Goal: Task Accomplishment & Management: Use online tool/utility

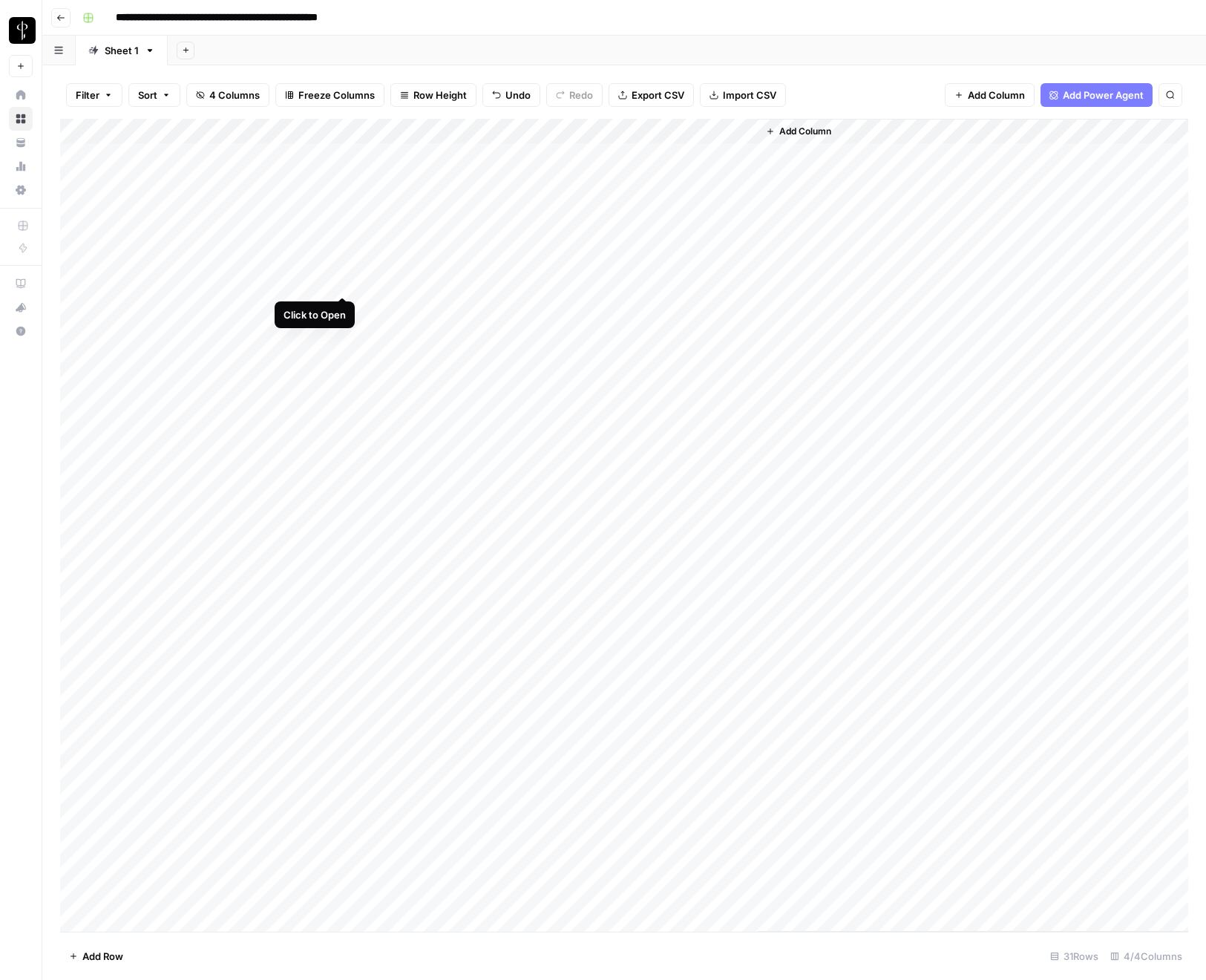
click at [346, 282] on div "Add Column" at bounding box center [624, 525] width 1129 height 813
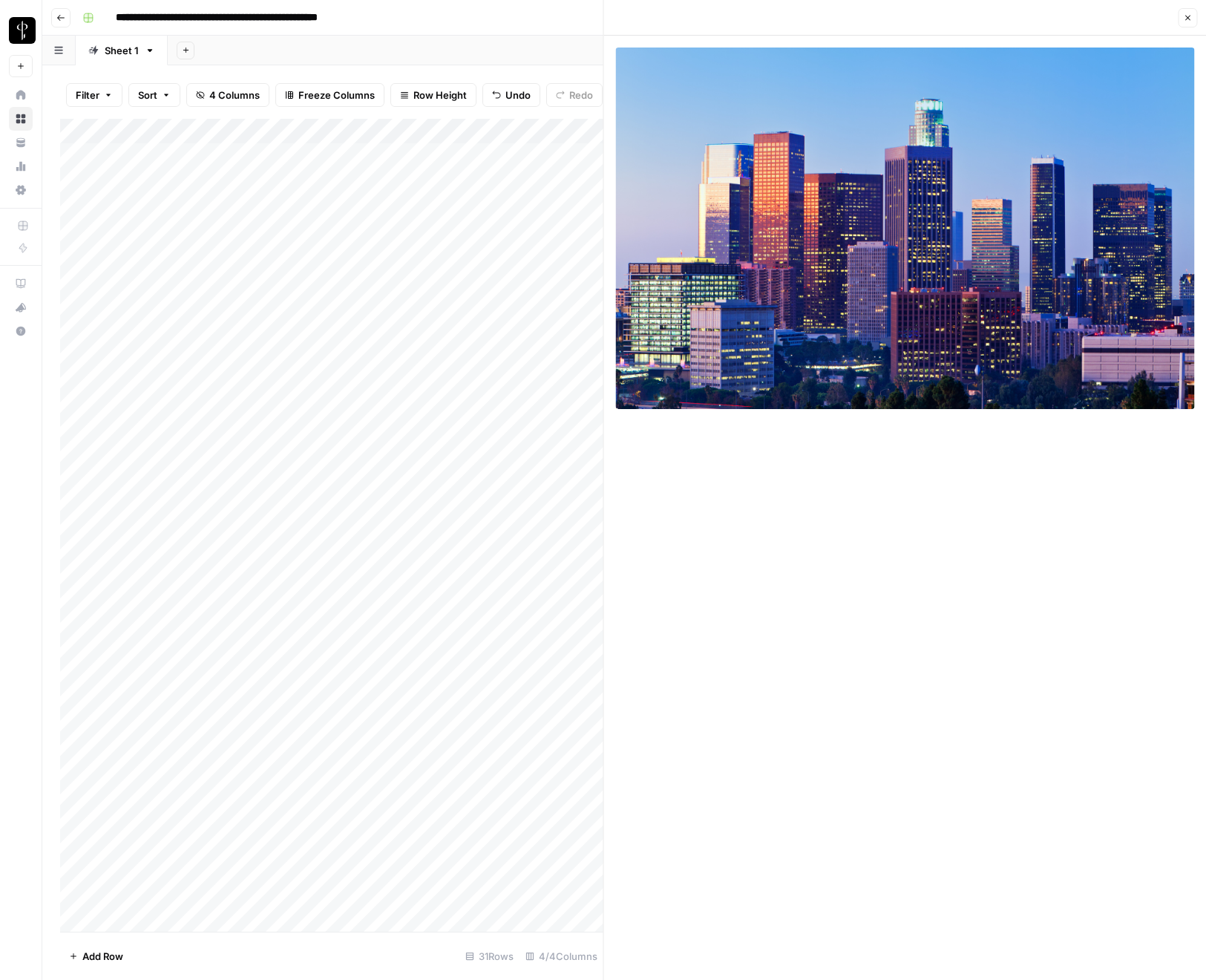
click at [582, 280] on div "Add Column" at bounding box center [331, 525] width 543 height 813
click at [508, 283] on div "Add Column" at bounding box center [331, 525] width 543 height 813
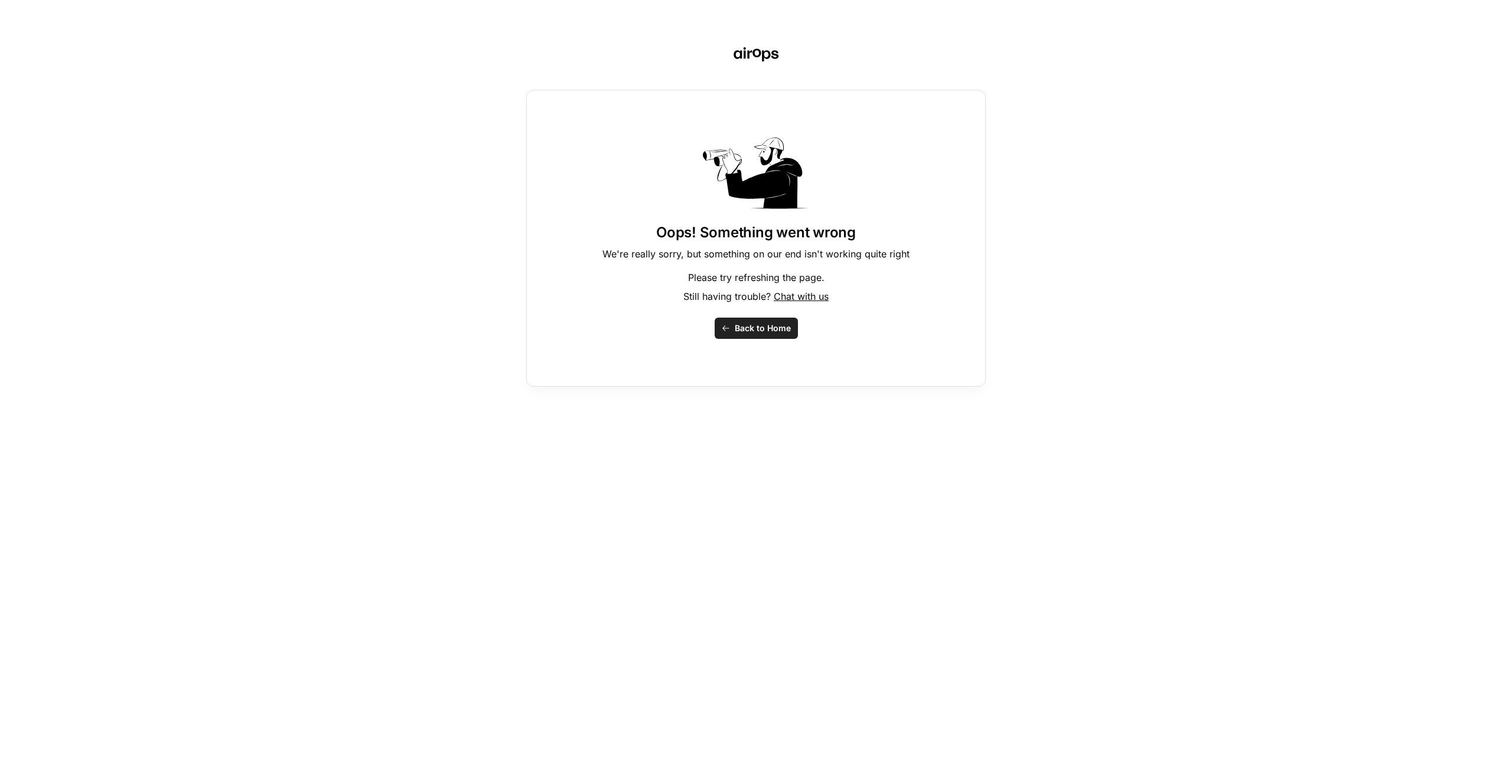
click at [752, 323] on span "Back to Home" at bounding box center [763, 328] width 56 height 12
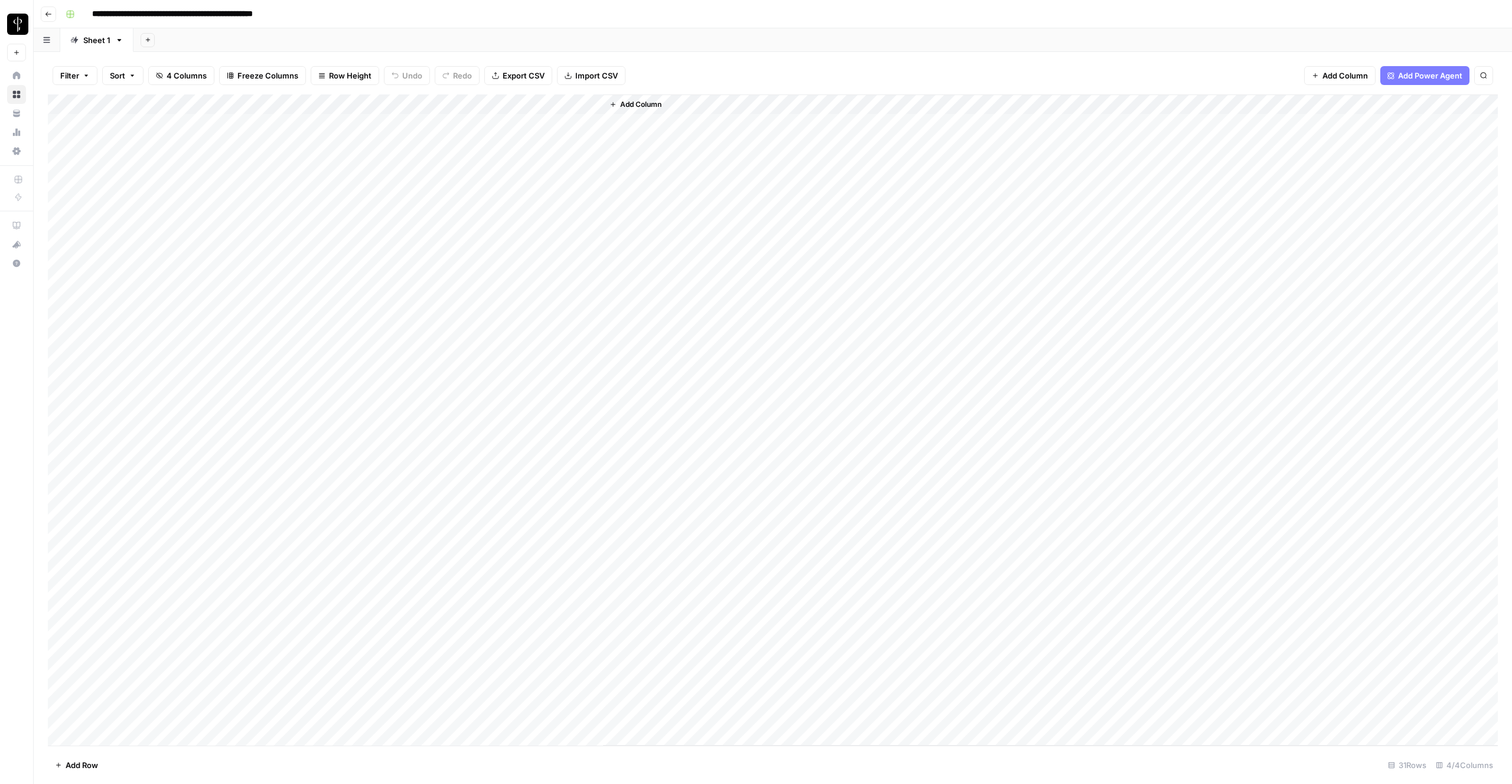
click at [739, 72] on div "Filter Sort 4 Columns Freeze Columns Row Height Undo Redo Export CSV Import CSV…" at bounding box center [772, 76] width 1450 height 38
click at [273, 121] on div "Add Column" at bounding box center [772, 420] width 1450 height 651
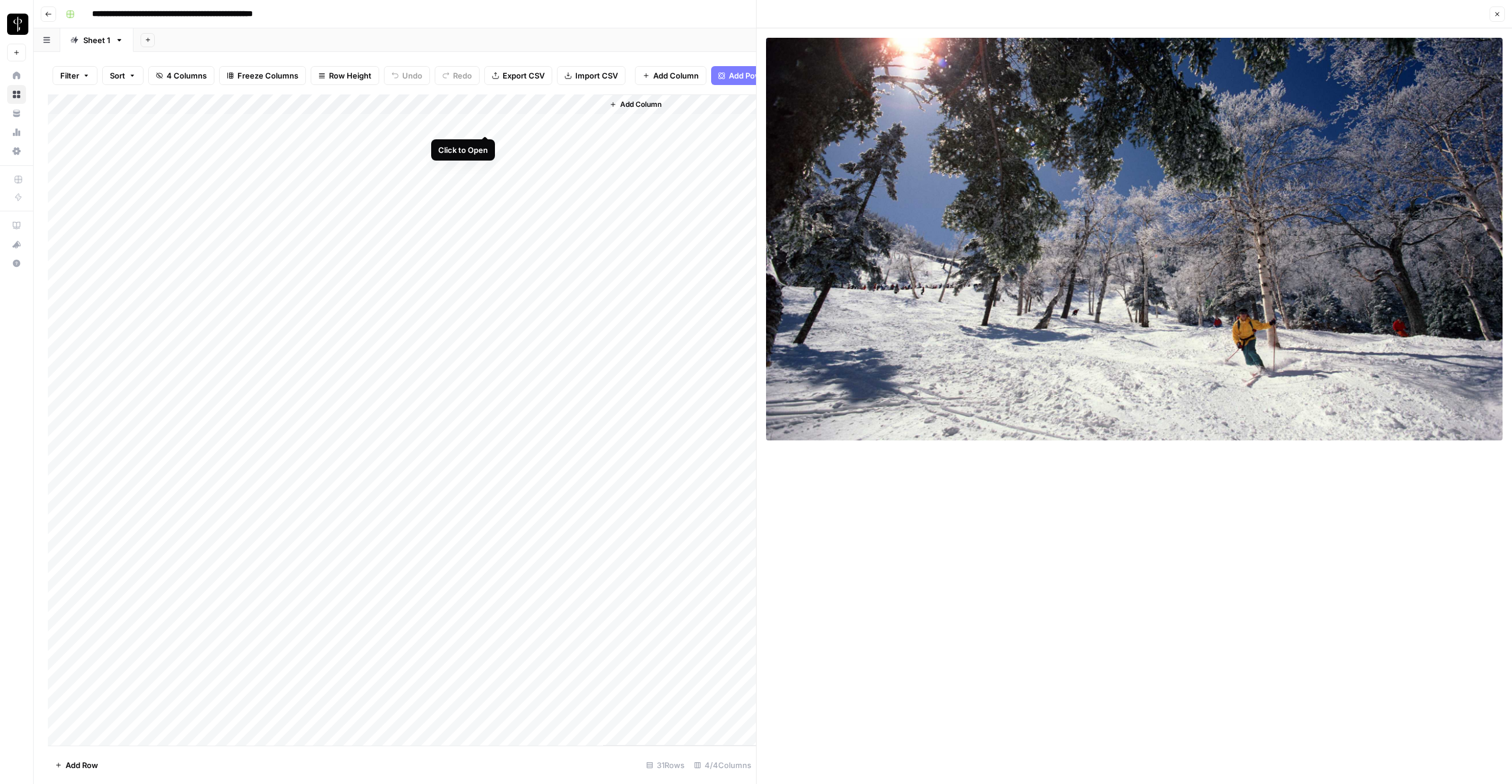
click at [484, 122] on div "Add Column" at bounding box center [401, 420] width 708 height 651
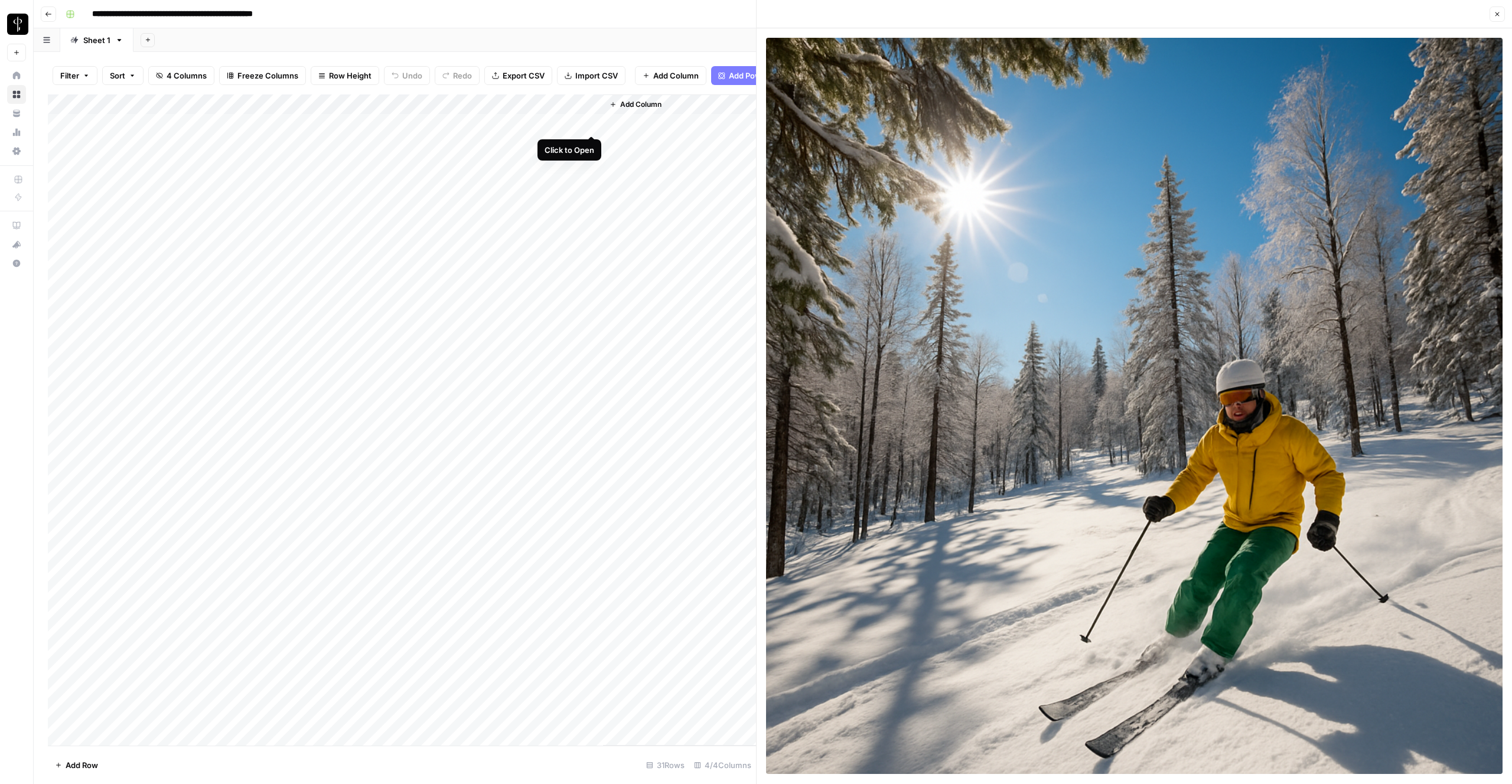
click at [591, 122] on div "Add Column" at bounding box center [401, 420] width 708 height 651
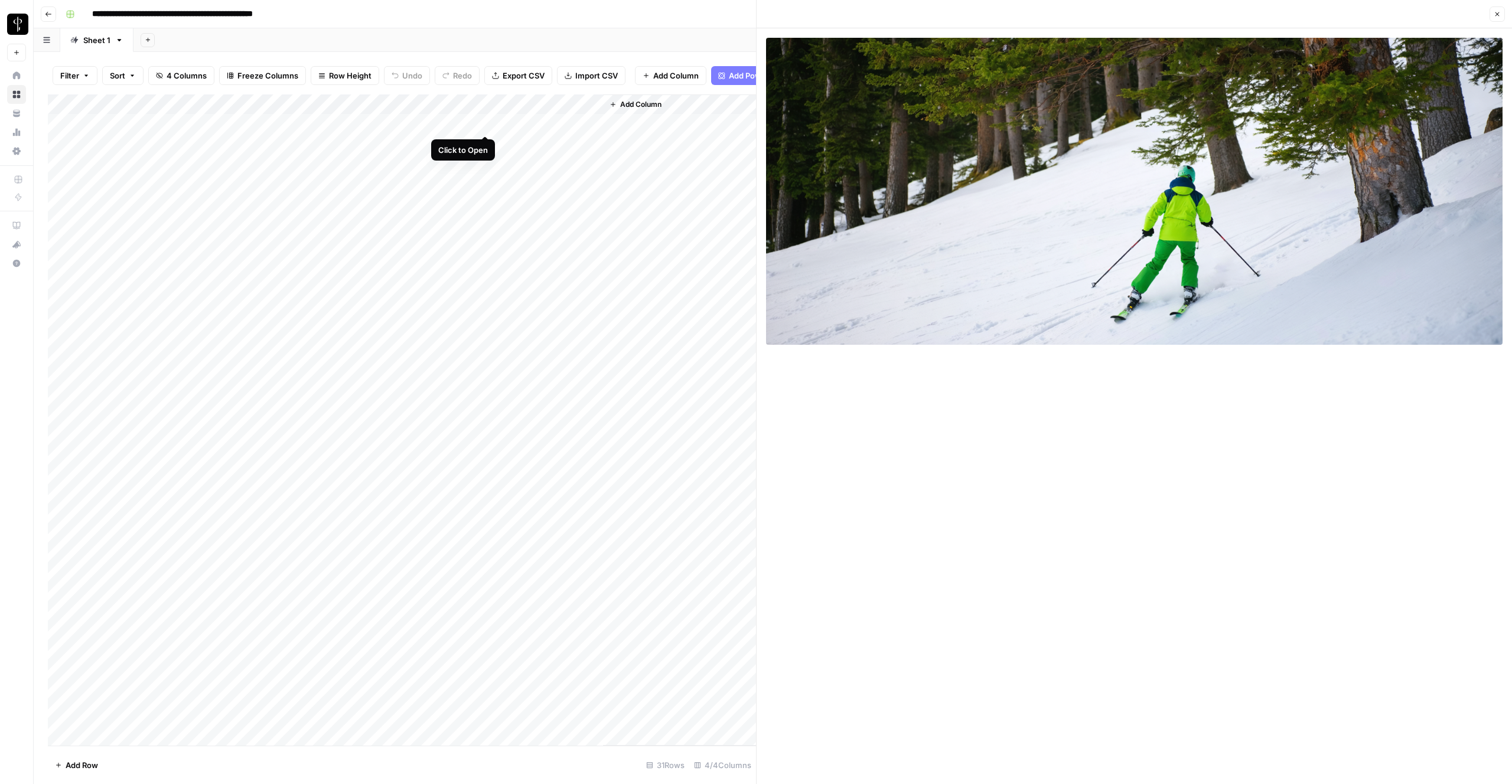
click at [484, 123] on div "Add Column" at bounding box center [401, 420] width 708 height 651
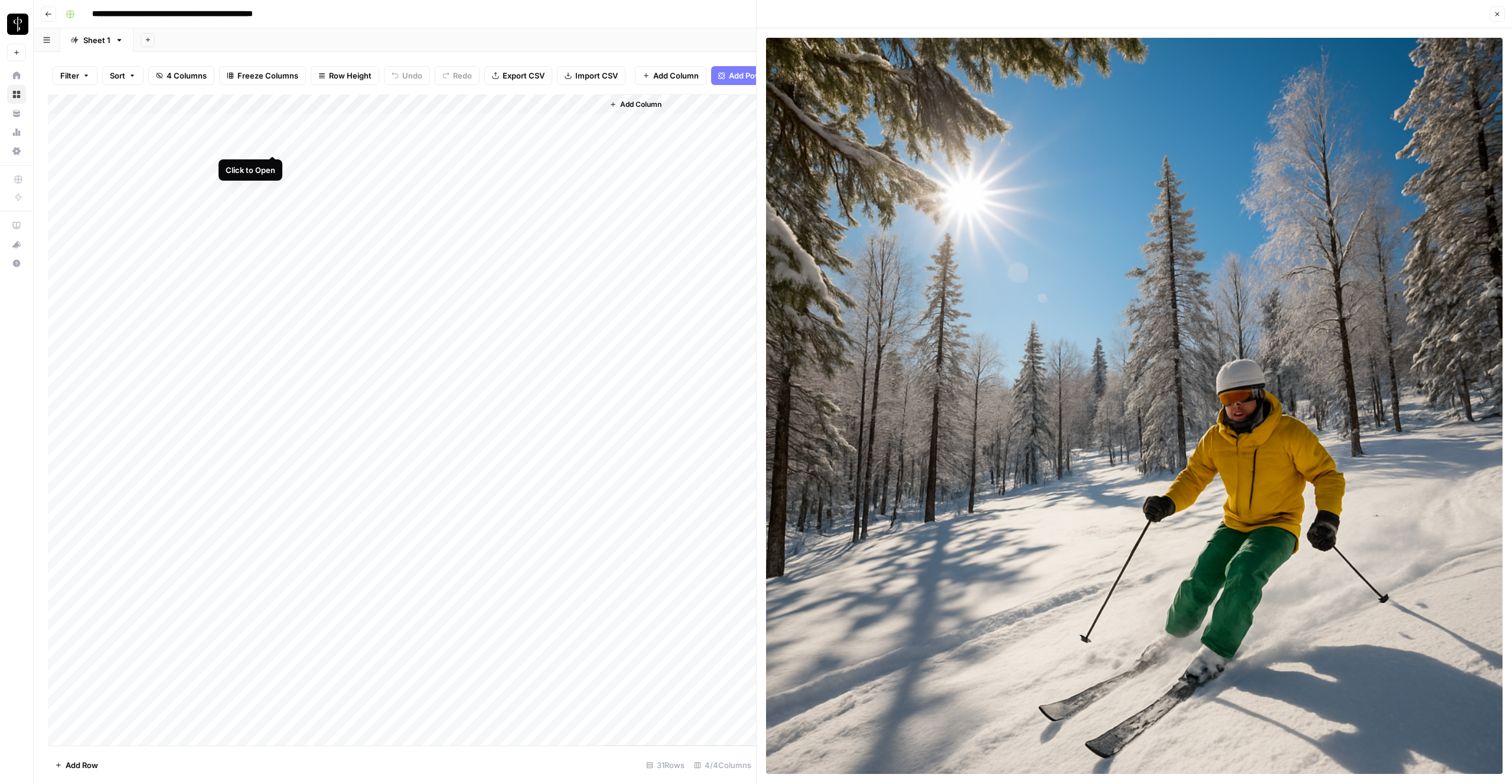
click at [270, 142] on div "Add Column" at bounding box center [401, 420] width 708 height 651
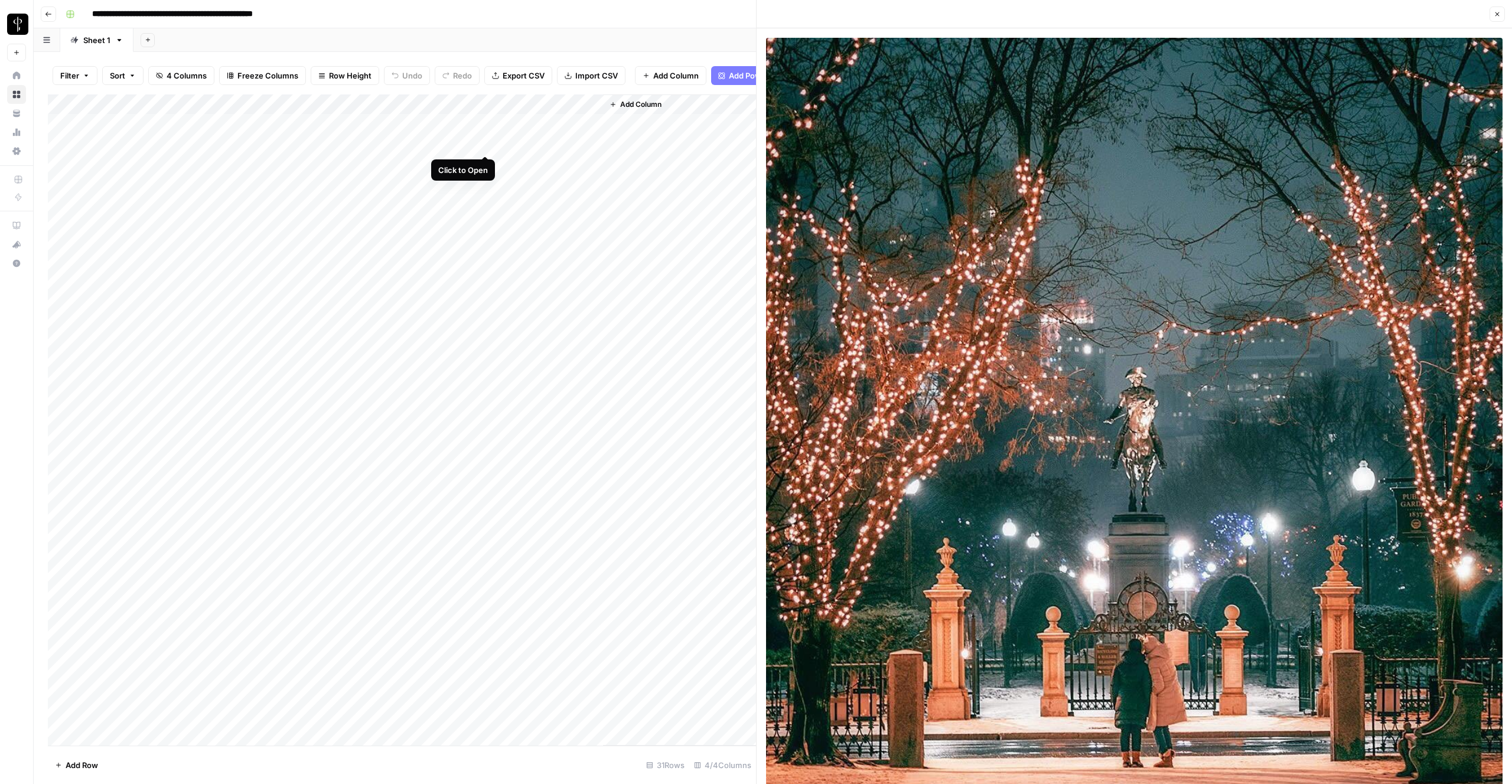
click at [485, 142] on div "Add Column" at bounding box center [401, 420] width 708 height 651
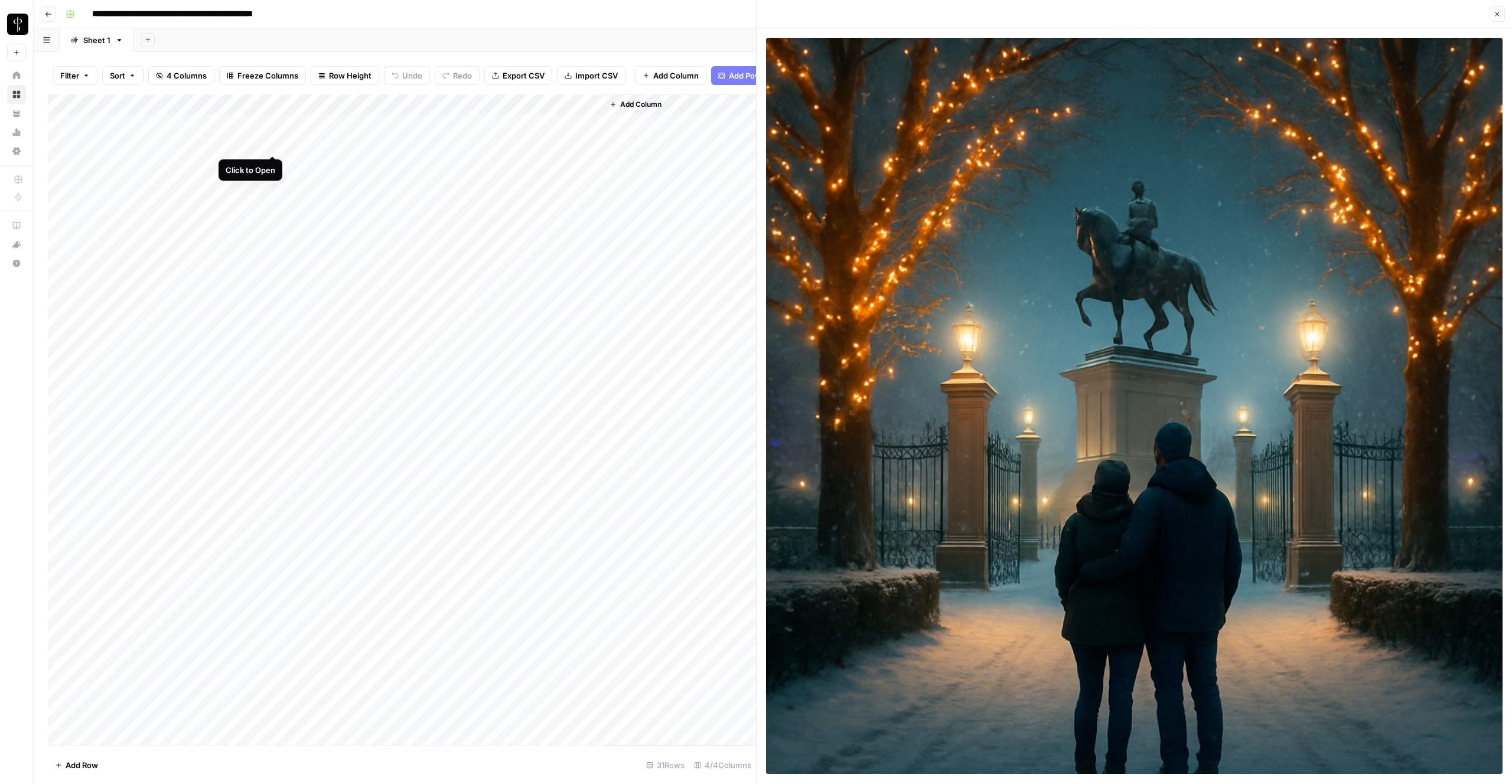
click at [273, 145] on div "Add Column" at bounding box center [401, 420] width 708 height 651
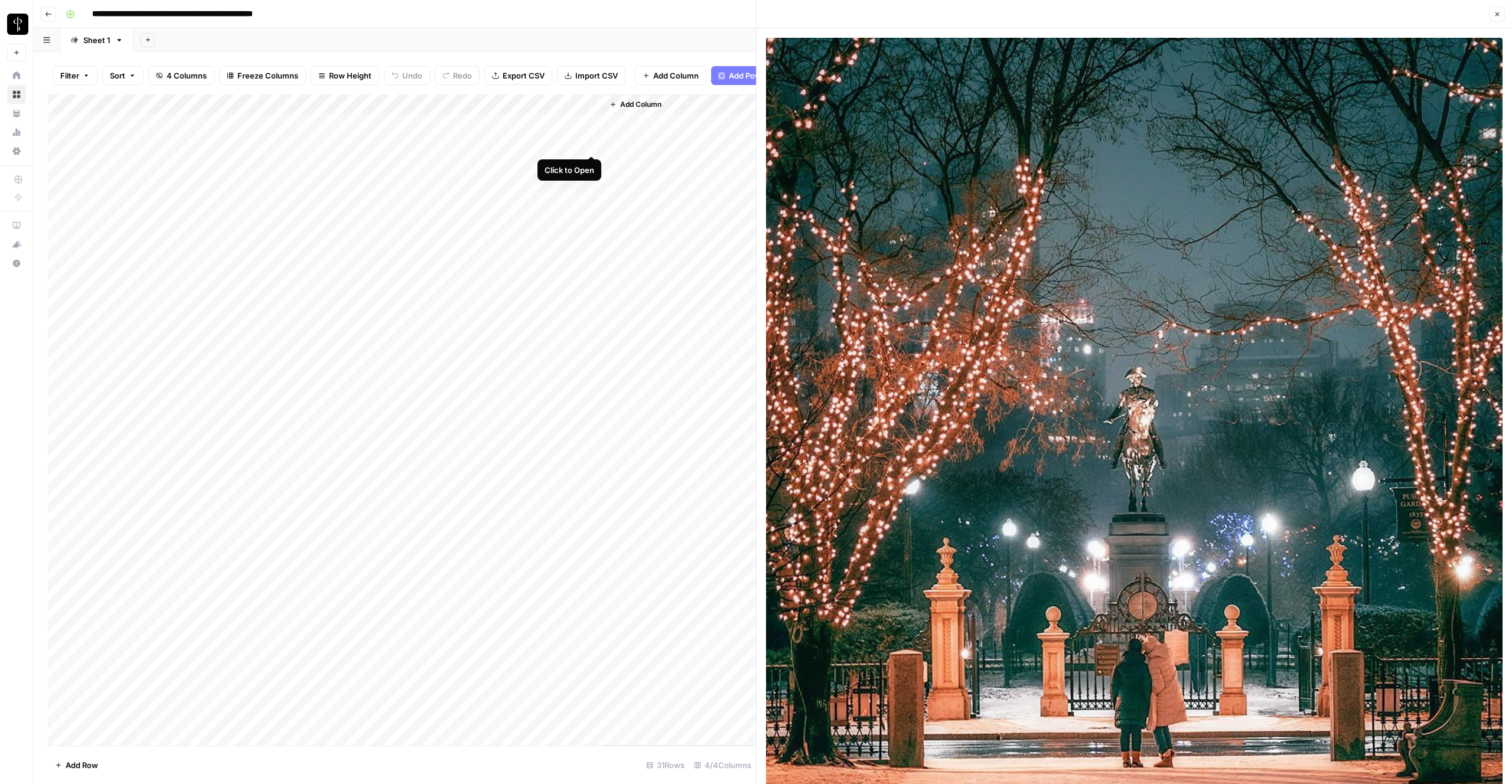
click at [591, 146] on div "Add Column" at bounding box center [401, 420] width 708 height 651
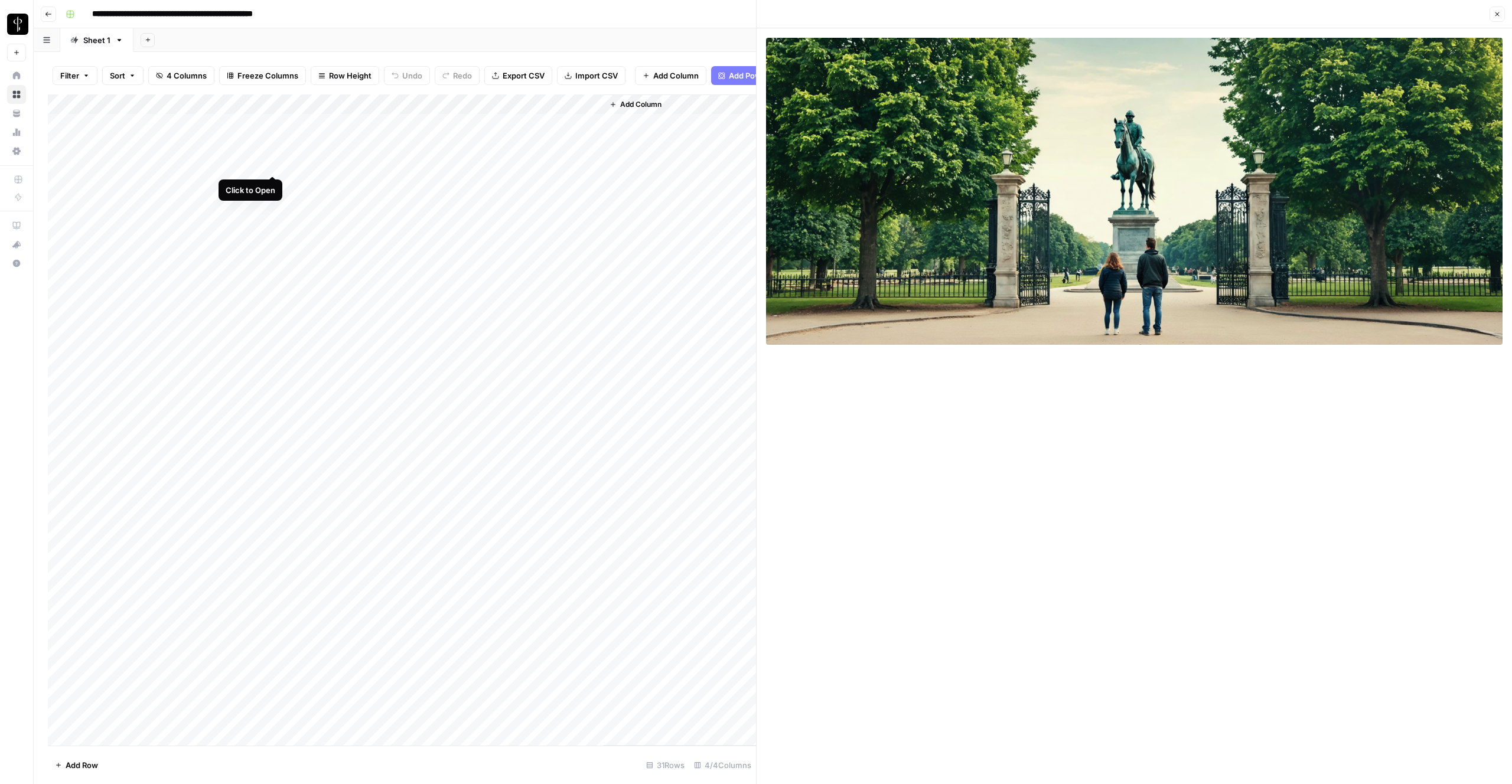
click at [272, 163] on div "Add Column" at bounding box center [401, 420] width 708 height 651
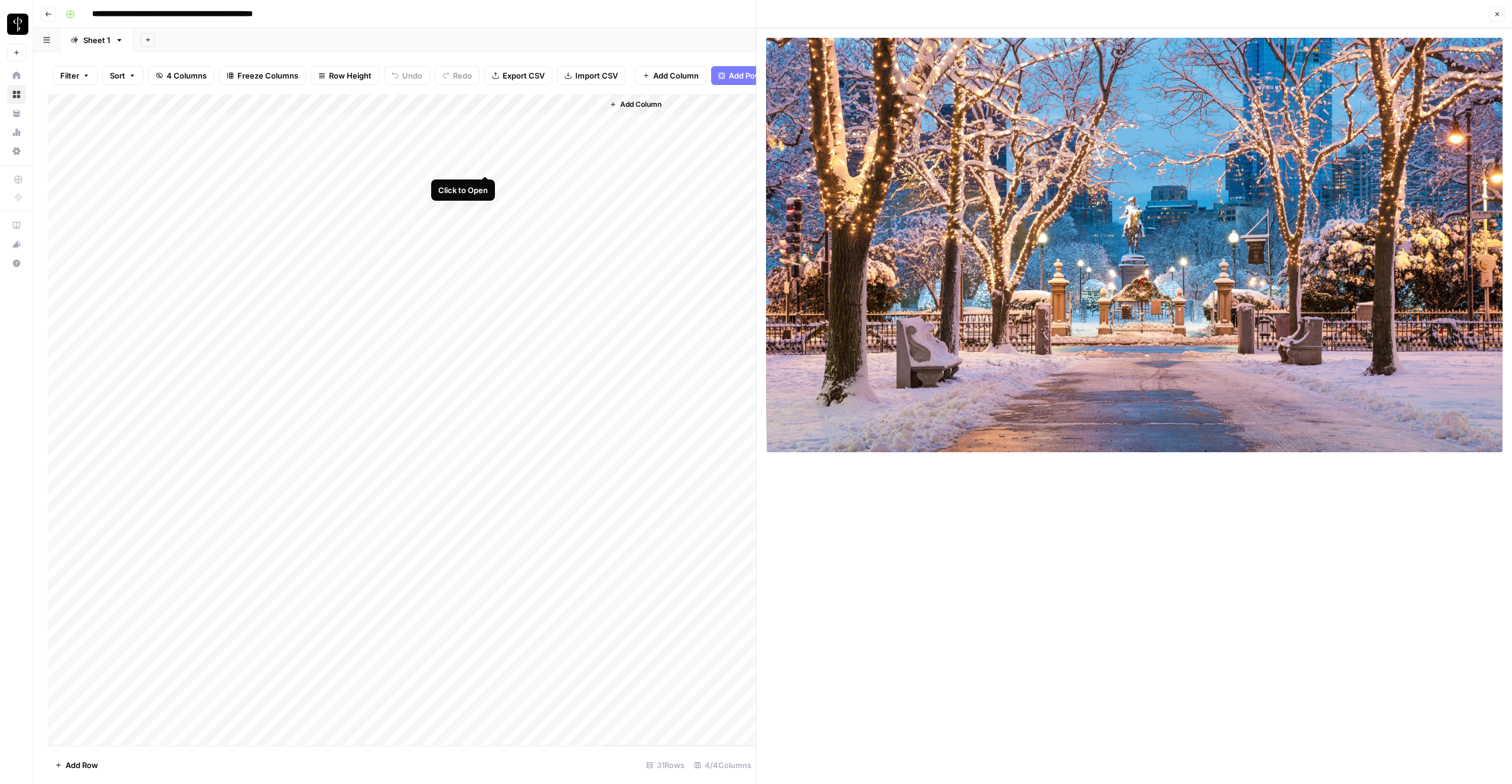
click at [486, 164] on div "Add Column" at bounding box center [401, 420] width 708 height 651
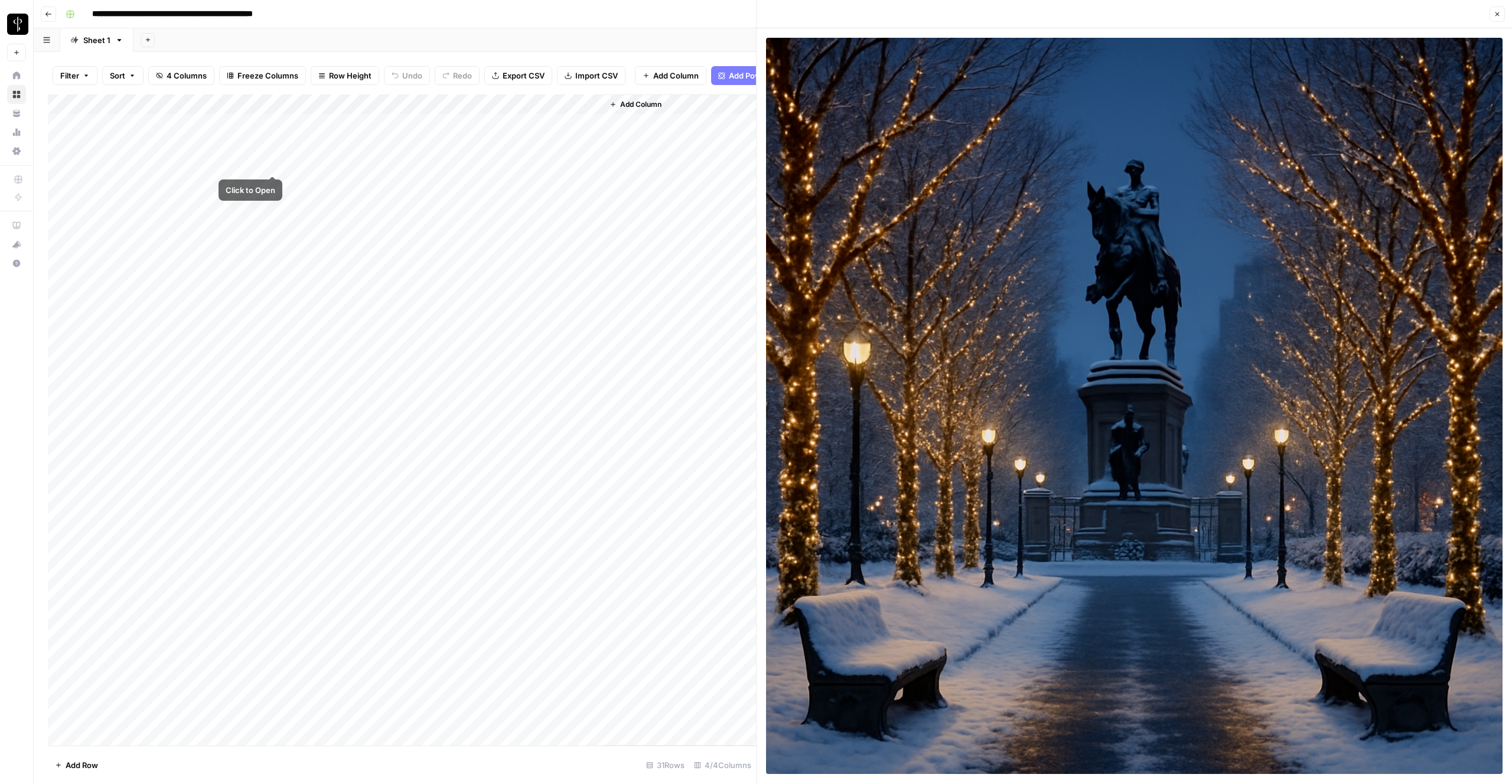
click at [280, 164] on div "Add Column" at bounding box center [401, 420] width 708 height 651
click at [274, 163] on div "Add Column" at bounding box center [401, 420] width 708 height 651
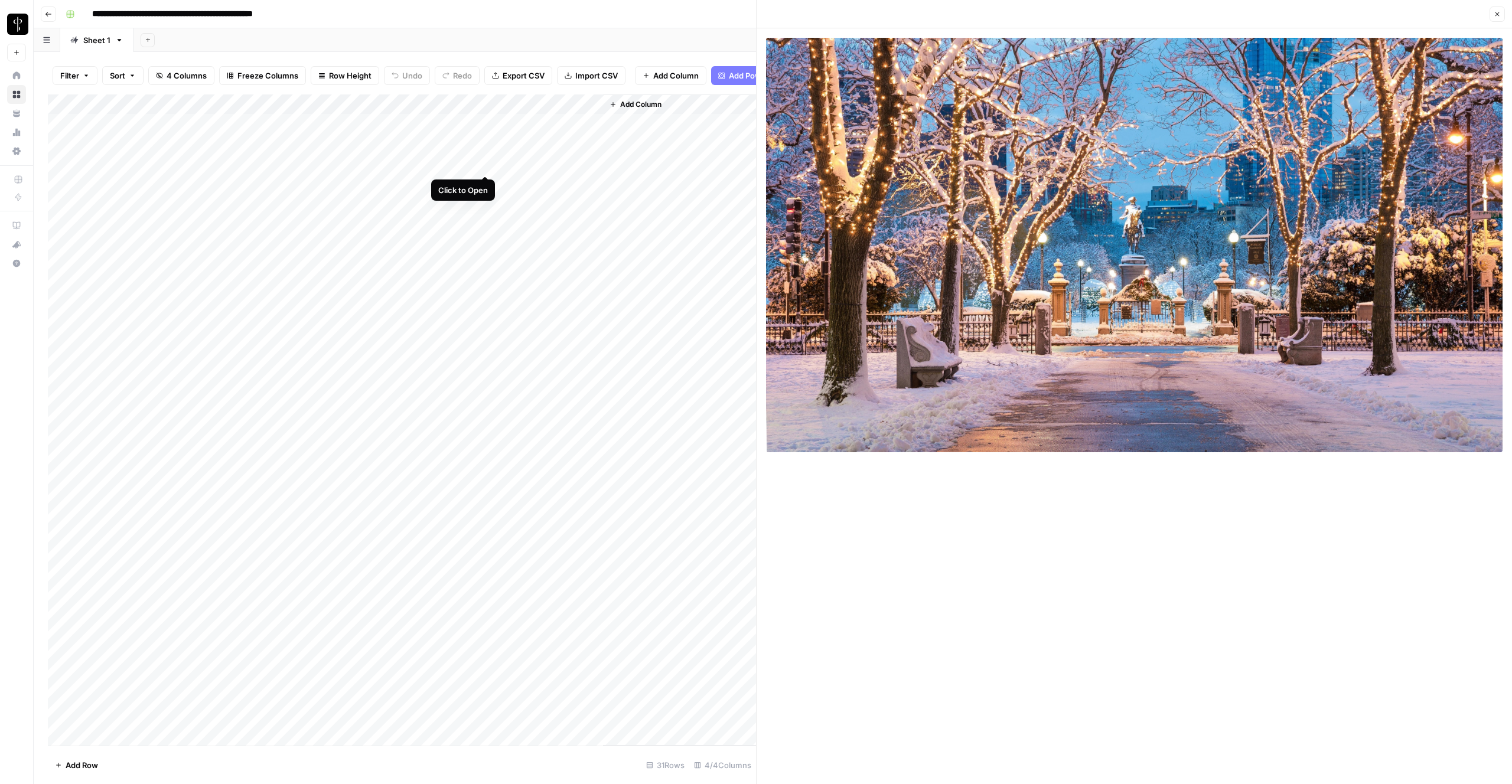
click at [484, 165] on div "Add Column" at bounding box center [401, 420] width 708 height 651
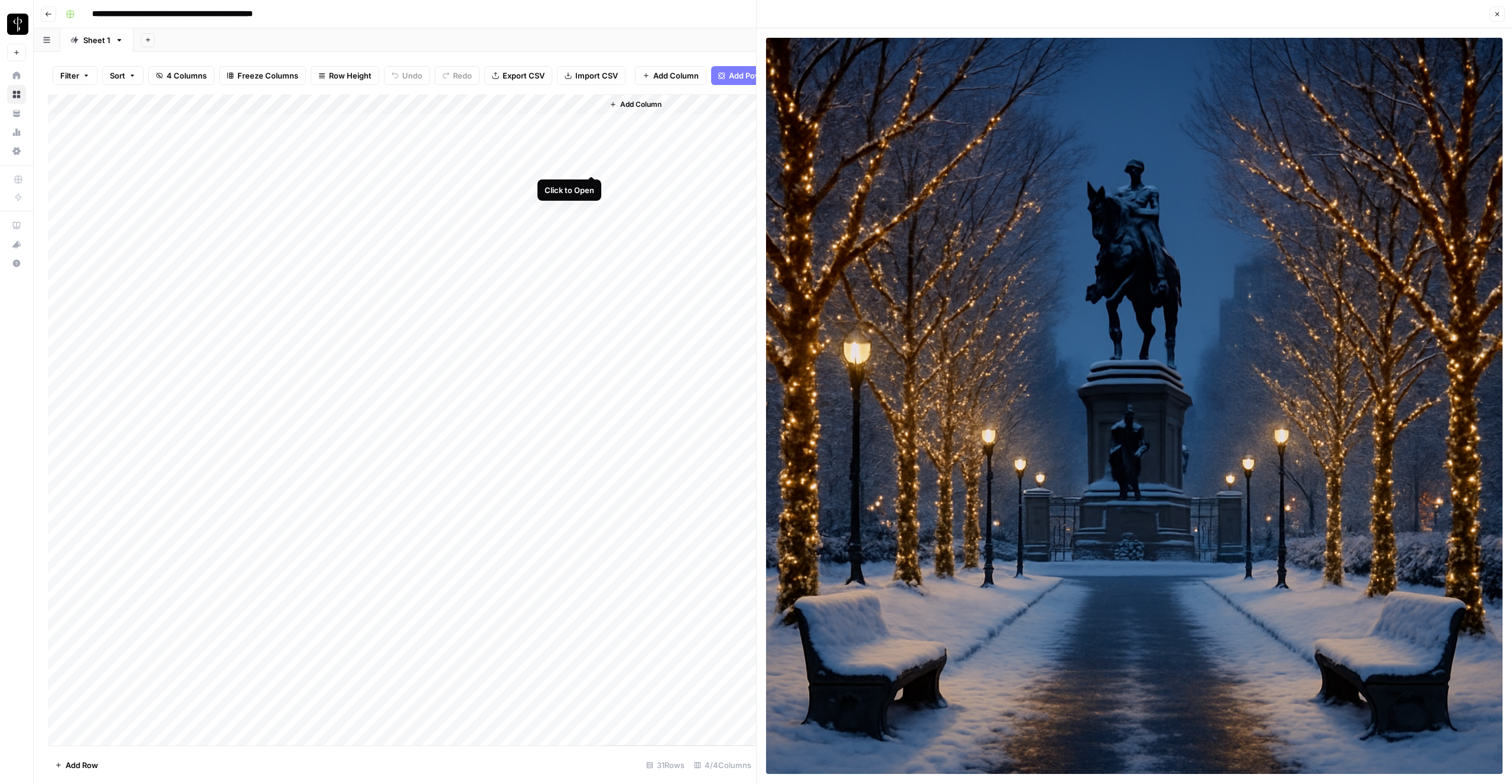
click at [590, 163] on div "Add Column" at bounding box center [401, 420] width 708 height 651
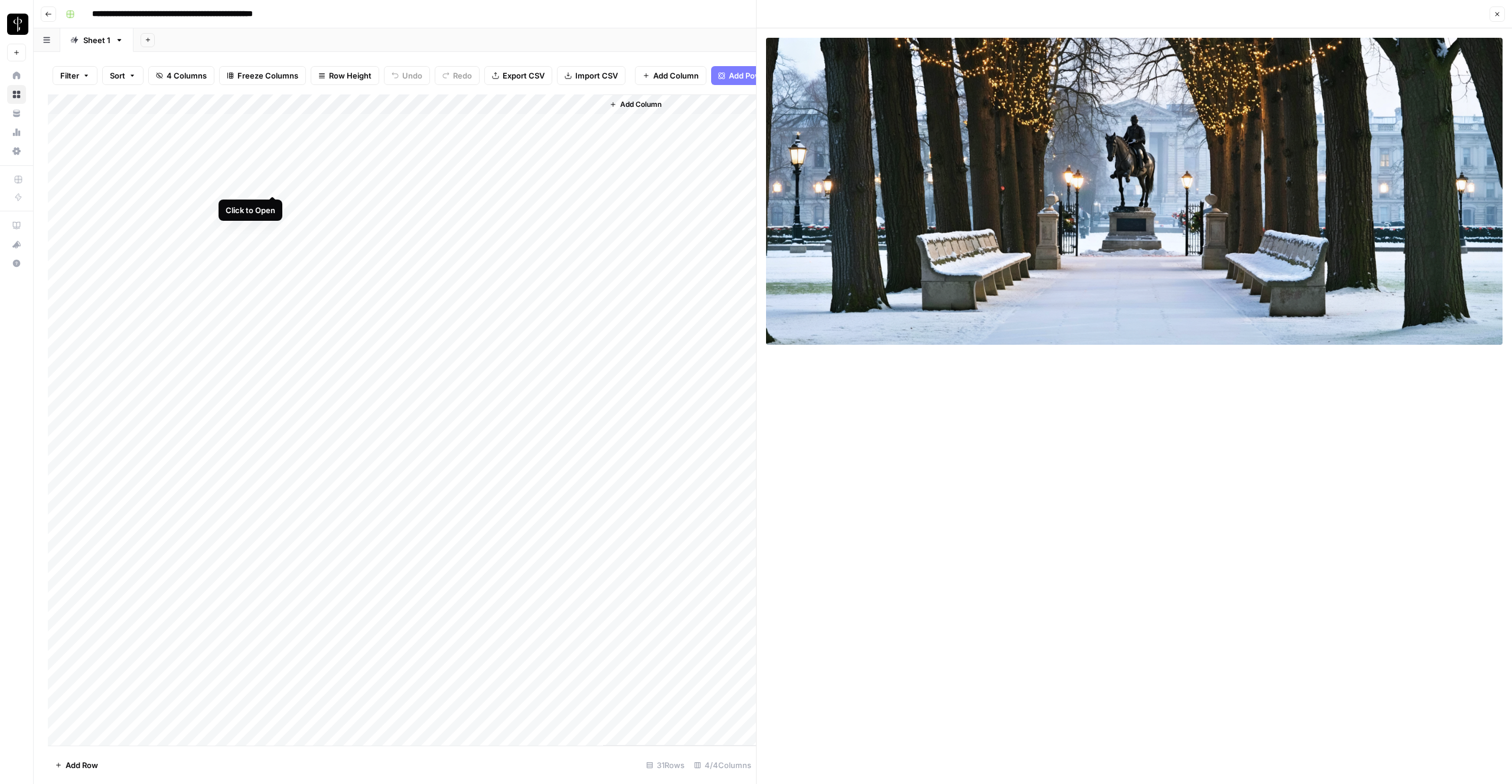
click at [274, 185] on div "Add Column" at bounding box center [401, 420] width 708 height 651
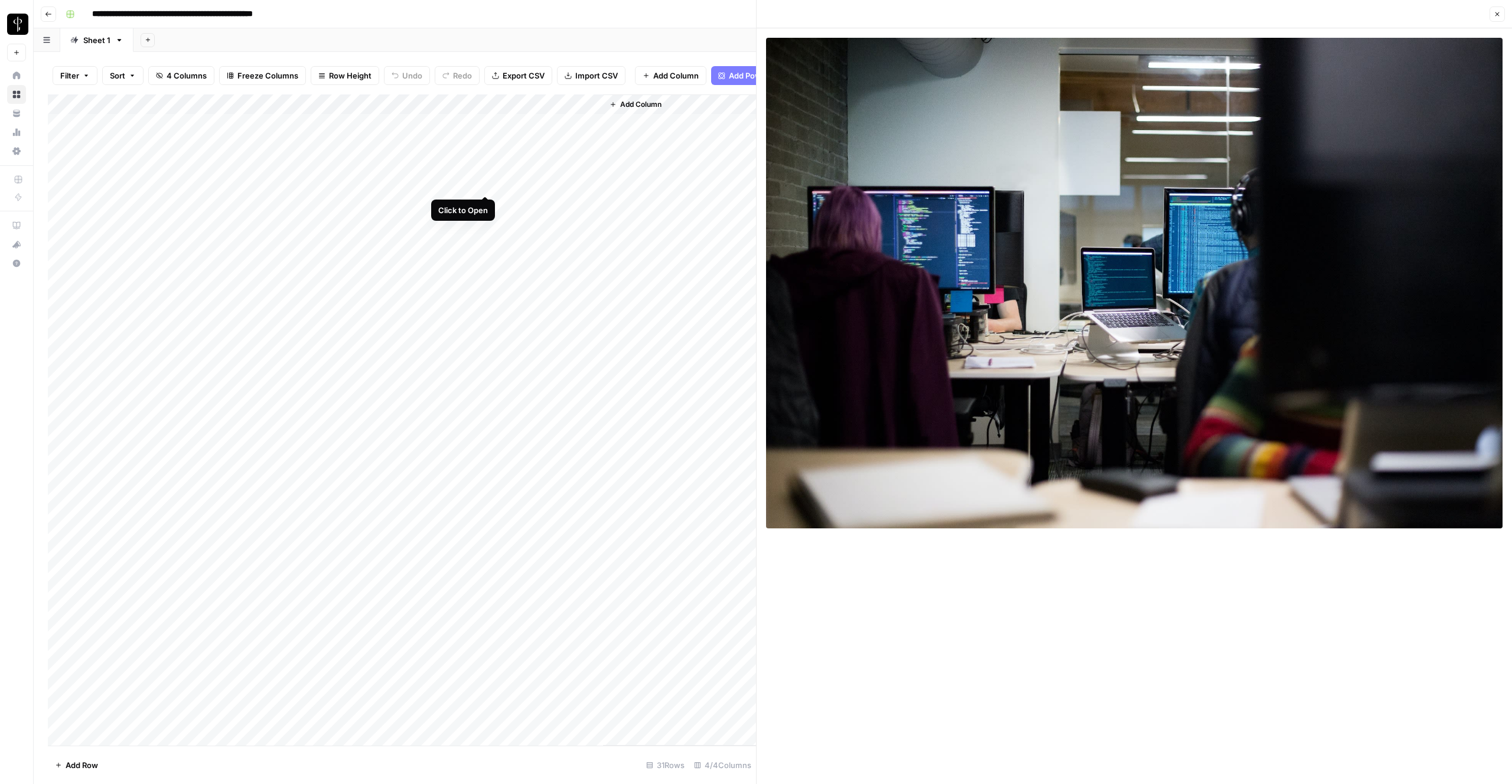
click at [485, 183] on div "Add Column" at bounding box center [401, 420] width 708 height 651
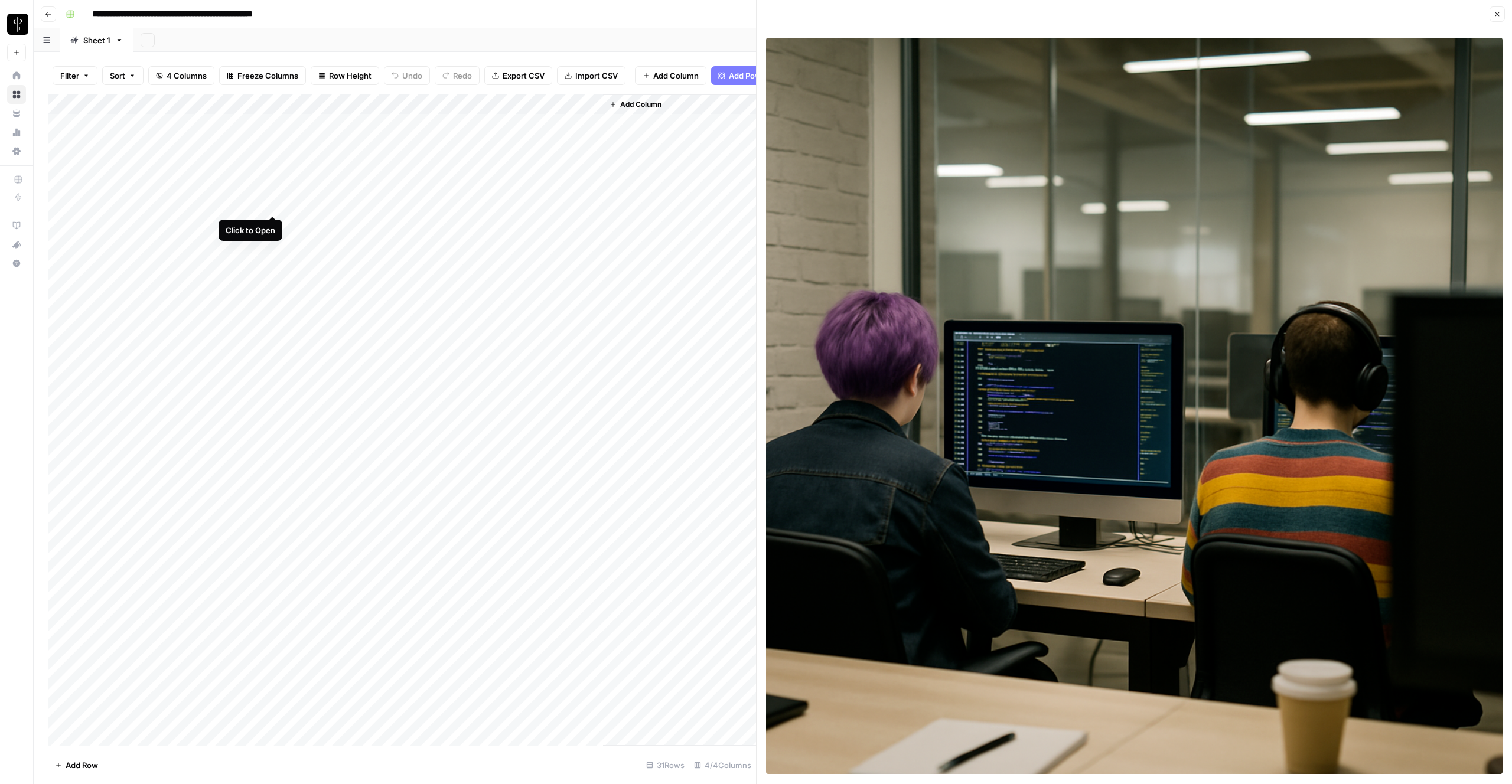
click at [275, 204] on div "Add Column" at bounding box center [401, 420] width 708 height 651
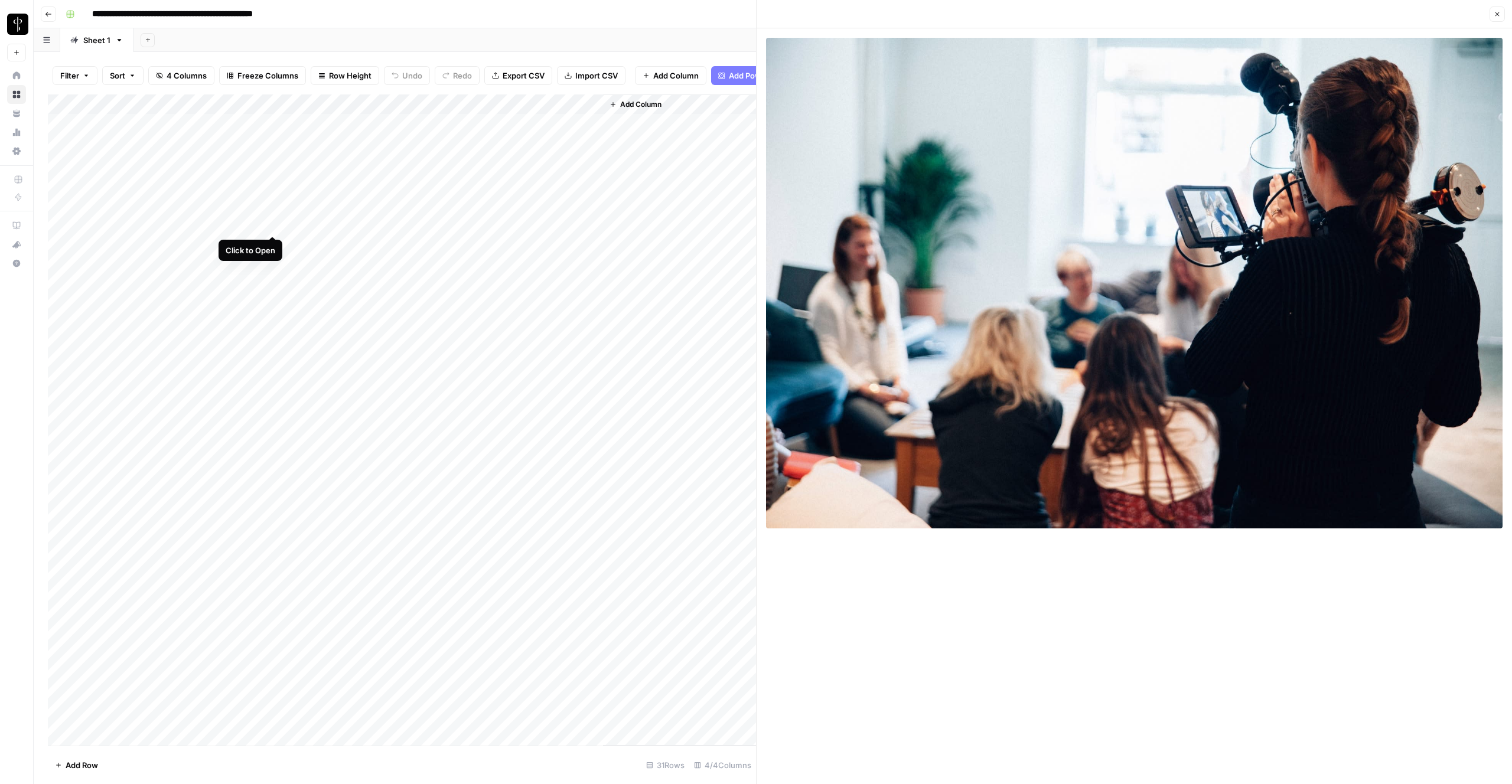
click at [273, 227] on div "Add Column" at bounding box center [401, 420] width 708 height 651
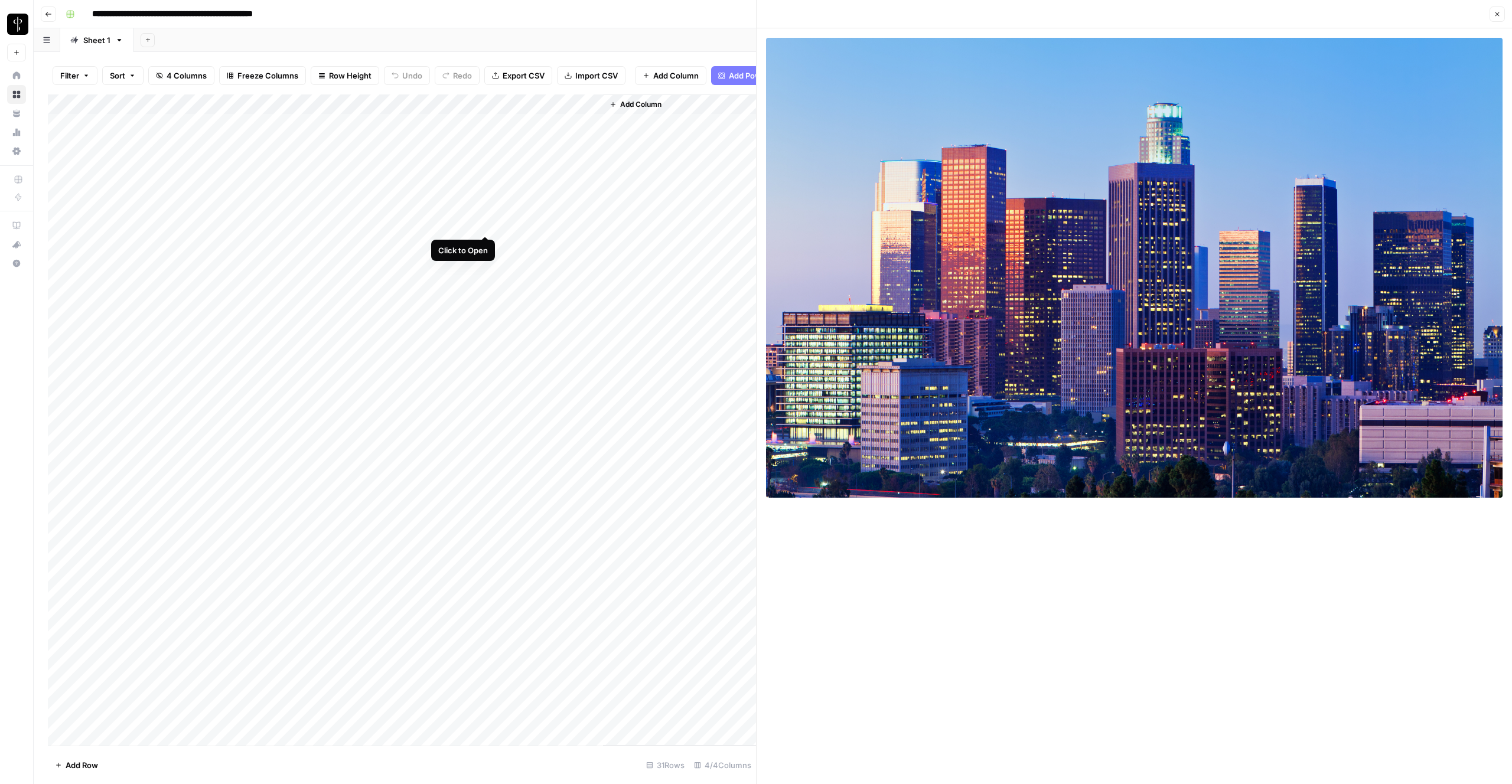
click at [485, 226] on div "Add Column" at bounding box center [401, 420] width 708 height 651
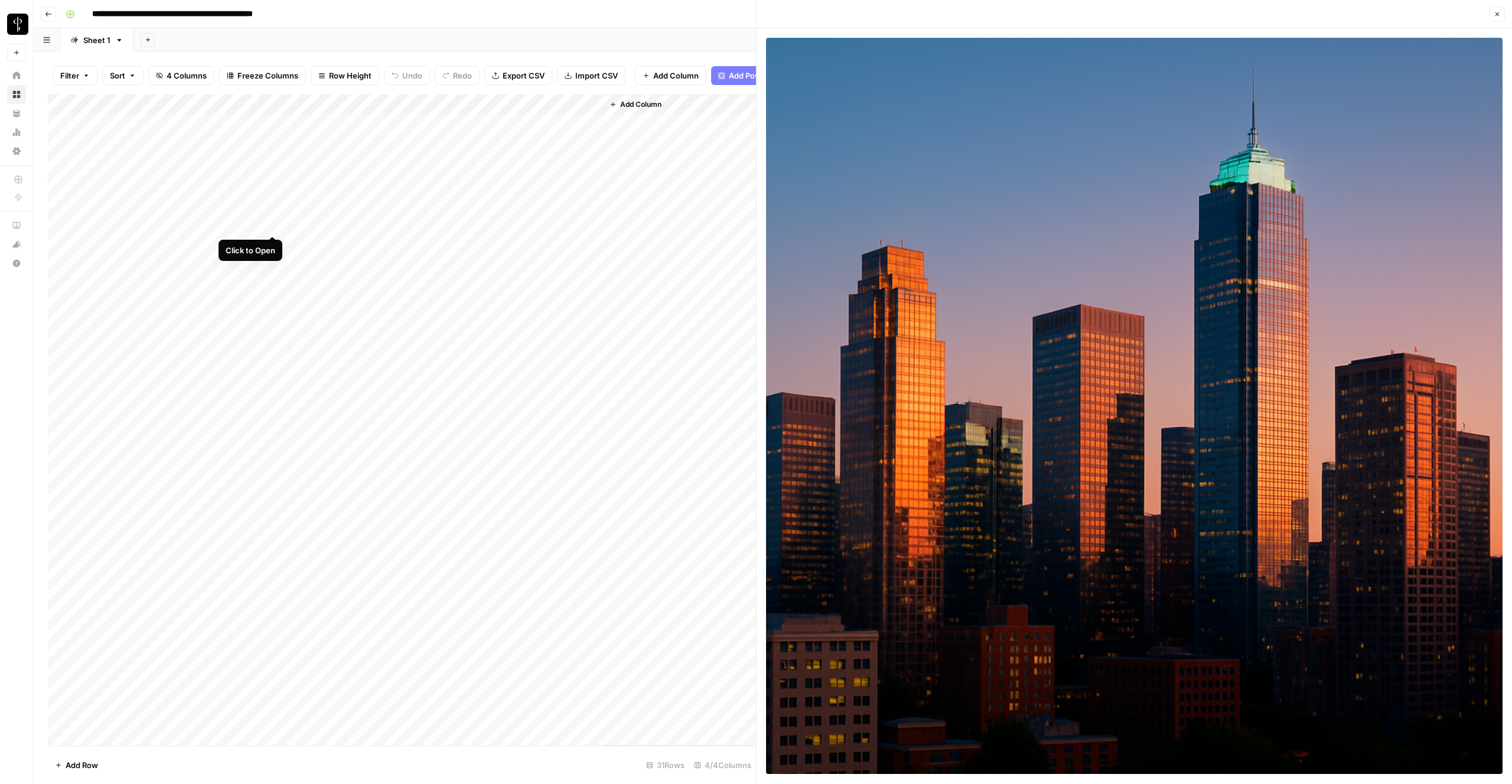
click at [271, 221] on div "Add Column" at bounding box center [401, 420] width 708 height 651
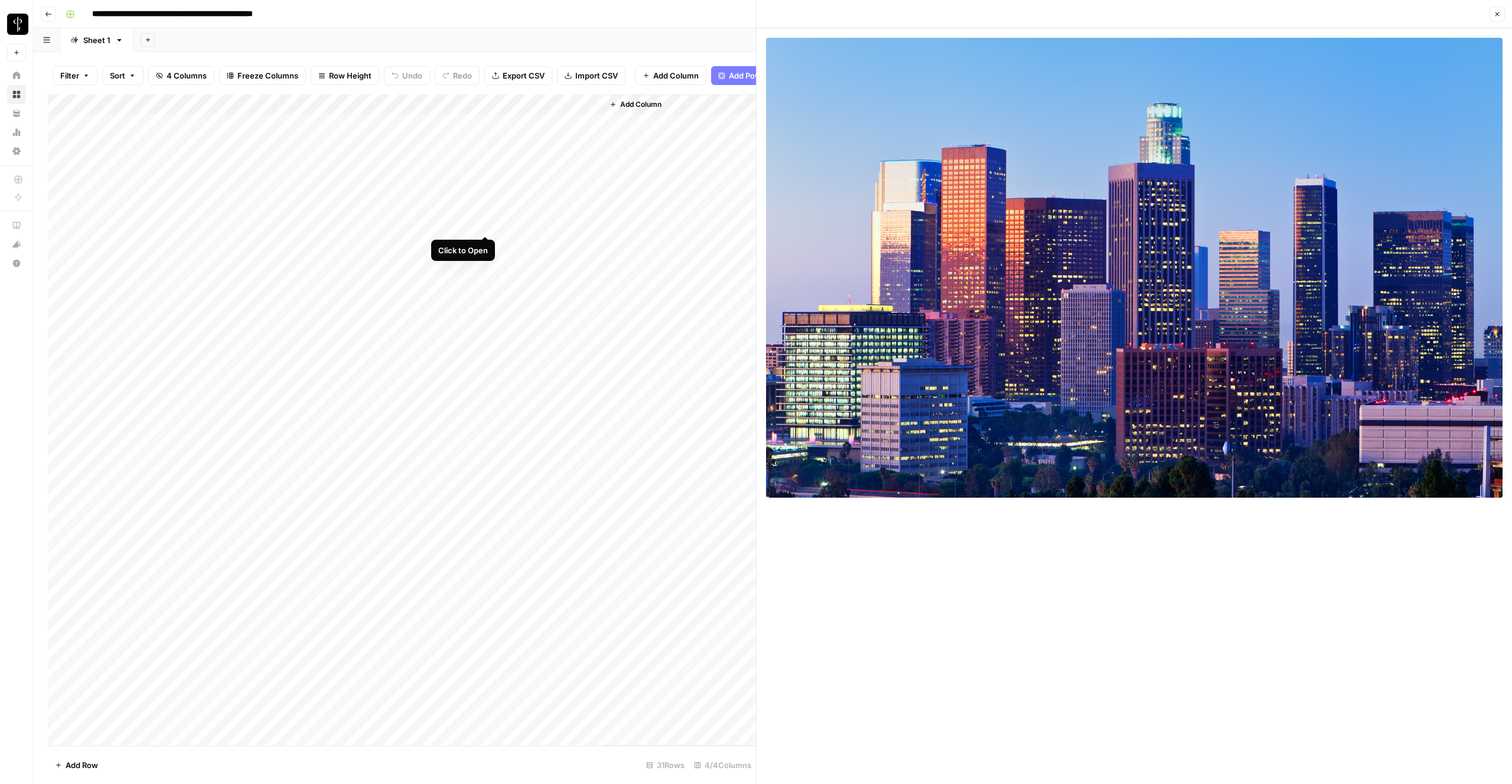
click at [488, 223] on div "Add Column" at bounding box center [401, 420] width 708 height 651
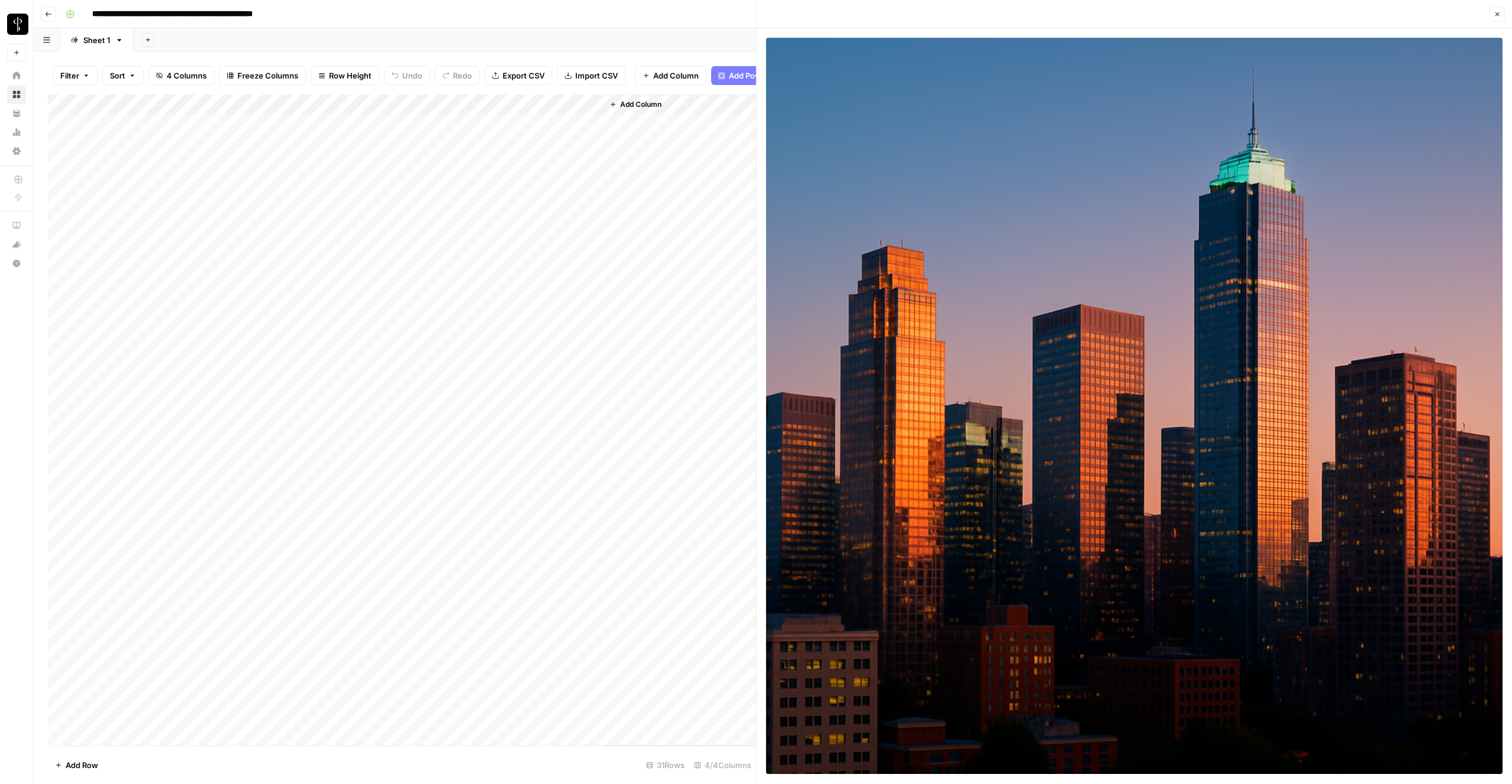
click at [589, 223] on div "Add Column" at bounding box center [401, 420] width 708 height 651
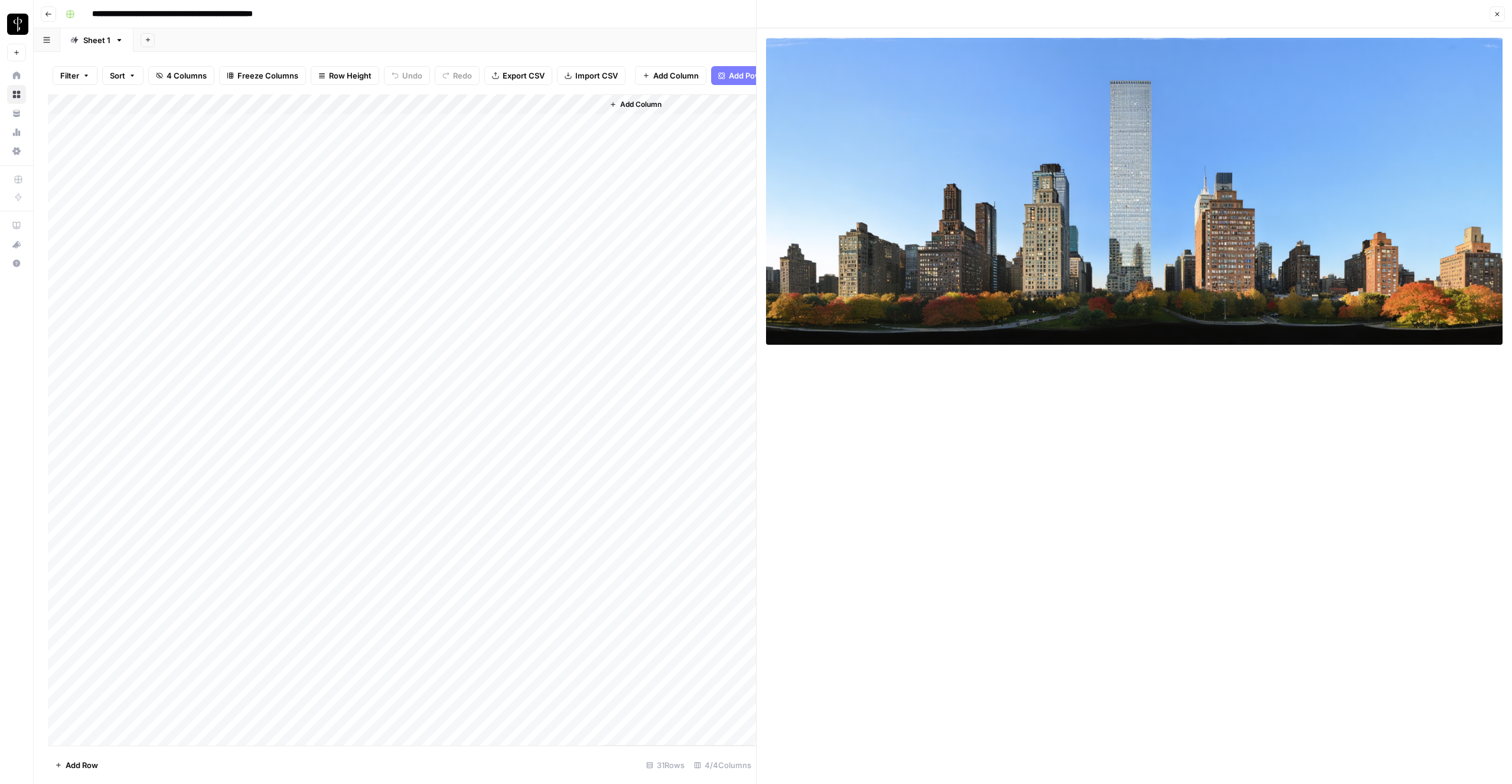
click at [270, 244] on div "Add Column" at bounding box center [401, 420] width 708 height 651
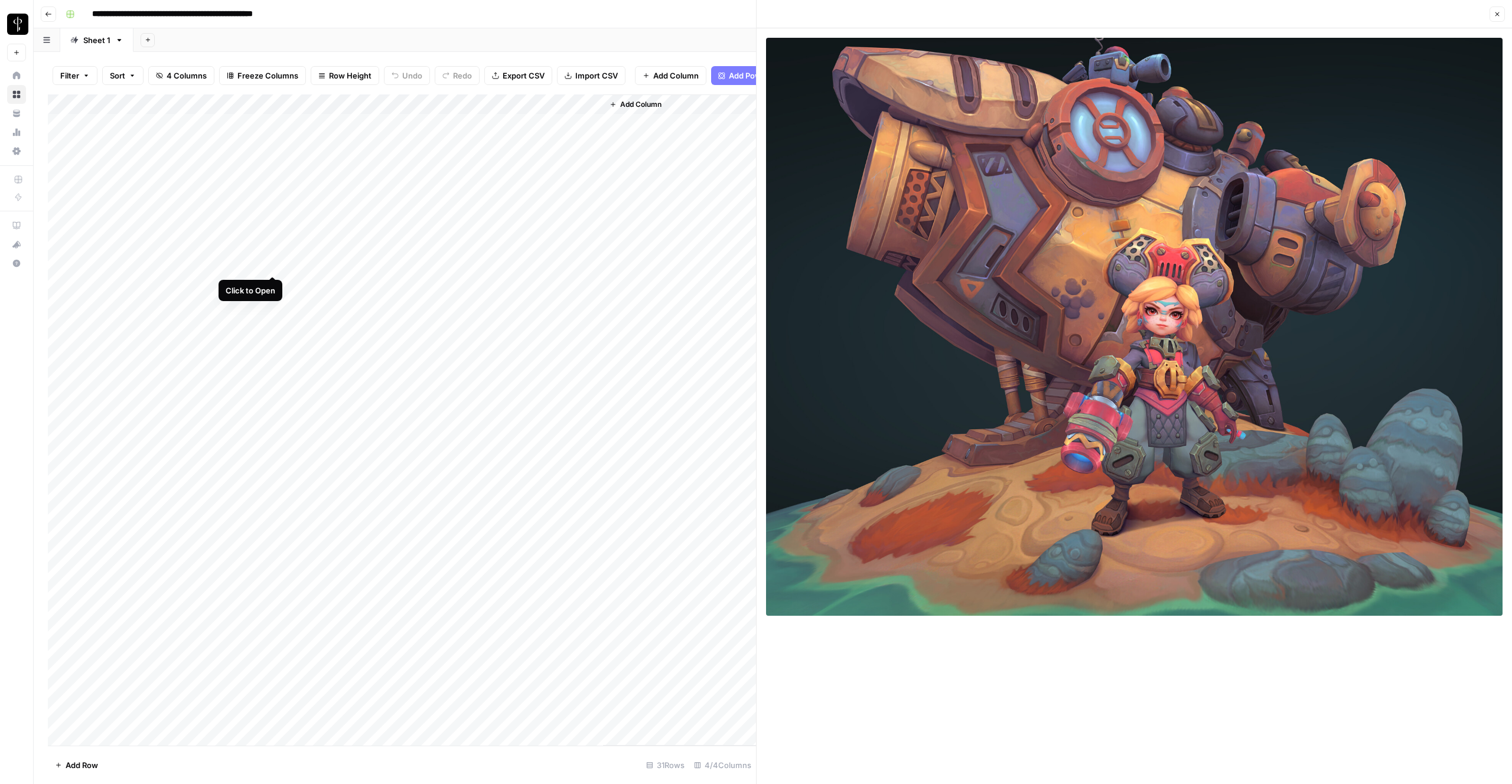
click at [270, 262] on div "Add Column" at bounding box center [401, 420] width 708 height 651
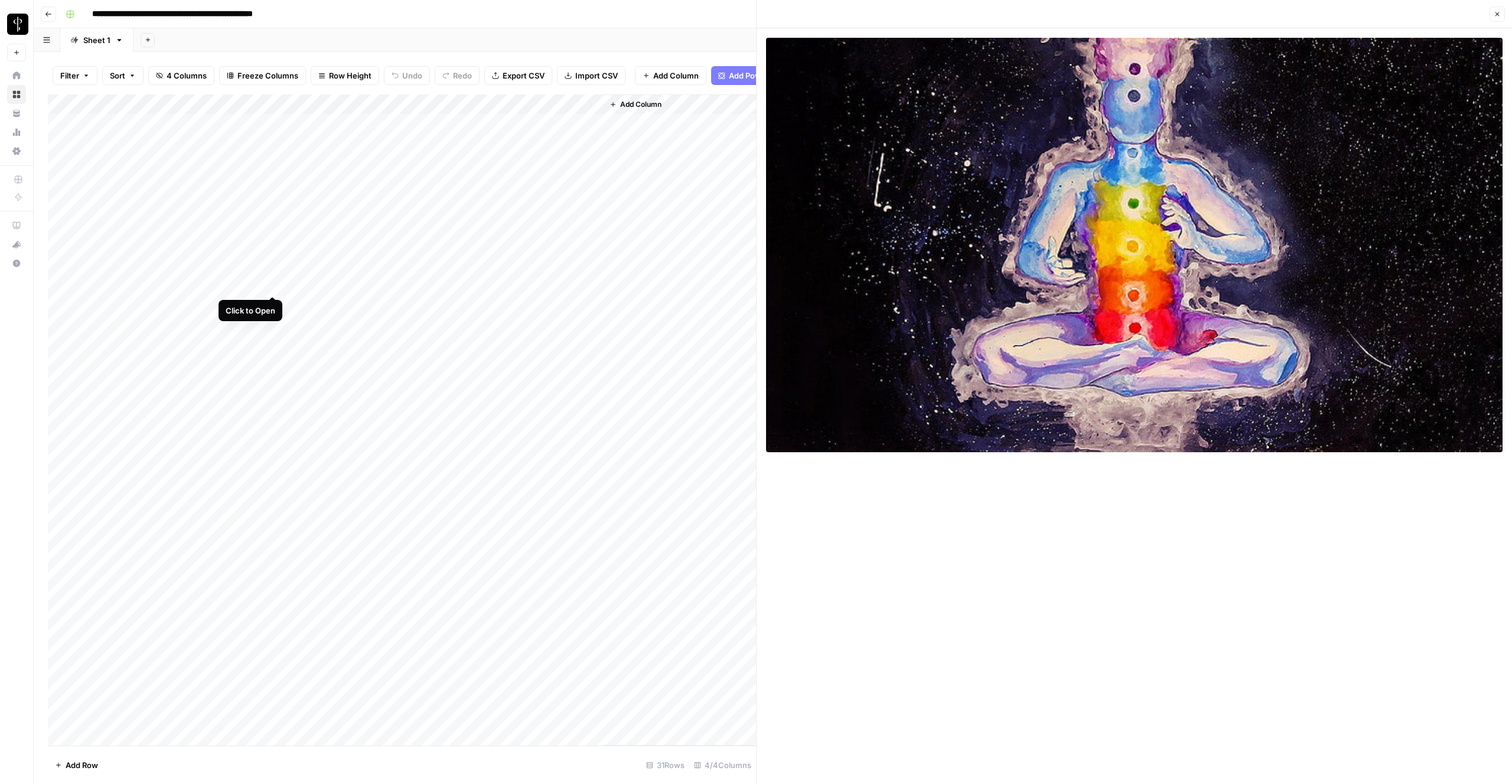
click at [273, 279] on div "Add Column" at bounding box center [401, 420] width 708 height 651
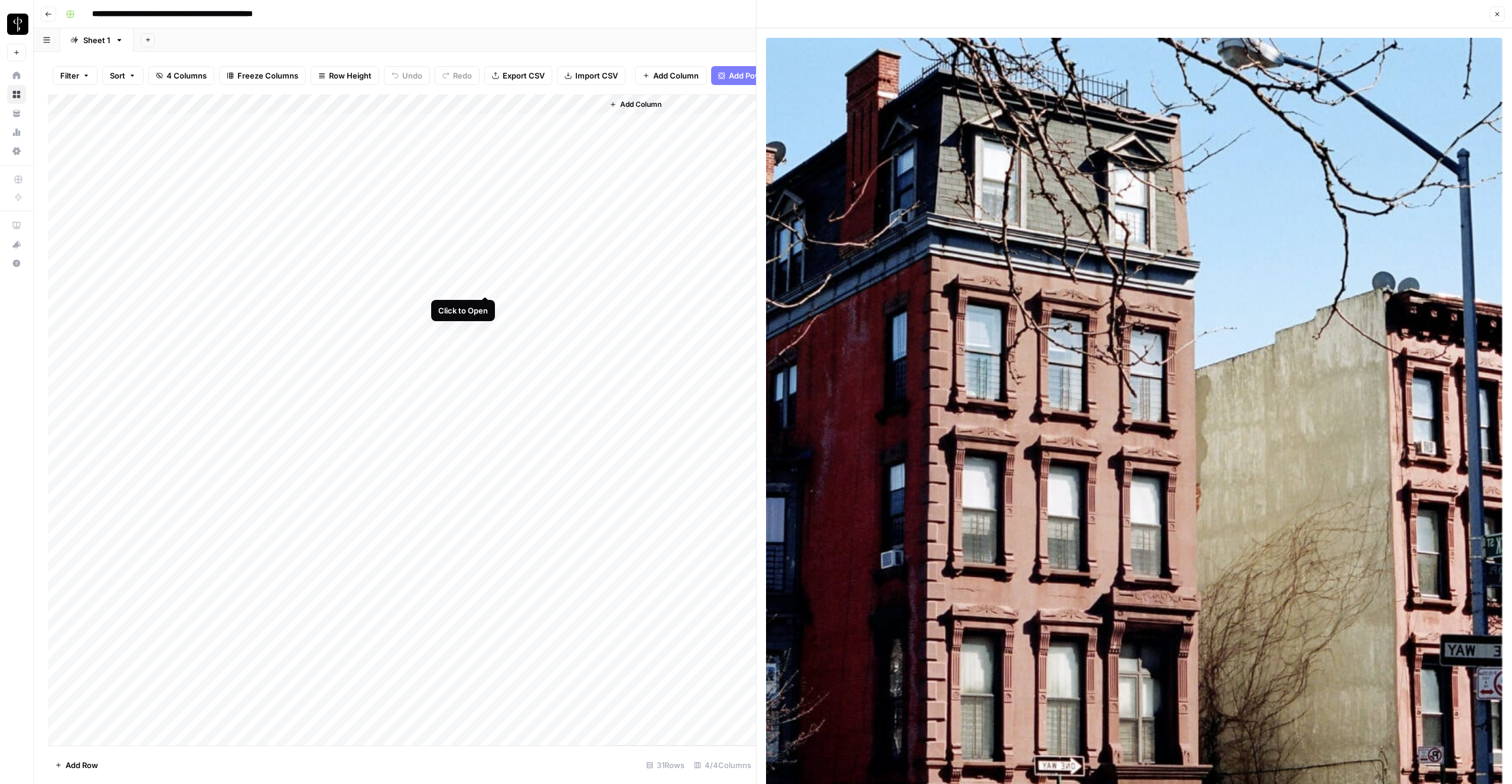
click at [484, 285] on div "Add Column" at bounding box center [401, 420] width 708 height 651
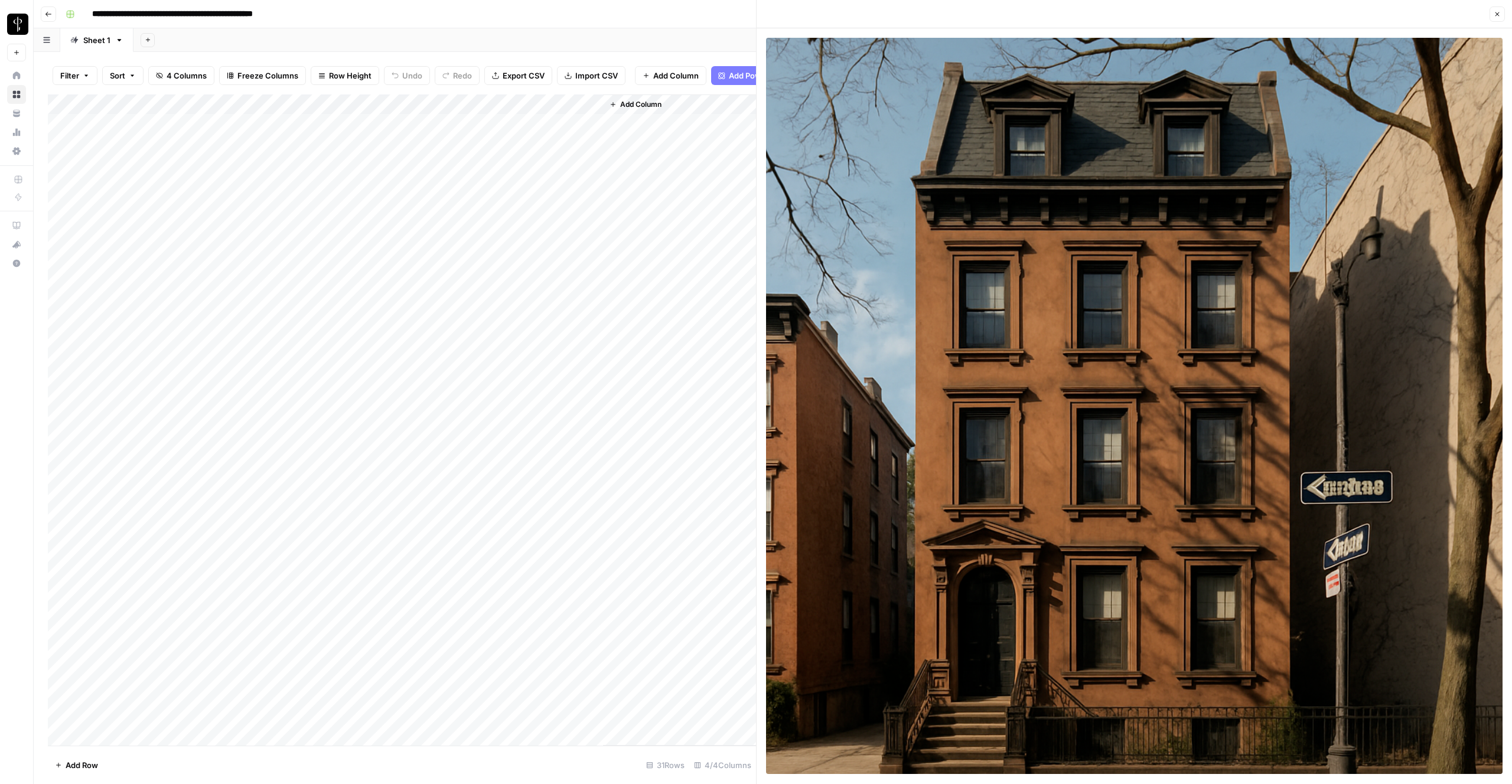
click at [273, 308] on div "Add Column" at bounding box center [401, 420] width 708 height 651
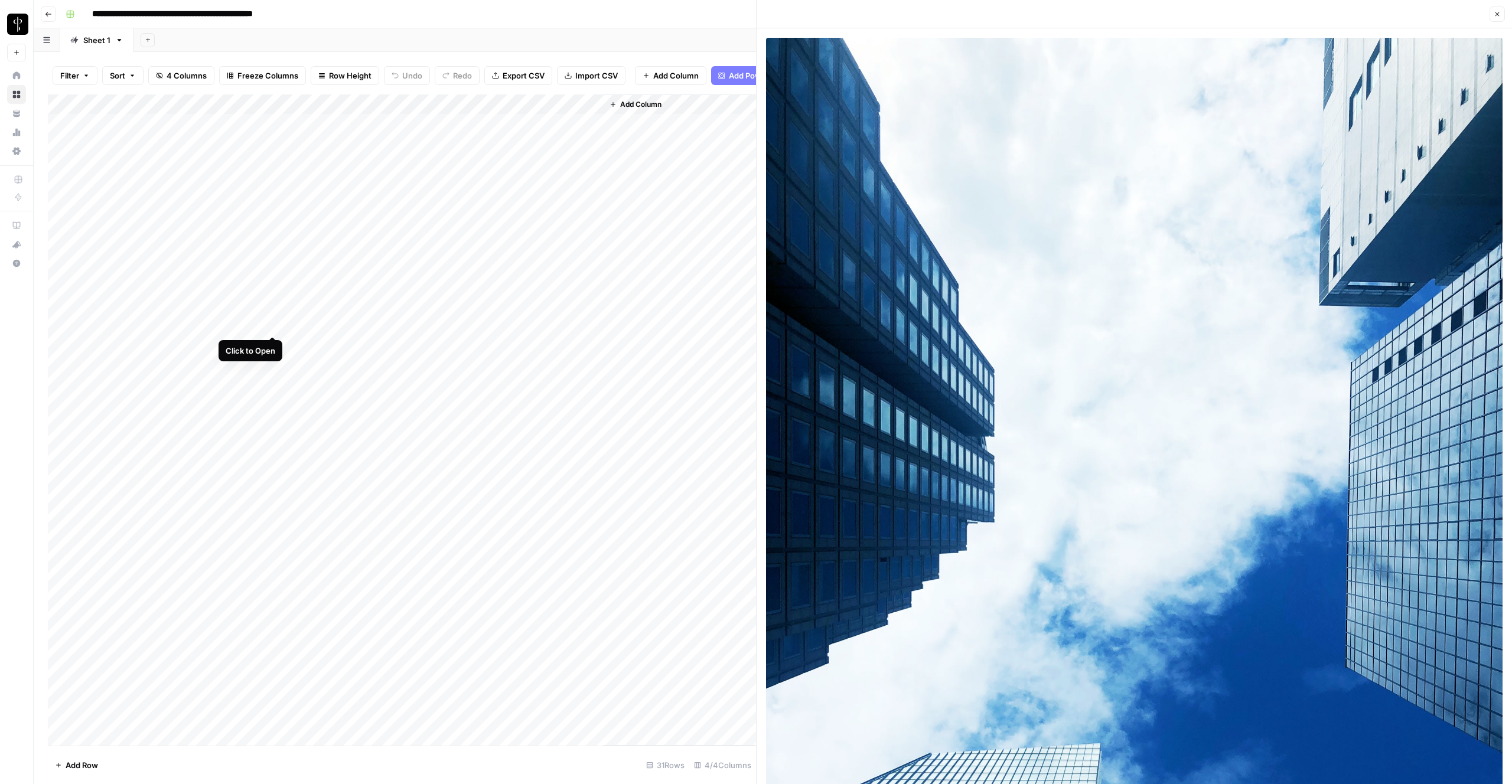
click at [270, 323] on div "Add Column" at bounding box center [401, 420] width 708 height 651
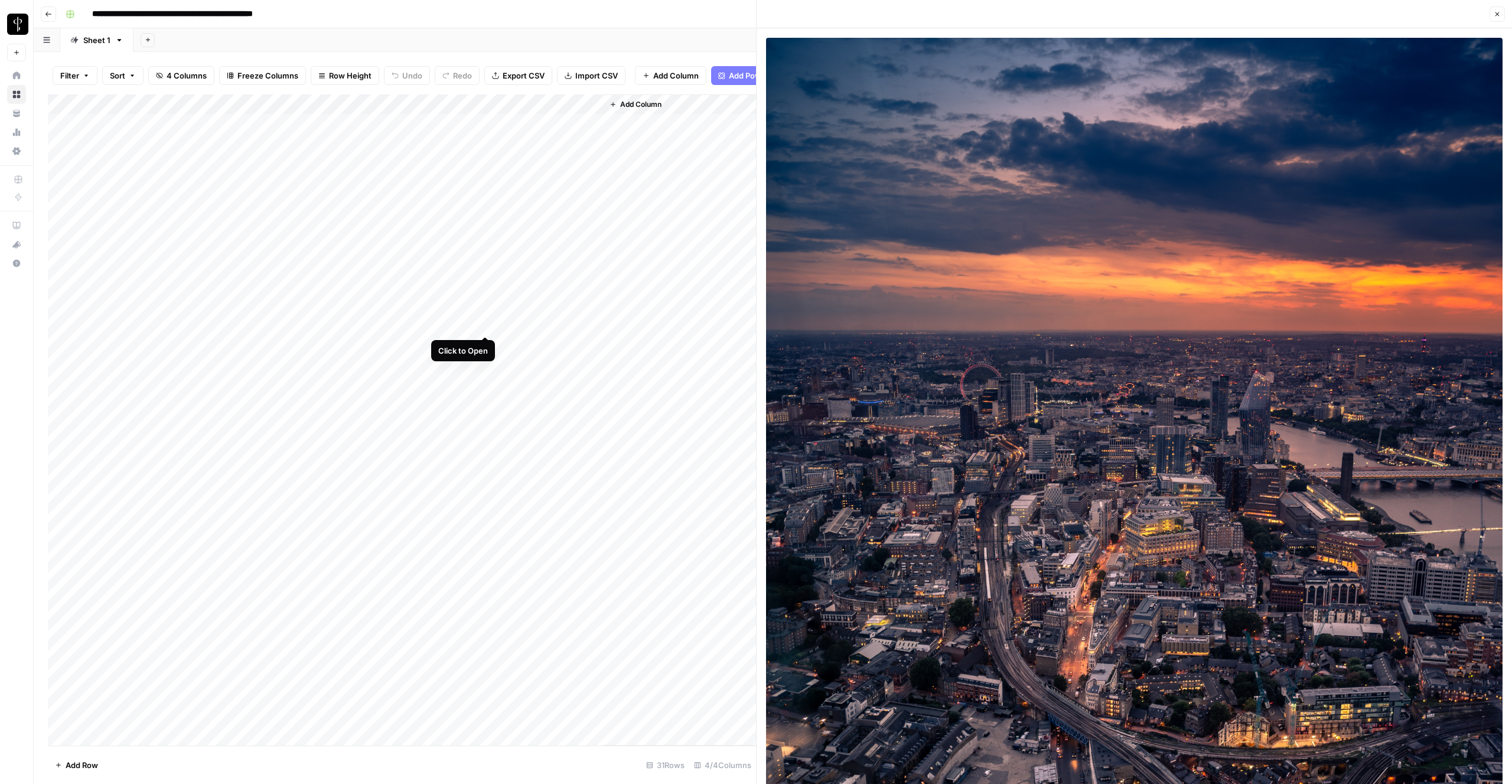
click at [488, 325] on div "Add Column" at bounding box center [401, 420] width 708 height 651
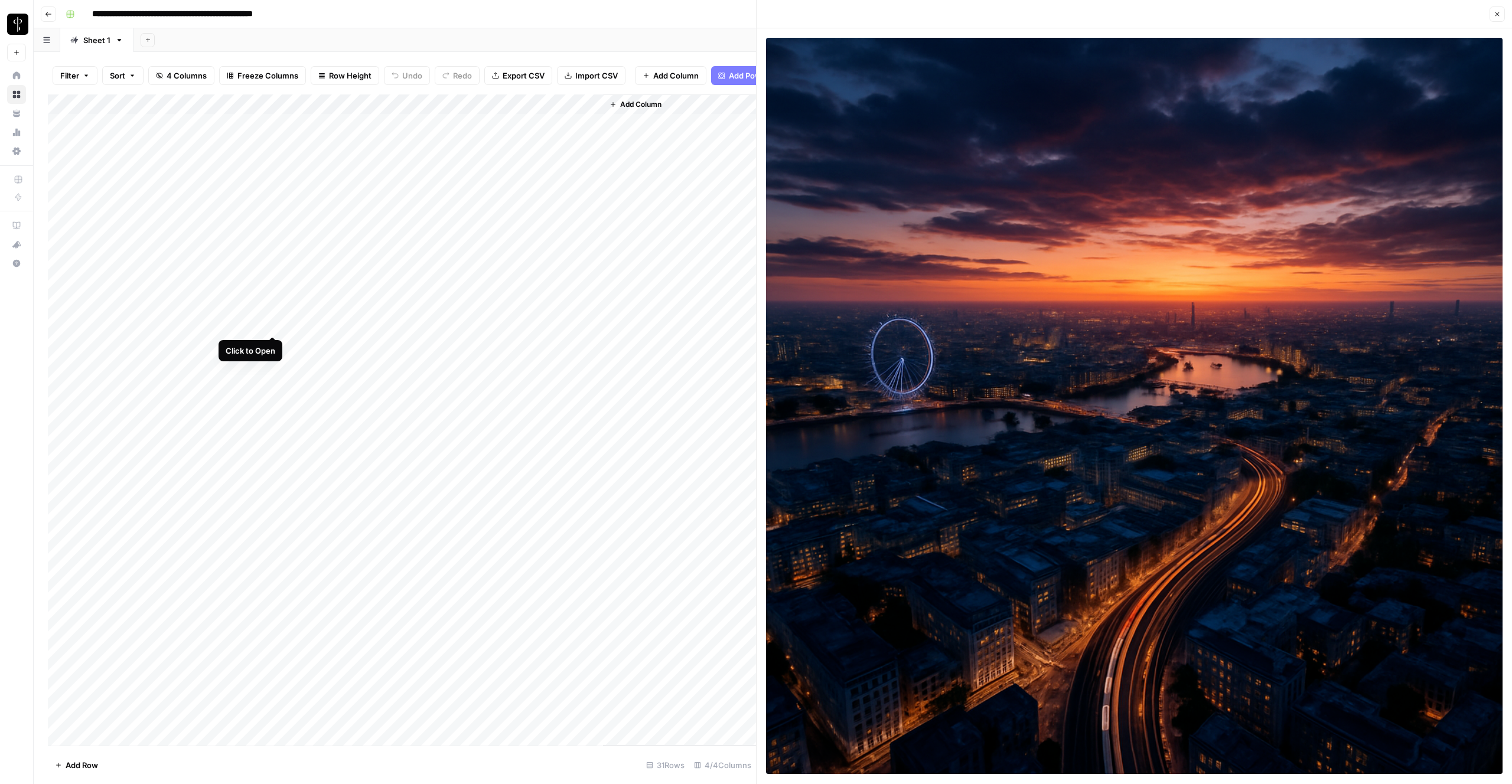
click at [275, 324] on div "Add Column" at bounding box center [401, 420] width 708 height 651
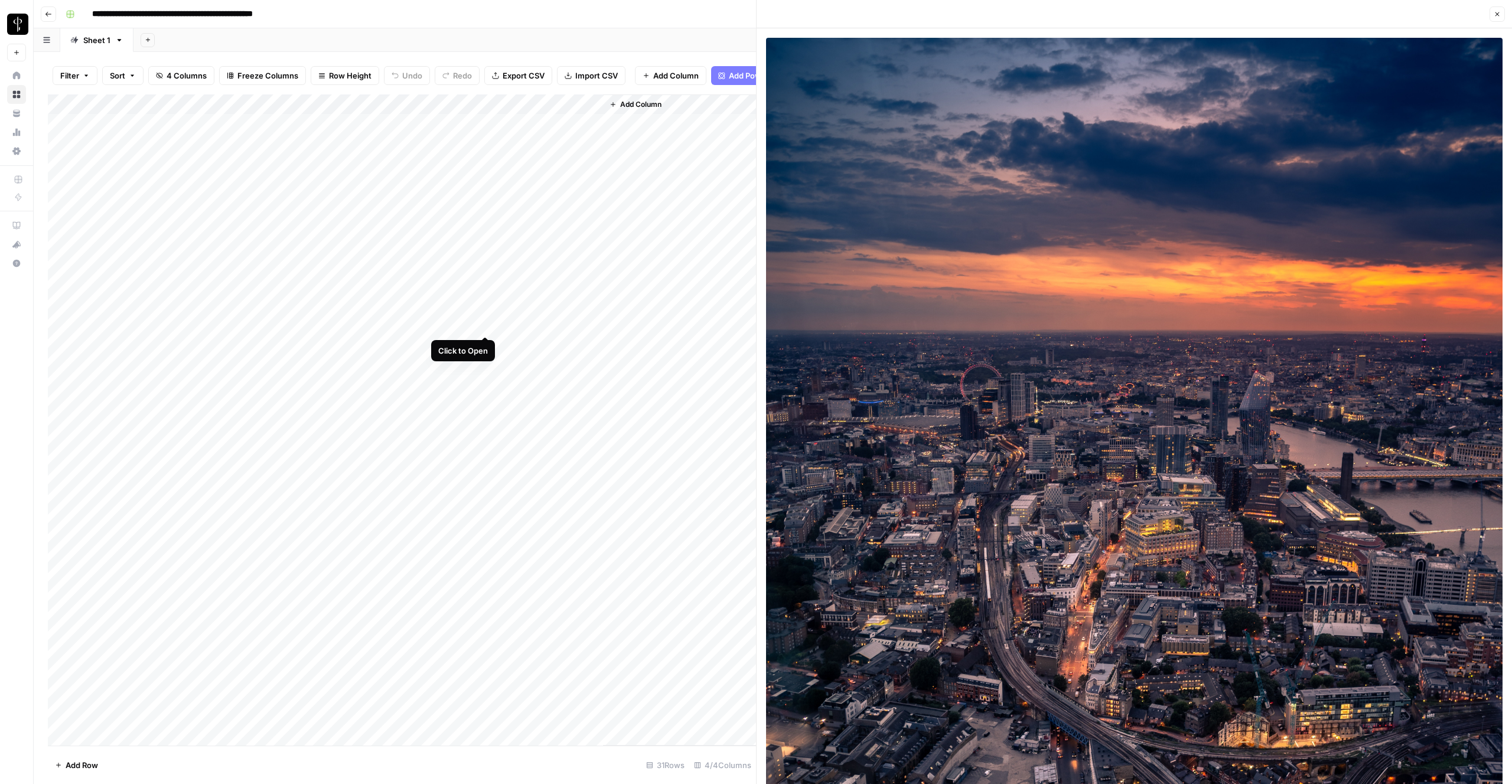
click at [485, 324] on div "Add Column" at bounding box center [401, 420] width 708 height 651
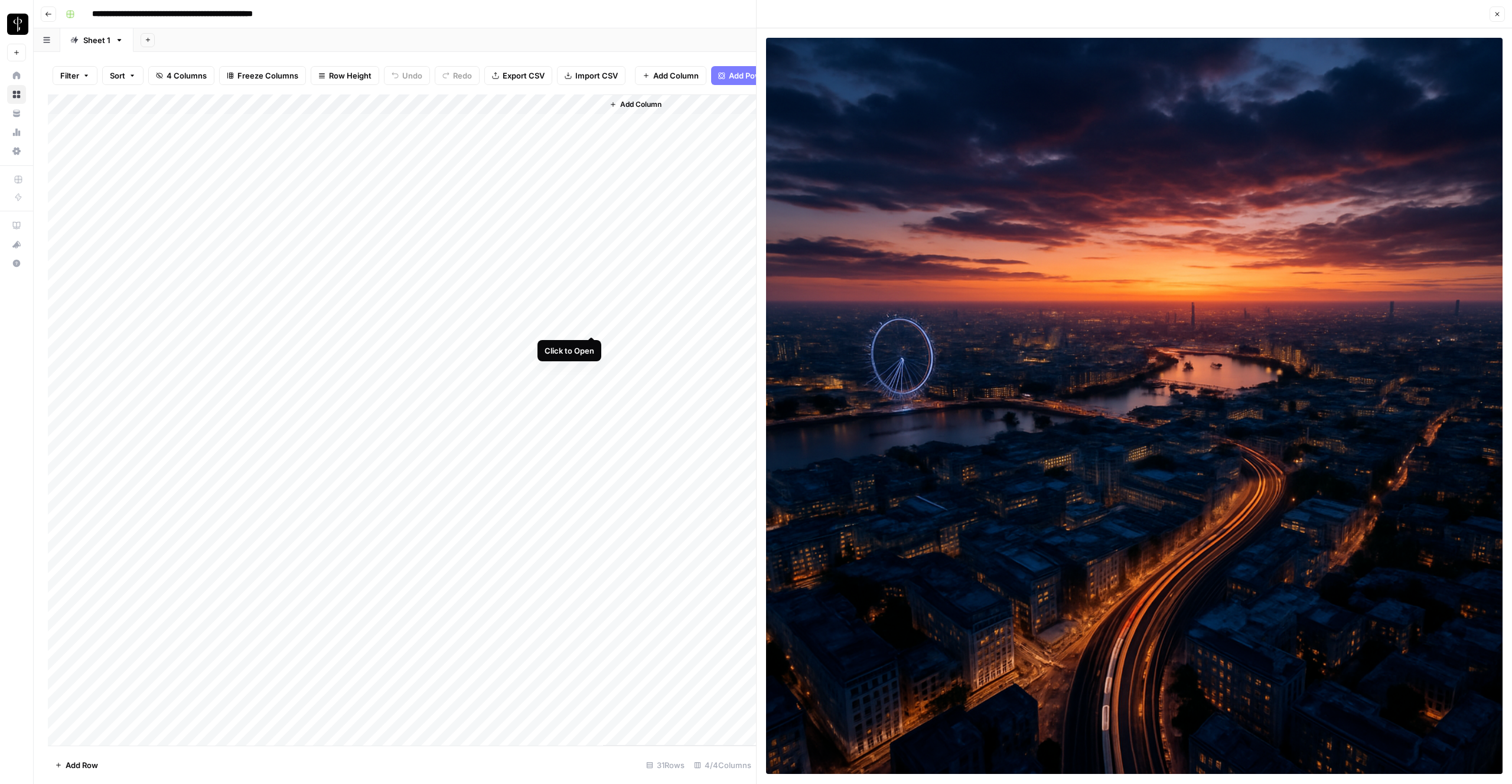
click at [591, 323] on div "Add Column" at bounding box center [401, 420] width 708 height 651
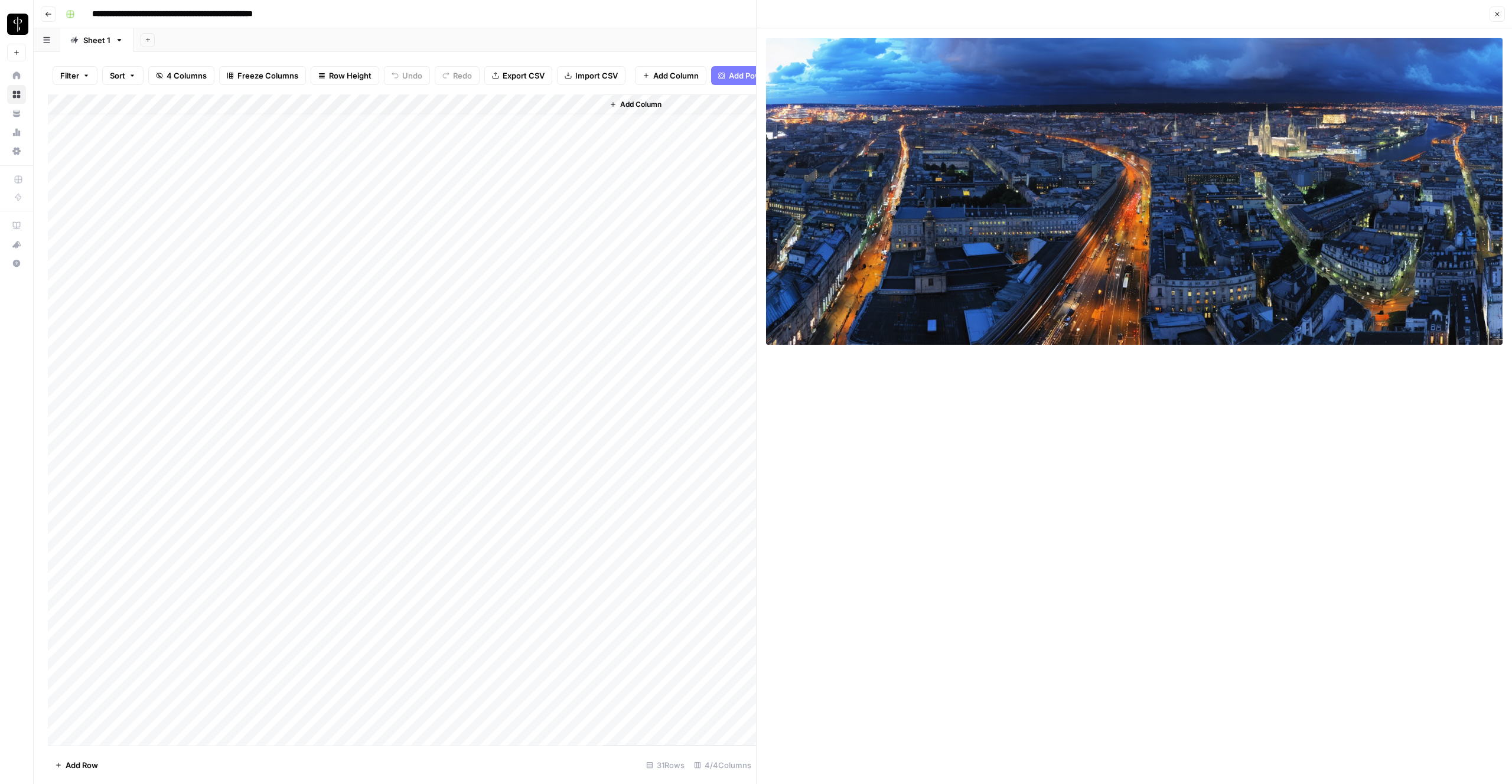
scroll to position [9, 0]
click at [270, 338] on div "Add Column" at bounding box center [401, 420] width 708 height 651
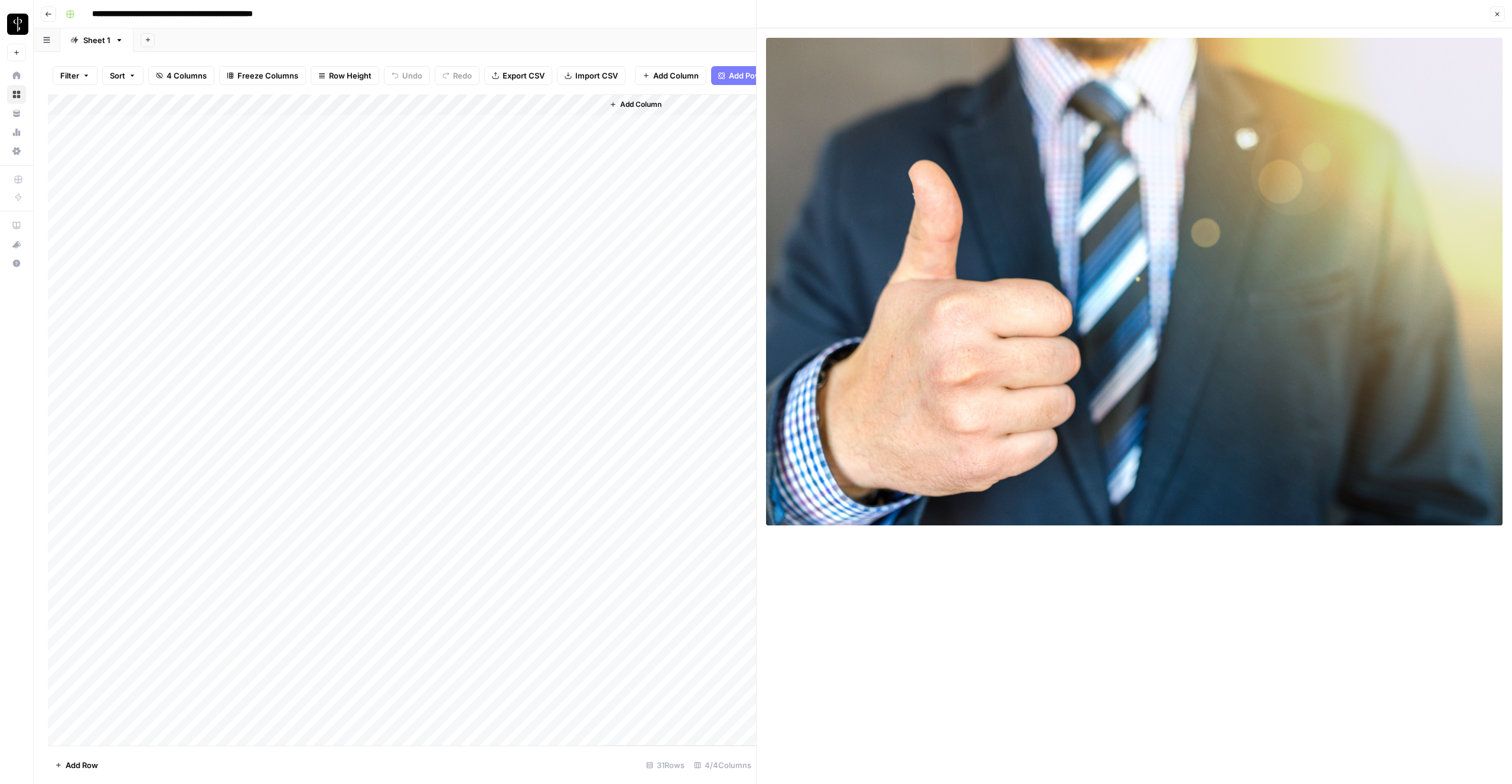
click at [275, 357] on div "Add Column" at bounding box center [401, 420] width 708 height 651
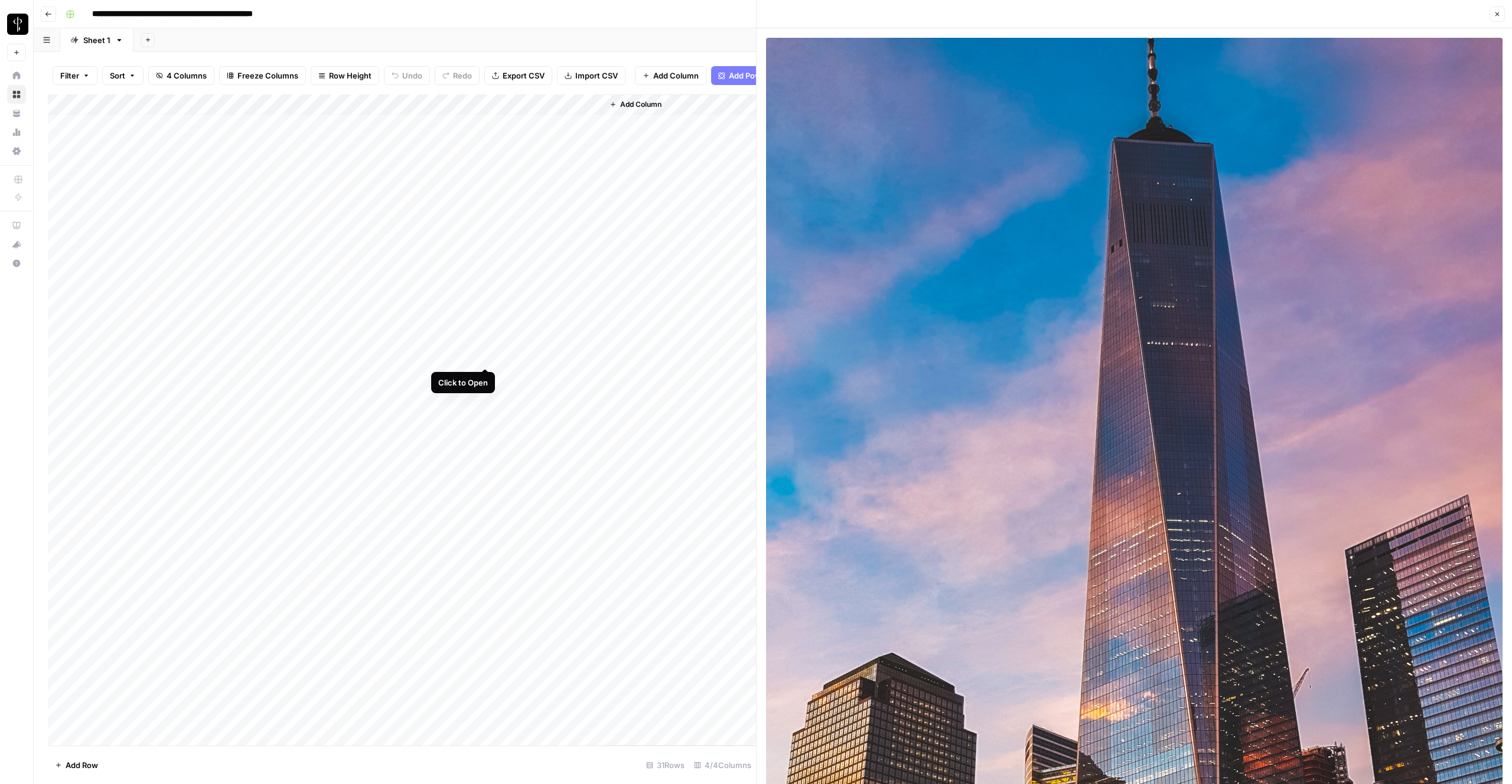
click at [488, 357] on div "Add Column" at bounding box center [401, 420] width 708 height 651
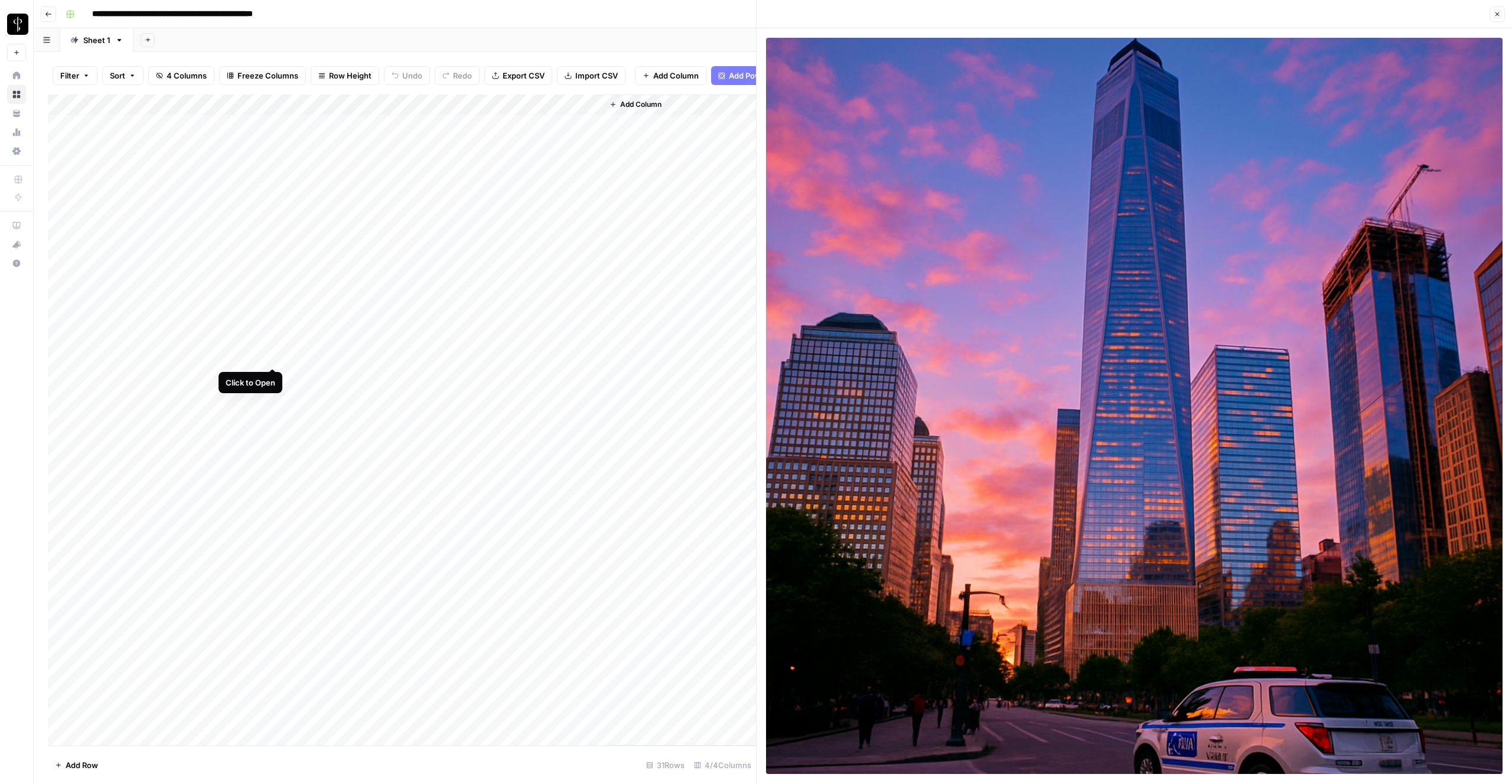
click at [273, 357] on div "Add Column" at bounding box center [401, 420] width 708 height 651
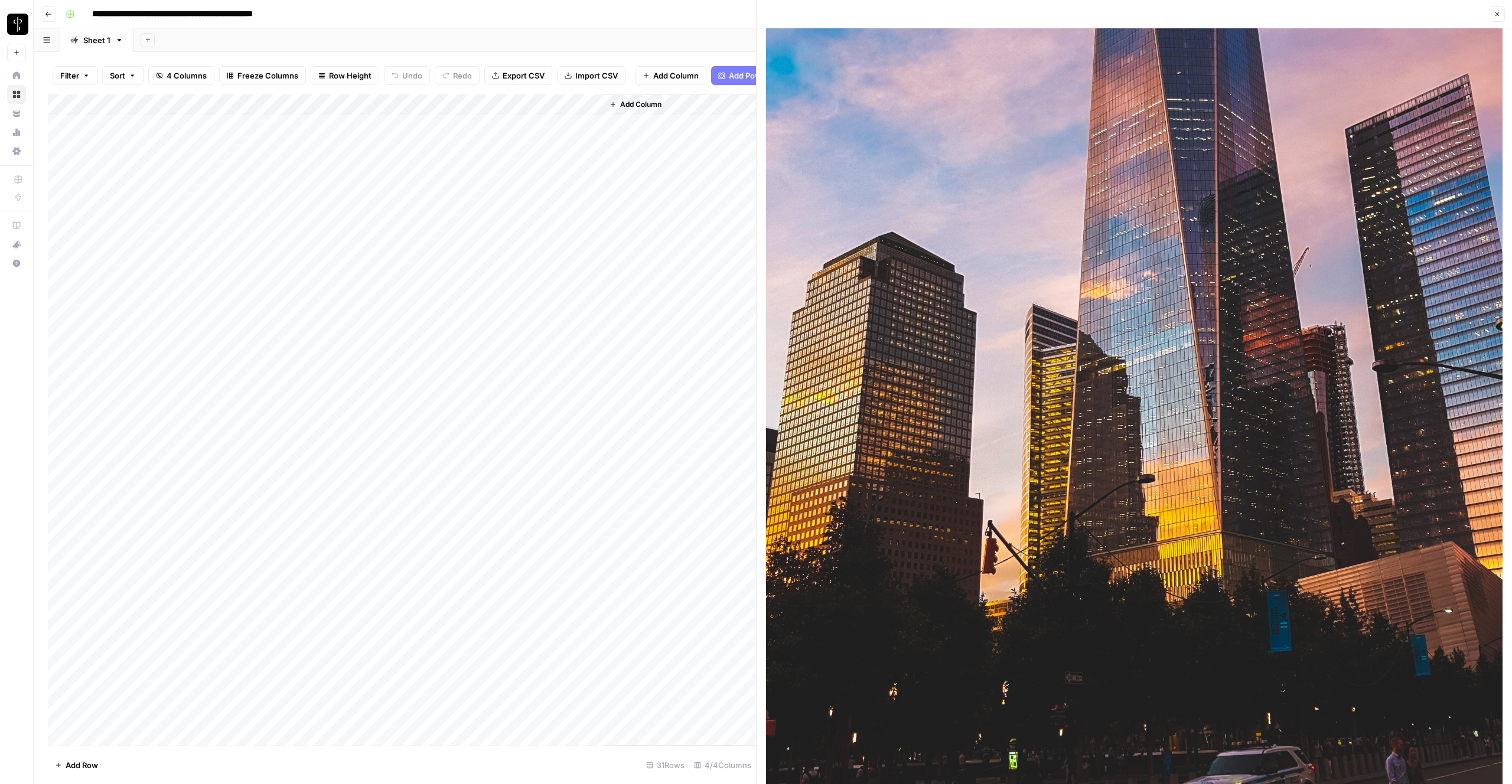
scroll to position [572, 0]
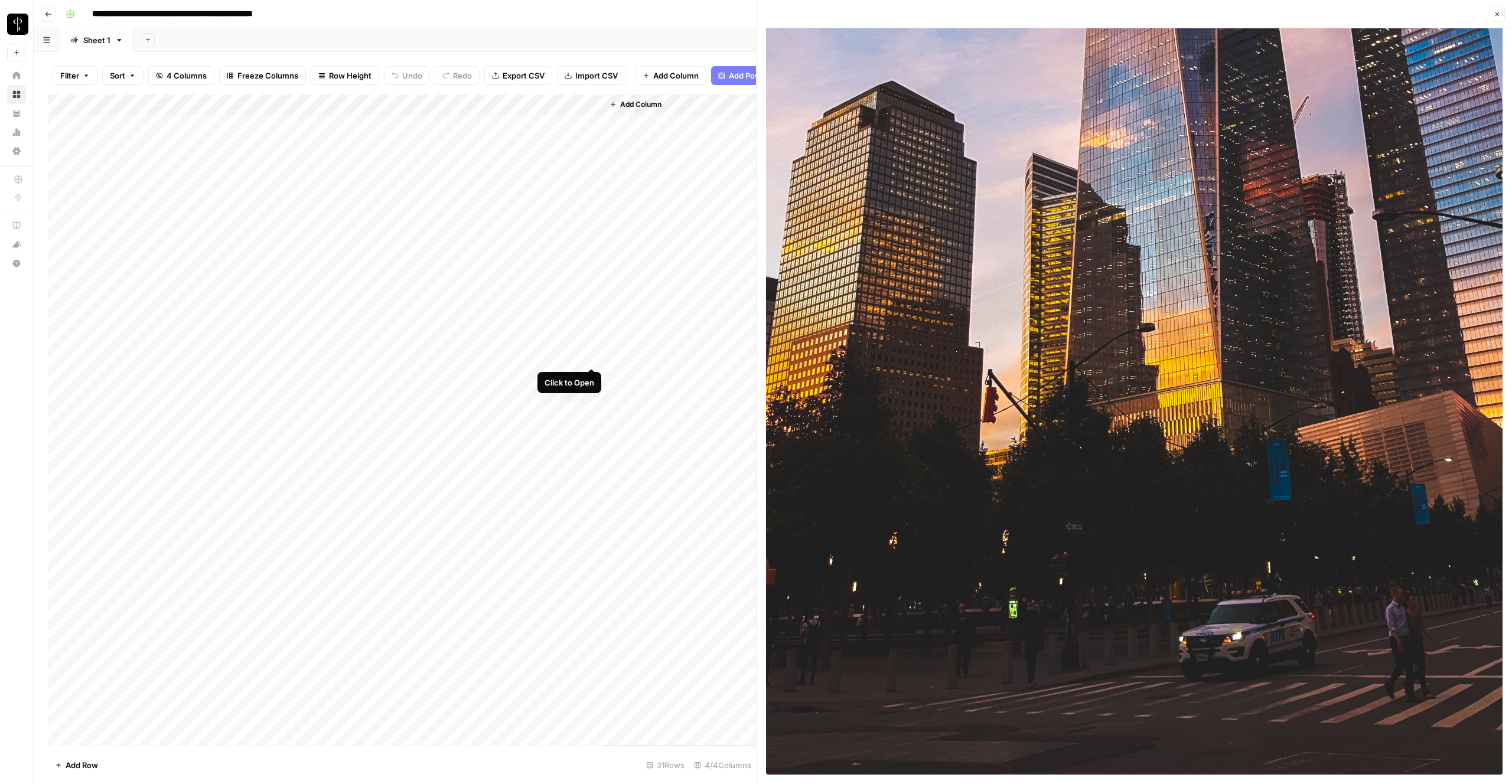
click at [594, 357] on div "Add Column" at bounding box center [401, 420] width 708 height 651
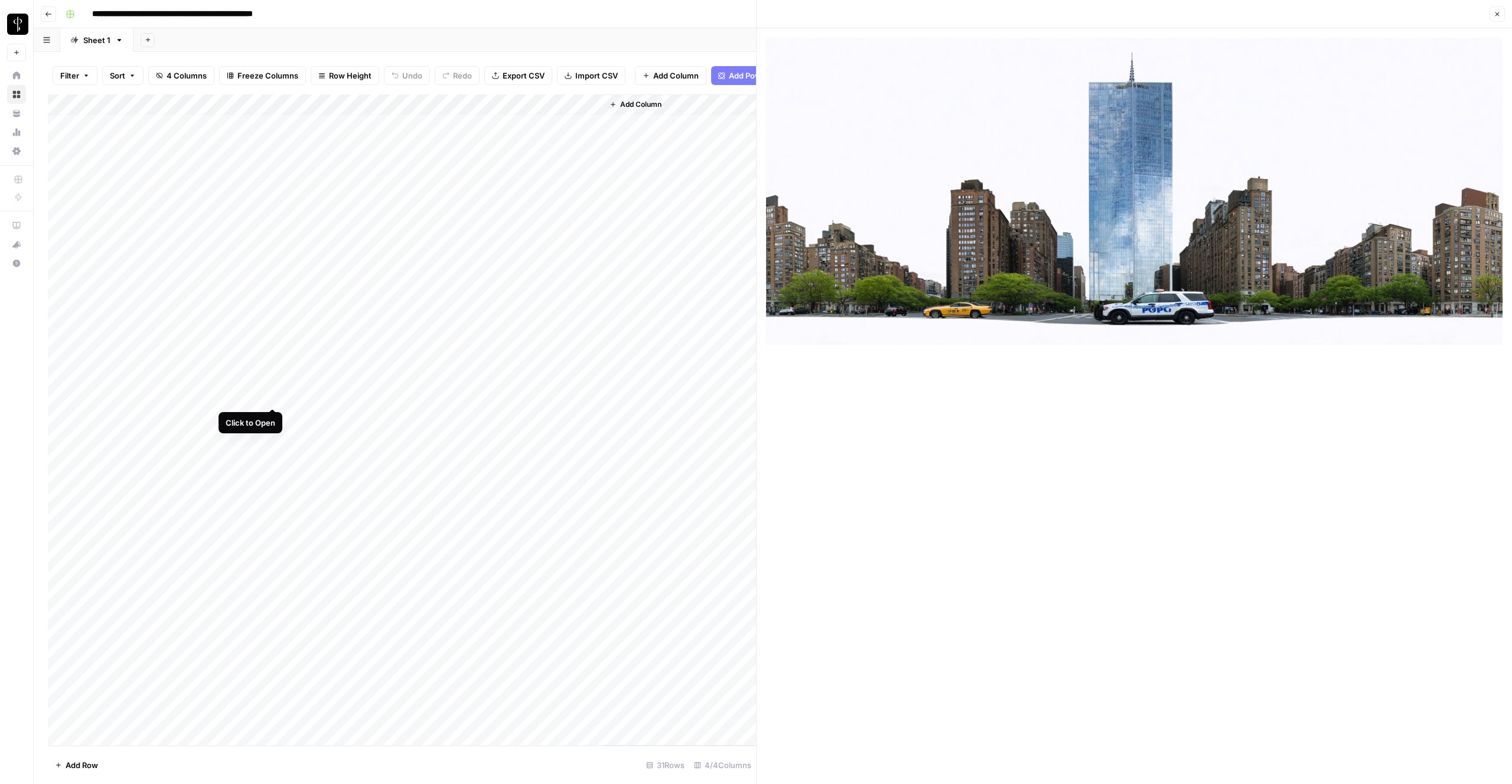
click at [275, 397] on div "Add Column" at bounding box center [401, 420] width 708 height 651
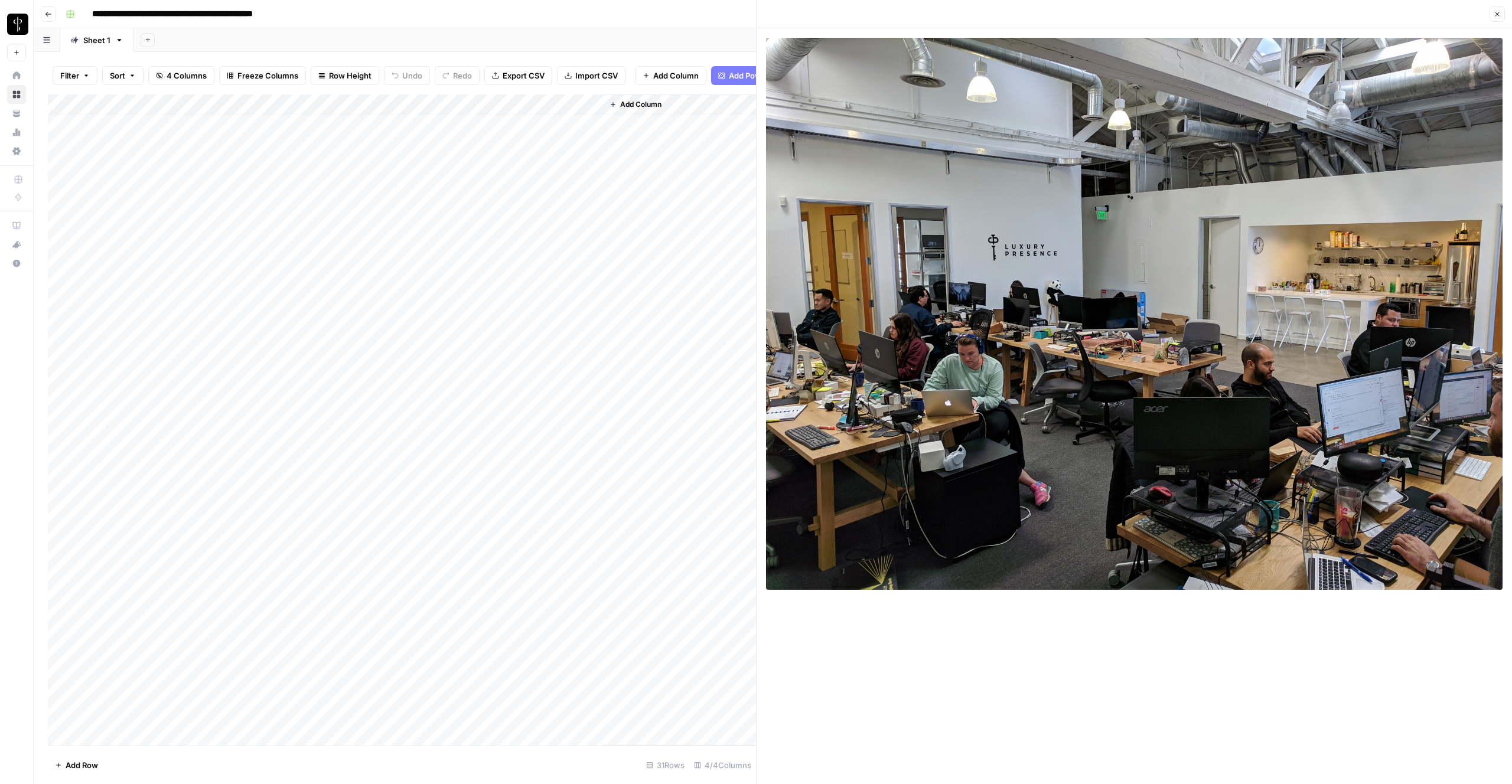
scroll to position [10, 0]
click at [485, 396] on div "Add Column" at bounding box center [401, 420] width 708 height 651
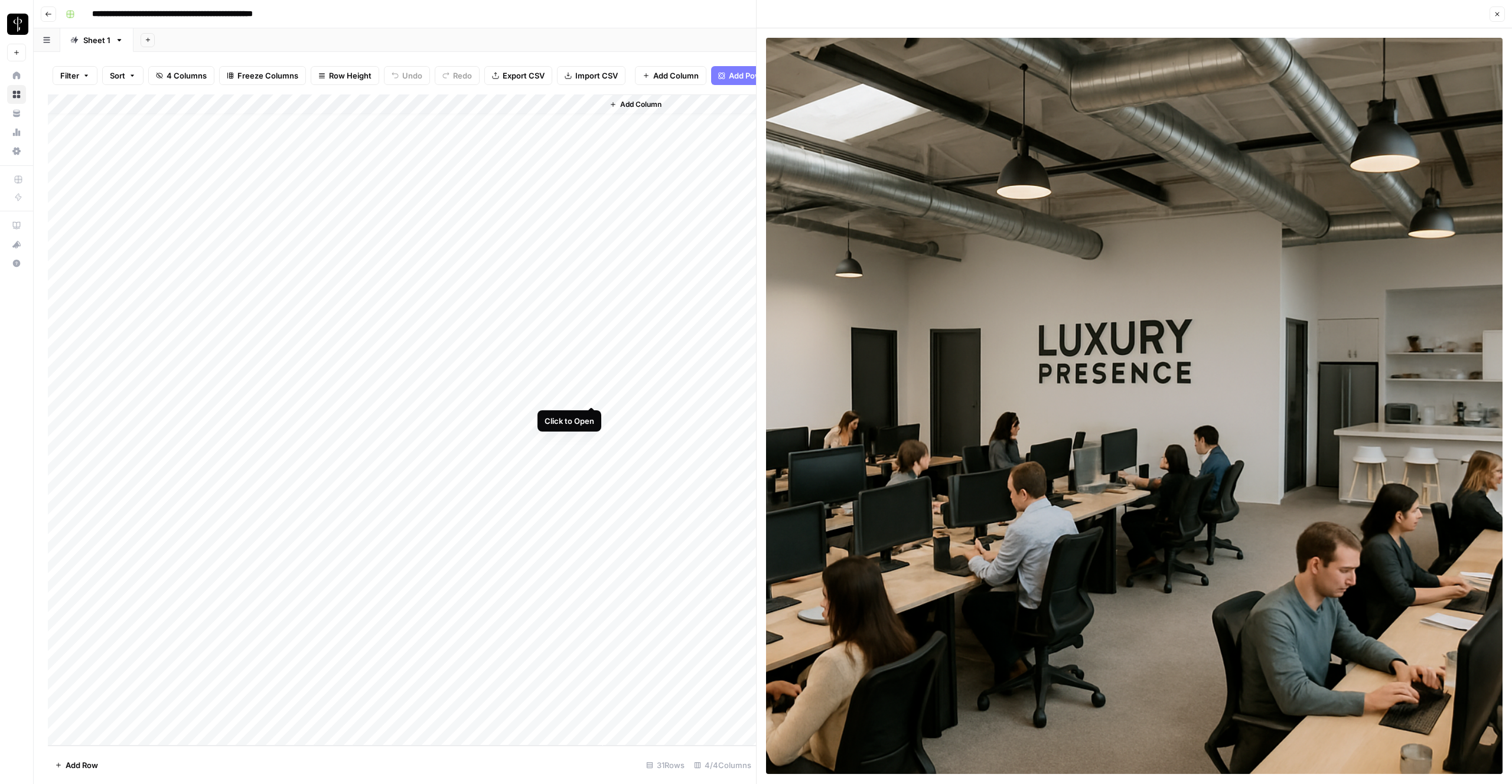
click at [593, 396] on div "Add Column" at bounding box center [401, 420] width 708 height 651
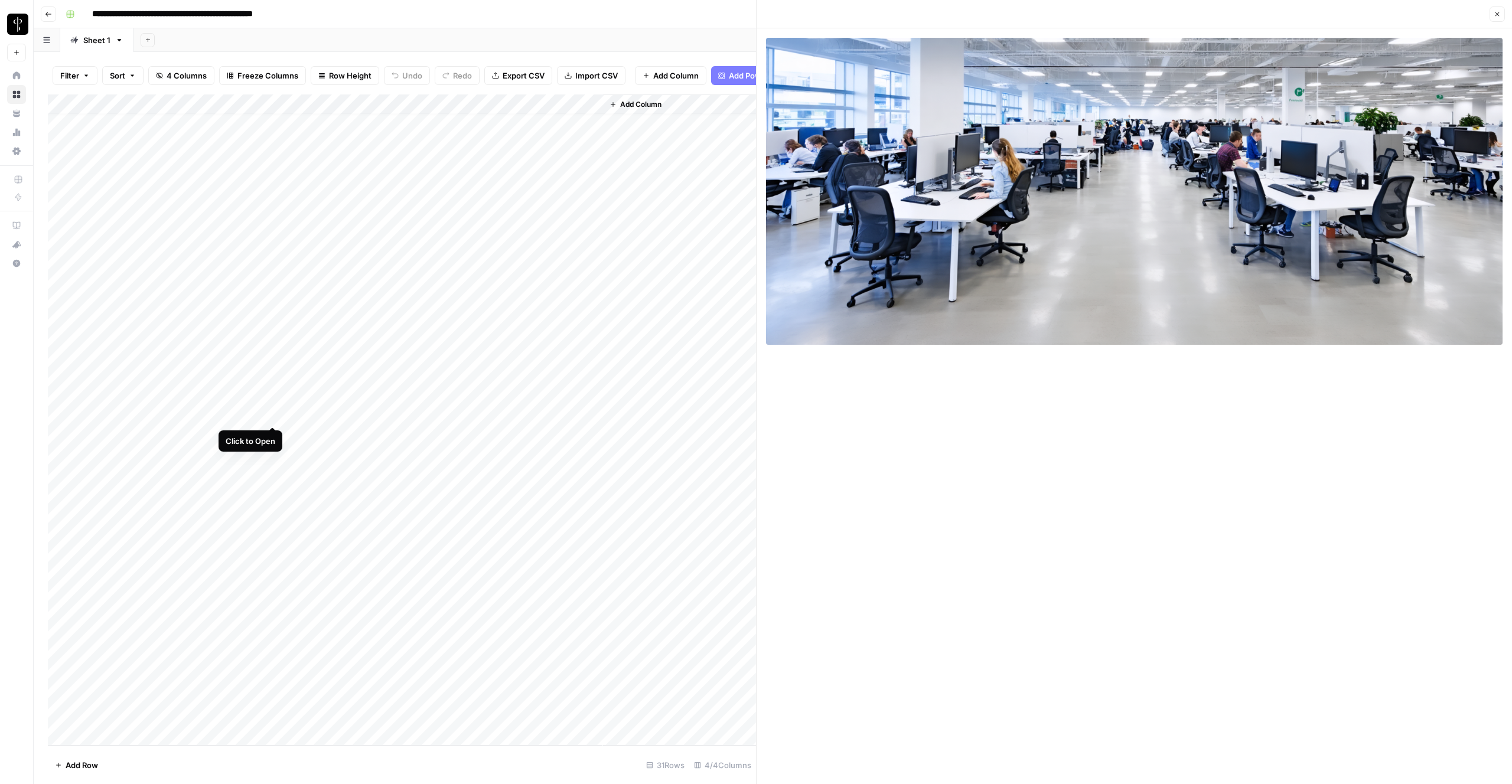
click at [273, 414] on div "Add Column" at bounding box center [401, 420] width 708 height 651
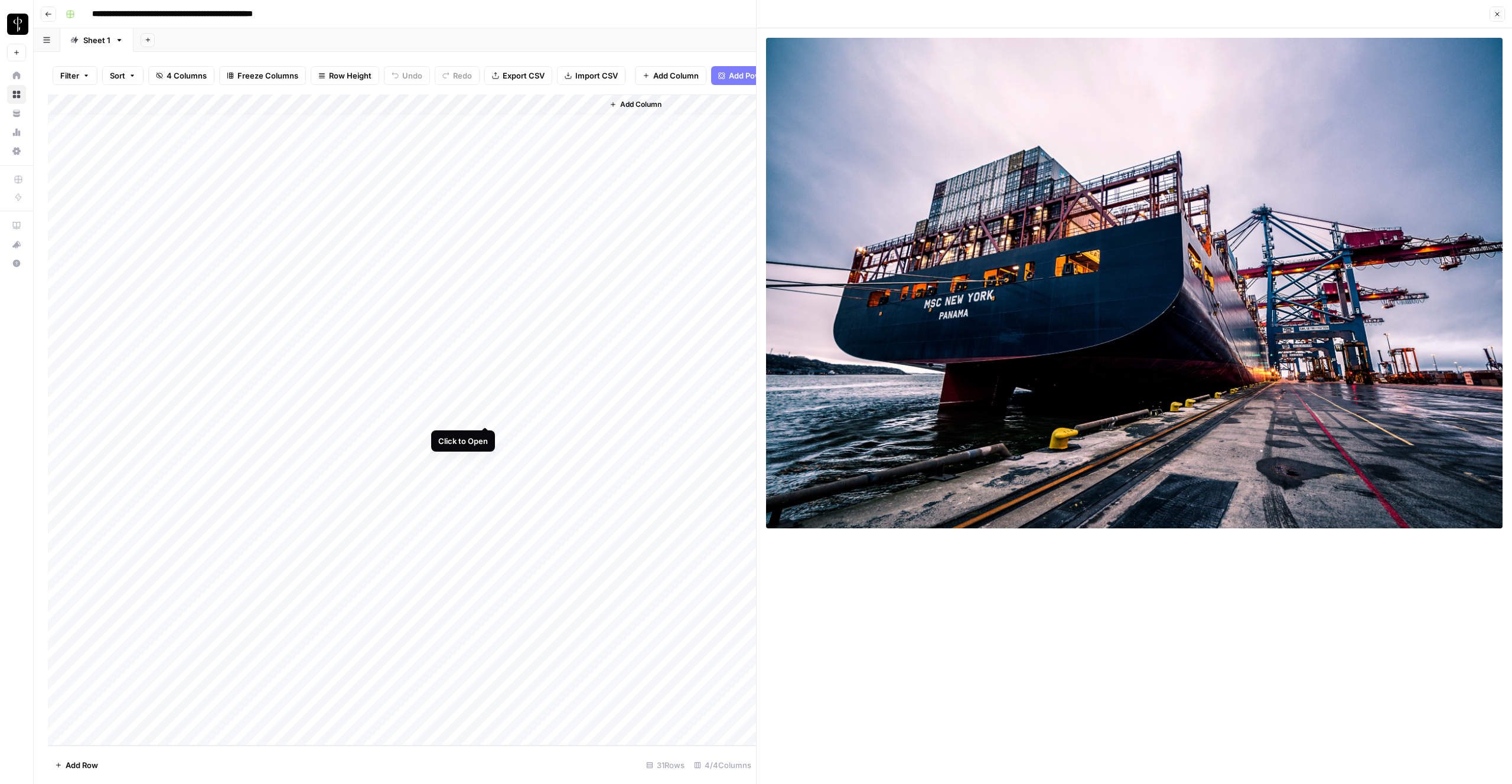
click at [486, 415] on div "Add Column" at bounding box center [401, 420] width 708 height 651
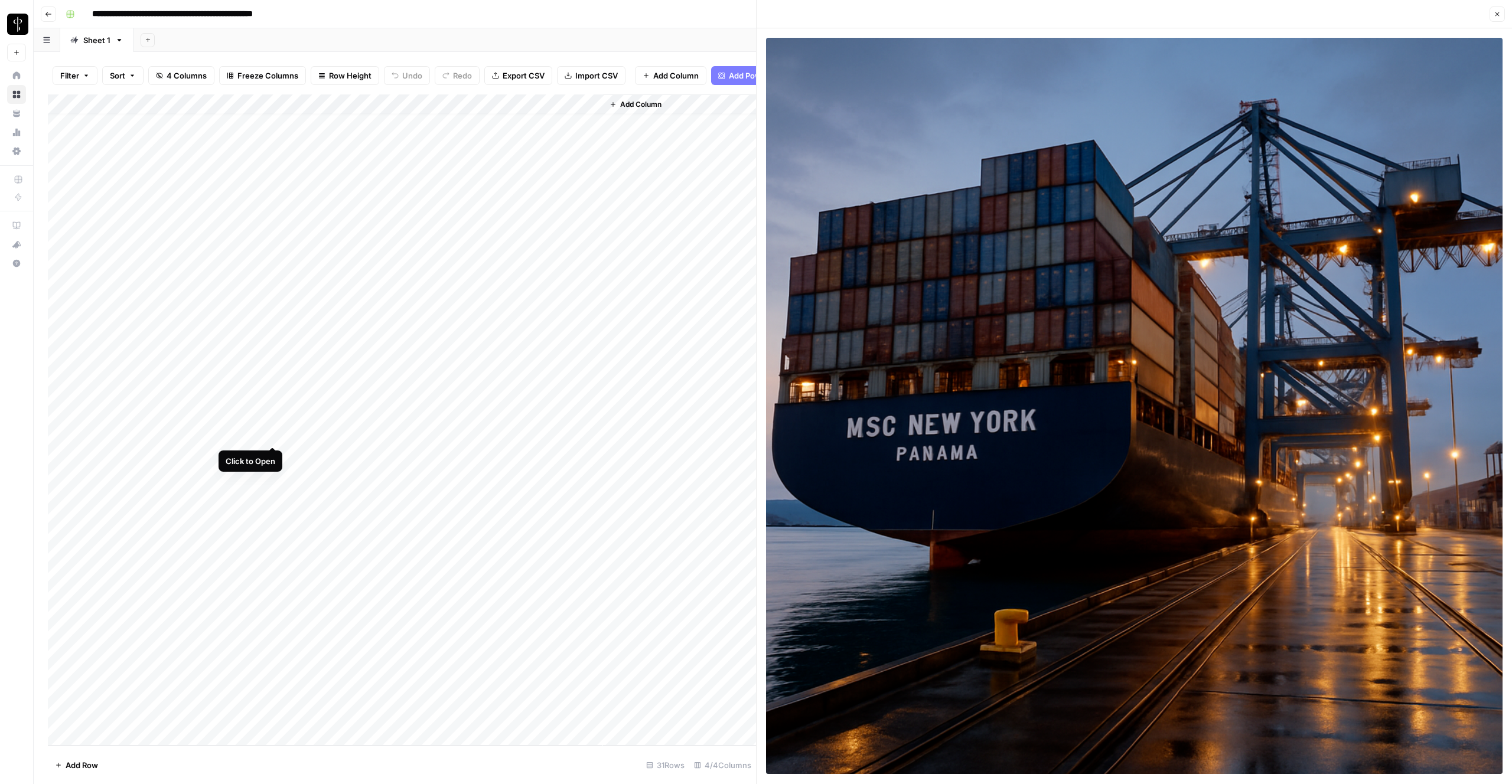
click at [270, 438] on div "Add Column" at bounding box center [401, 420] width 708 height 651
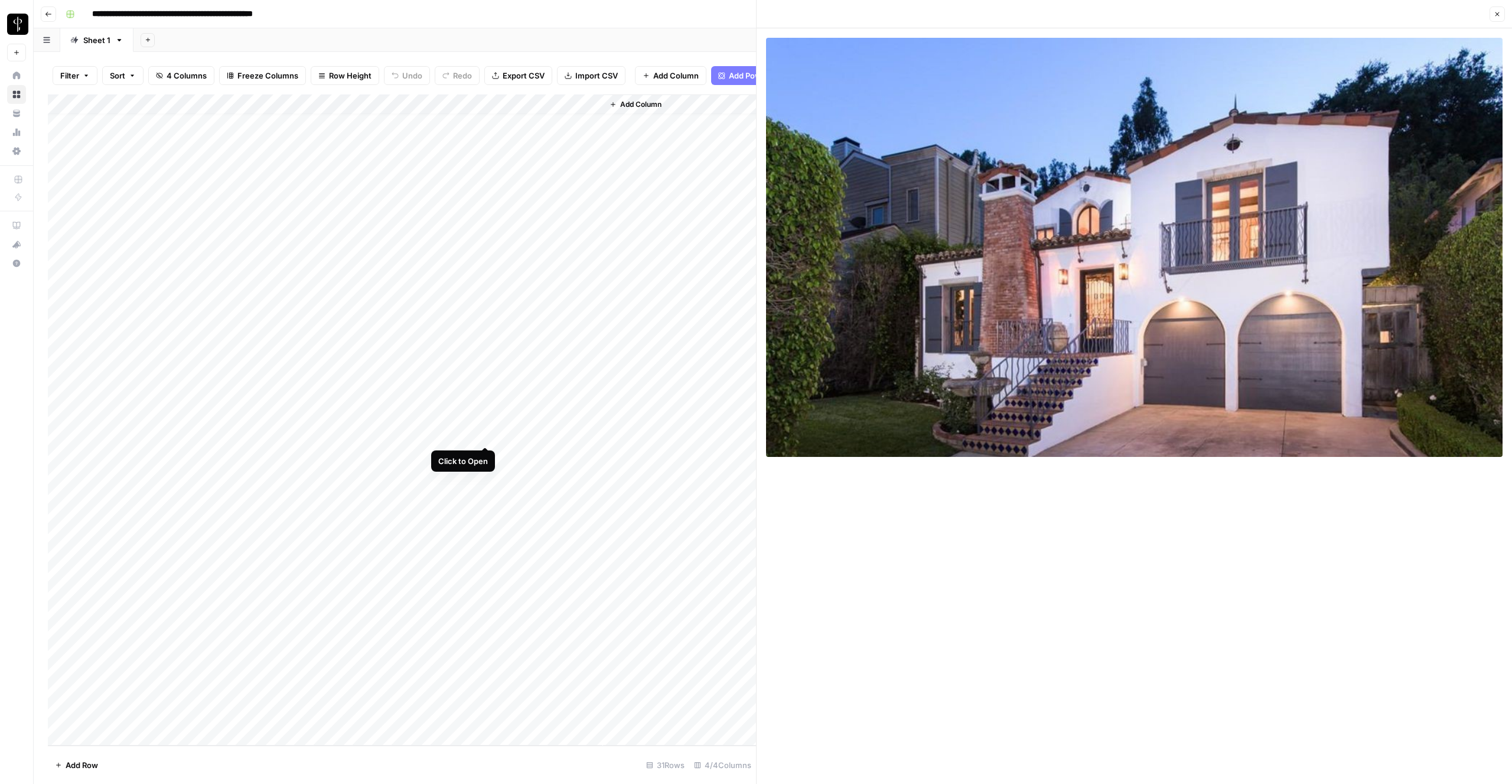
click at [486, 436] on div "Add Column" at bounding box center [401, 420] width 708 height 651
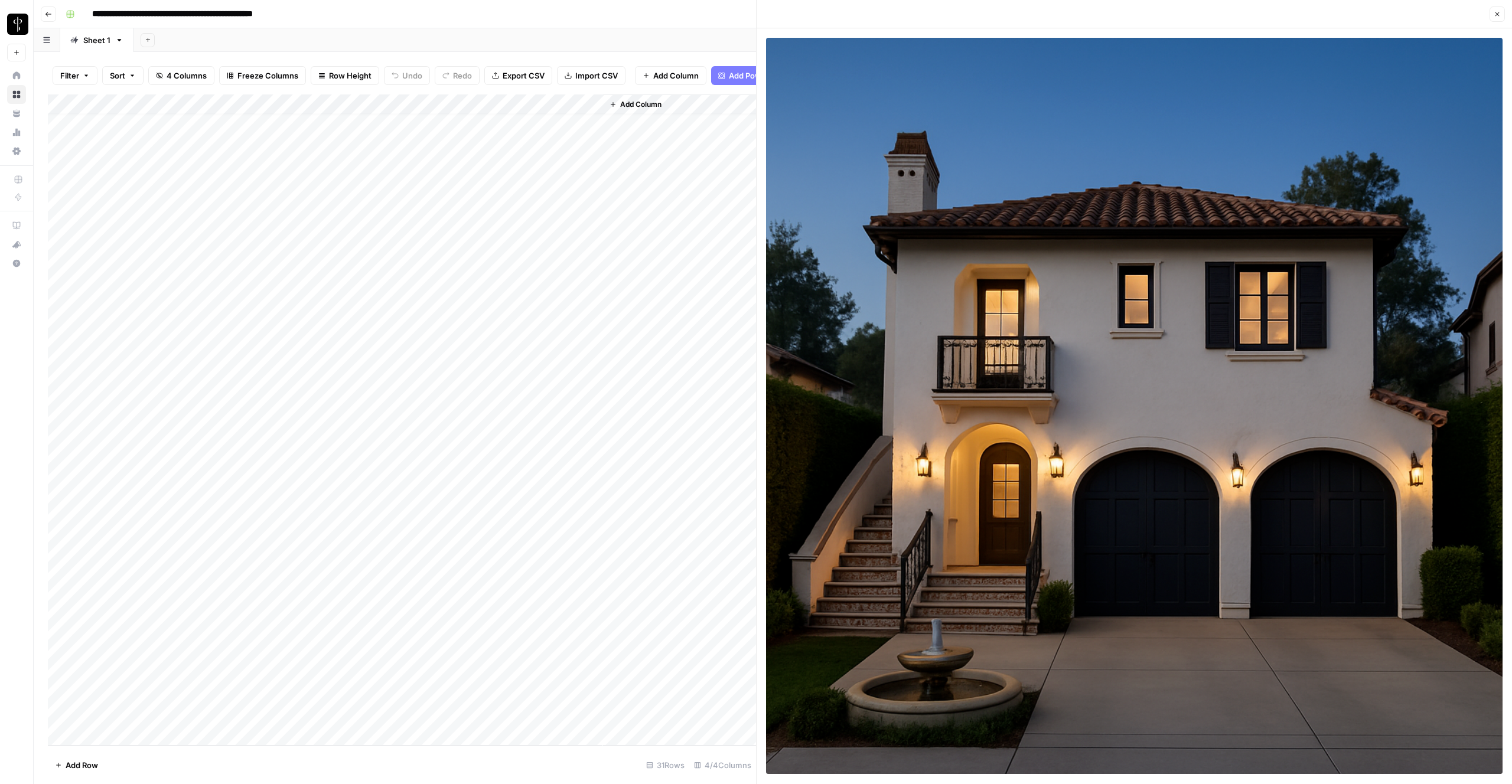
click at [324, 434] on div "Add Column" at bounding box center [401, 420] width 708 height 651
click at [337, 434] on div "Add Column" at bounding box center [401, 420] width 708 height 651
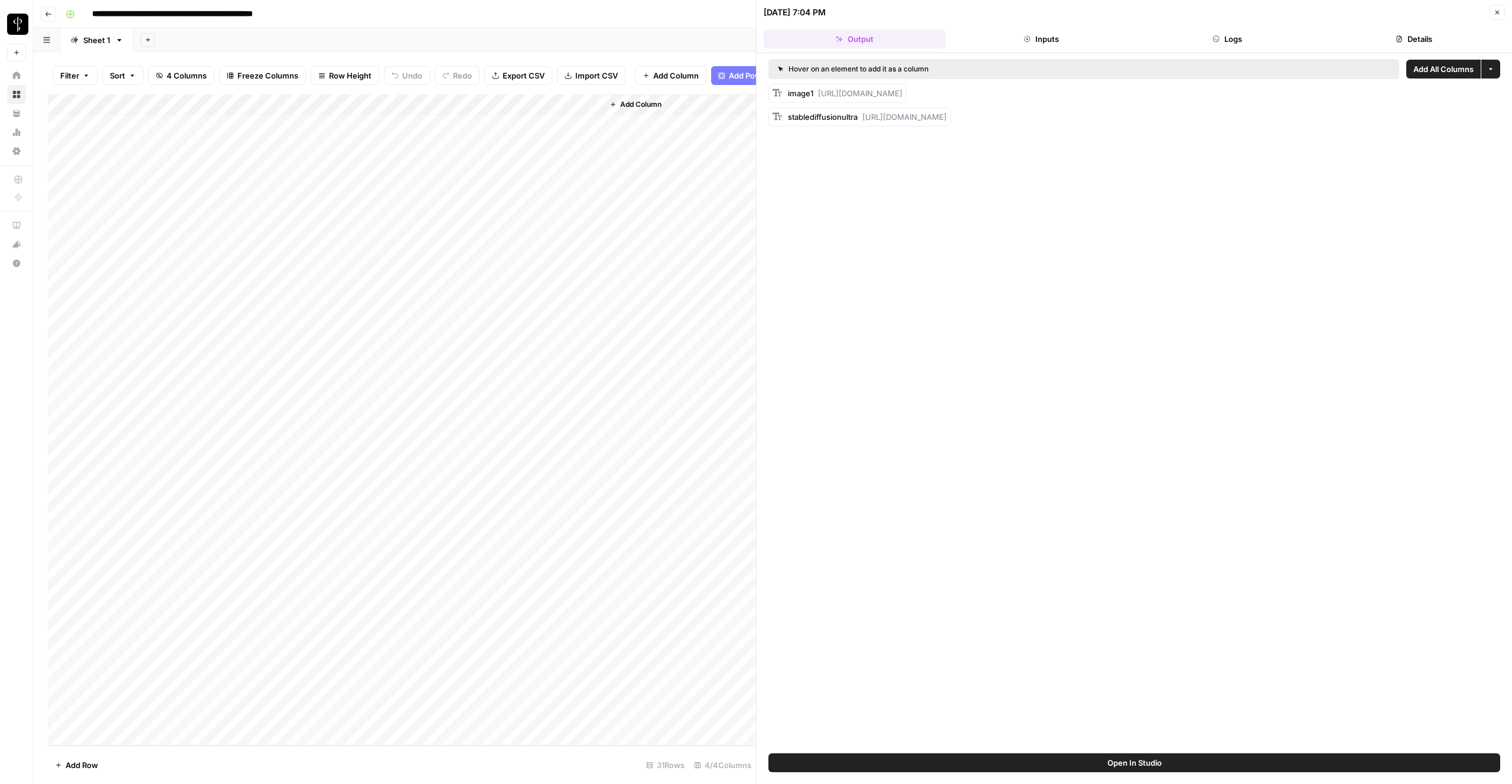
click at [1274, 38] on button "Logs" at bounding box center [1228, 39] width 182 height 19
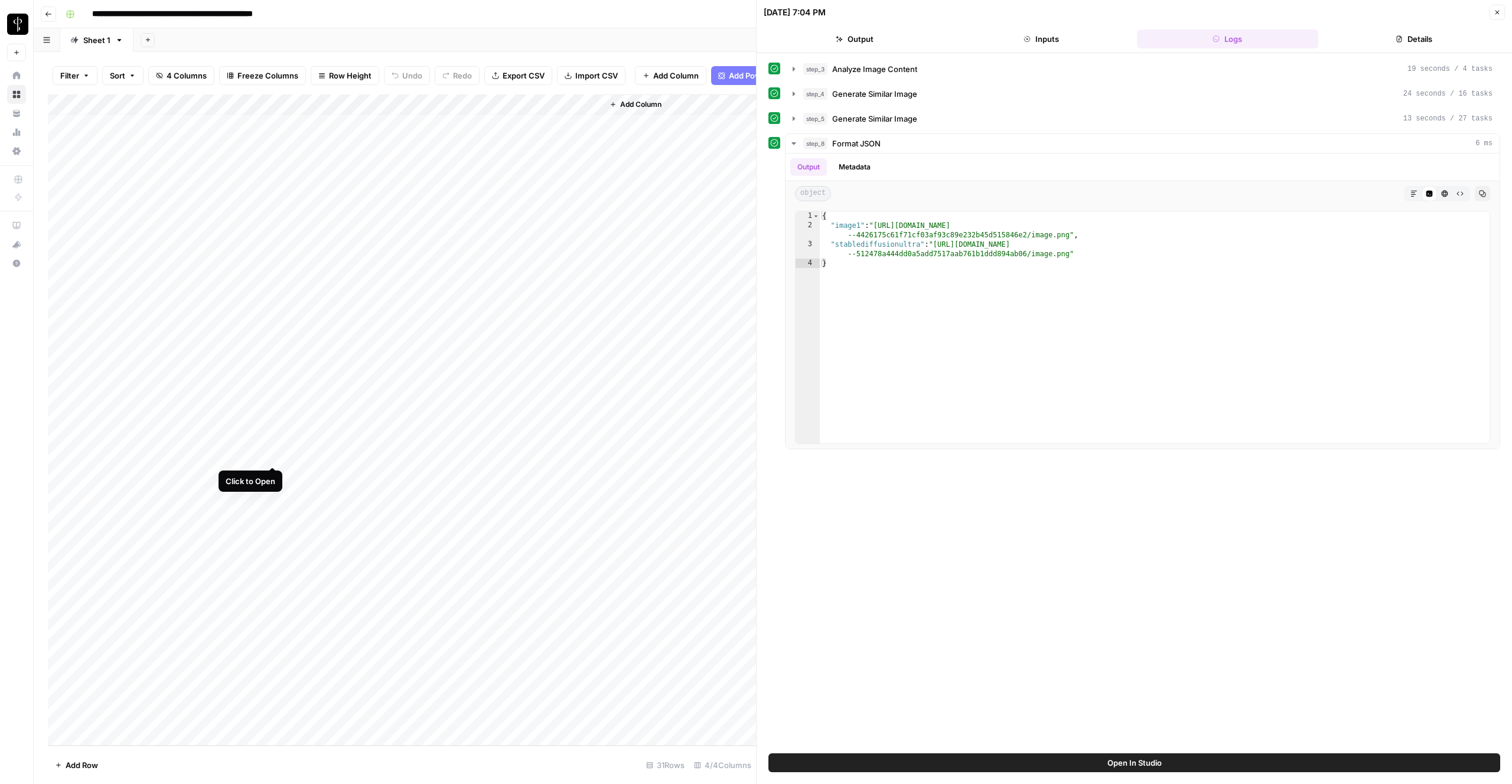
click at [271, 455] on div "Add Column" at bounding box center [401, 420] width 708 height 651
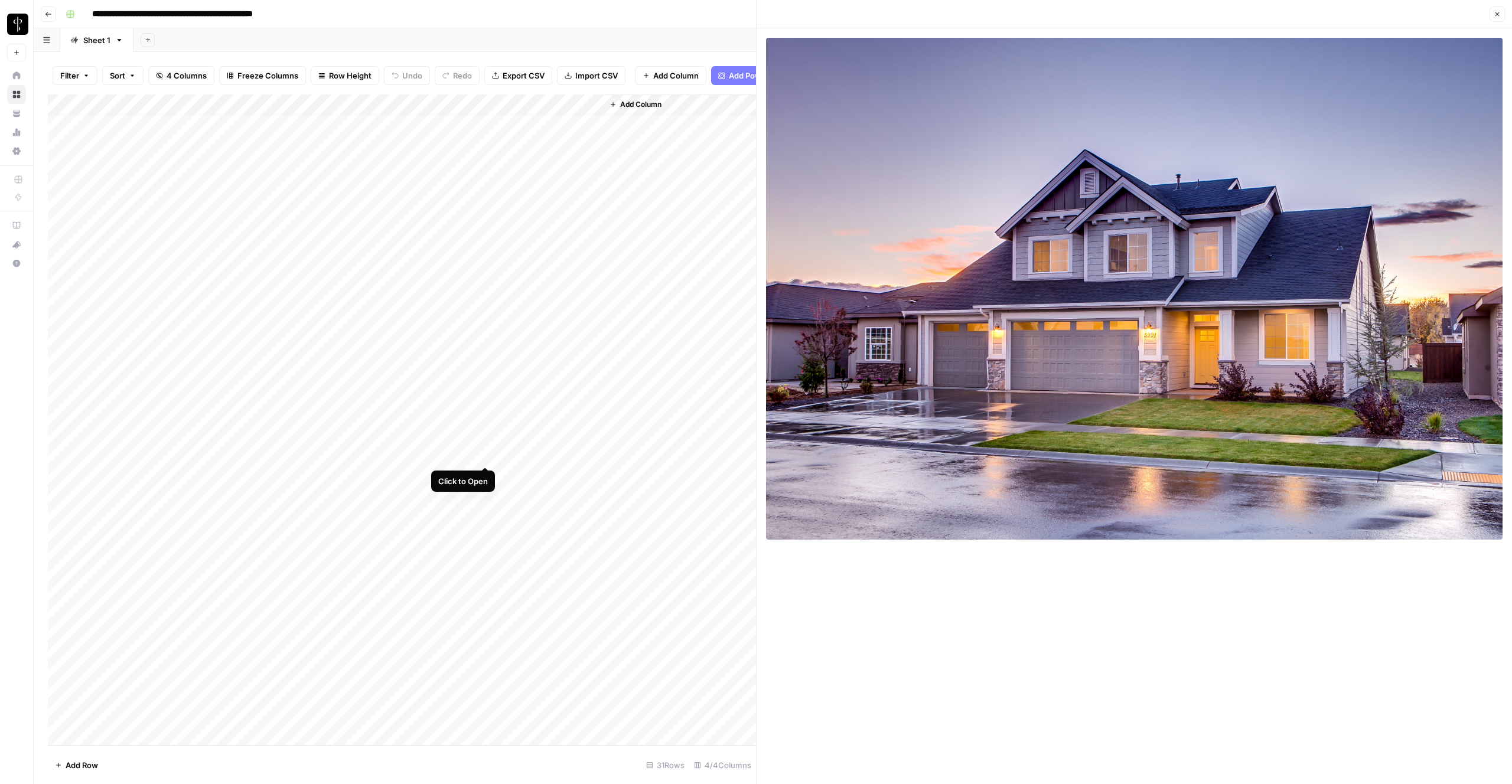
click at [488, 454] on div "Add Column" at bounding box center [401, 420] width 708 height 651
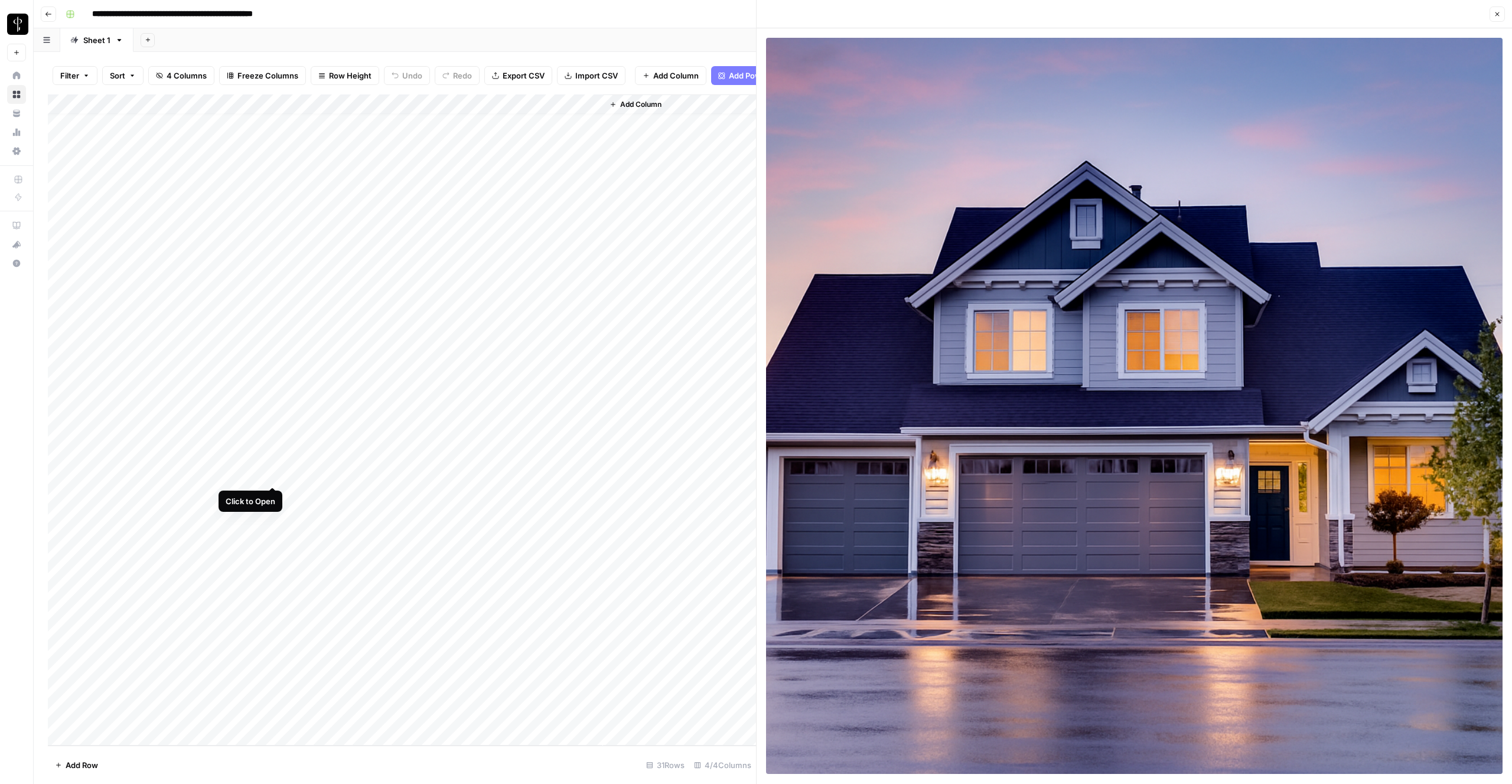
click at [271, 476] on div "Add Column" at bounding box center [401, 420] width 708 height 651
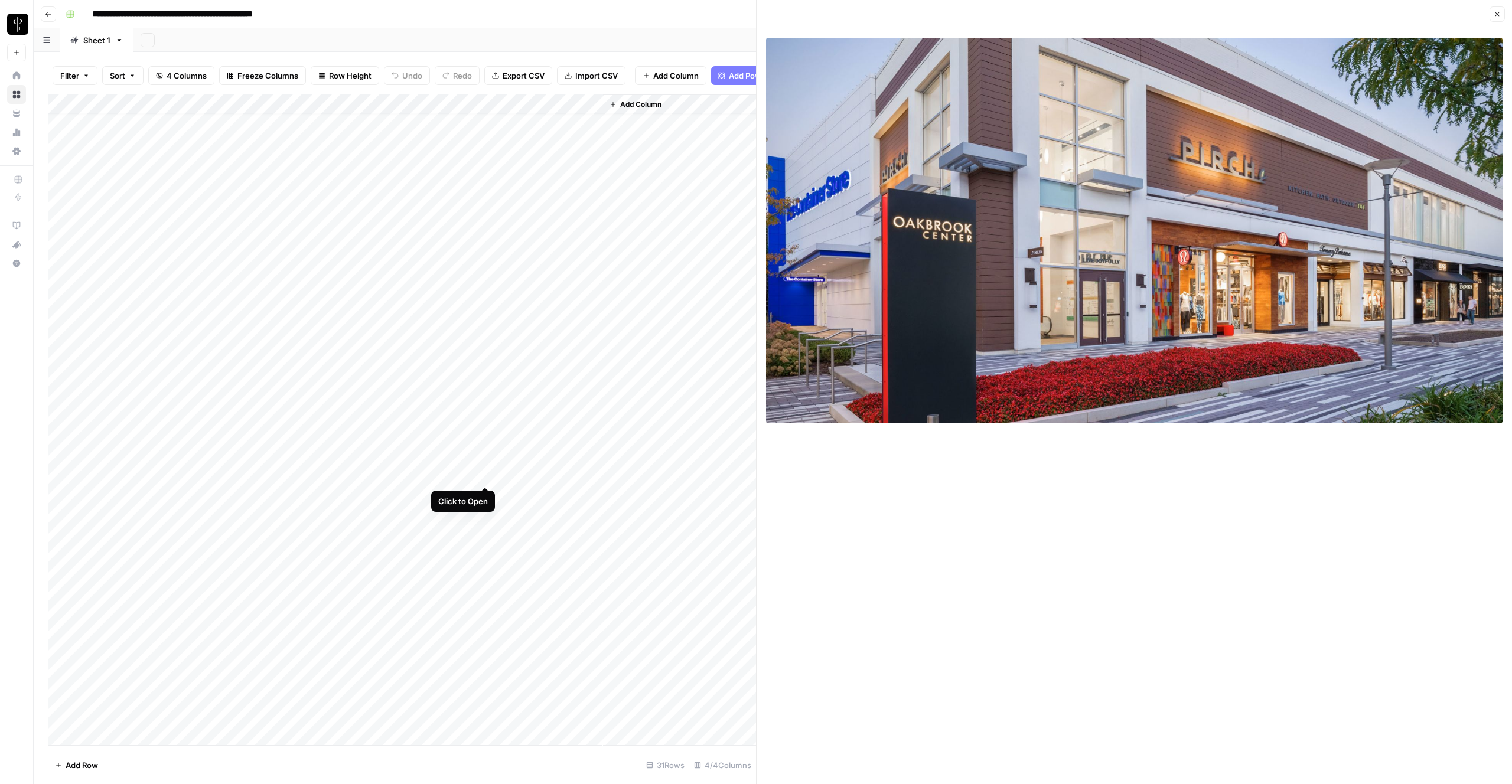
click at [485, 475] on div "Add Column" at bounding box center [401, 420] width 708 height 651
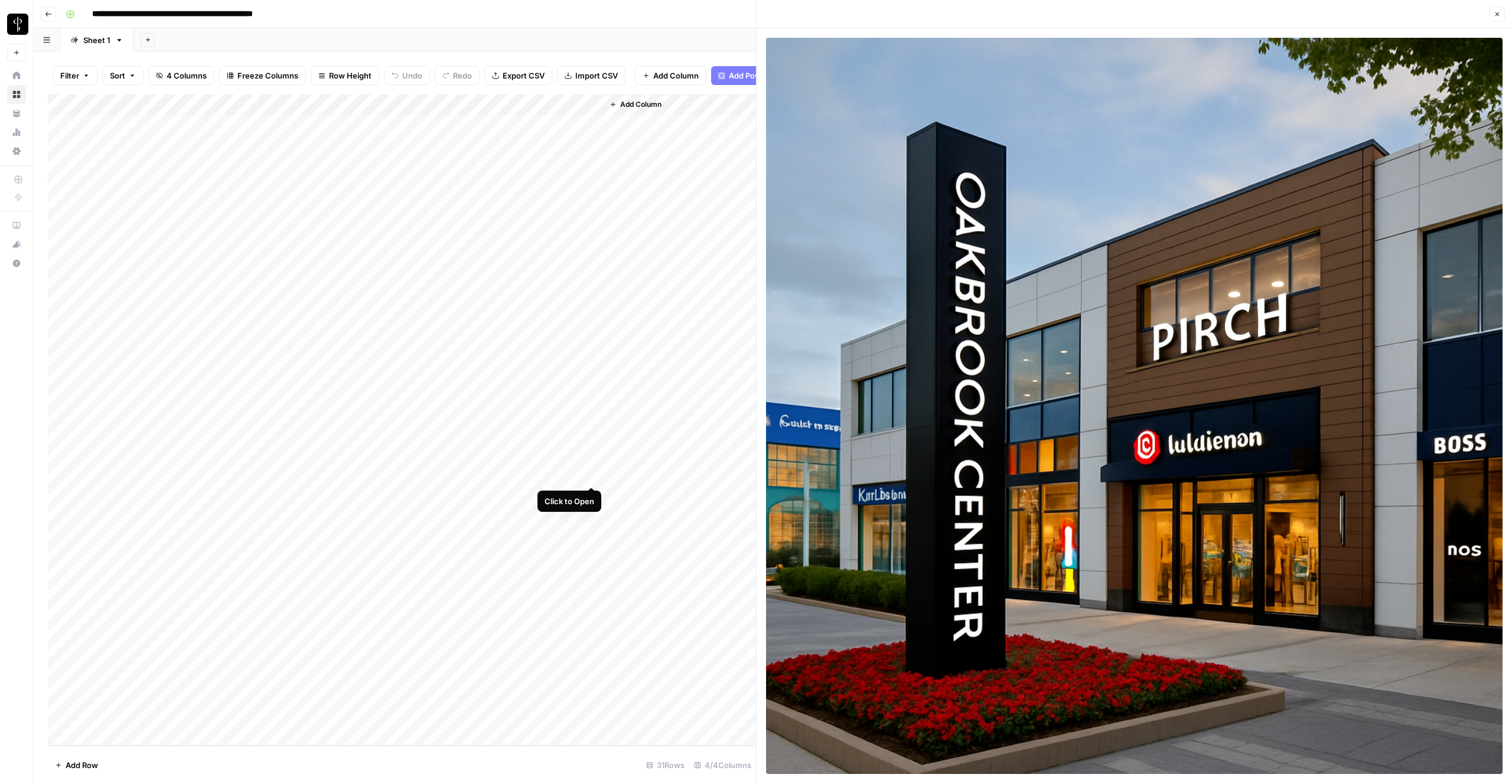
click at [593, 477] on div "Add Column" at bounding box center [401, 420] width 708 height 651
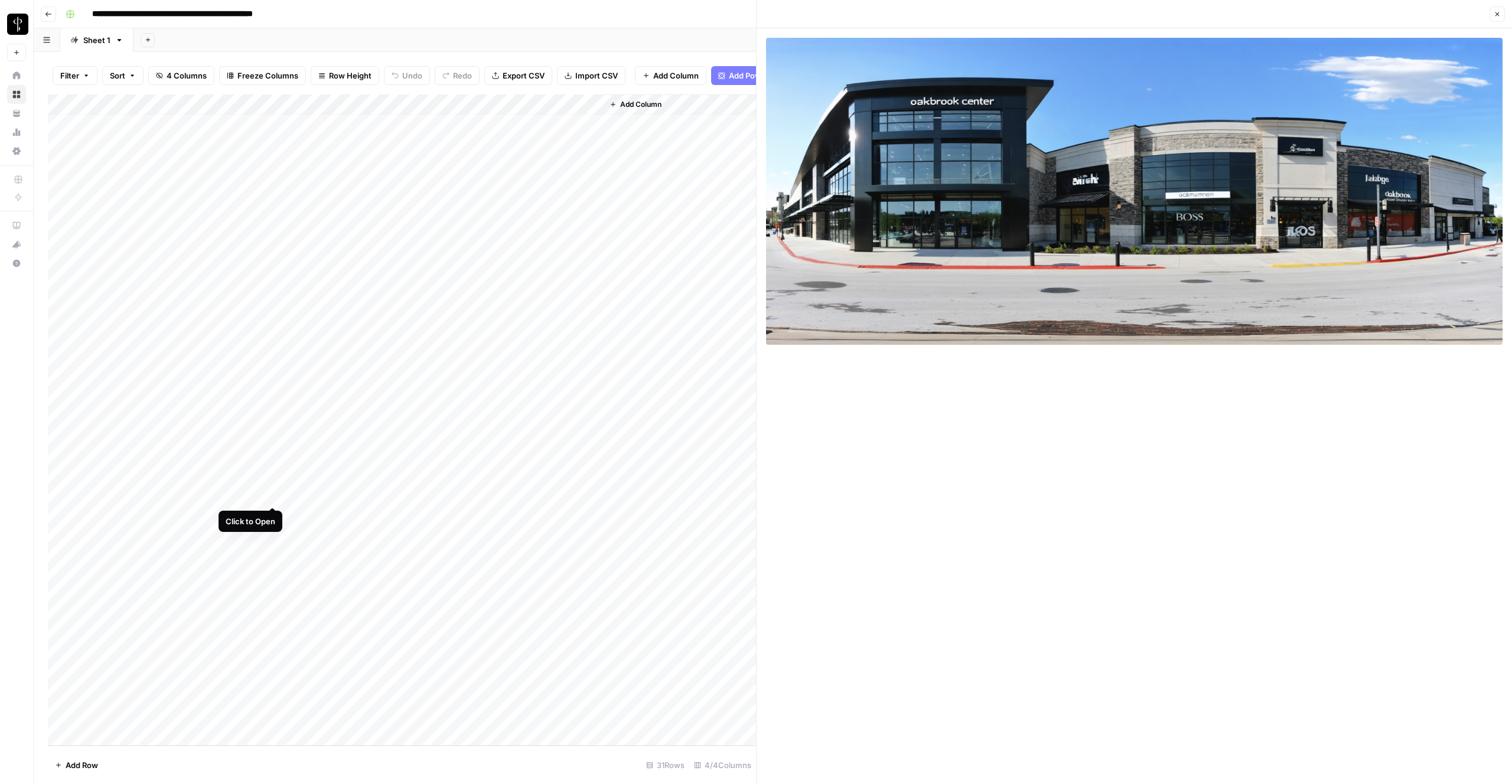
click at [270, 496] on div "Add Column" at bounding box center [401, 420] width 708 height 651
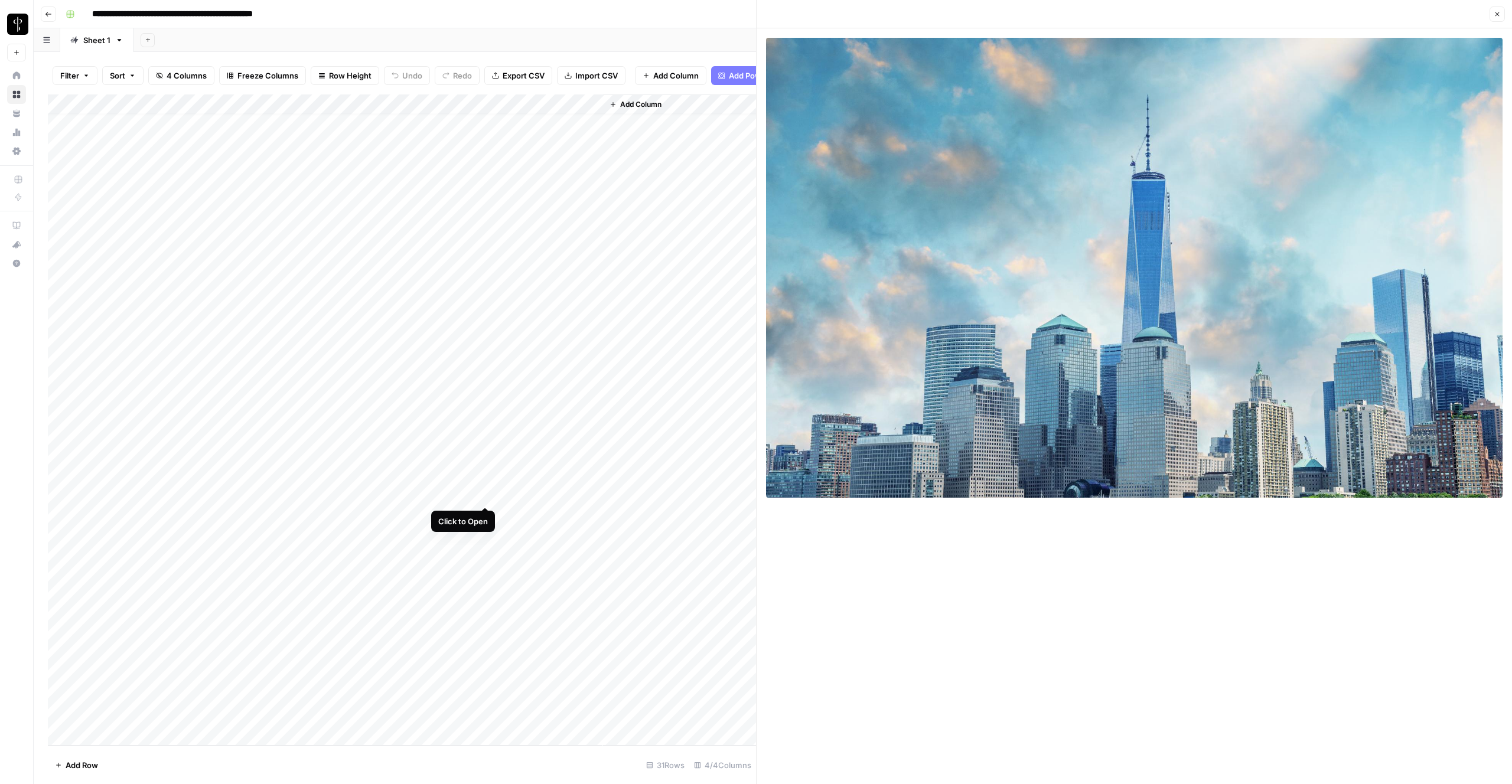
click at [485, 494] on div "Add Column" at bounding box center [401, 420] width 708 height 651
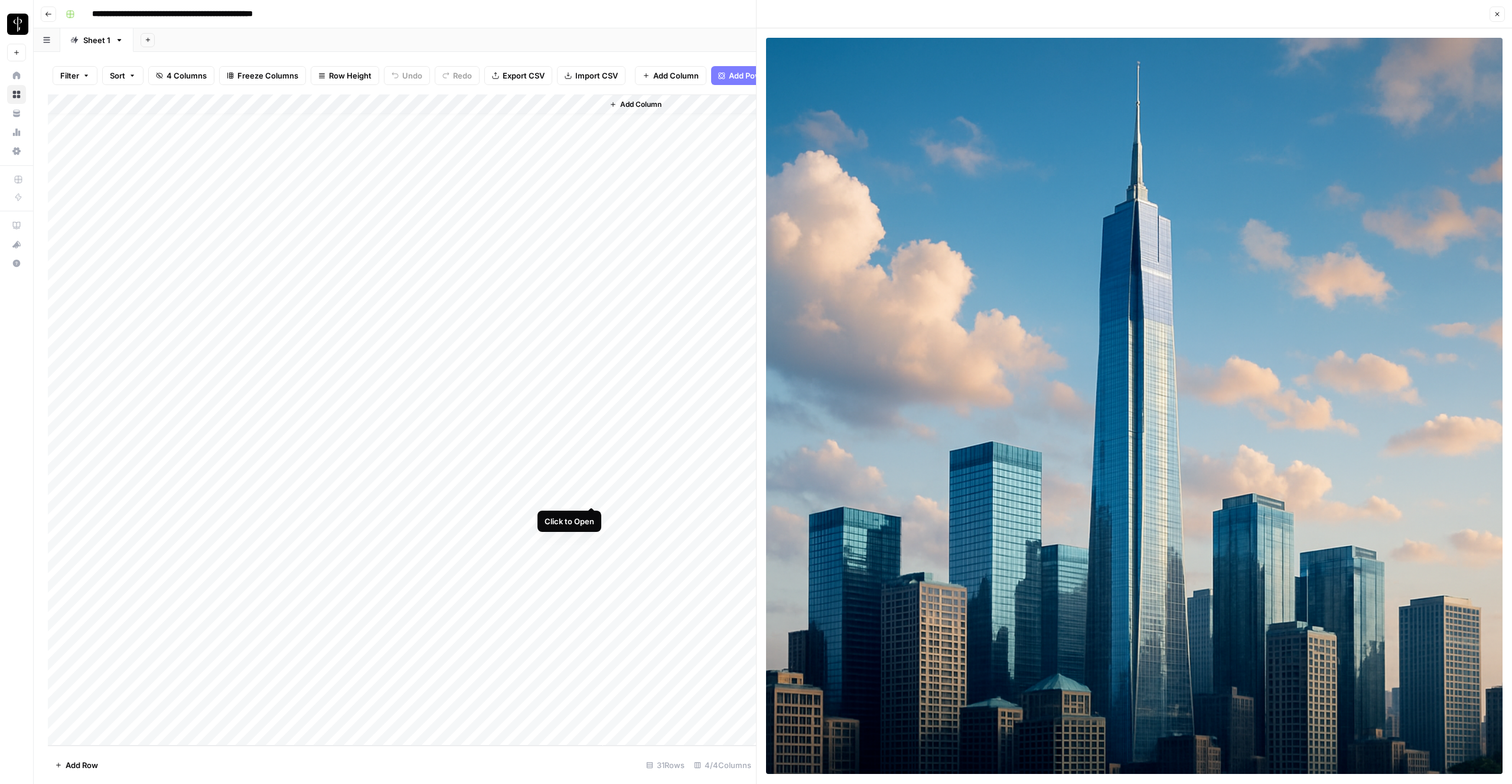
click at [591, 494] on div "Add Column" at bounding box center [401, 420] width 708 height 651
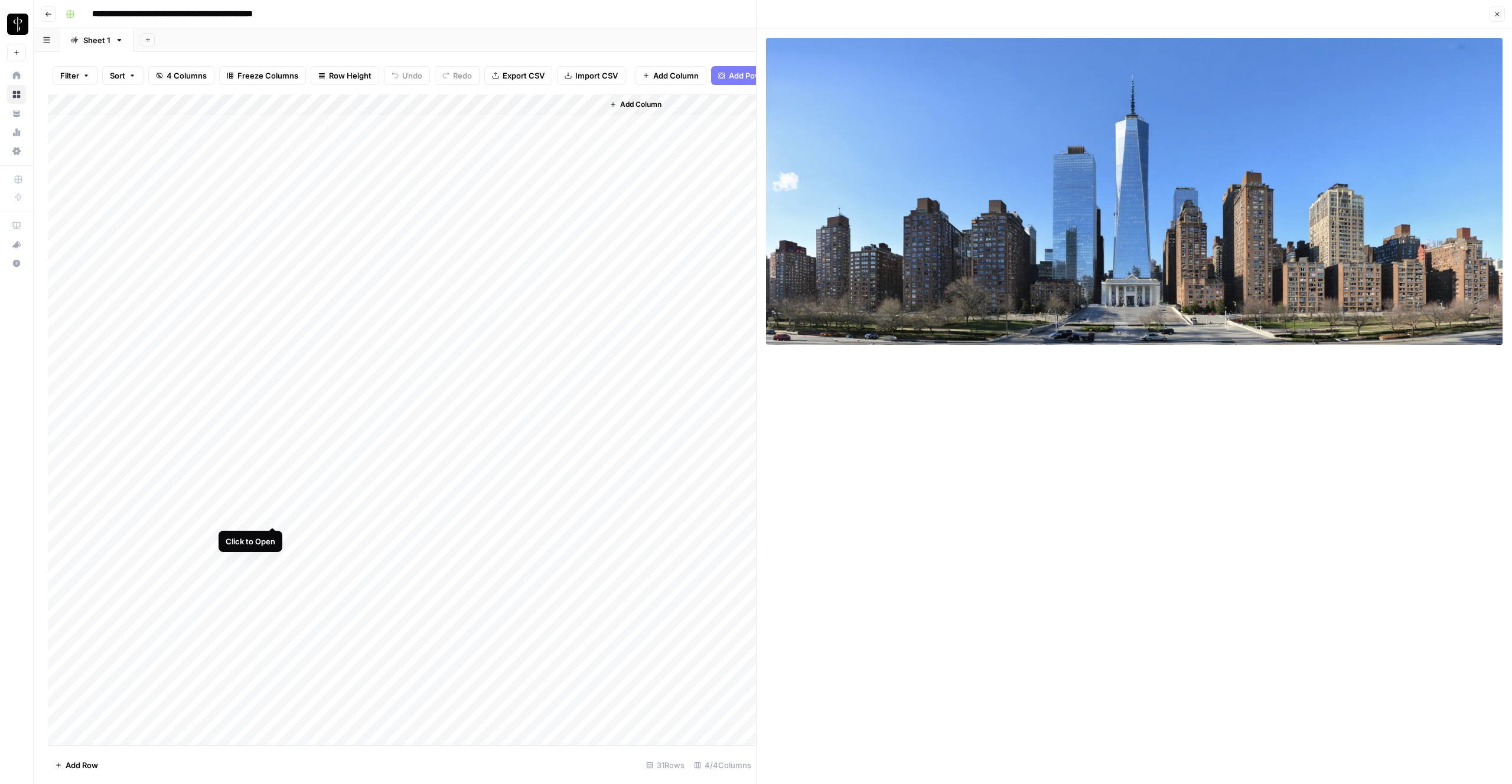
click at [270, 515] on div "Add Column" at bounding box center [401, 420] width 708 height 651
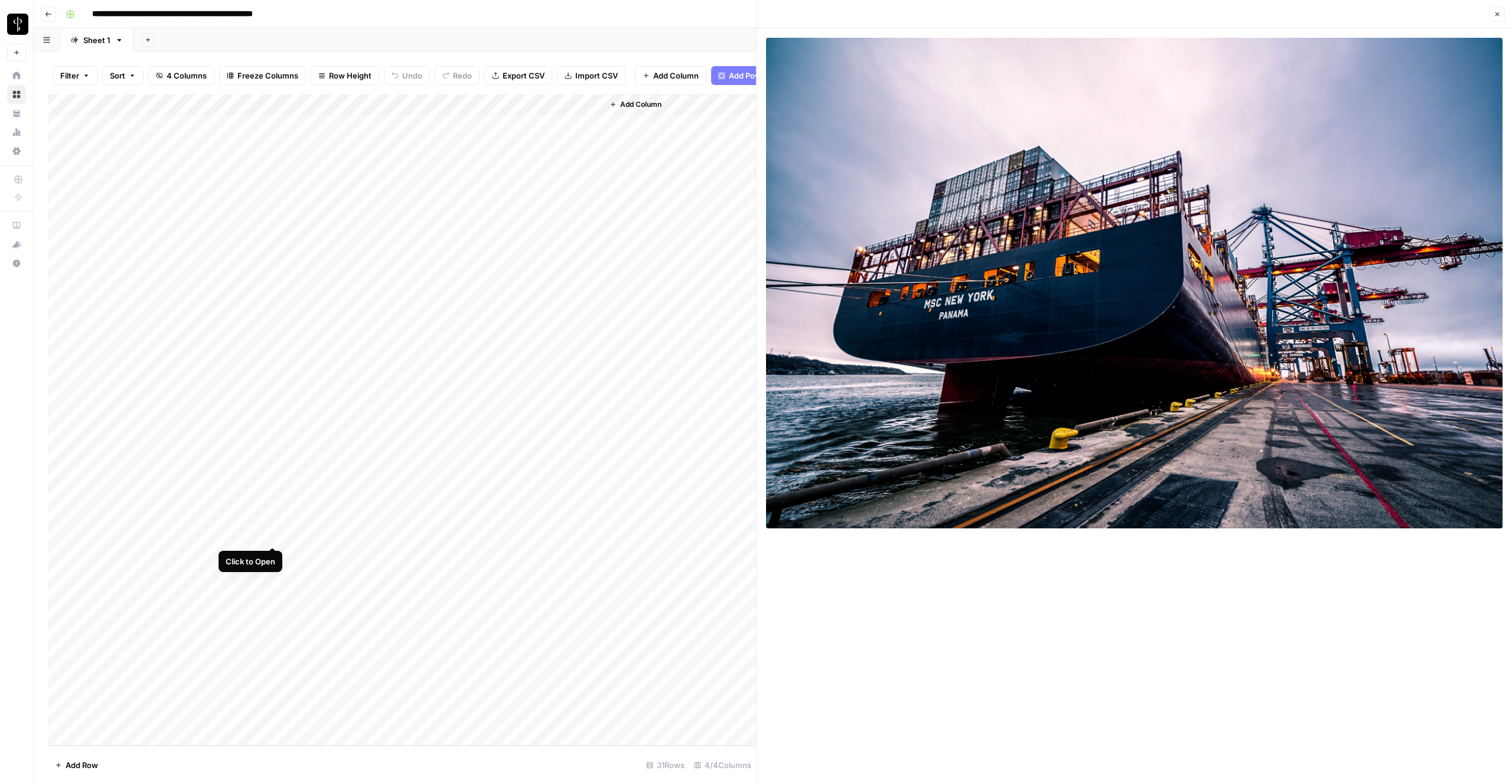
click at [273, 533] on div "Add Column" at bounding box center [401, 420] width 708 height 651
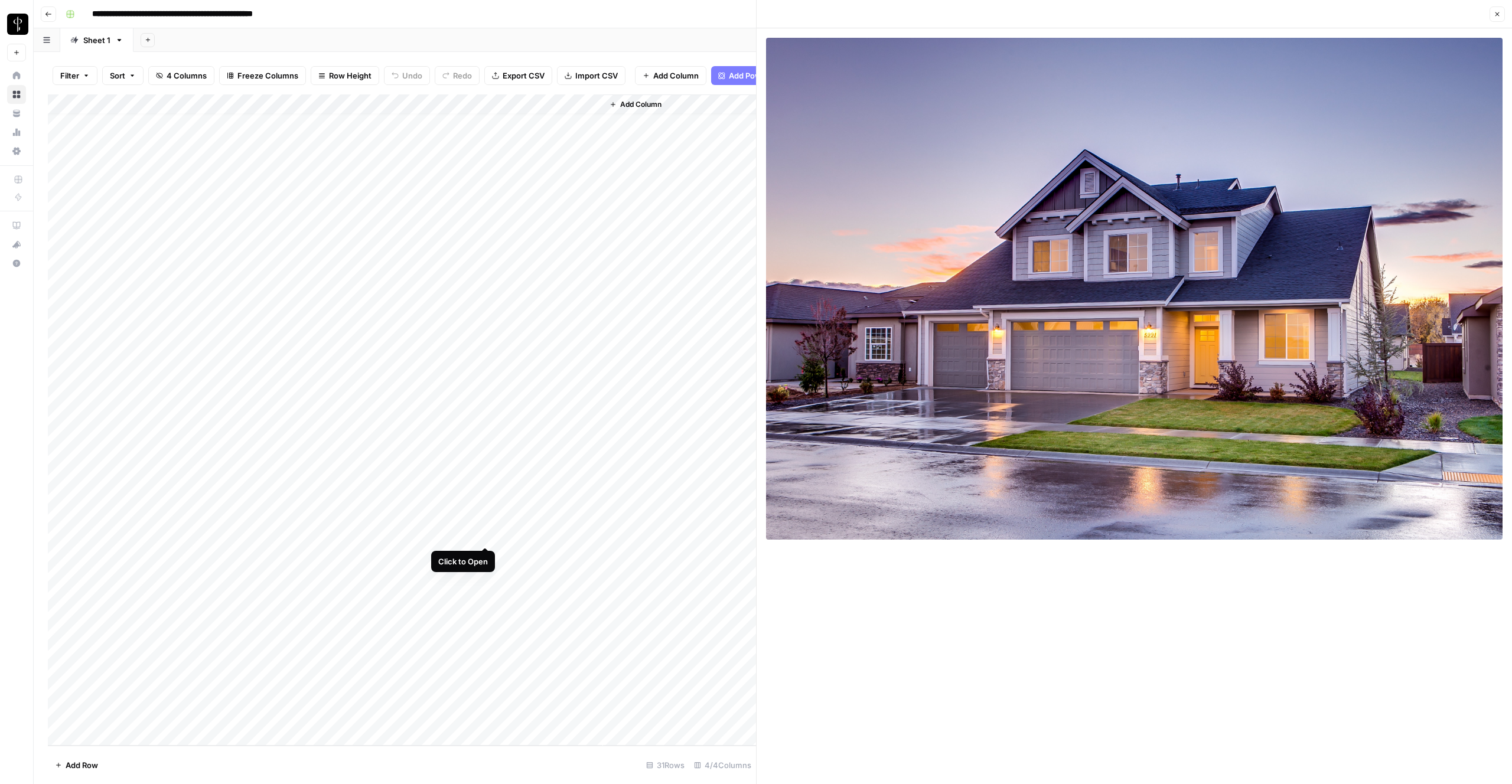
click at [481, 533] on div "Add Column" at bounding box center [401, 420] width 708 height 651
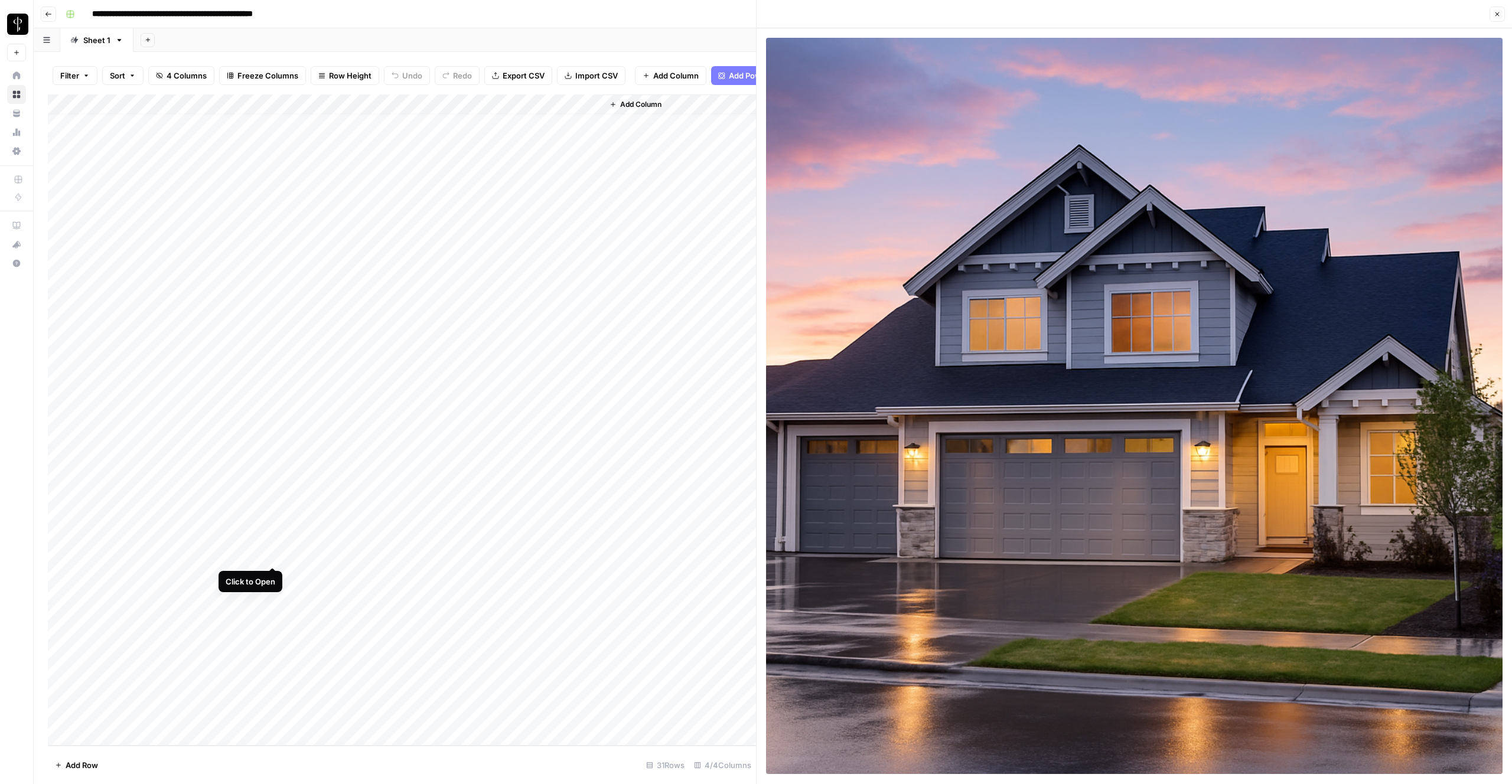
click at [273, 556] on div "Add Column" at bounding box center [401, 420] width 708 height 651
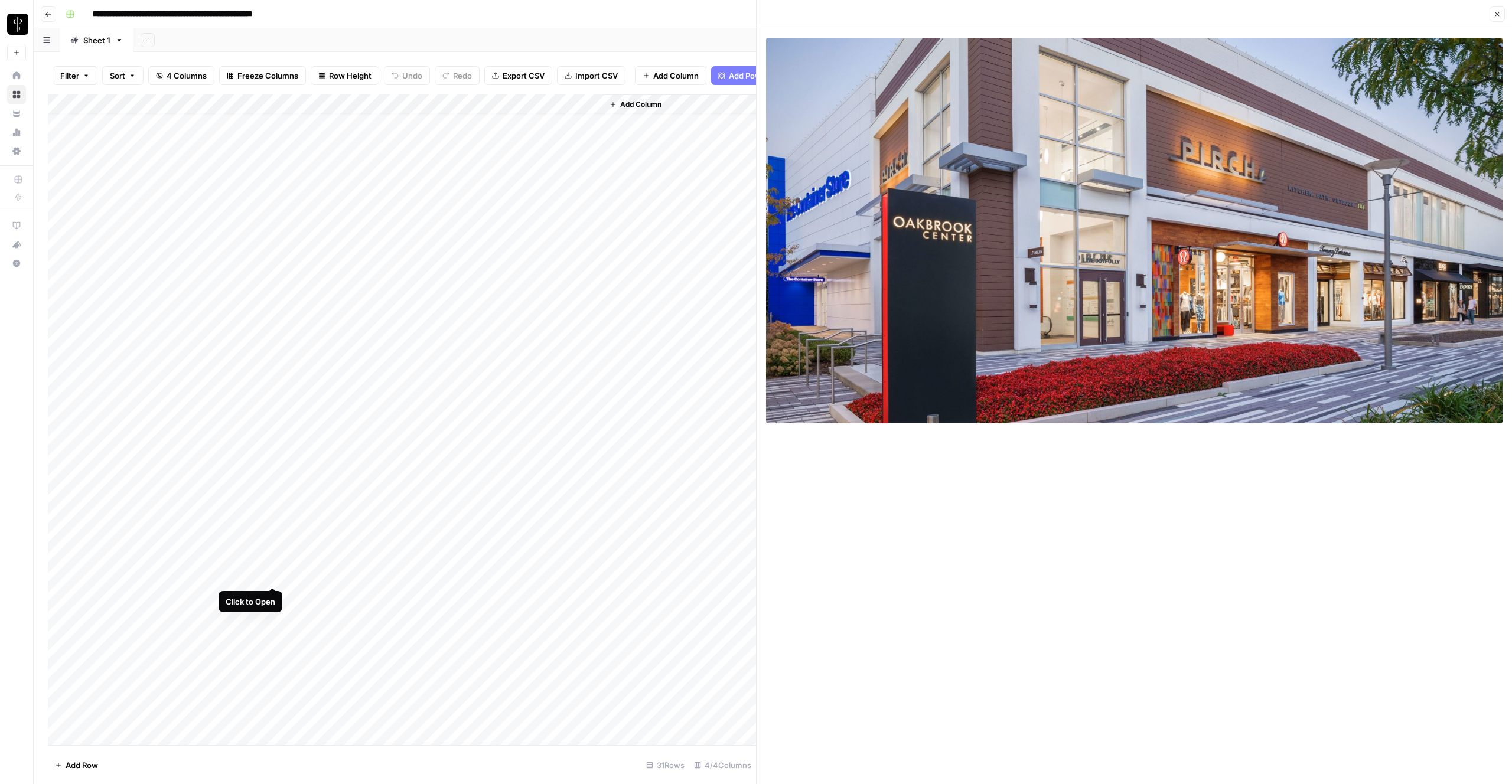
click at [272, 573] on div "Add Column" at bounding box center [401, 420] width 708 height 651
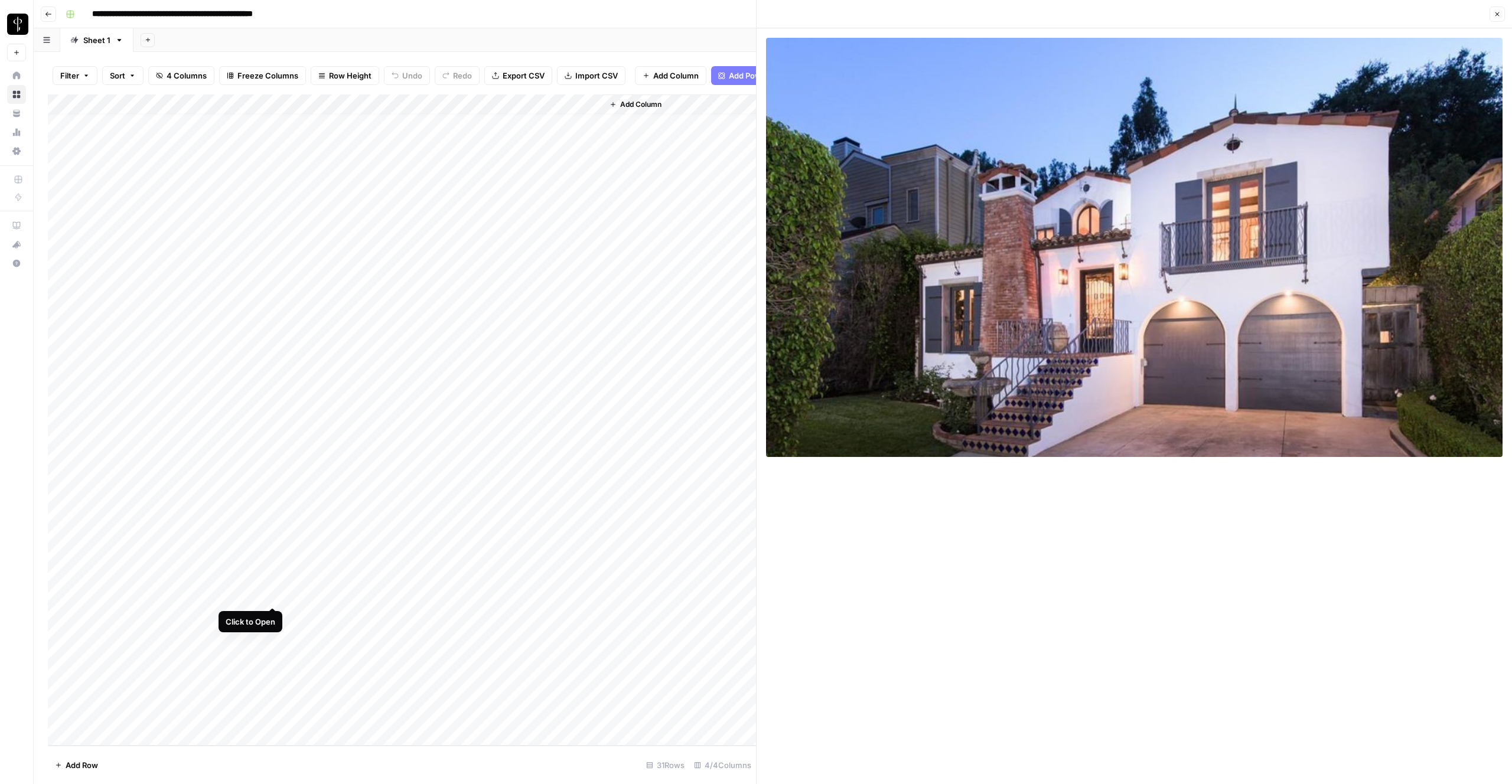
click at [272, 595] on div "Add Column" at bounding box center [401, 420] width 708 height 651
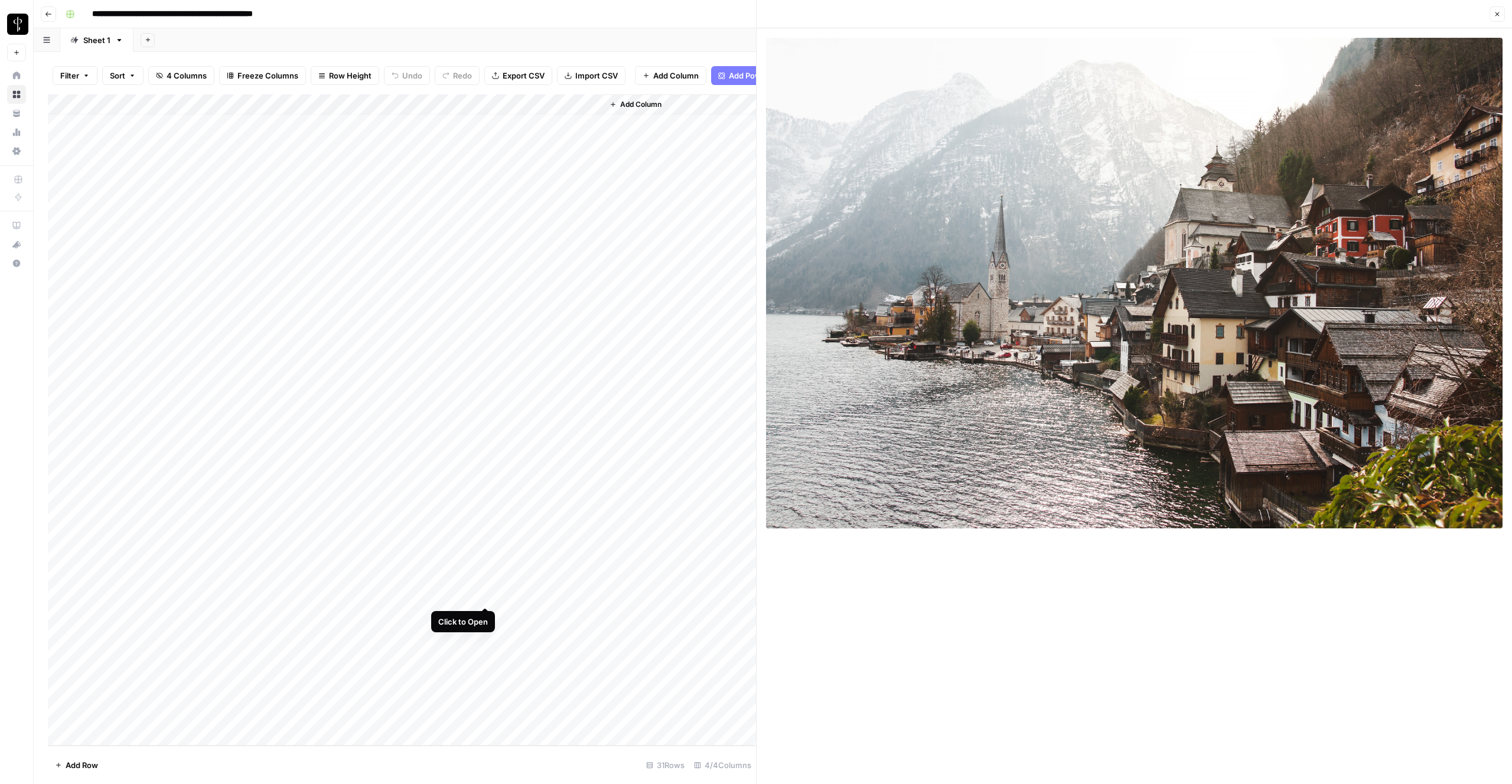
click at [489, 595] on div "Add Column" at bounding box center [401, 420] width 708 height 651
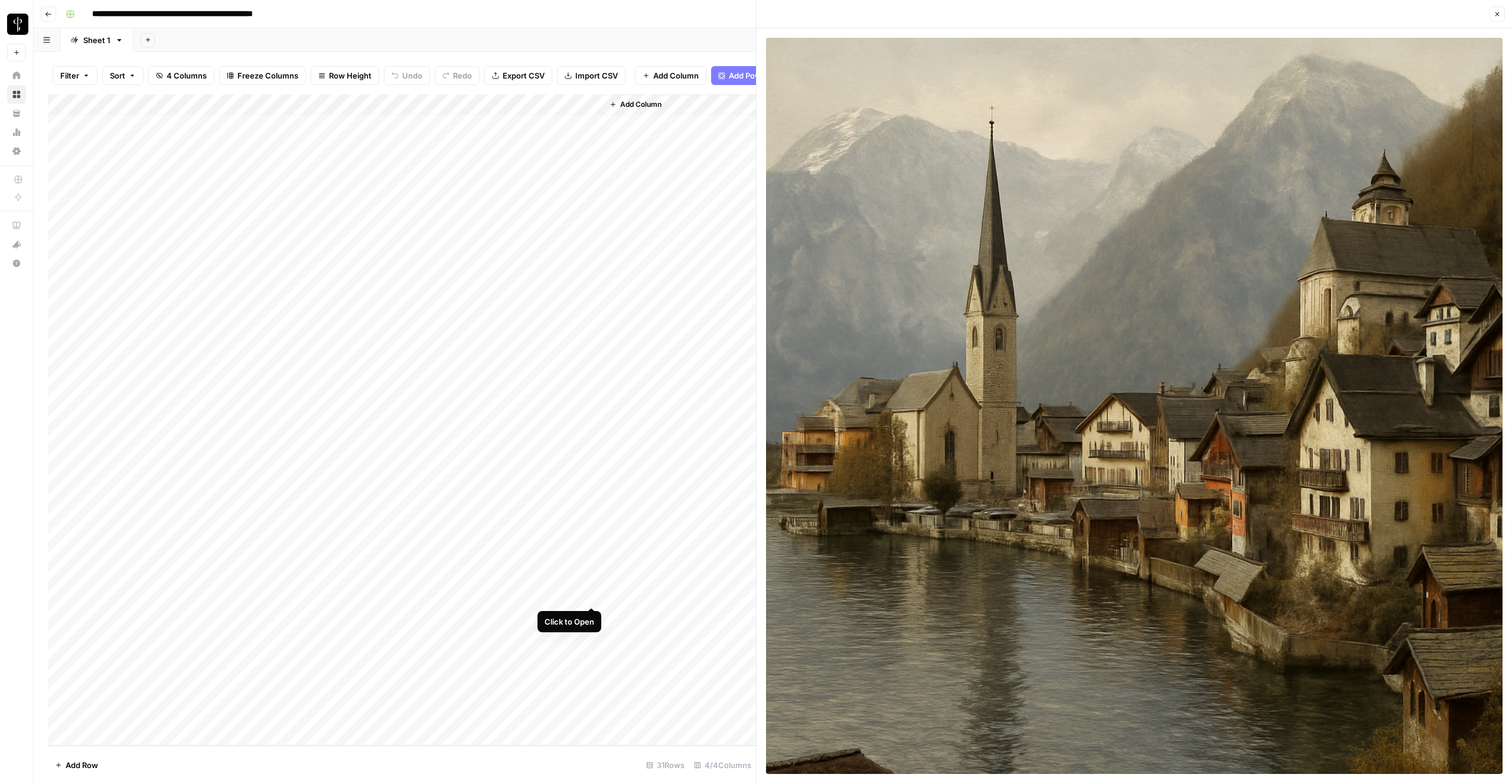
click at [593, 593] on div "Add Column" at bounding box center [401, 420] width 708 height 651
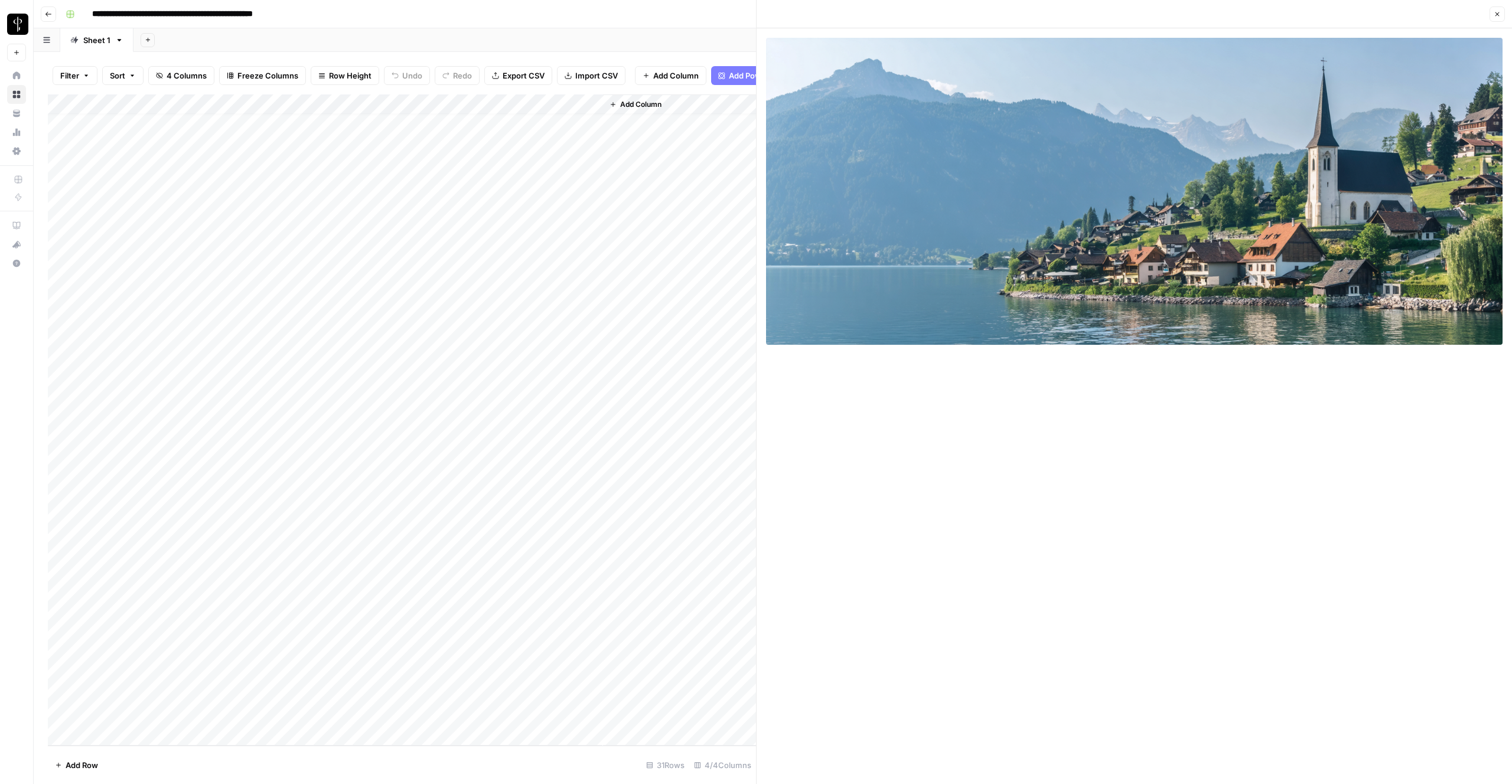
click at [273, 615] on div "Add Column" at bounding box center [401, 420] width 708 height 651
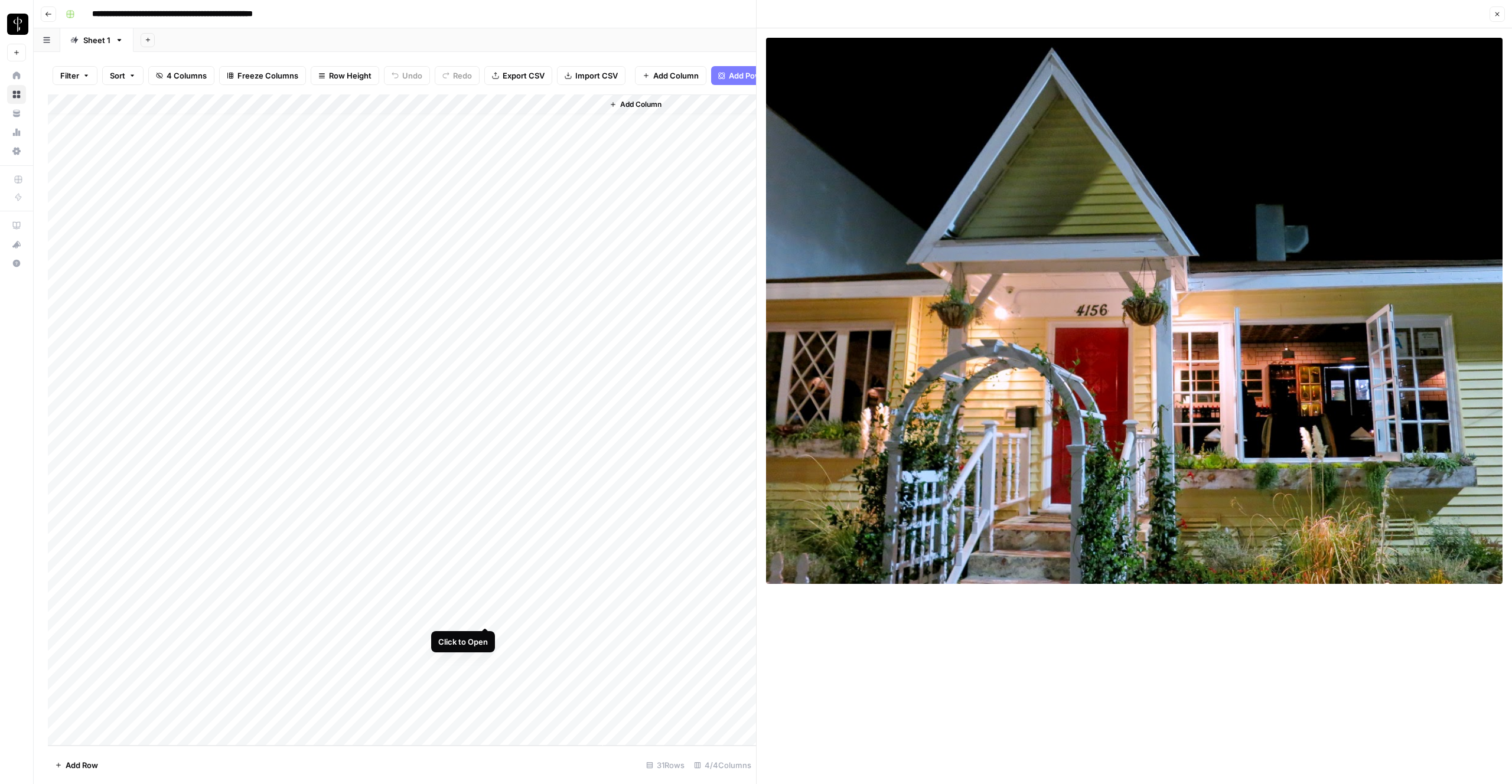
click at [485, 617] on div "Add Column" at bounding box center [401, 420] width 708 height 651
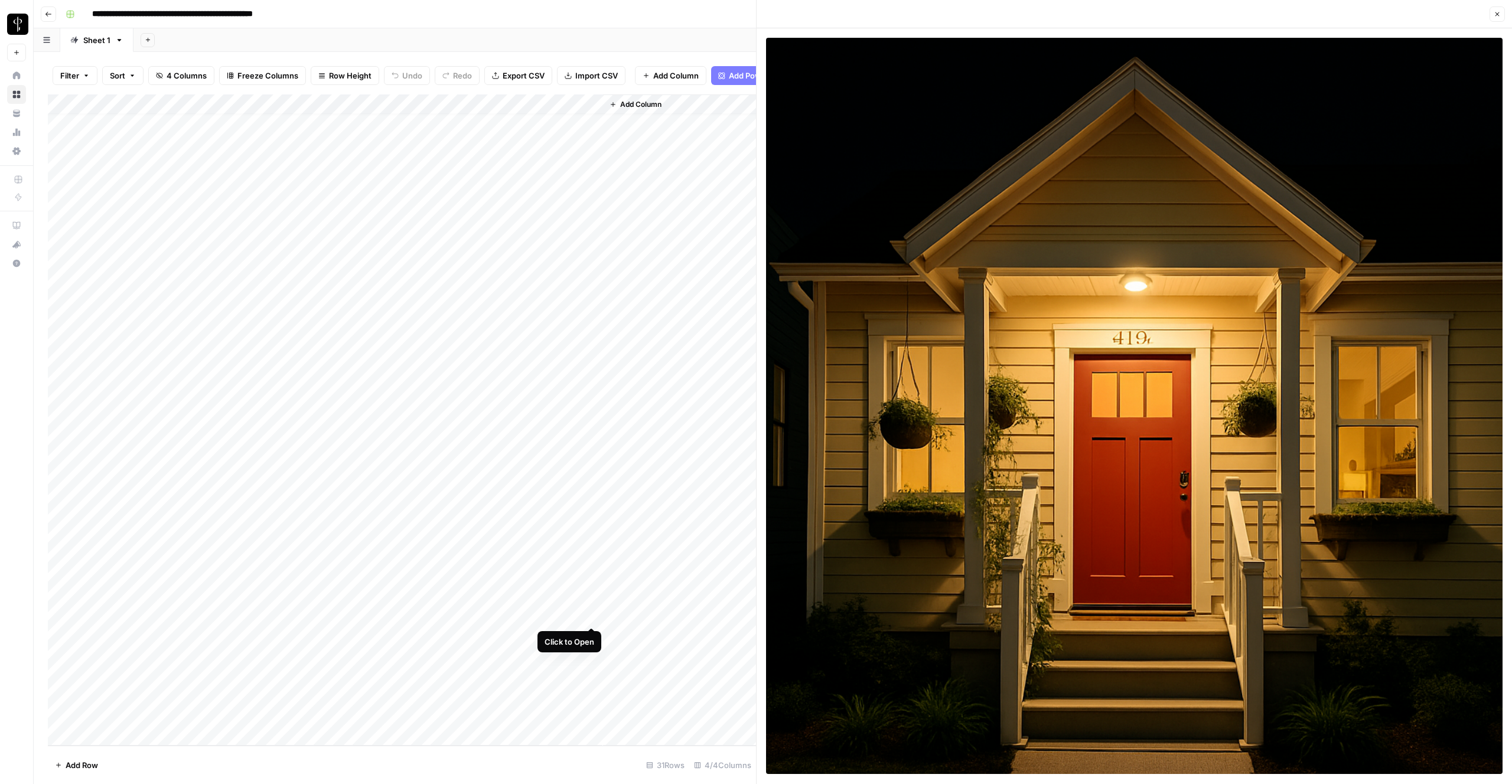
click at [590, 614] on div "Add Column" at bounding box center [401, 420] width 708 height 651
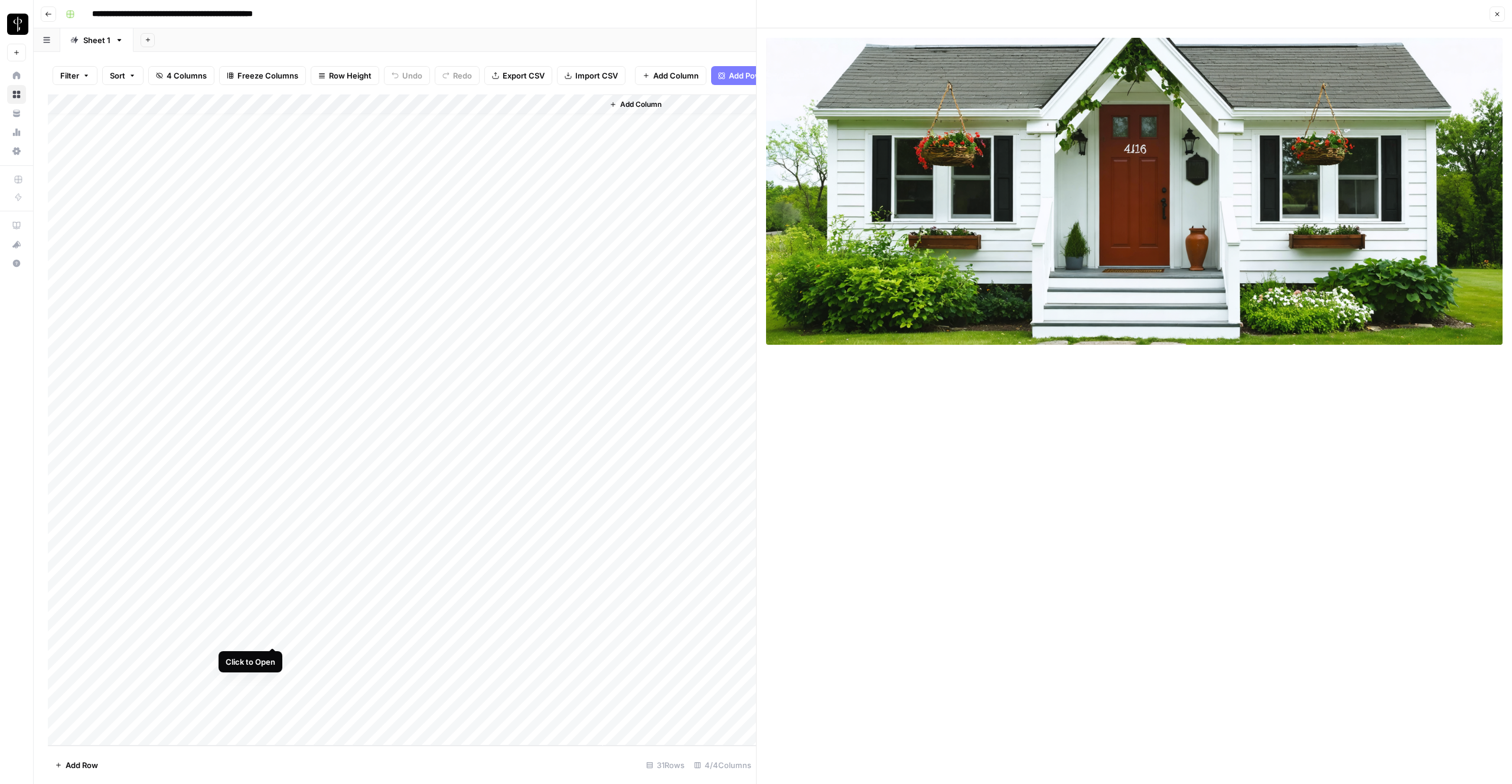
click at [277, 635] on div "Add Column" at bounding box center [401, 420] width 708 height 651
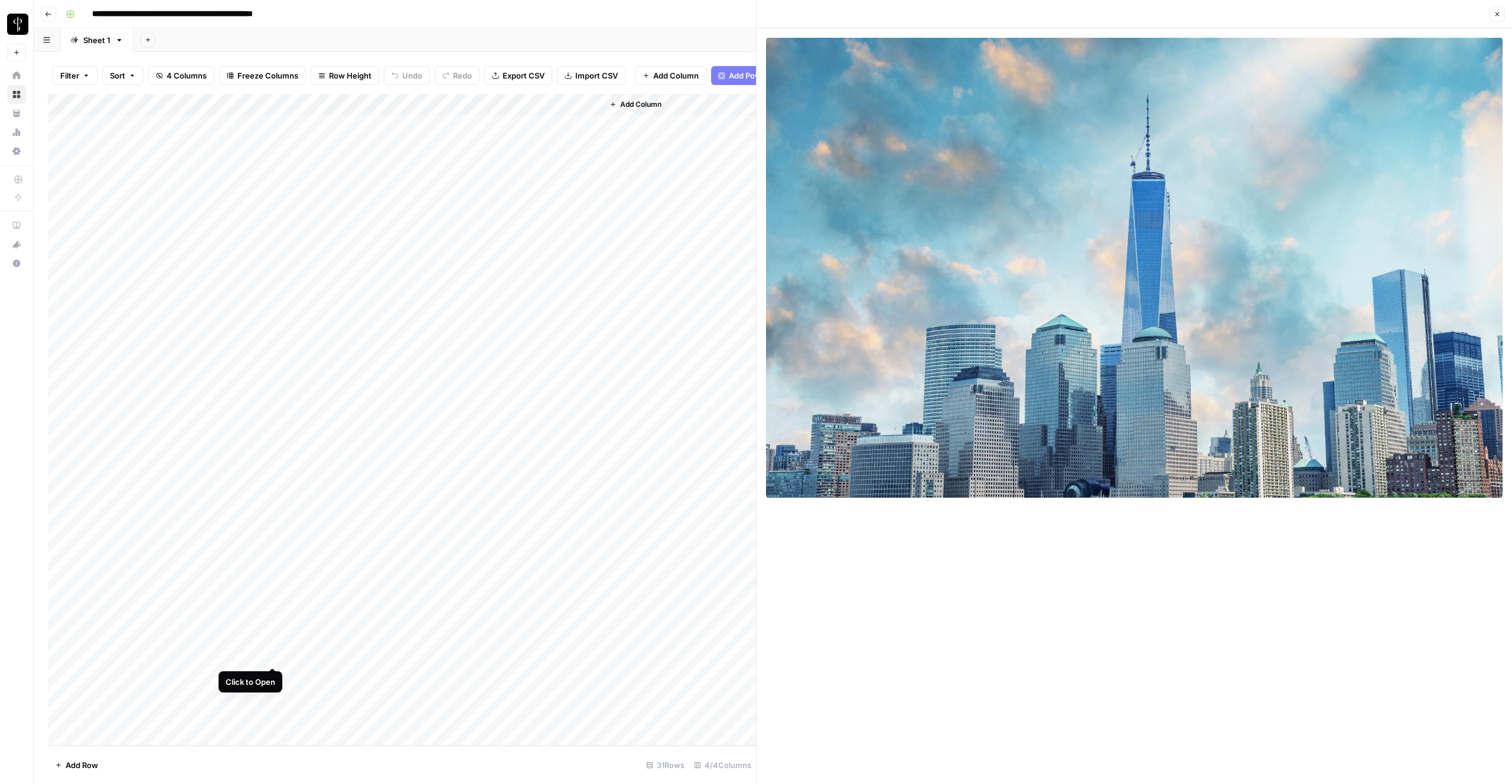
click at [276, 658] on div "Add Column" at bounding box center [401, 420] width 708 height 651
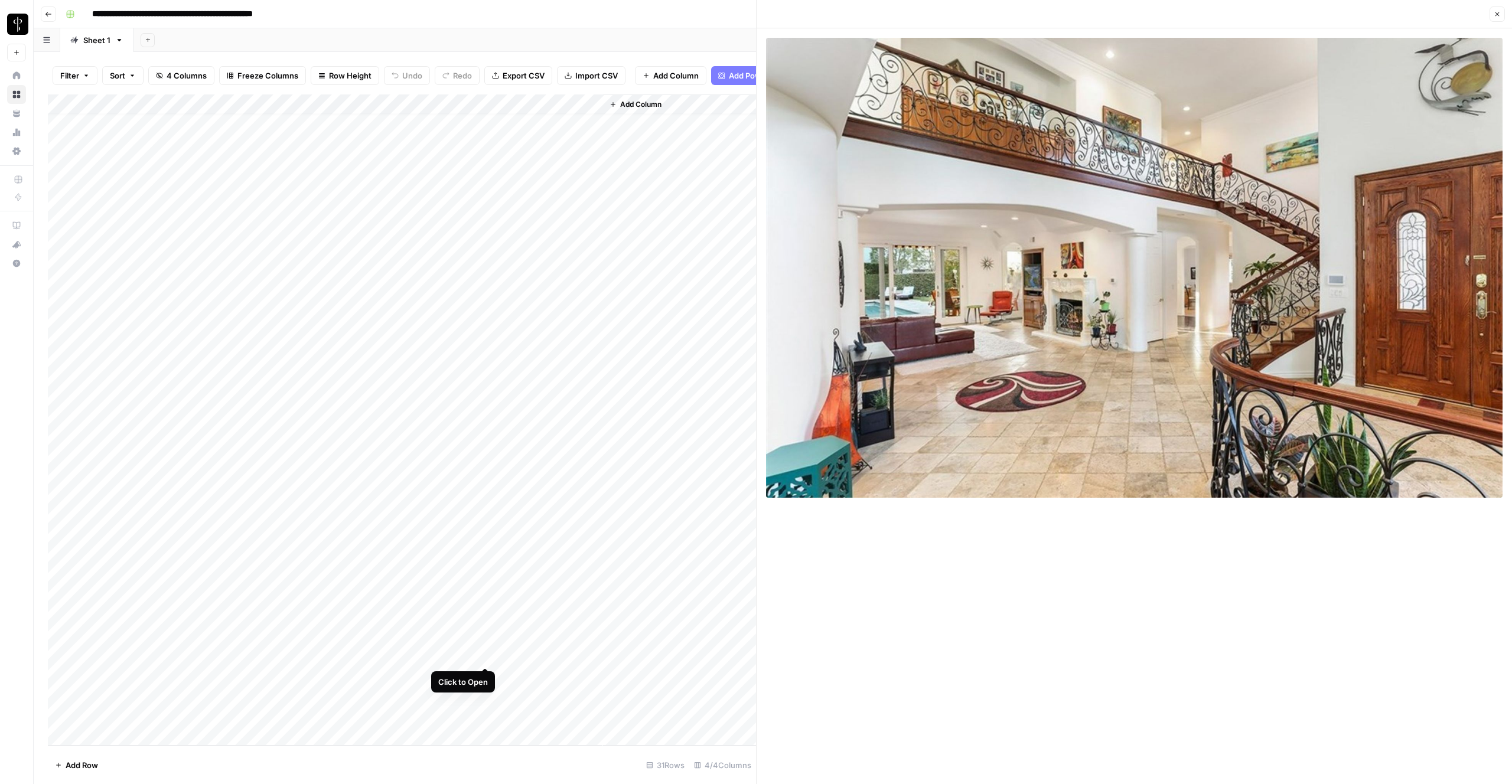
click at [487, 652] on div "Add Column" at bounding box center [401, 420] width 708 height 651
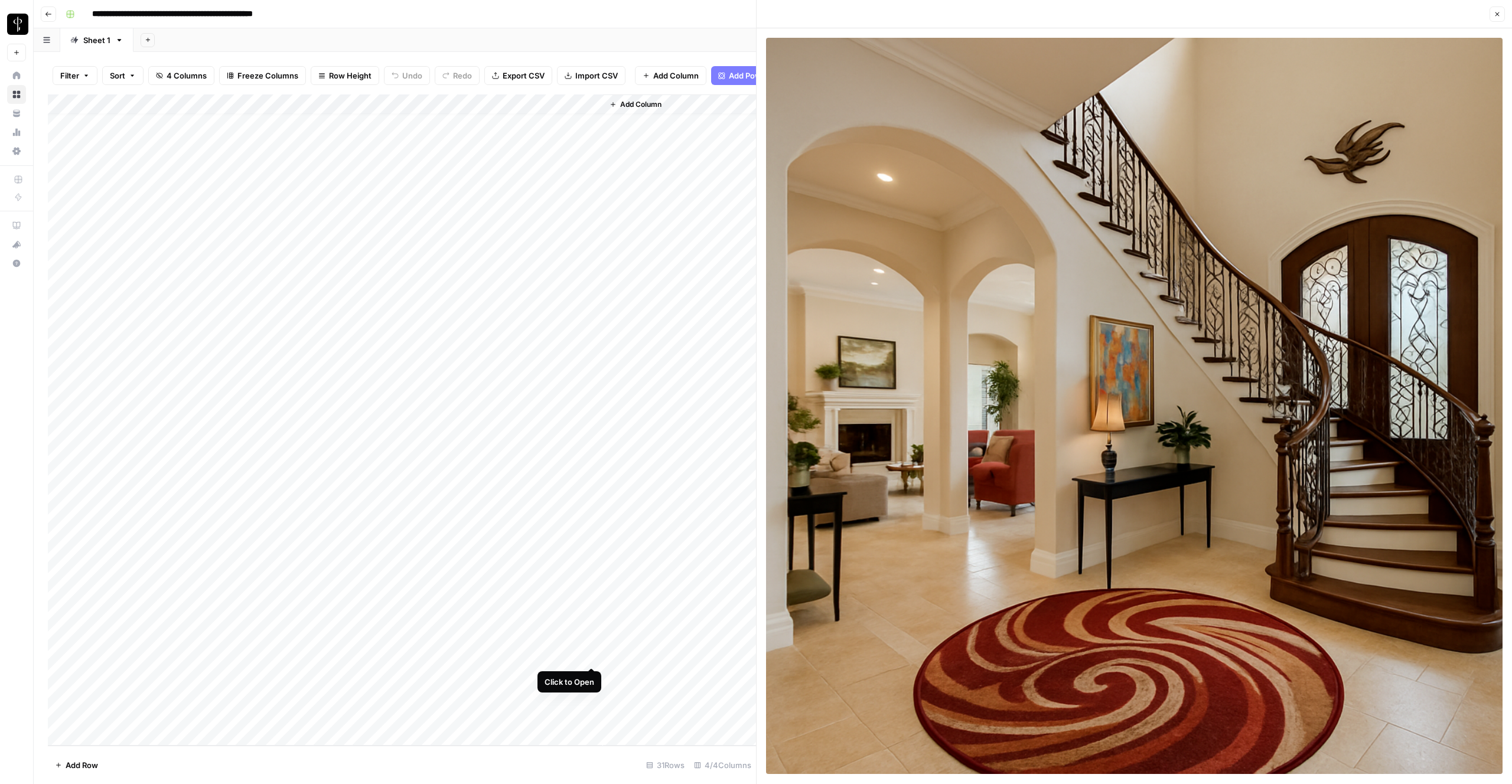
click at [590, 655] on div "Add Column" at bounding box center [401, 420] width 708 height 651
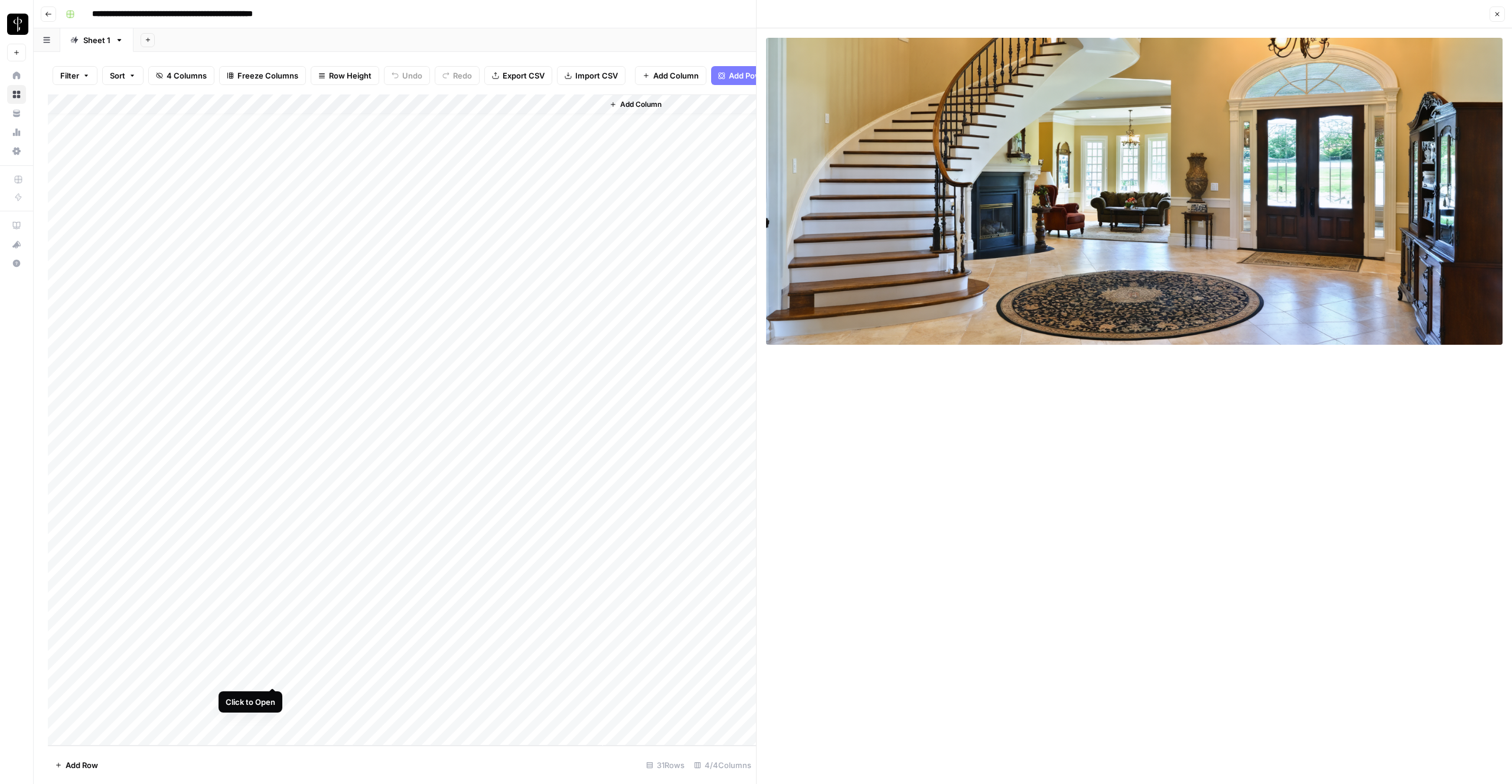
click at [275, 675] on div "Add Column" at bounding box center [401, 420] width 708 height 651
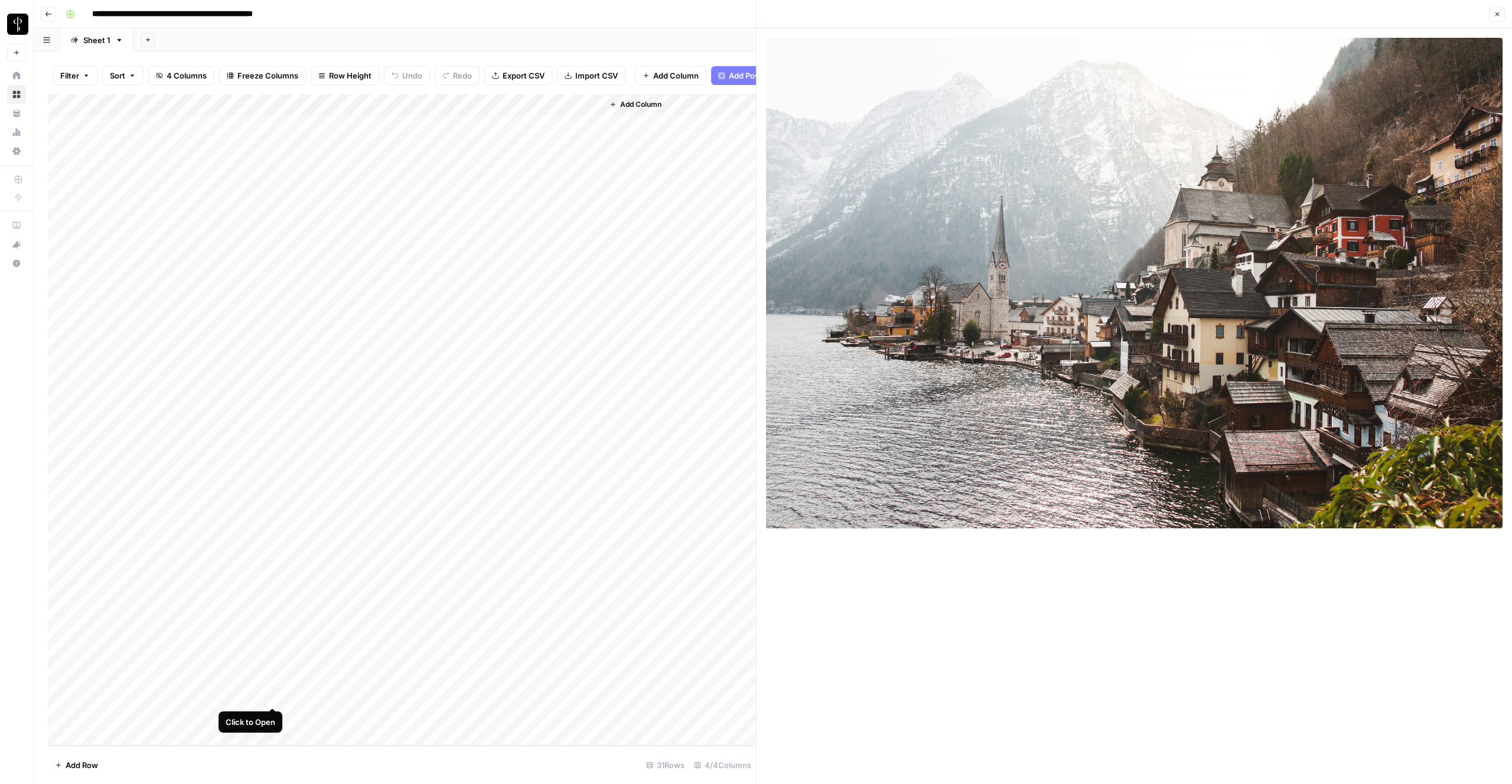
click at [275, 694] on div "Add Column" at bounding box center [401, 420] width 708 height 651
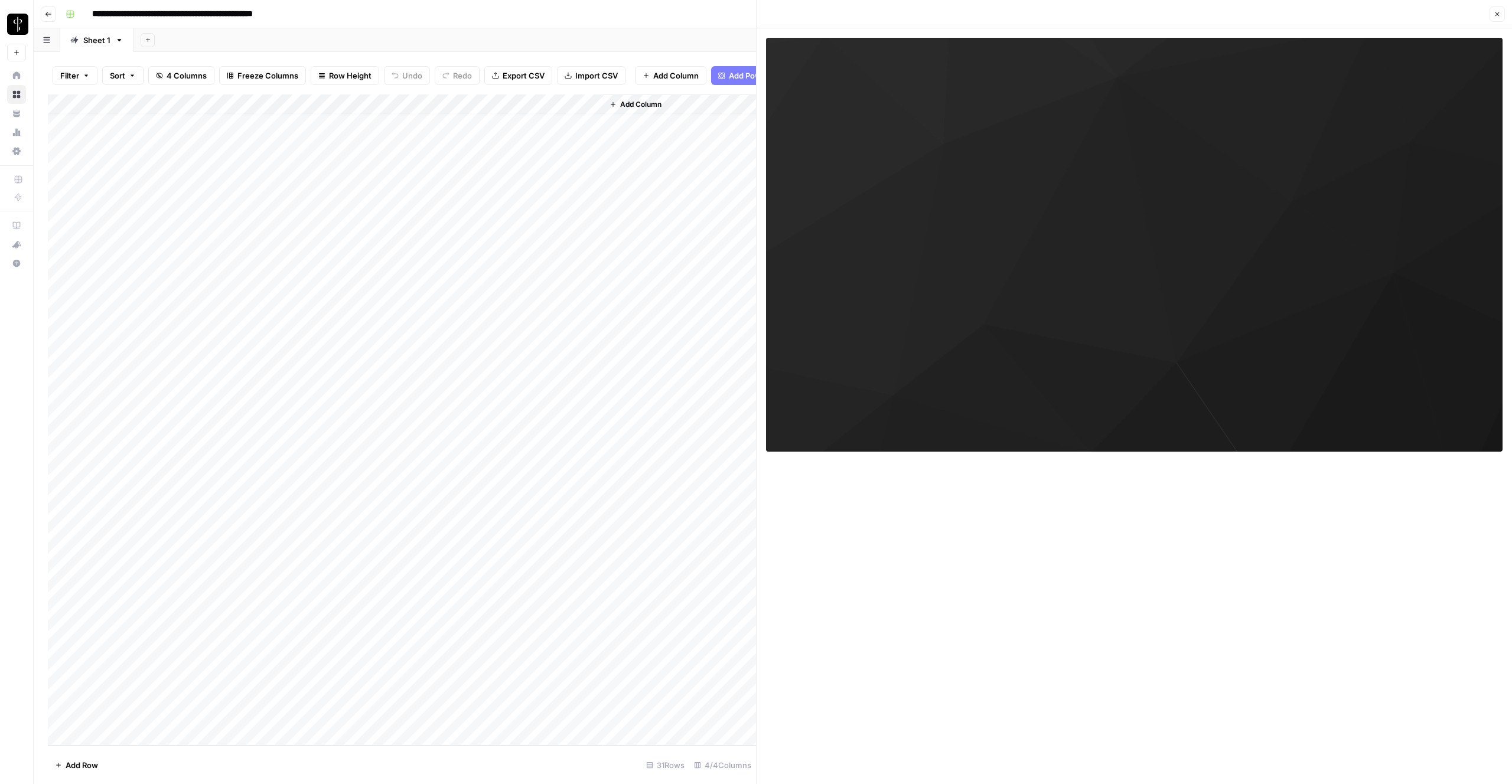
click at [50, 19] on button "Go back" at bounding box center [48, 14] width 16 height 16
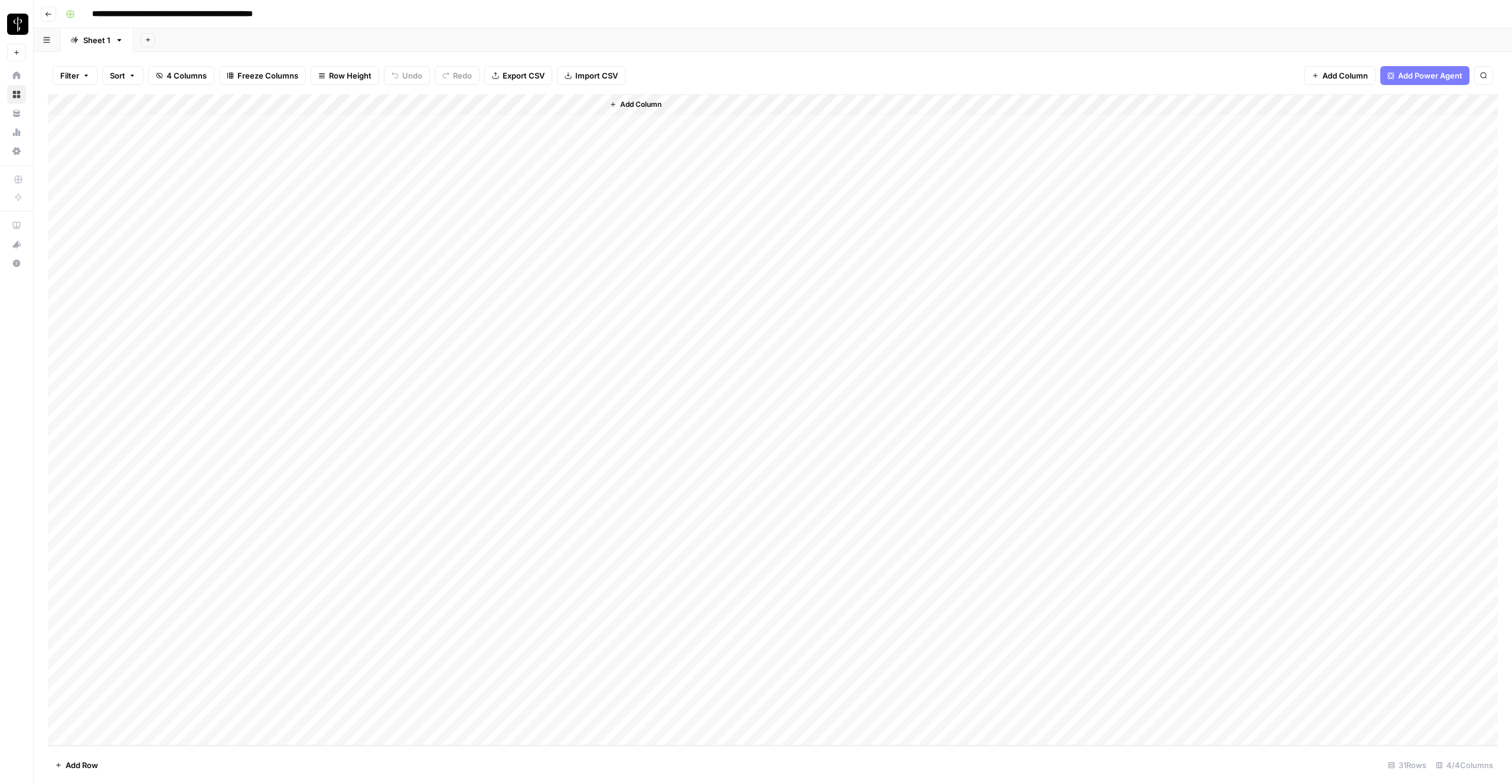
click at [50, 16] on icon "button" at bounding box center [48, 14] width 7 height 7
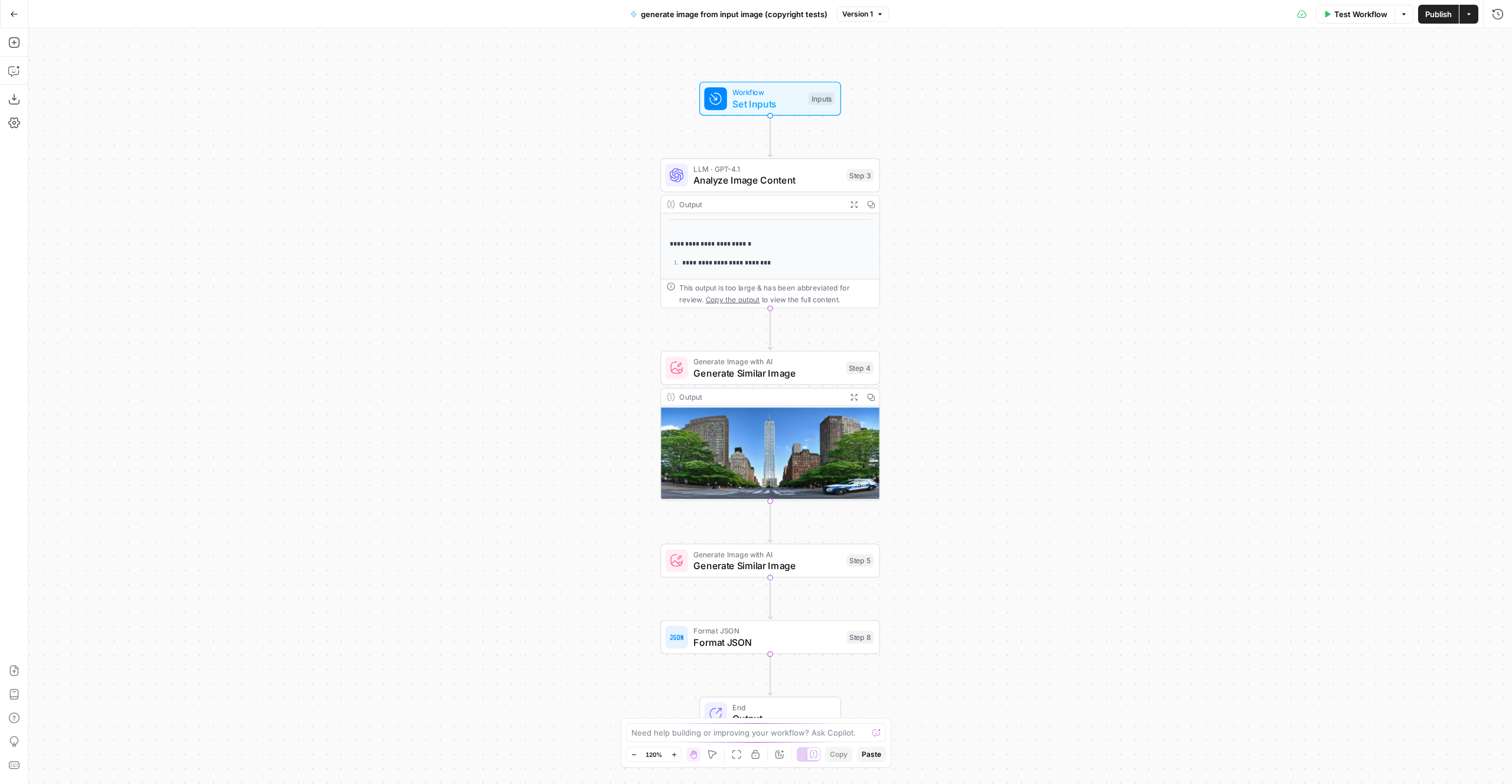
click at [19, 16] on button "Go Back" at bounding box center [14, 14] width 21 height 21
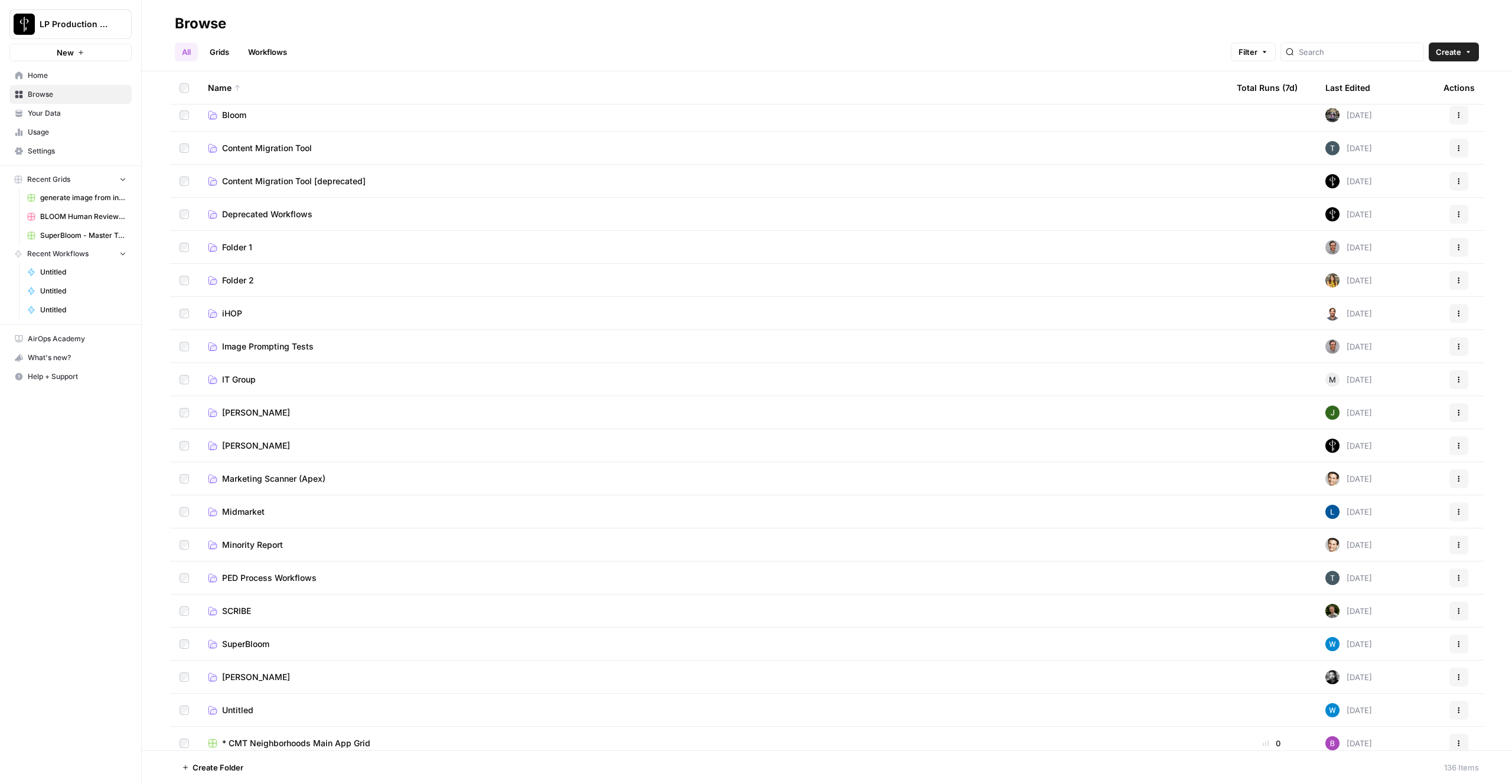
scroll to position [3, 0]
click at [228, 118] on span "Bloom" at bounding box center [234, 118] width 24 height 12
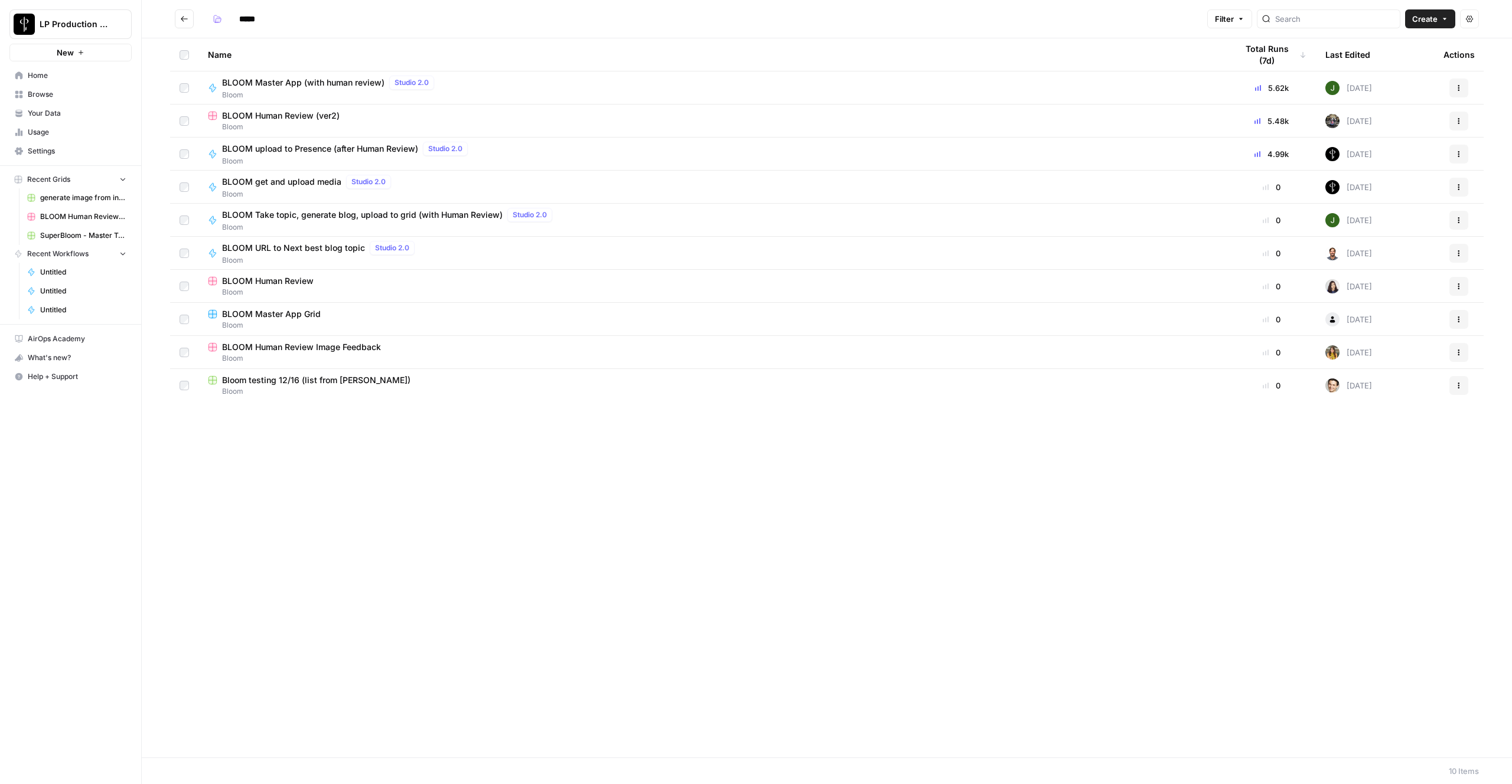
click at [270, 186] on span "BLOOM get and upload media" at bounding box center [281, 181] width 119 height 12
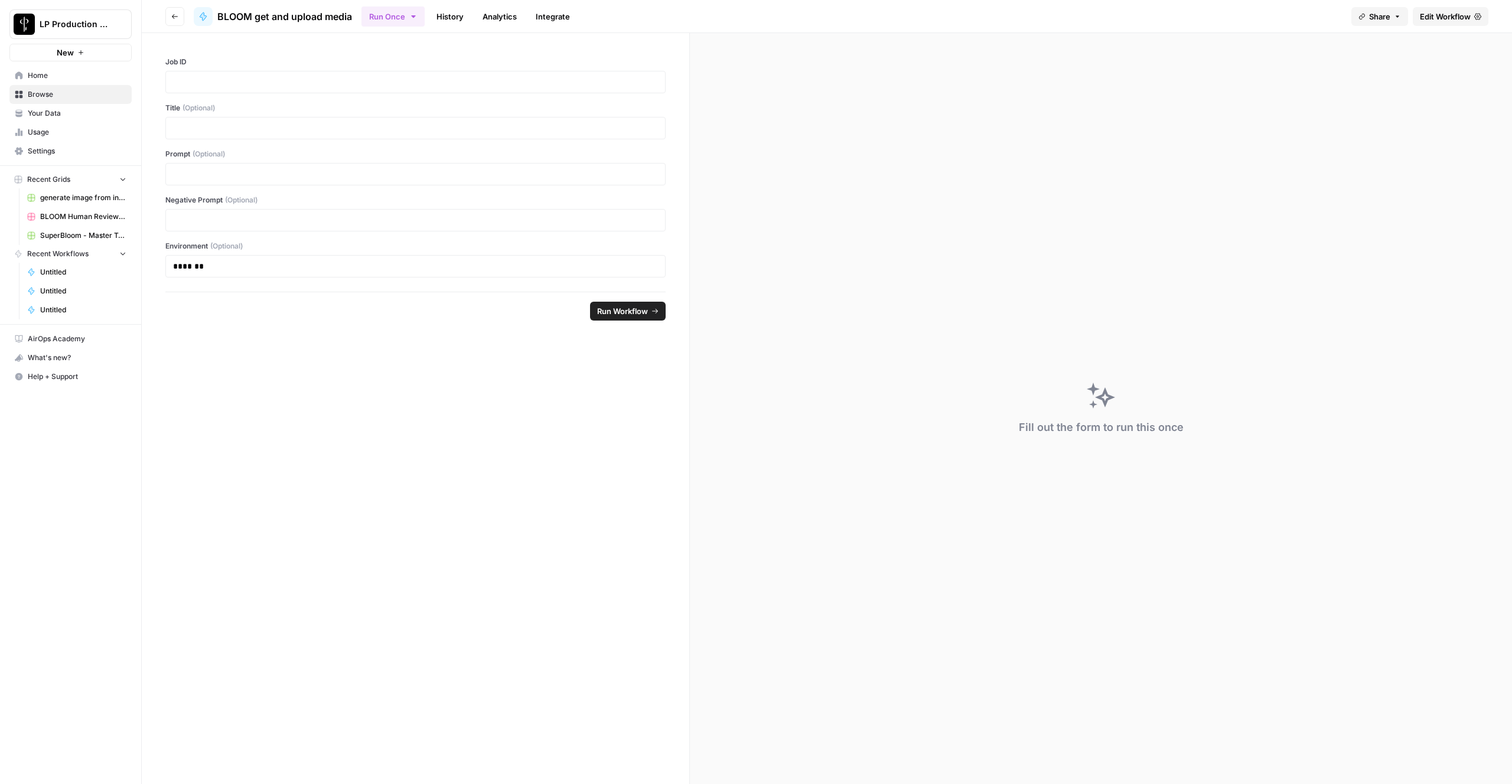
click at [1447, 18] on span "Edit Workflow" at bounding box center [1445, 16] width 51 height 12
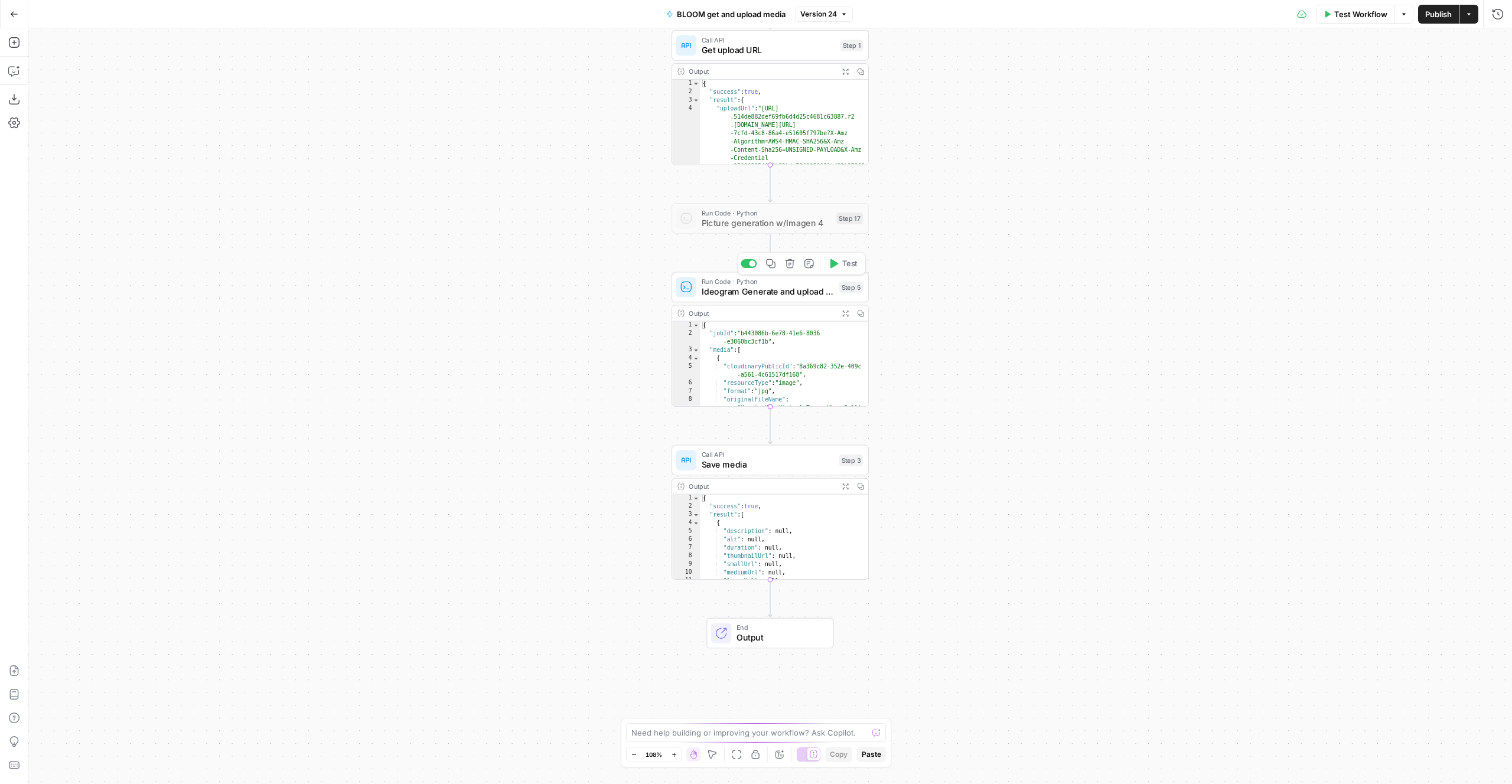
click at [784, 292] on span "Ideogram Generate and upload media" at bounding box center [768, 291] width 132 height 13
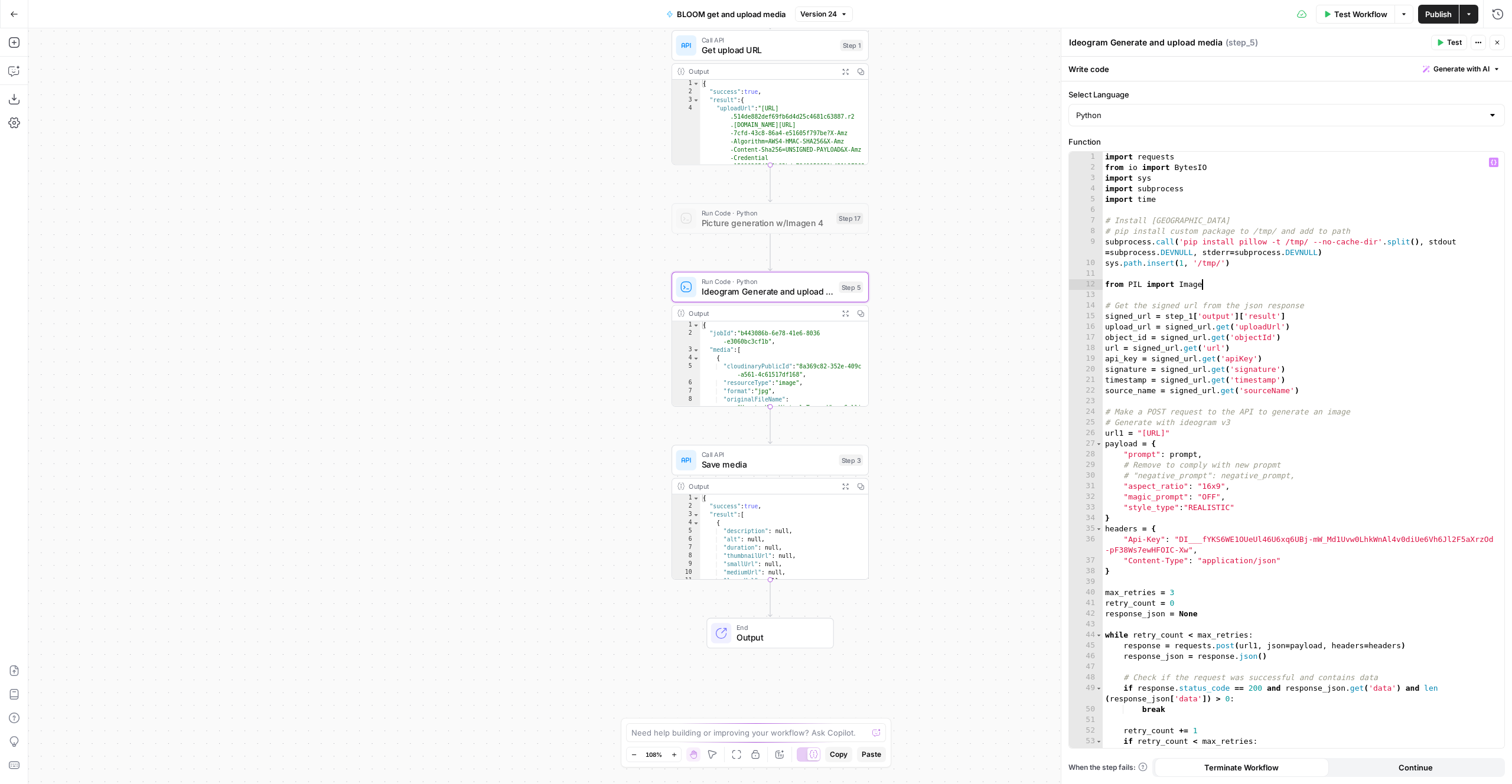
click at [1239, 288] on div "import requests from io import BytesIO import sys import subprocess import time…" at bounding box center [1304, 466] width 402 height 628
type textarea "** *****"
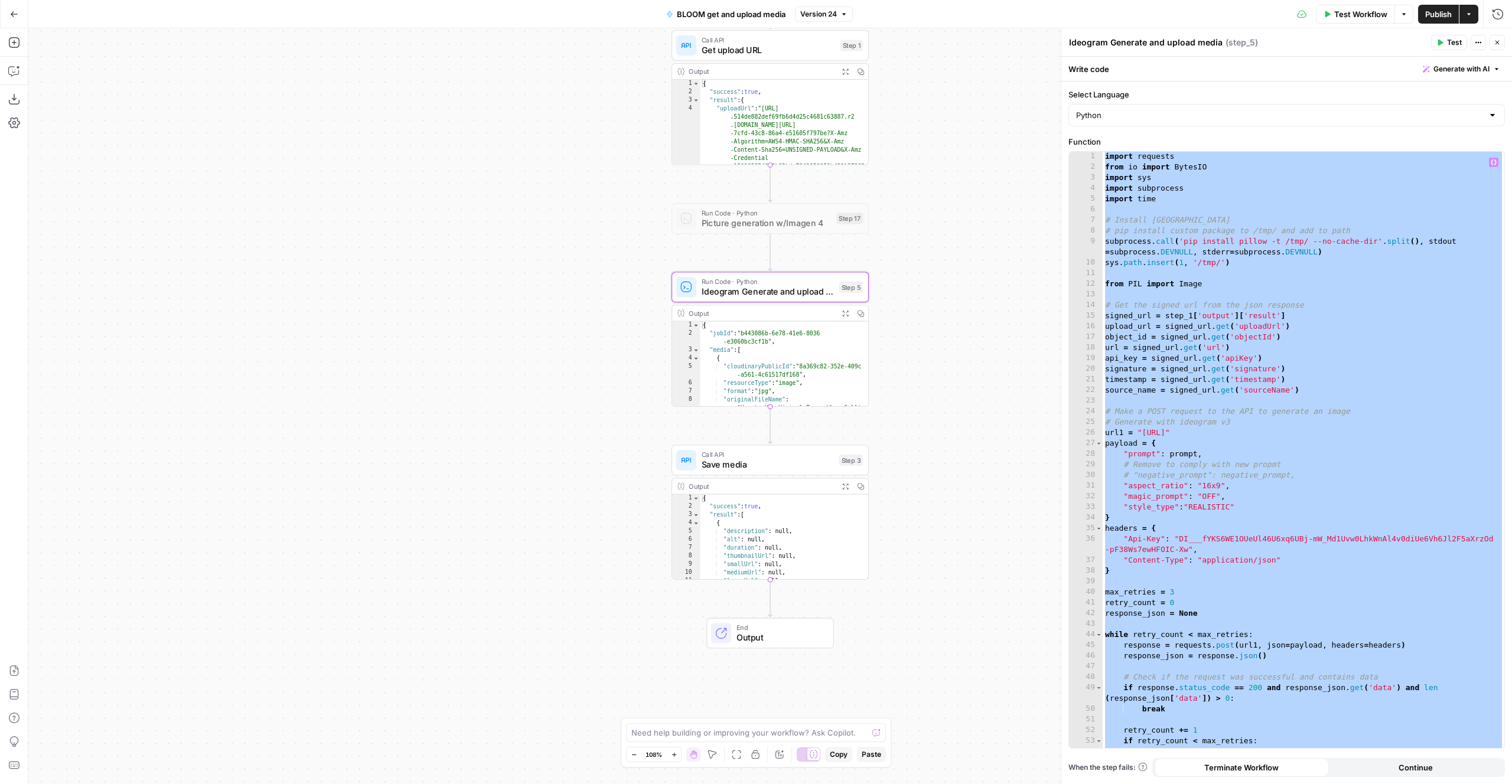
scroll to position [1, 0]
click at [11, 10] on icon "button" at bounding box center [14, 14] width 9 height 9
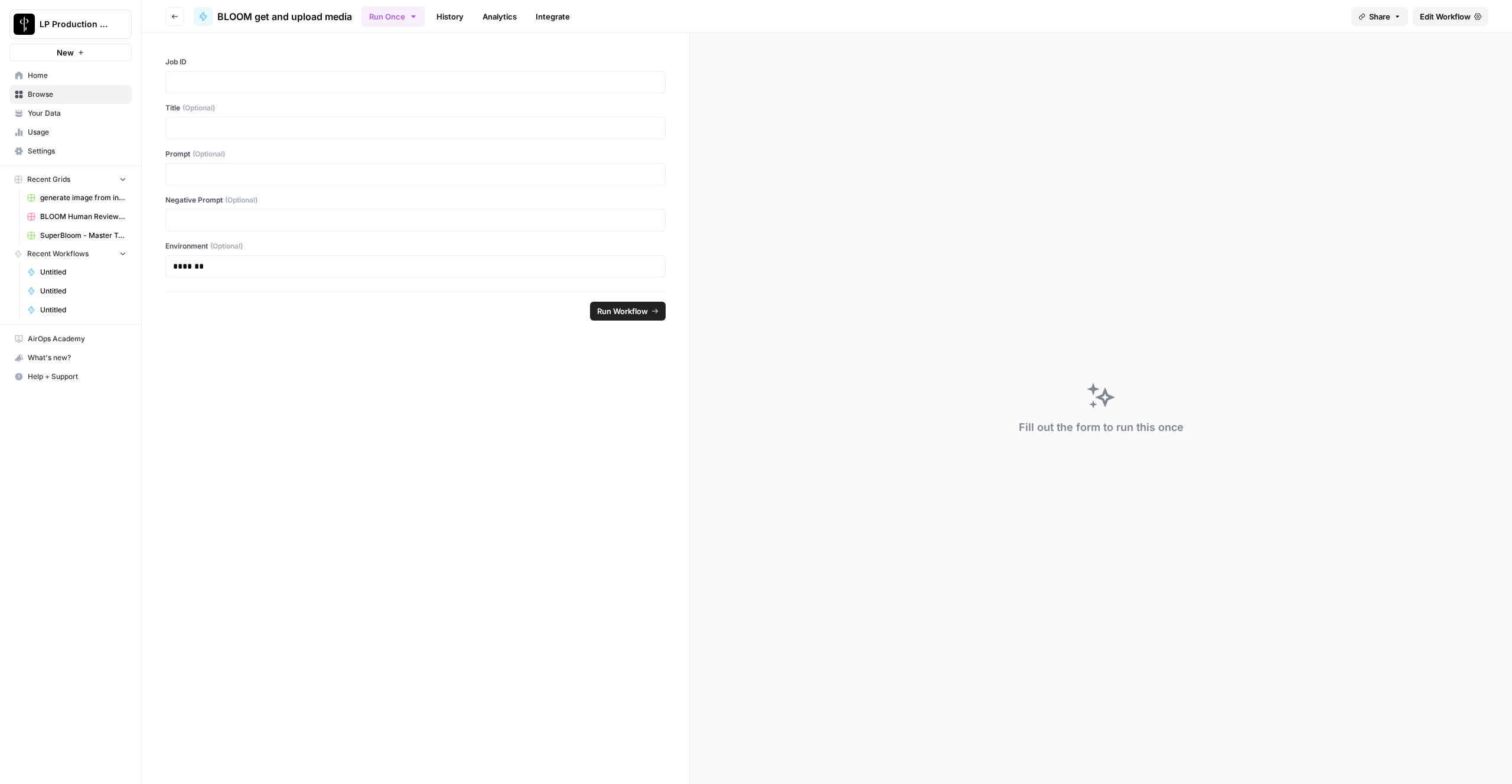
click at [173, 14] on icon "button" at bounding box center [174, 16] width 7 height 7
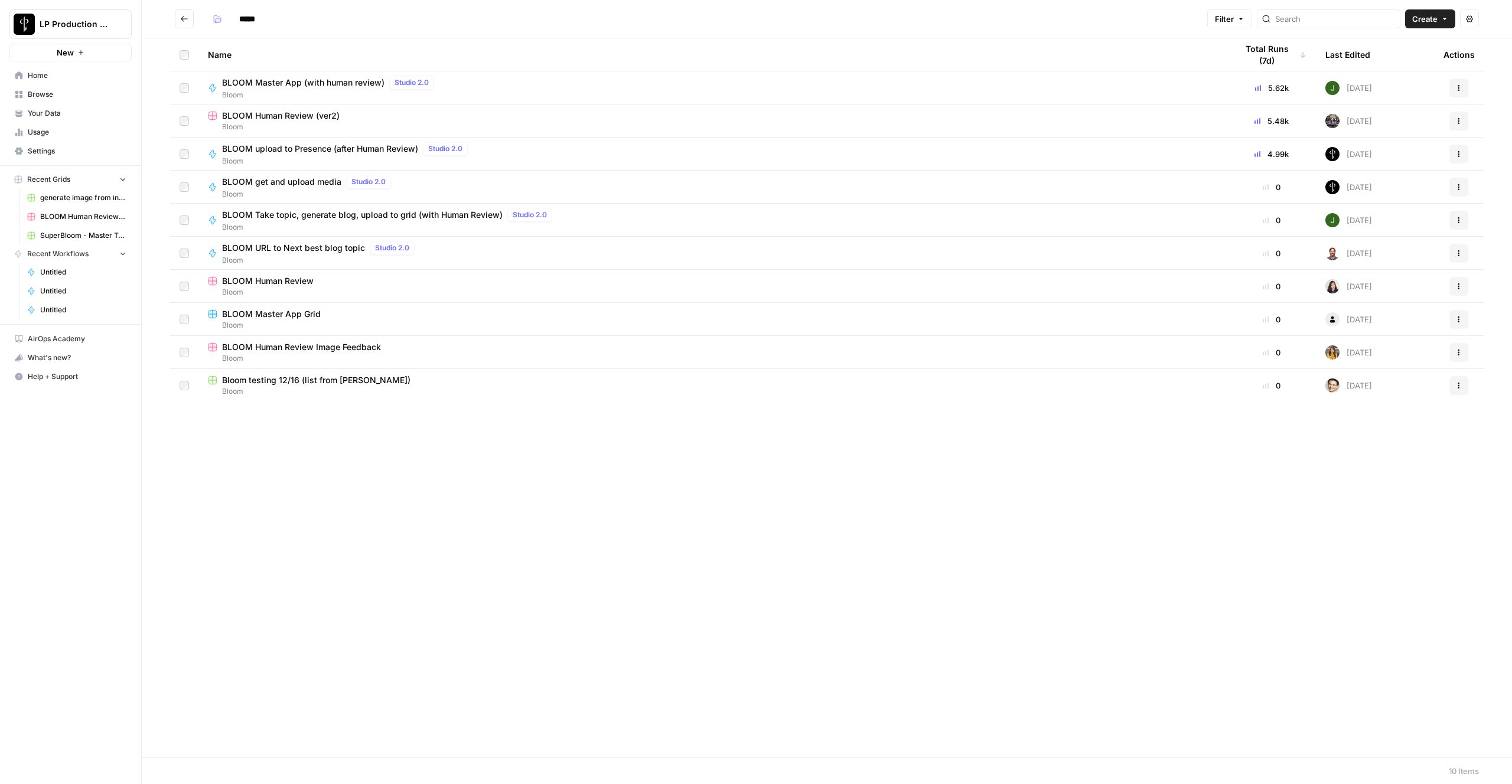
click at [176, 17] on button "Go back" at bounding box center [184, 19] width 19 height 19
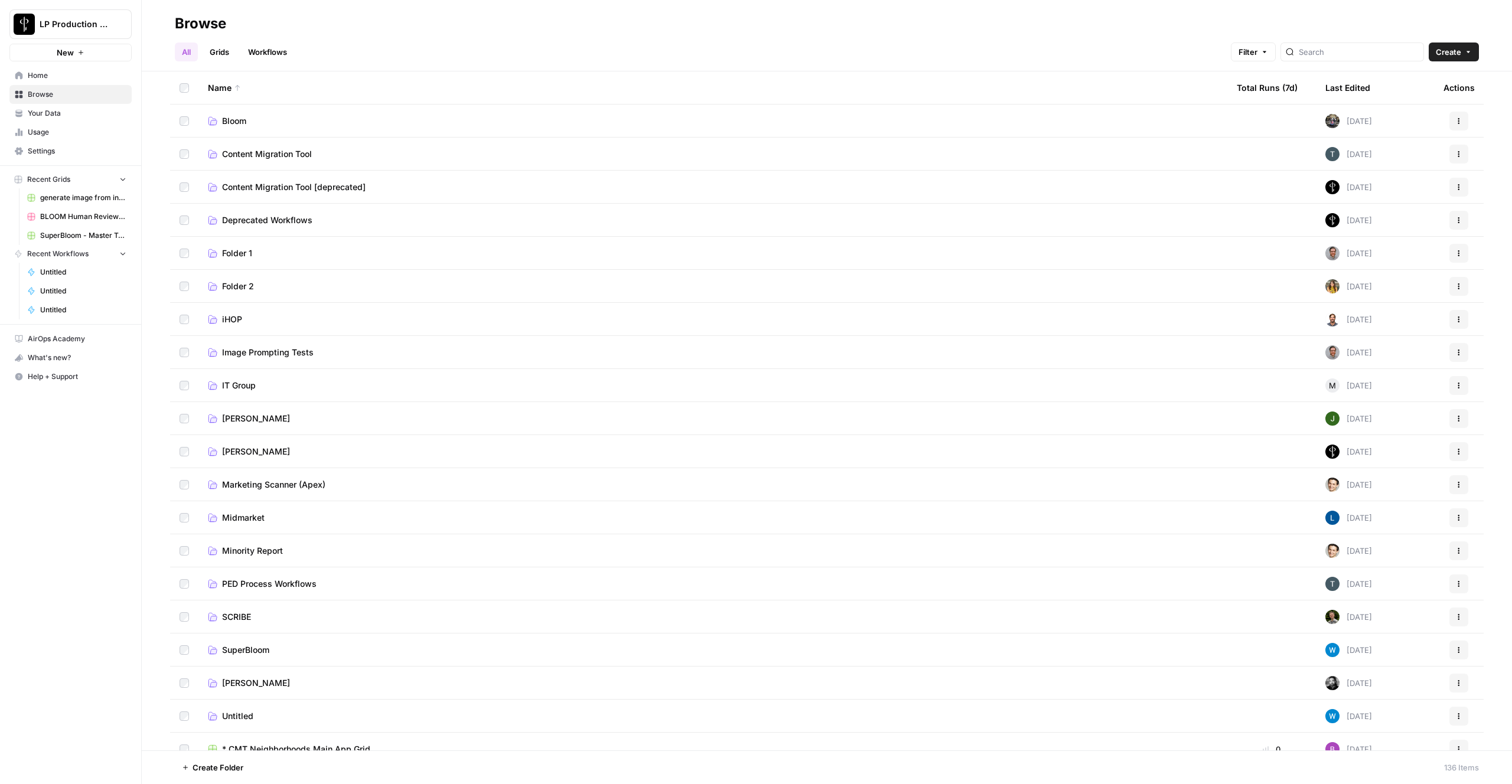
click at [41, 79] on span "Home" at bounding box center [77, 76] width 99 height 11
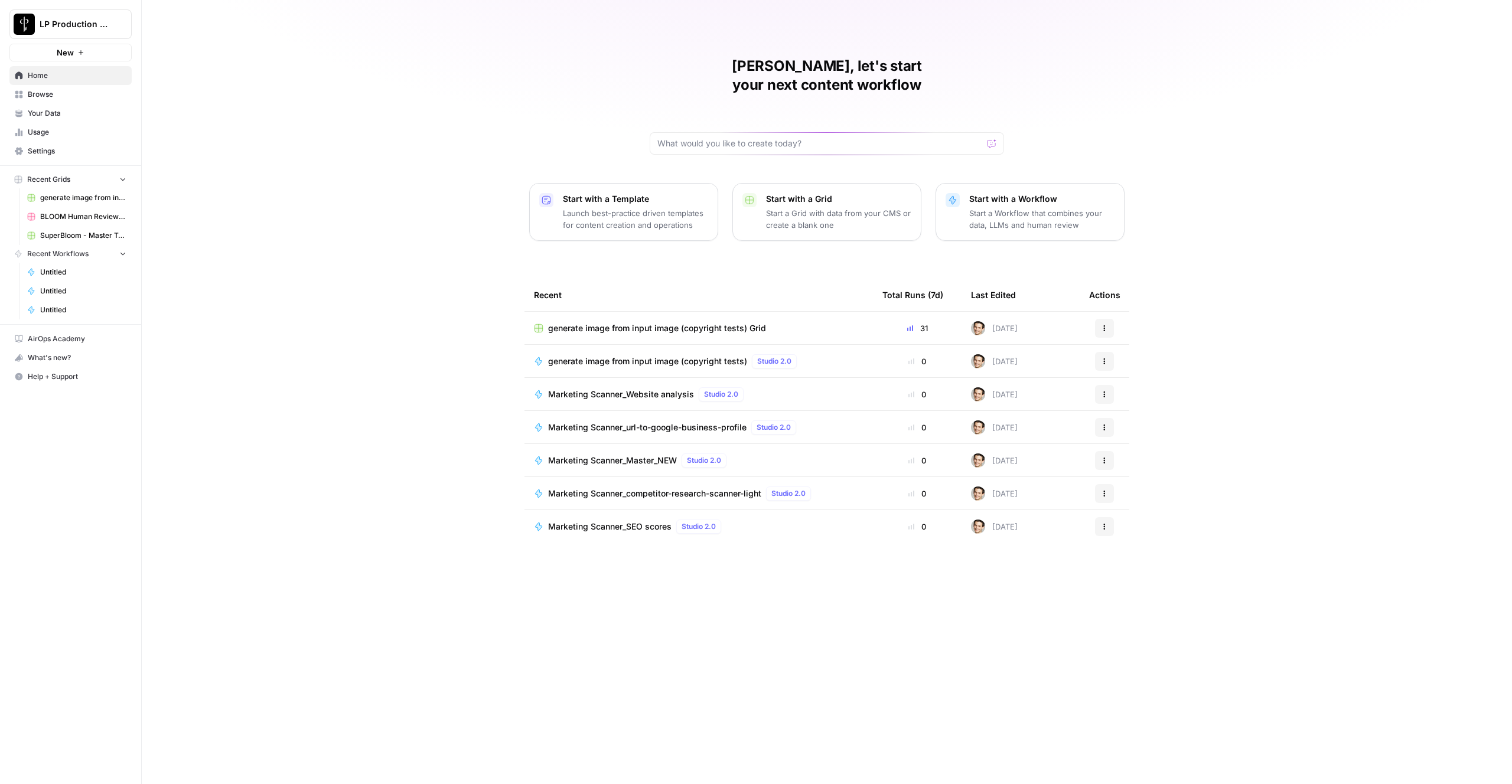
click at [78, 254] on span "Recent Workflows" at bounding box center [58, 254] width 62 height 11
click at [609, 355] on span "generate image from input image (copyright tests)" at bounding box center [648, 360] width 199 height 12
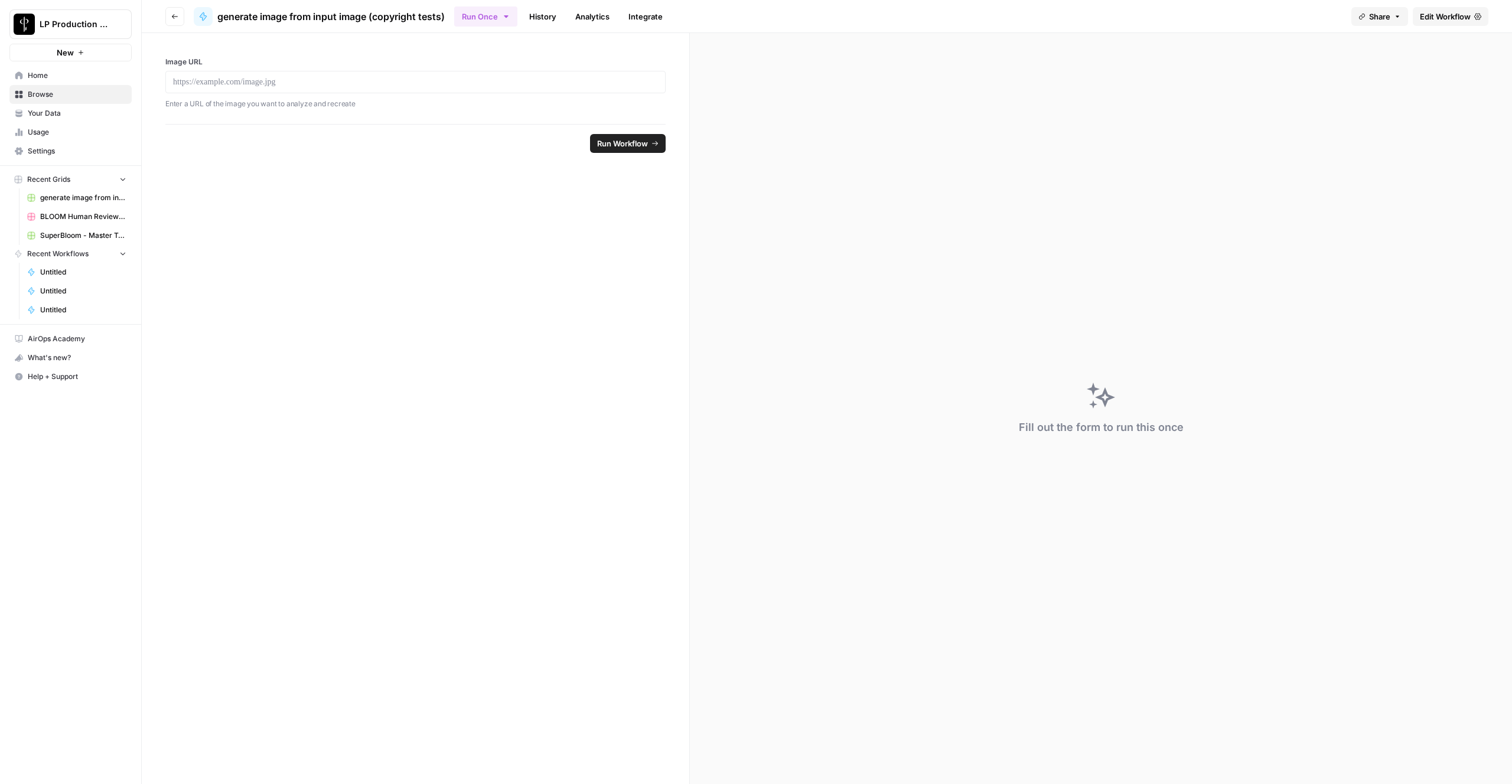
click at [1438, 16] on span "Edit Workflow" at bounding box center [1445, 16] width 51 height 12
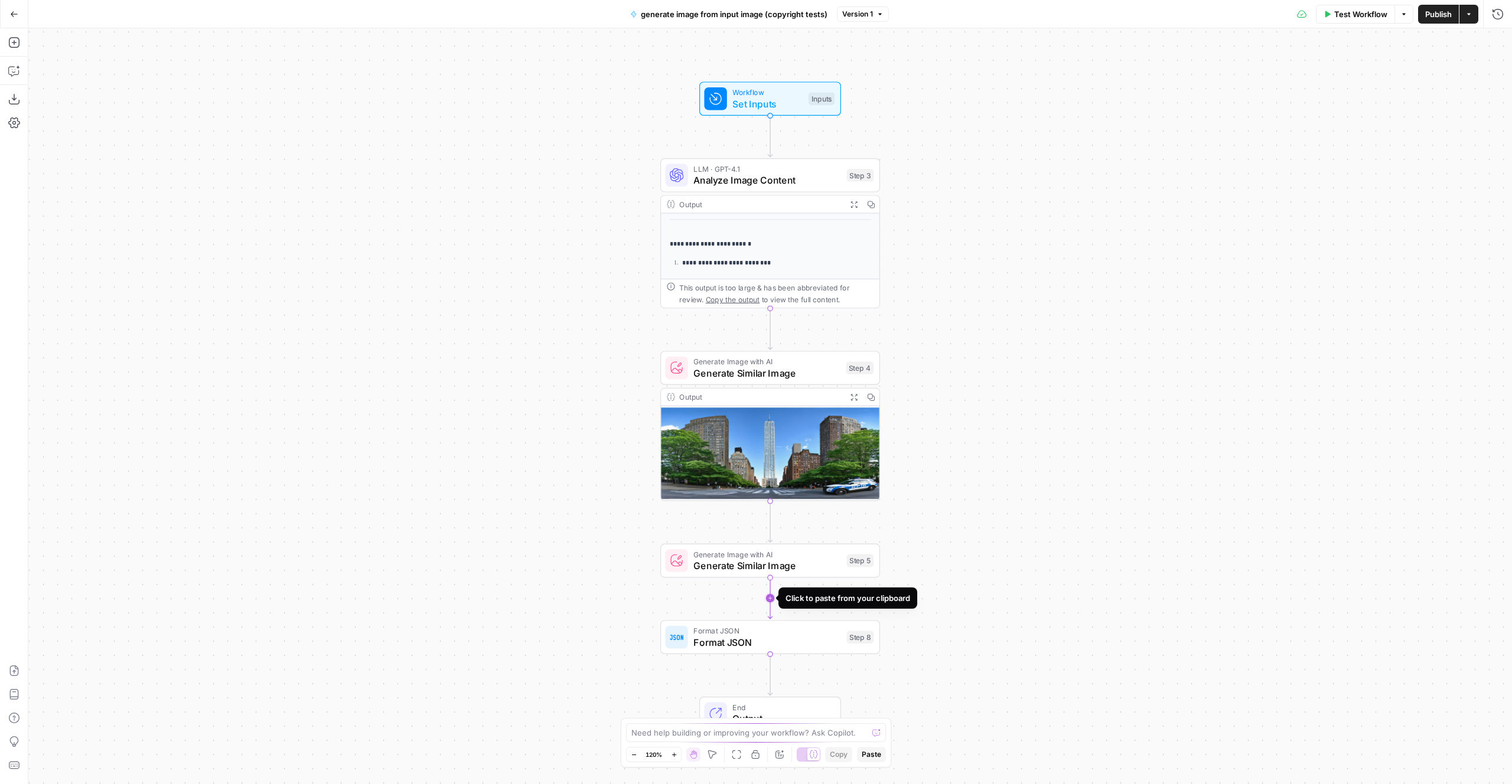
click at [770, 599] on icon "Edge from step_5 to step_8" at bounding box center [770, 598] width 4 height 41
click at [766, 631] on span "Generate Image with AI" at bounding box center [767, 631] width 148 height 11
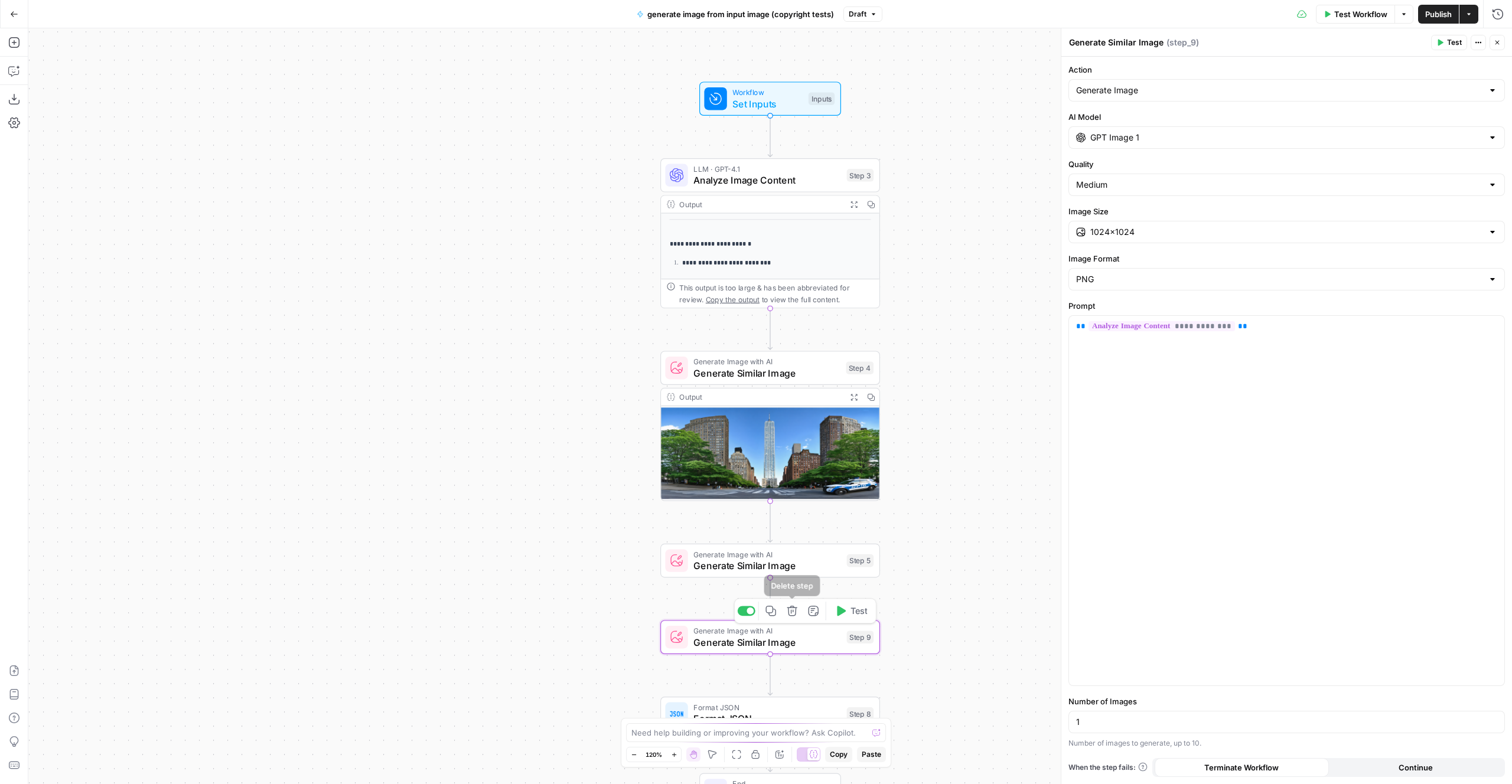
click at [792, 617] on icon "button" at bounding box center [792, 610] width 11 height 11
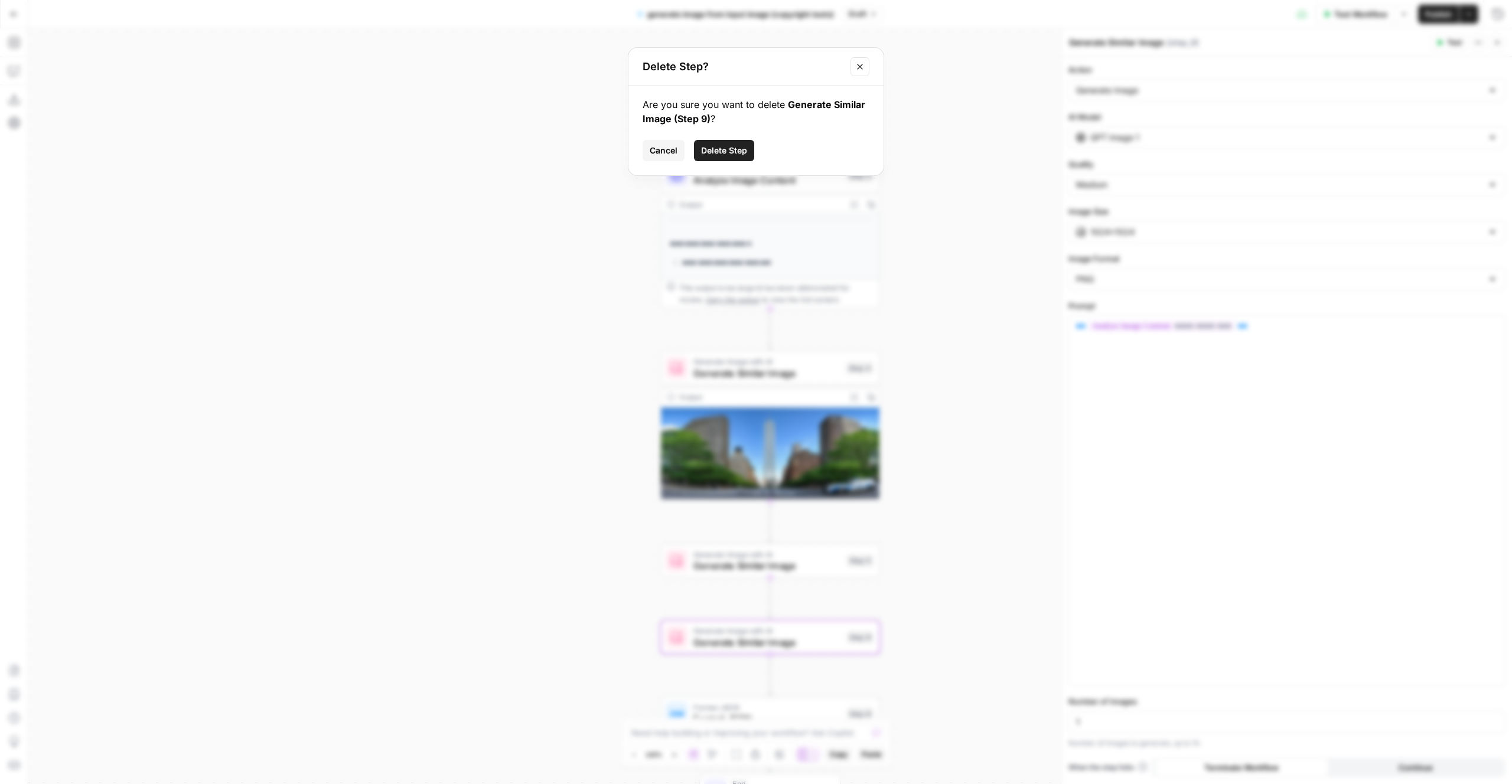
click at [706, 155] on span "Delete Step" at bounding box center [724, 150] width 46 height 12
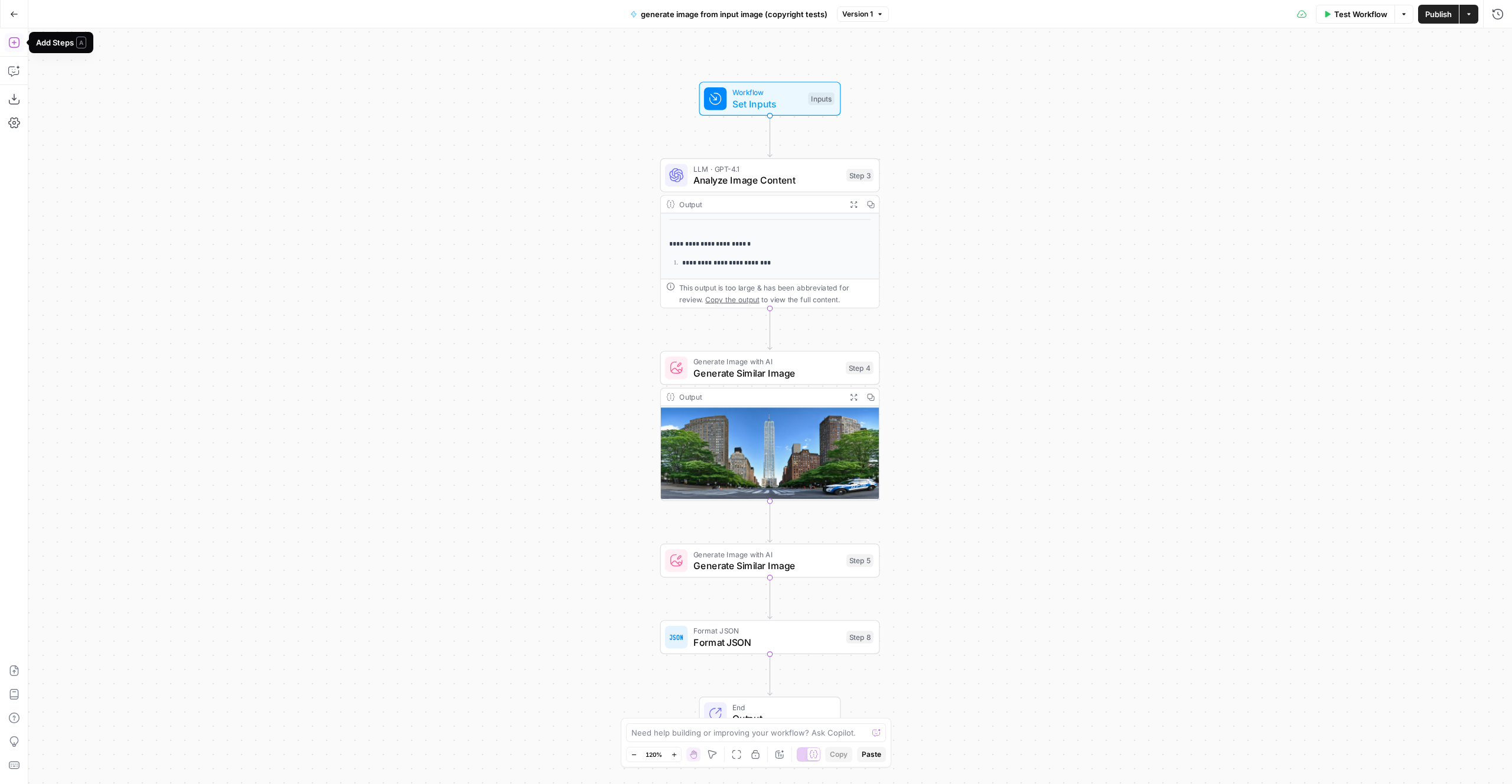
click at [13, 43] on icon "button" at bounding box center [14, 42] width 12 height 12
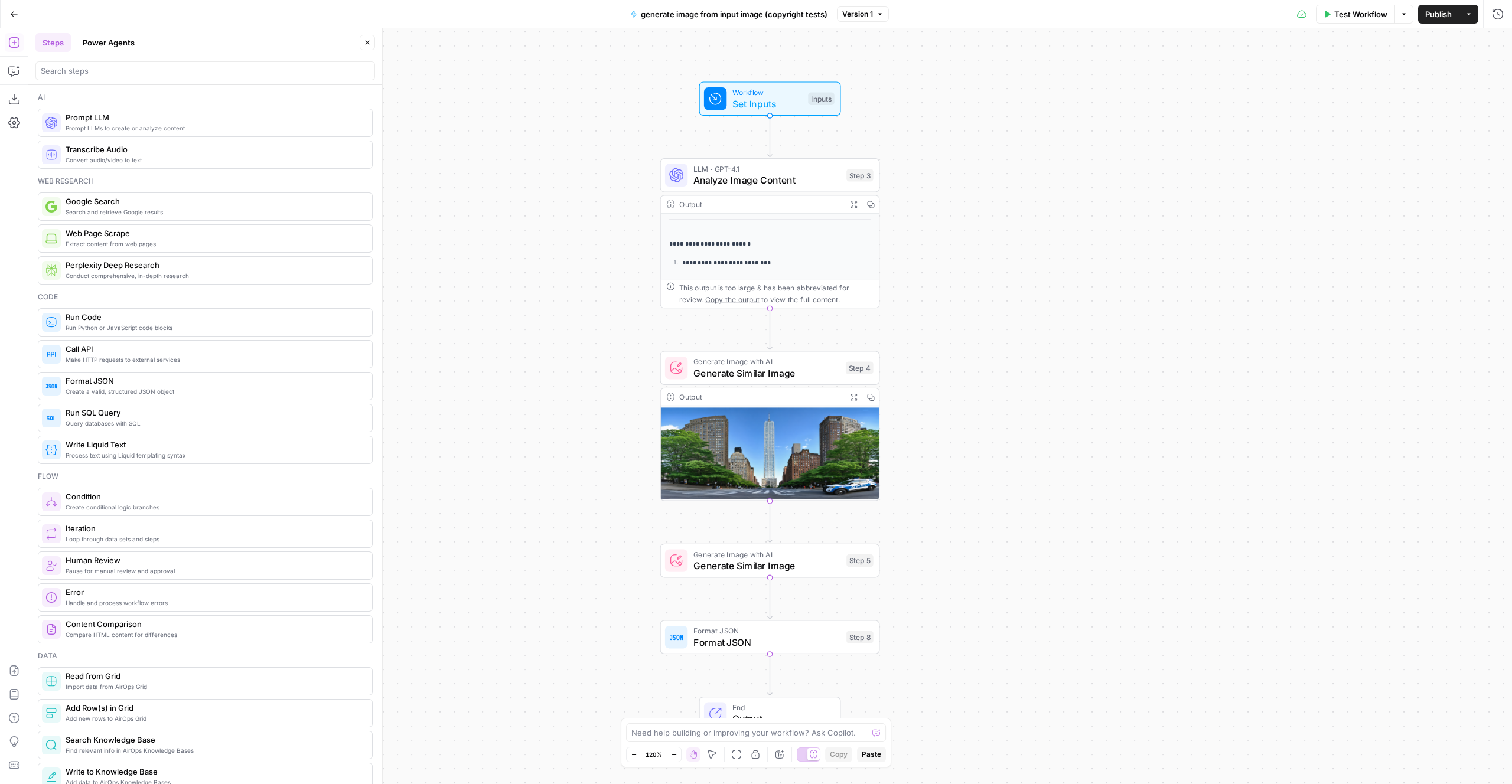
click at [100, 329] on span "Run Python or JavaScript code blocks" at bounding box center [213, 328] width 297 height 9
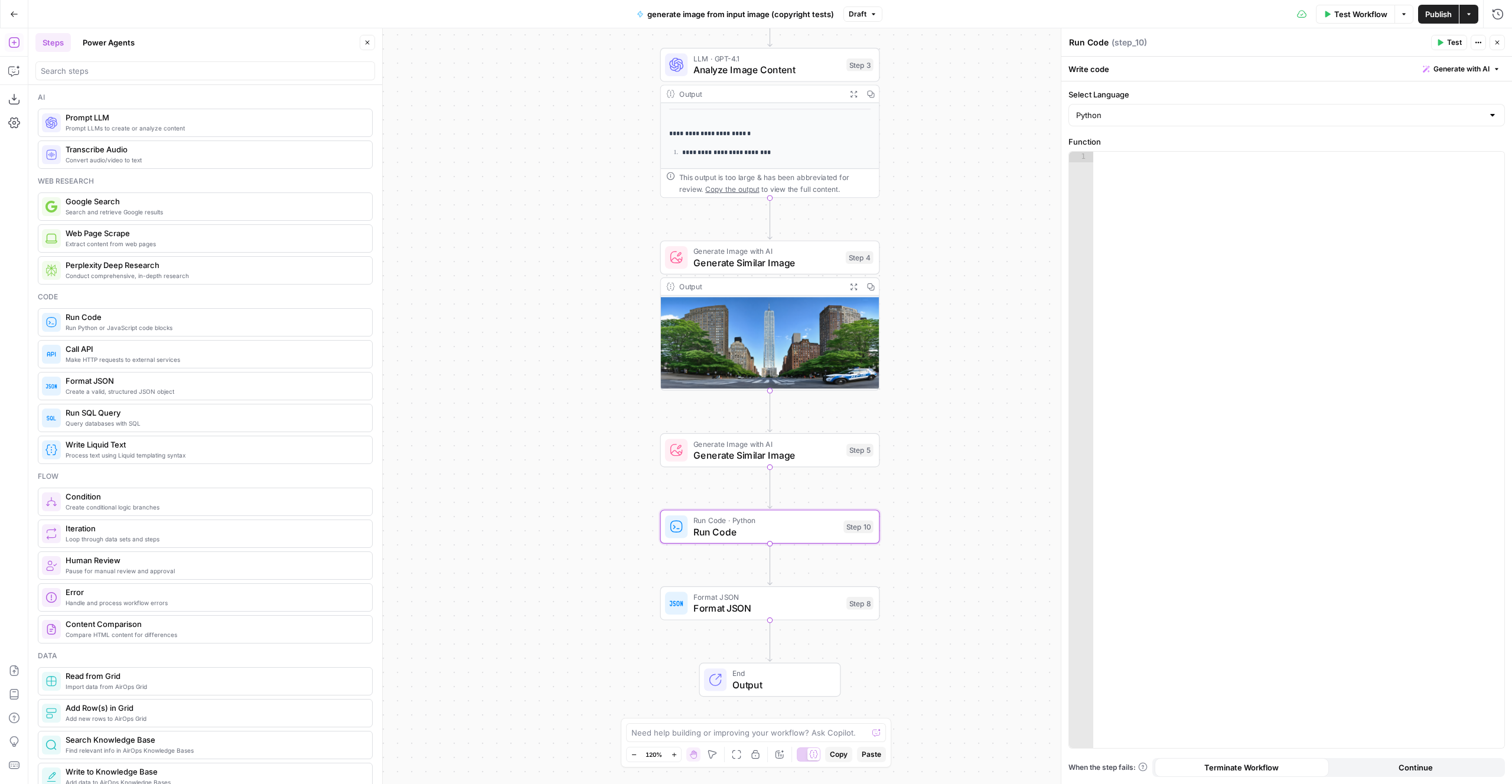
click at [1234, 402] on div at bounding box center [1299, 460] width 411 height 617
paste textarea "*"
type textarea "*"
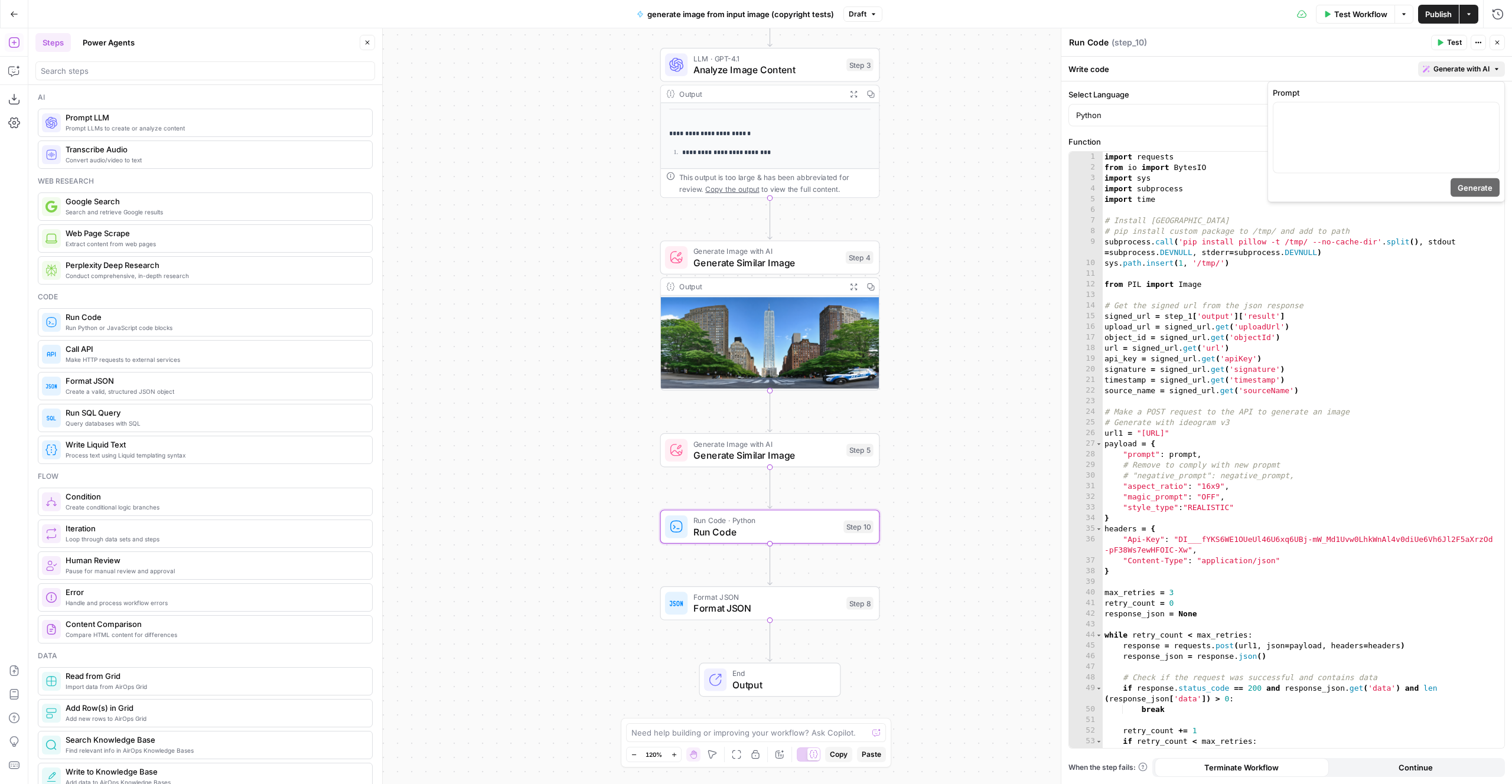
click at [1462, 72] on span "Generate with AI" at bounding box center [1461, 69] width 56 height 11
click at [1380, 128] on div at bounding box center [1387, 138] width 226 height 70
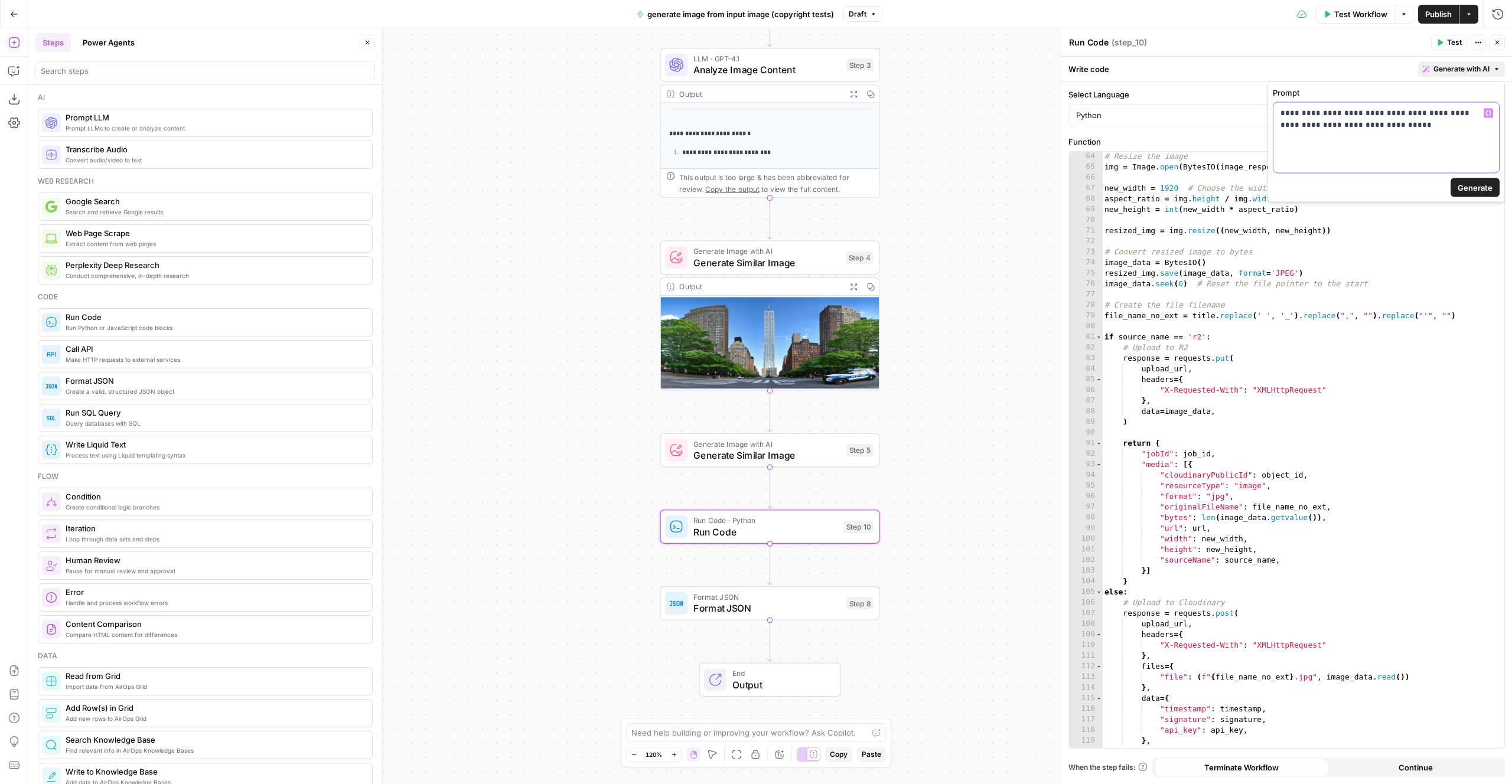
scroll to position [738, 0]
click at [1454, 185] on button "Generate" at bounding box center [1475, 188] width 49 height 19
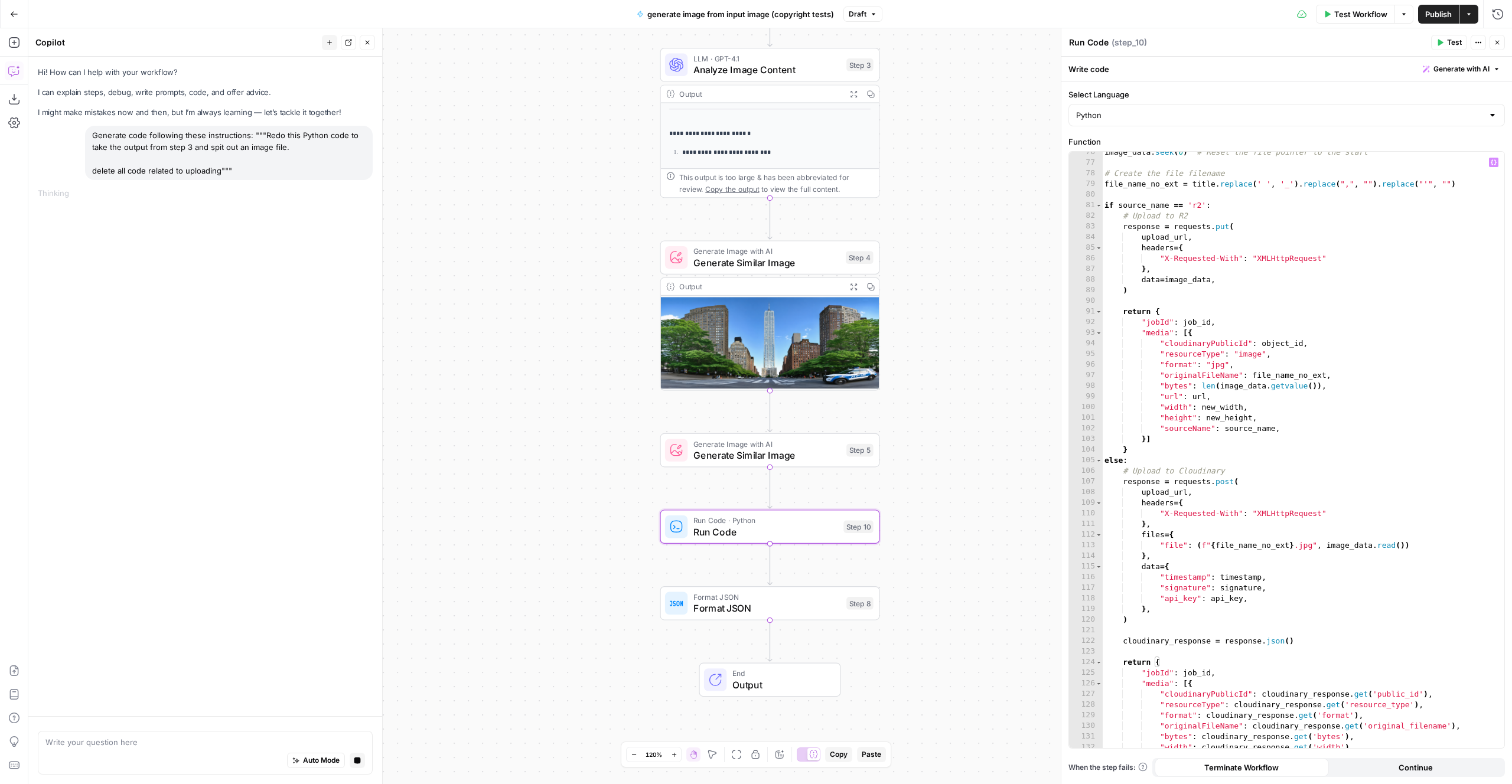
scroll to position [912, 0]
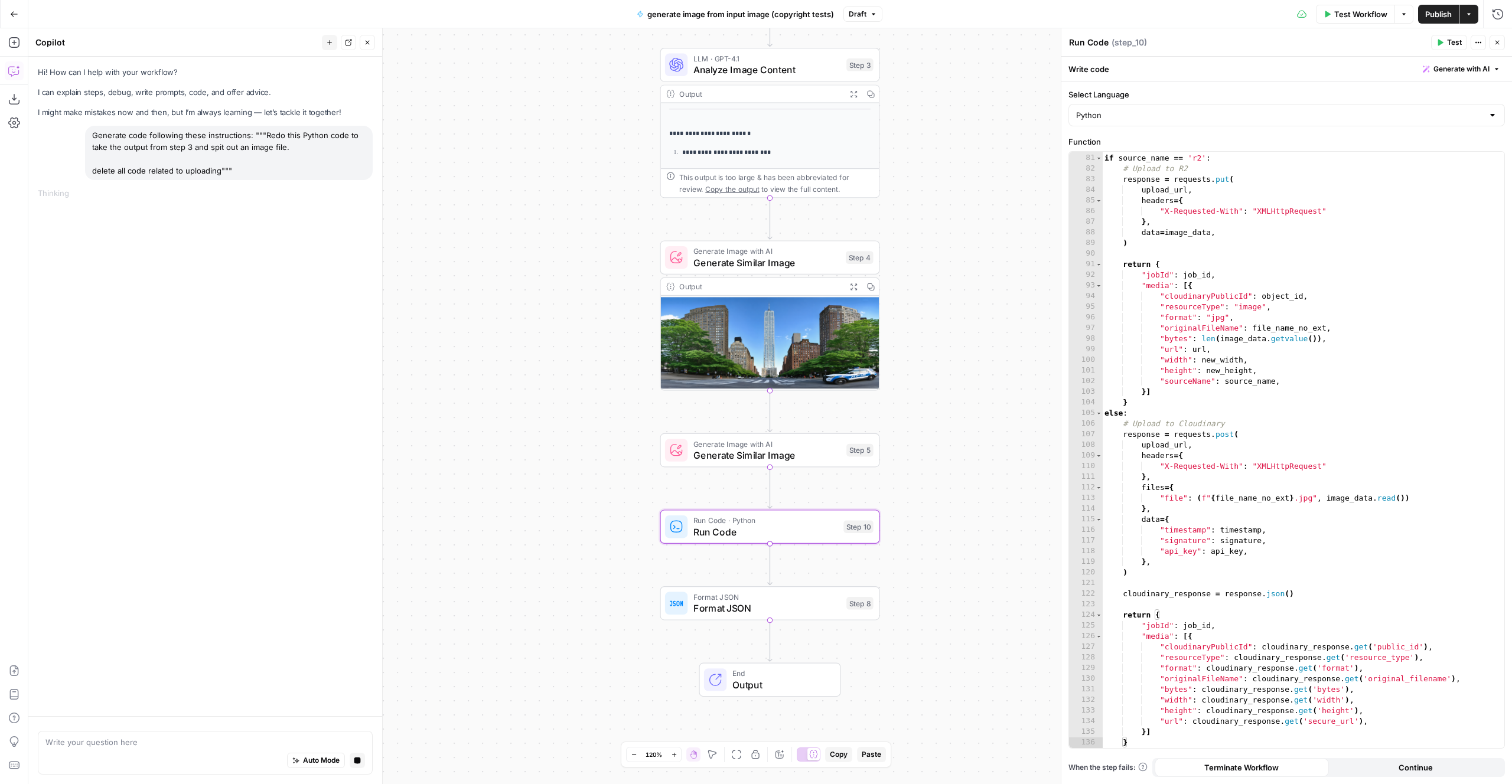
click at [234, 204] on div "Hi! How can I help with your workflow? I can explain steps, debug, write prompt…" at bounding box center [205, 386] width 354 height 659
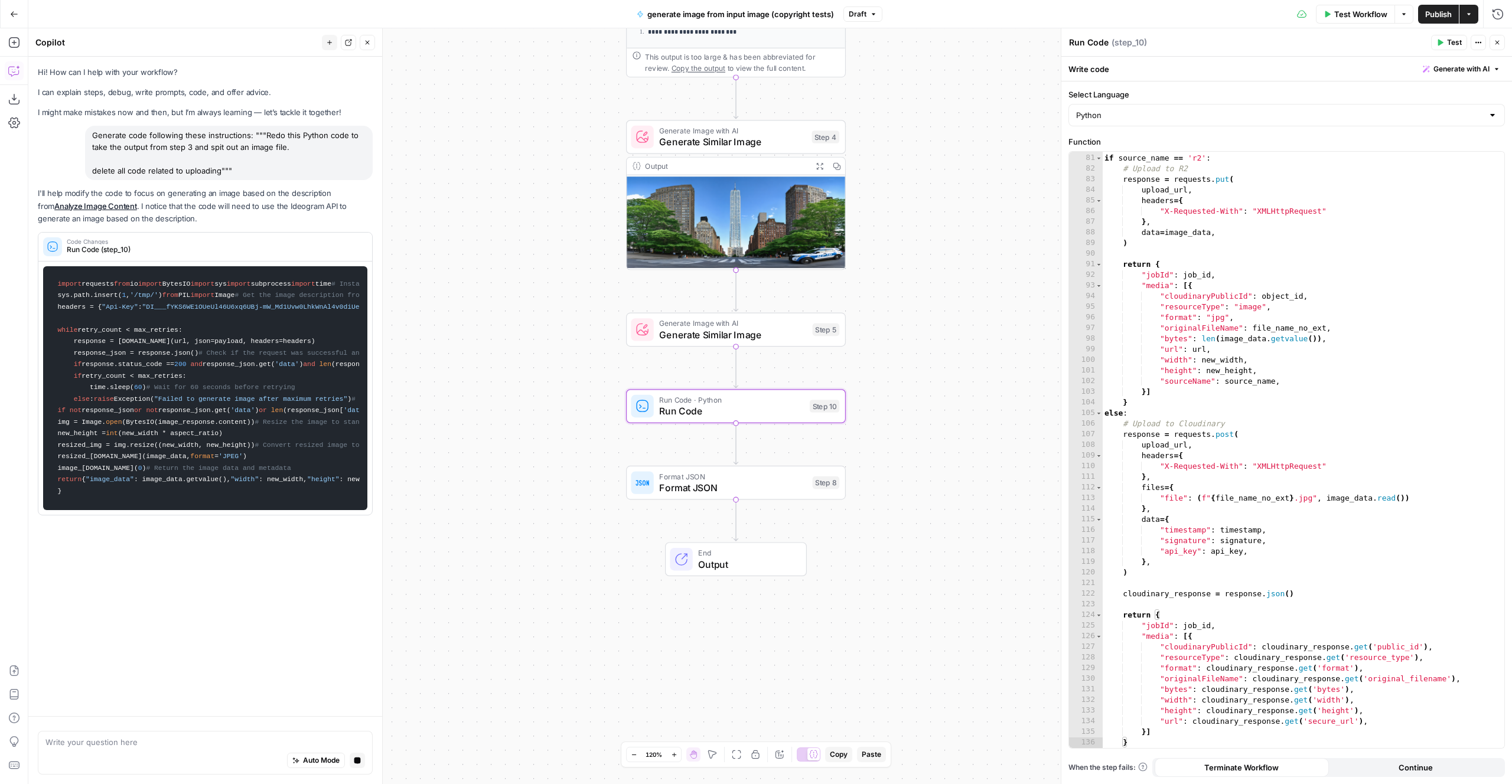
scroll to position [0, 0]
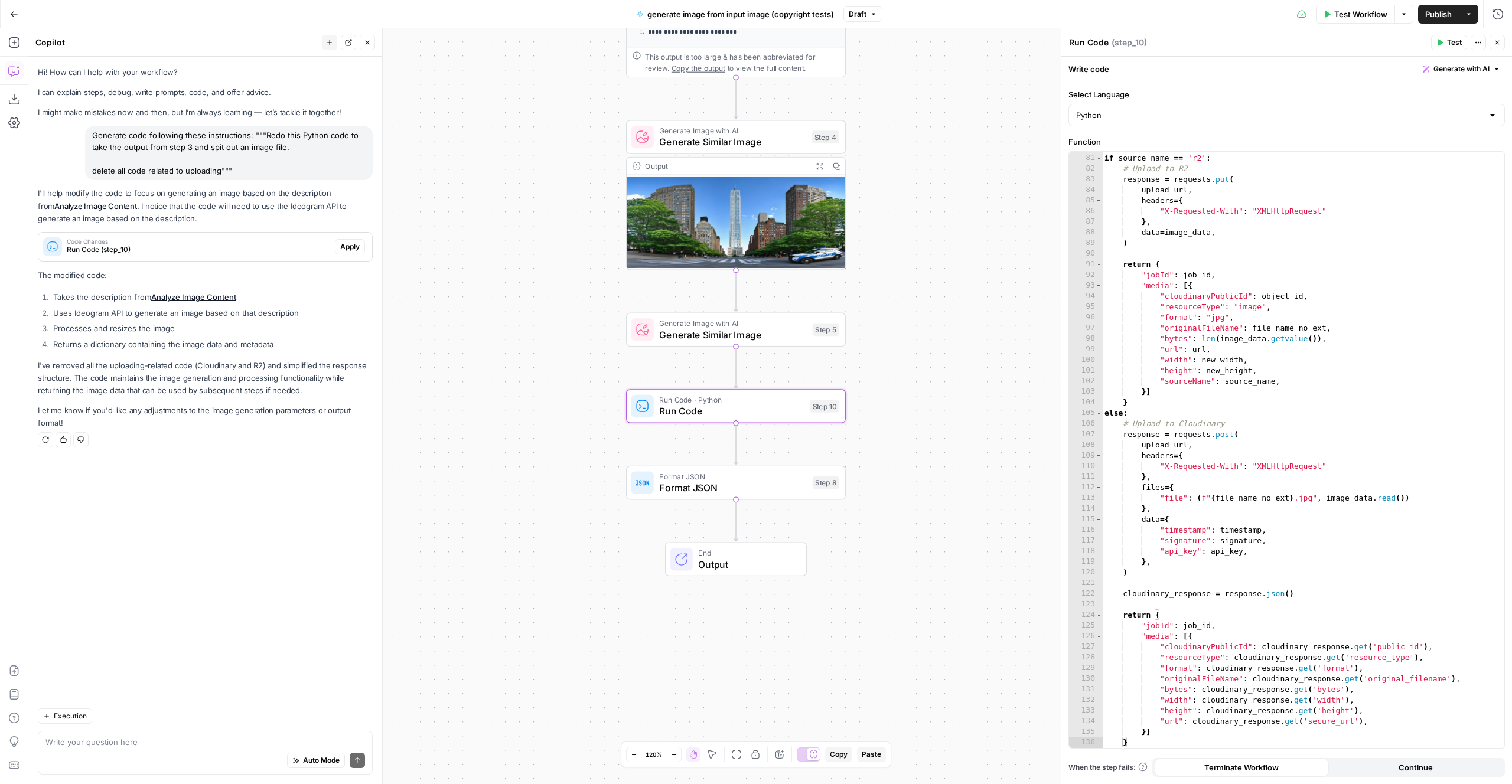
click at [359, 247] on span "Apply" at bounding box center [350, 247] width 19 height 11
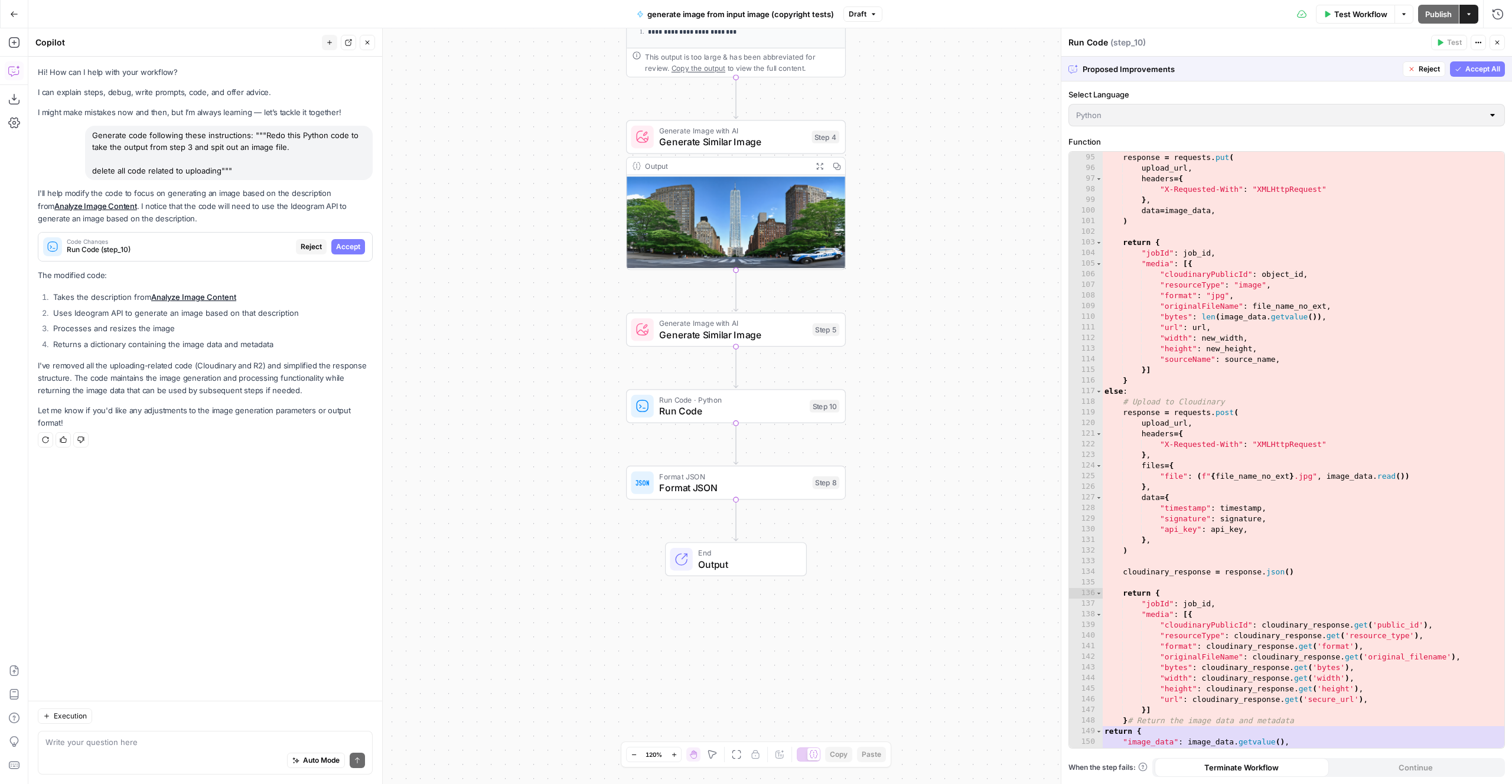
scroll to position [1115, 0]
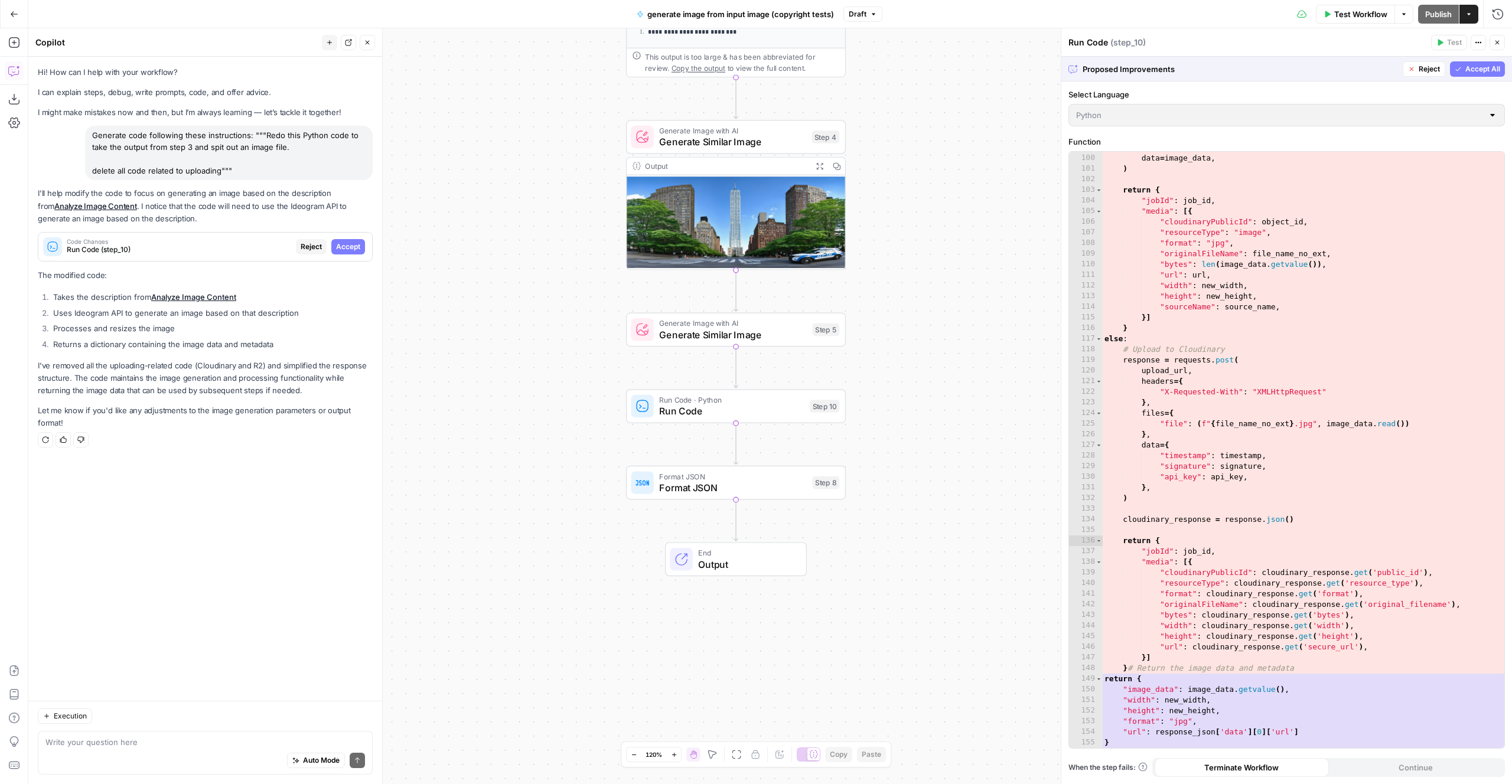
click at [1475, 65] on span "Accept All" at bounding box center [1482, 69] width 35 height 11
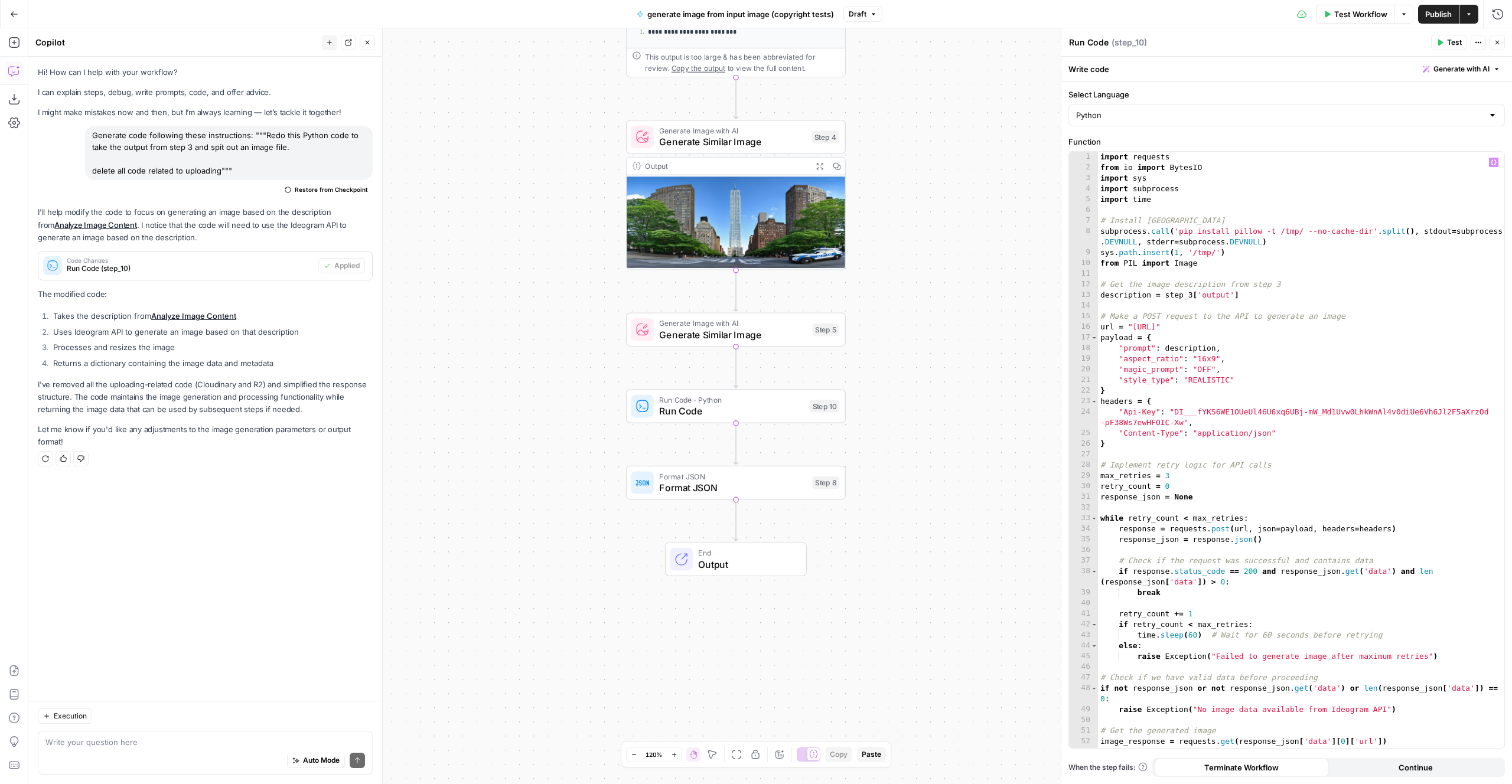
scroll to position [0, 0]
drag, startPoint x: 1447, startPoint y: 42, endPoint x: 1416, endPoint y: 74, distance: 44.6
click at [1416, 74] on body "**********" at bounding box center [756, 392] width 1512 height 784
click at [1440, 45] on icon "button" at bounding box center [1440, 42] width 7 height 7
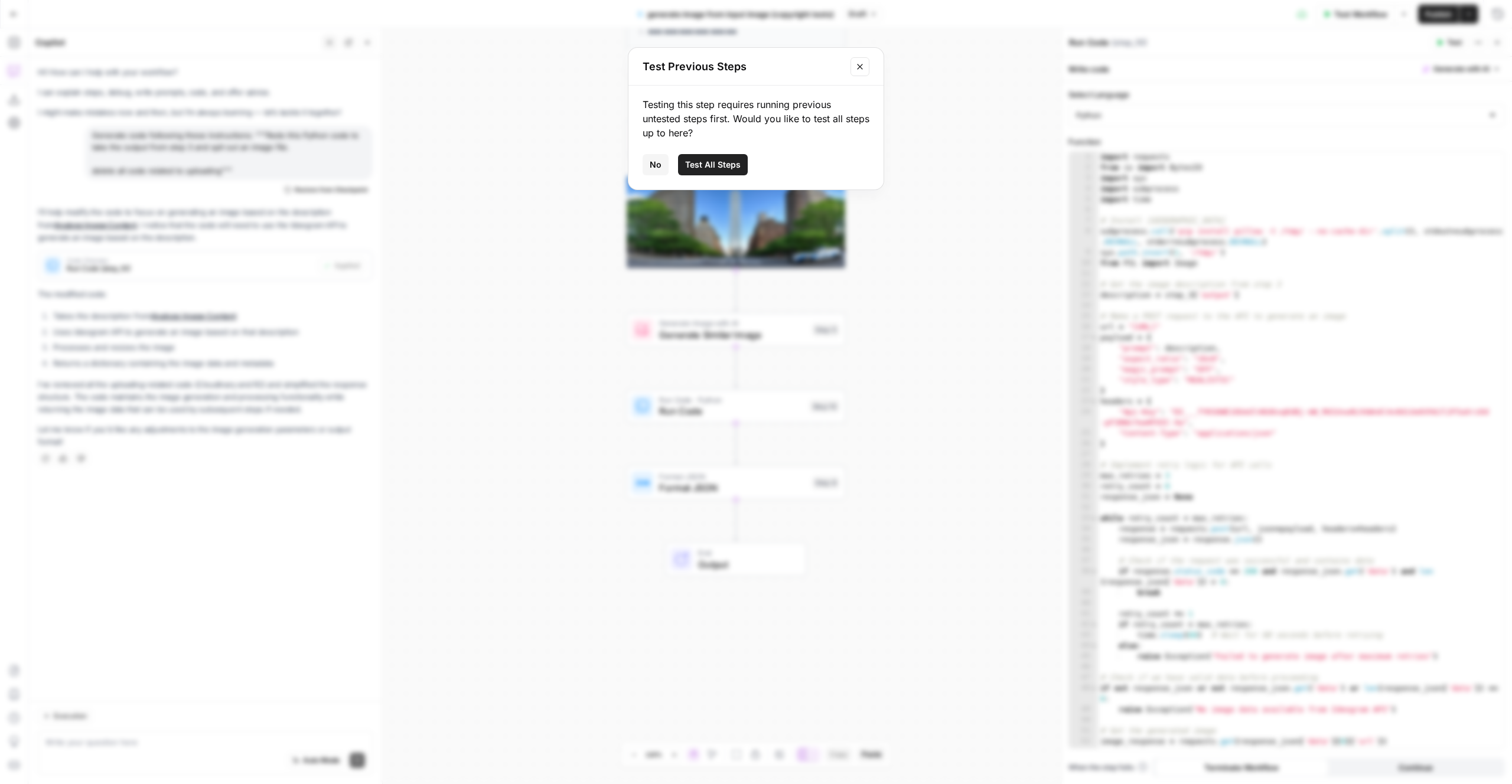
click at [731, 165] on span "Test All Steps" at bounding box center [713, 164] width 55 height 12
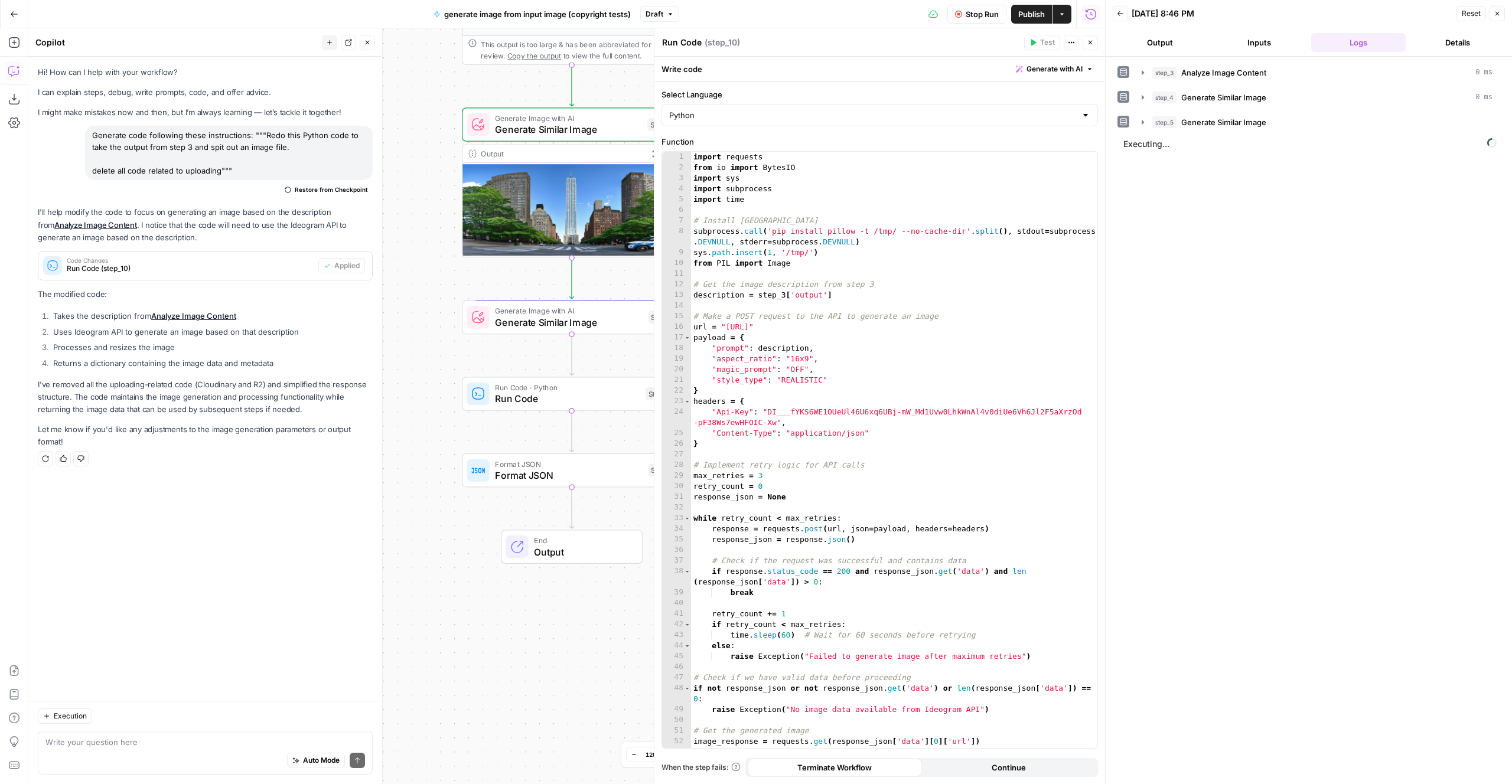
drag, startPoint x: 521, startPoint y: 353, endPoint x: 357, endPoint y: 341, distance: 164.4
click at [357, 341] on body "**********" at bounding box center [756, 392] width 1512 height 784
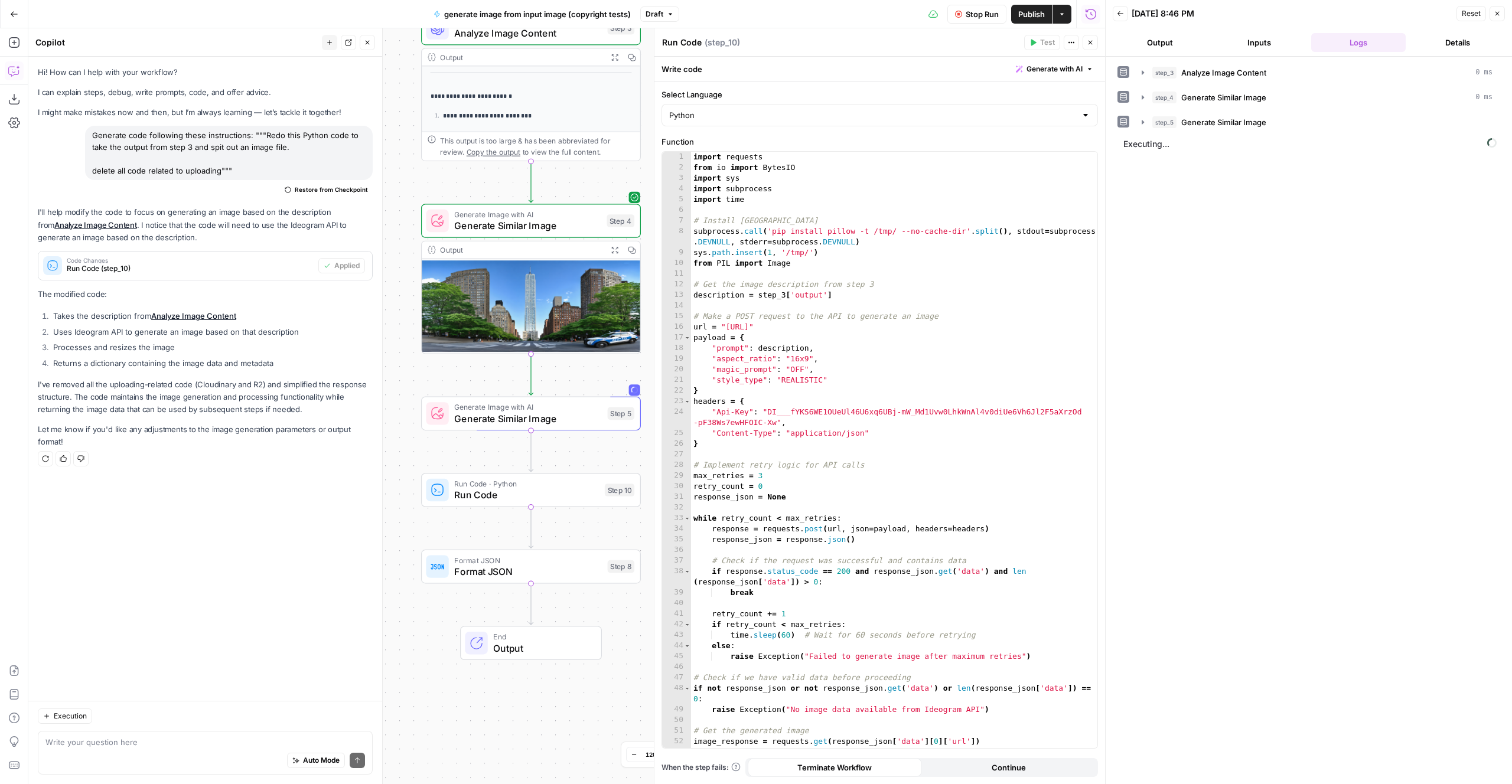
drag, startPoint x: 446, startPoint y: 222, endPoint x: 405, endPoint y: 318, distance: 104.4
click at [405, 318] on div "**********" at bounding box center [566, 406] width 1077 height 756
click at [548, 409] on span "Generate Image with AI" at bounding box center [528, 407] width 148 height 11
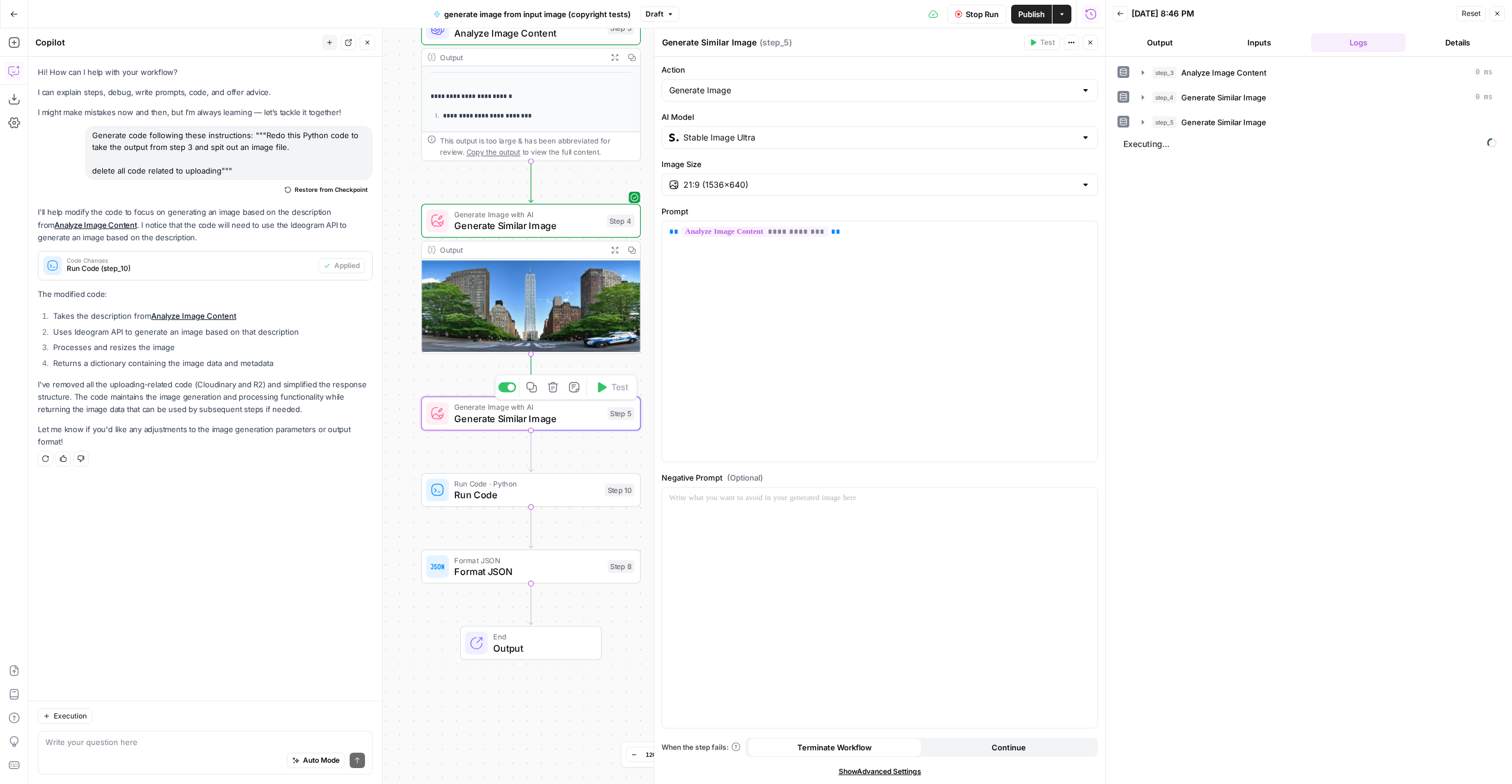
click at [507, 387] on div at bounding box center [510, 387] width 7 height 7
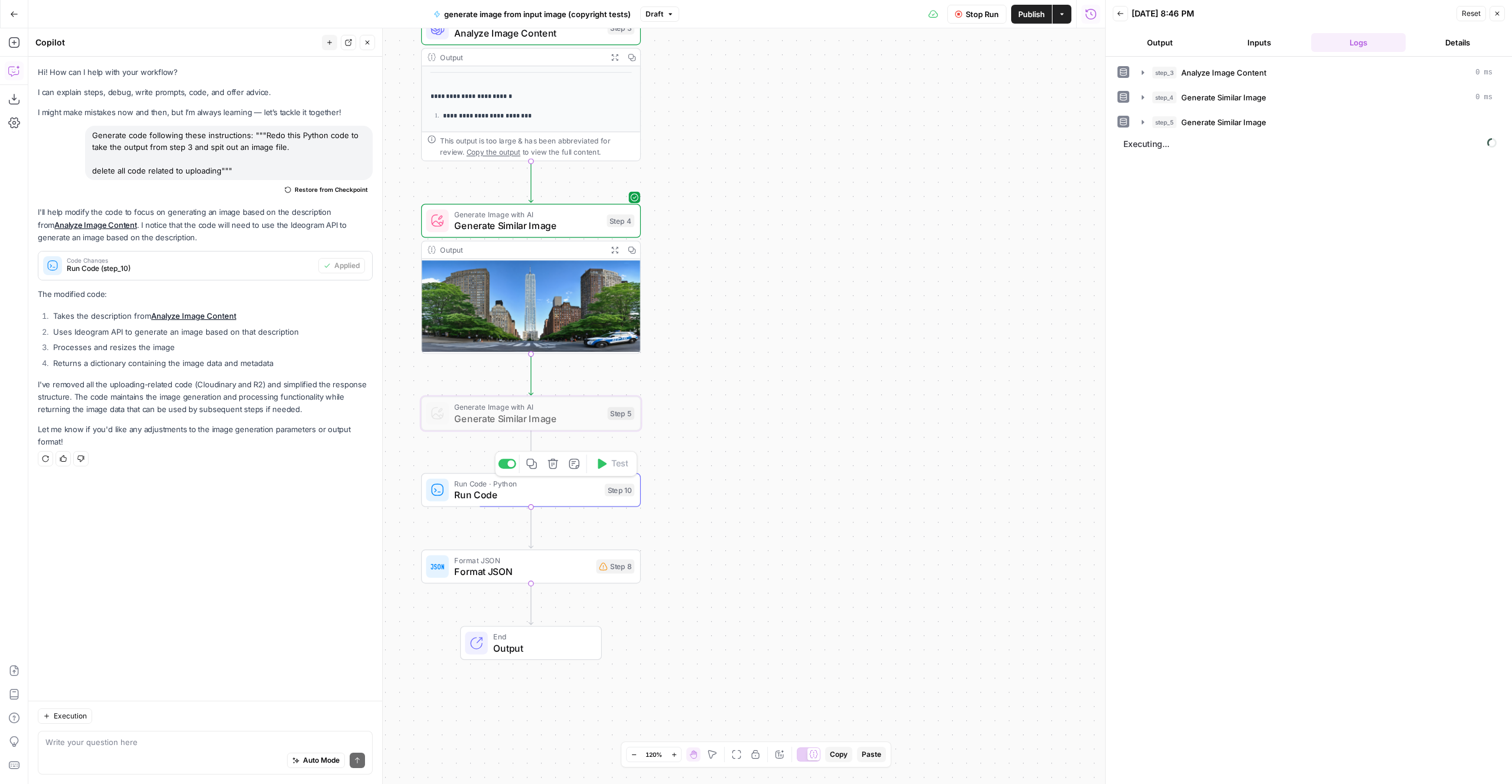
click at [551, 490] on span "Run Code" at bounding box center [527, 494] width 145 height 14
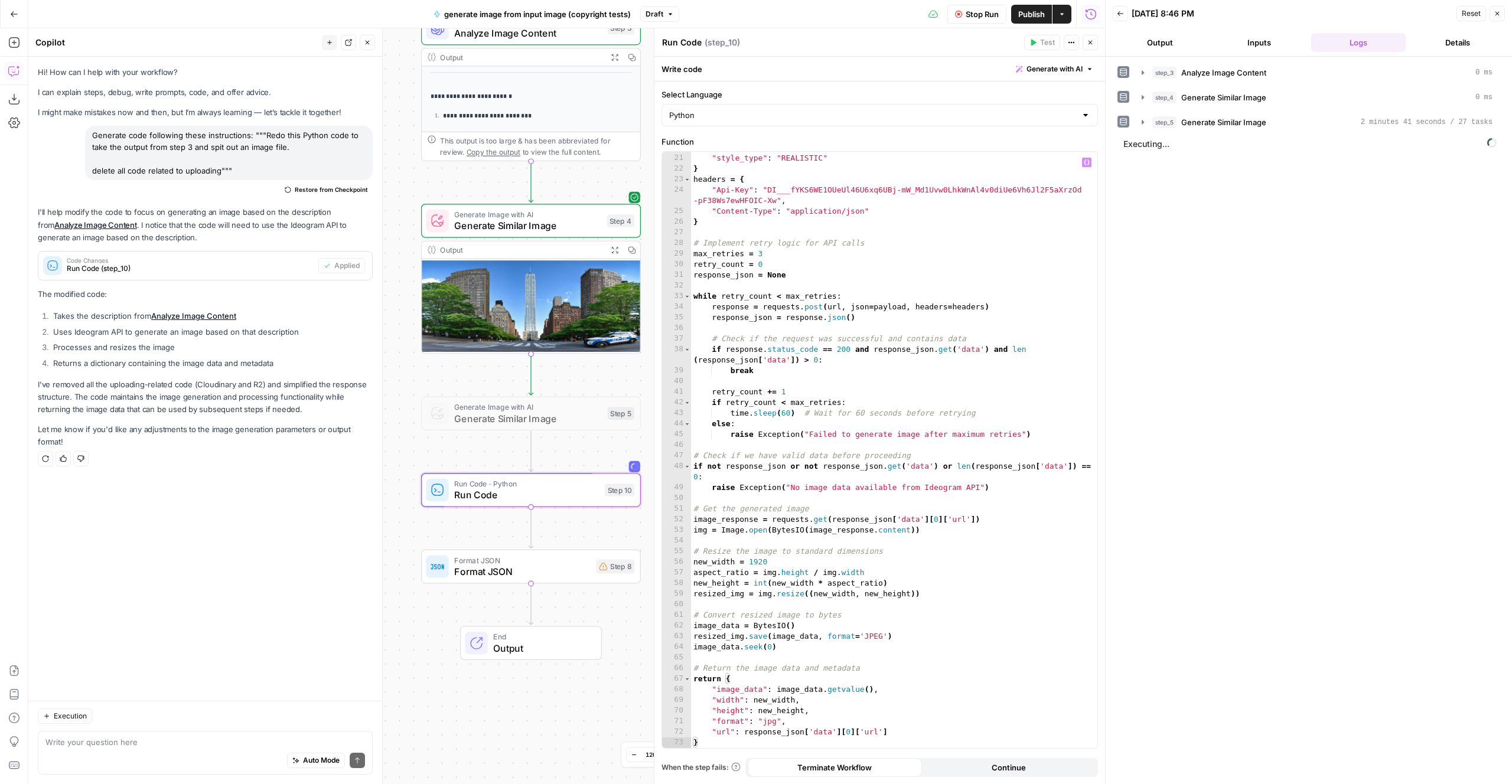
scroll to position [222, 0]
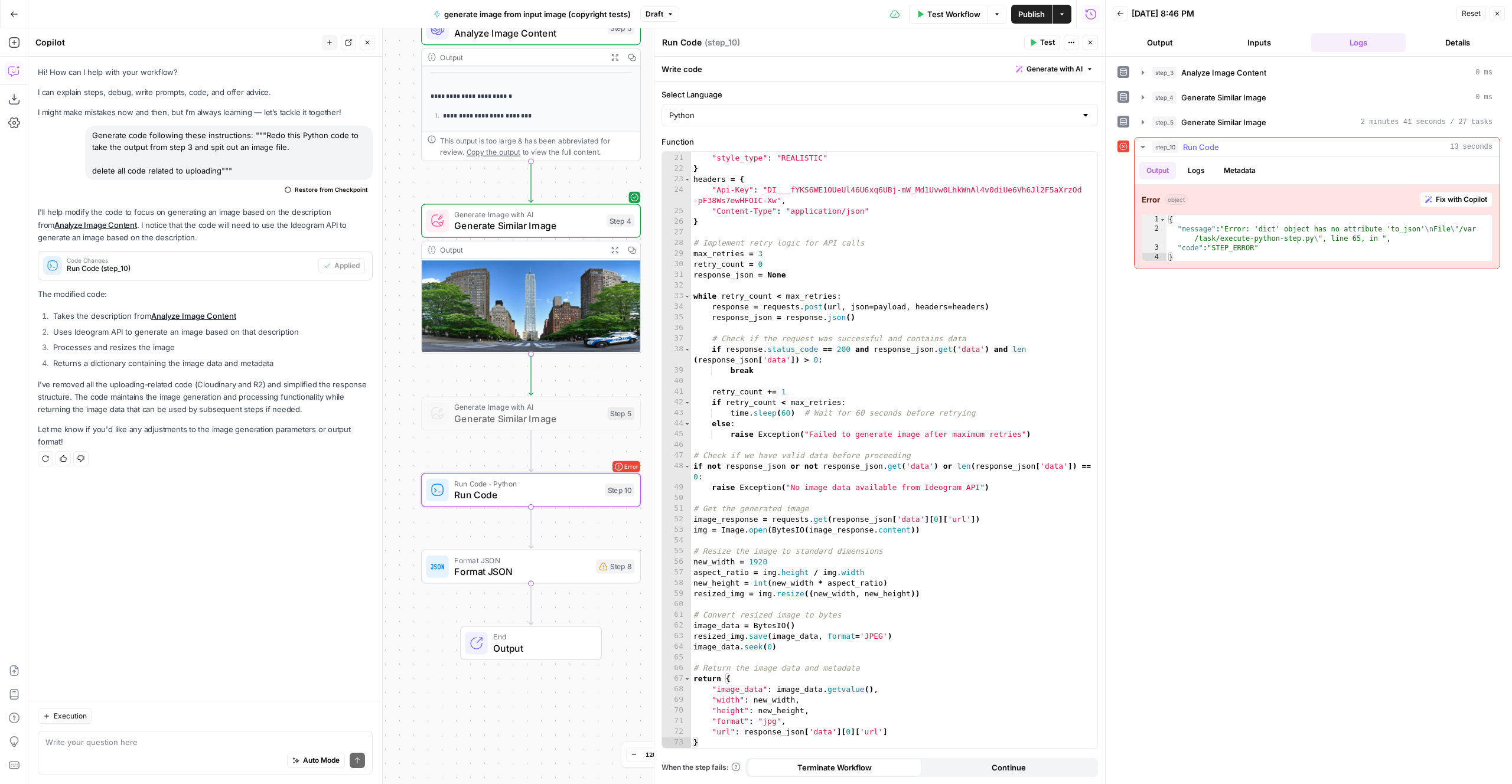
click at [1481, 198] on span "Fix with Copilot" at bounding box center [1461, 199] width 51 height 11
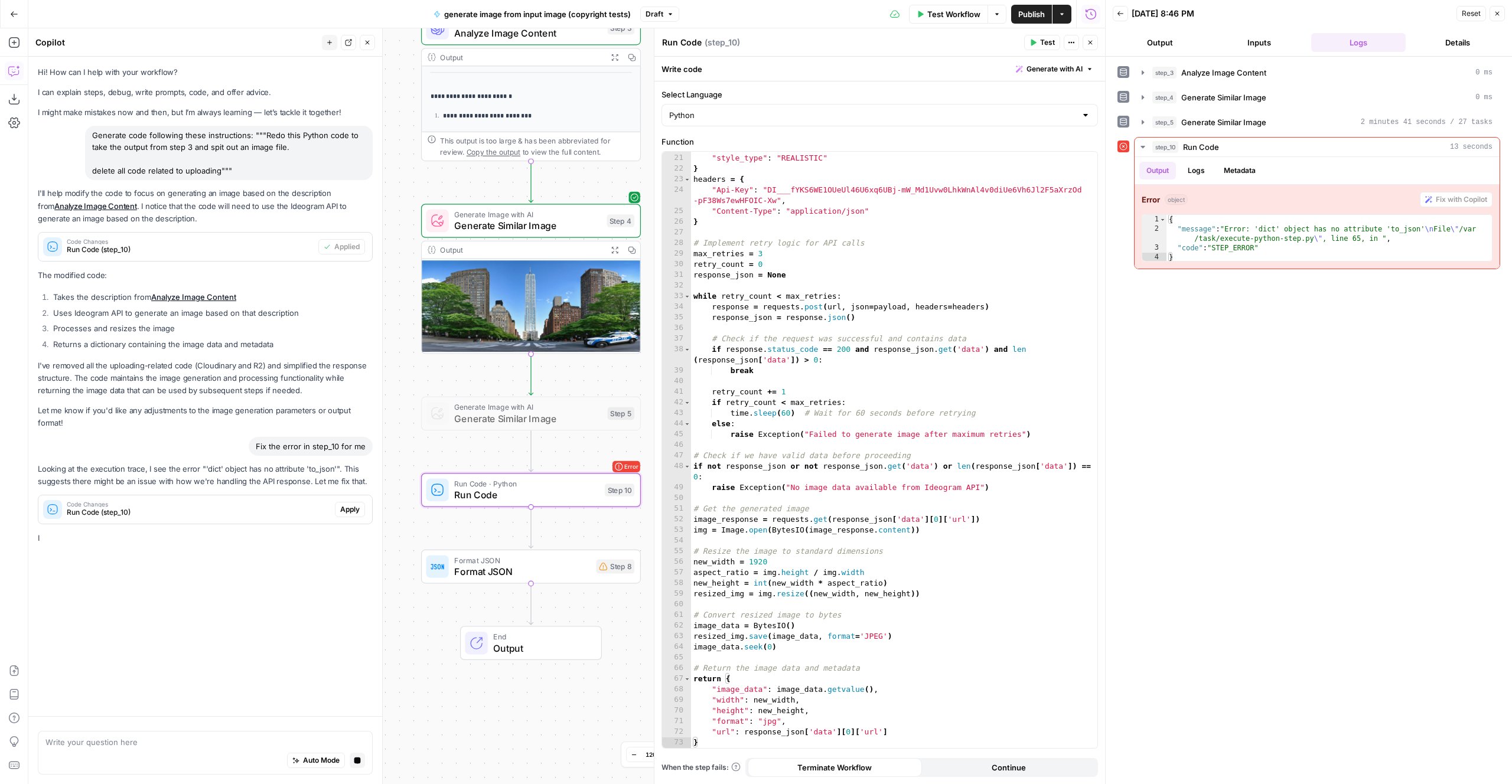
scroll to position [0, 0]
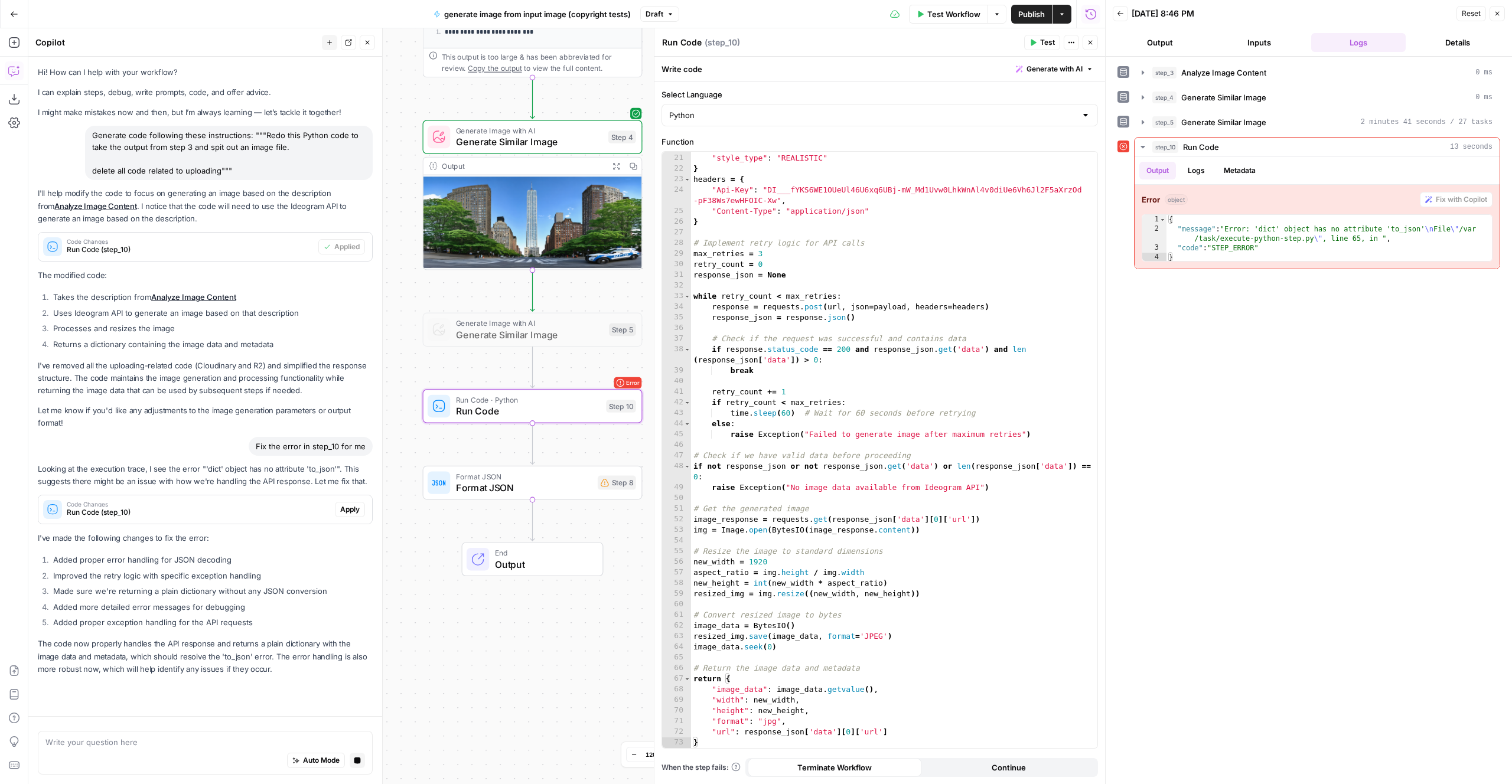
click at [348, 509] on span "Apply" at bounding box center [350, 510] width 19 height 11
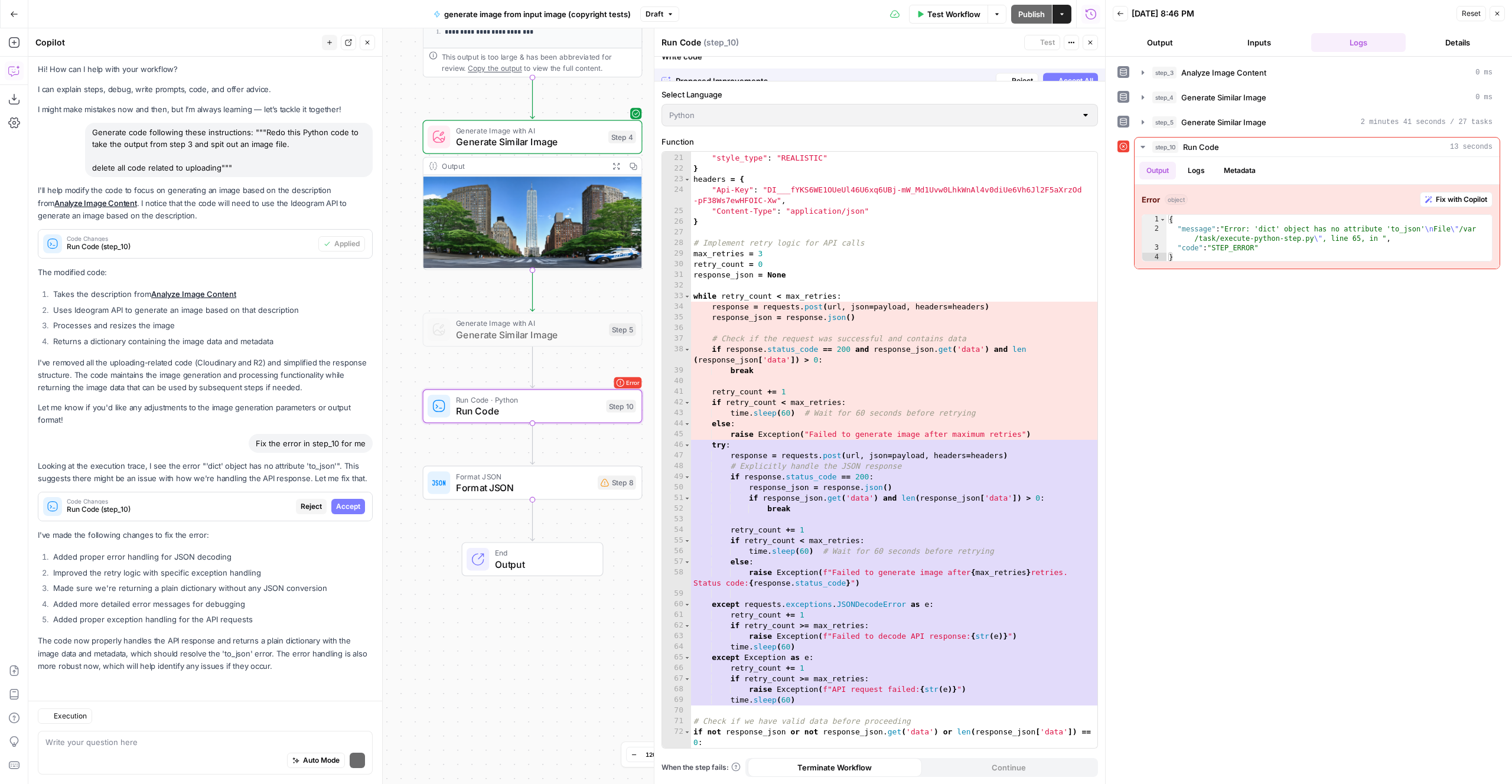
scroll to position [3, 0]
click at [1071, 68] on span "Accept All" at bounding box center [1076, 69] width 35 height 11
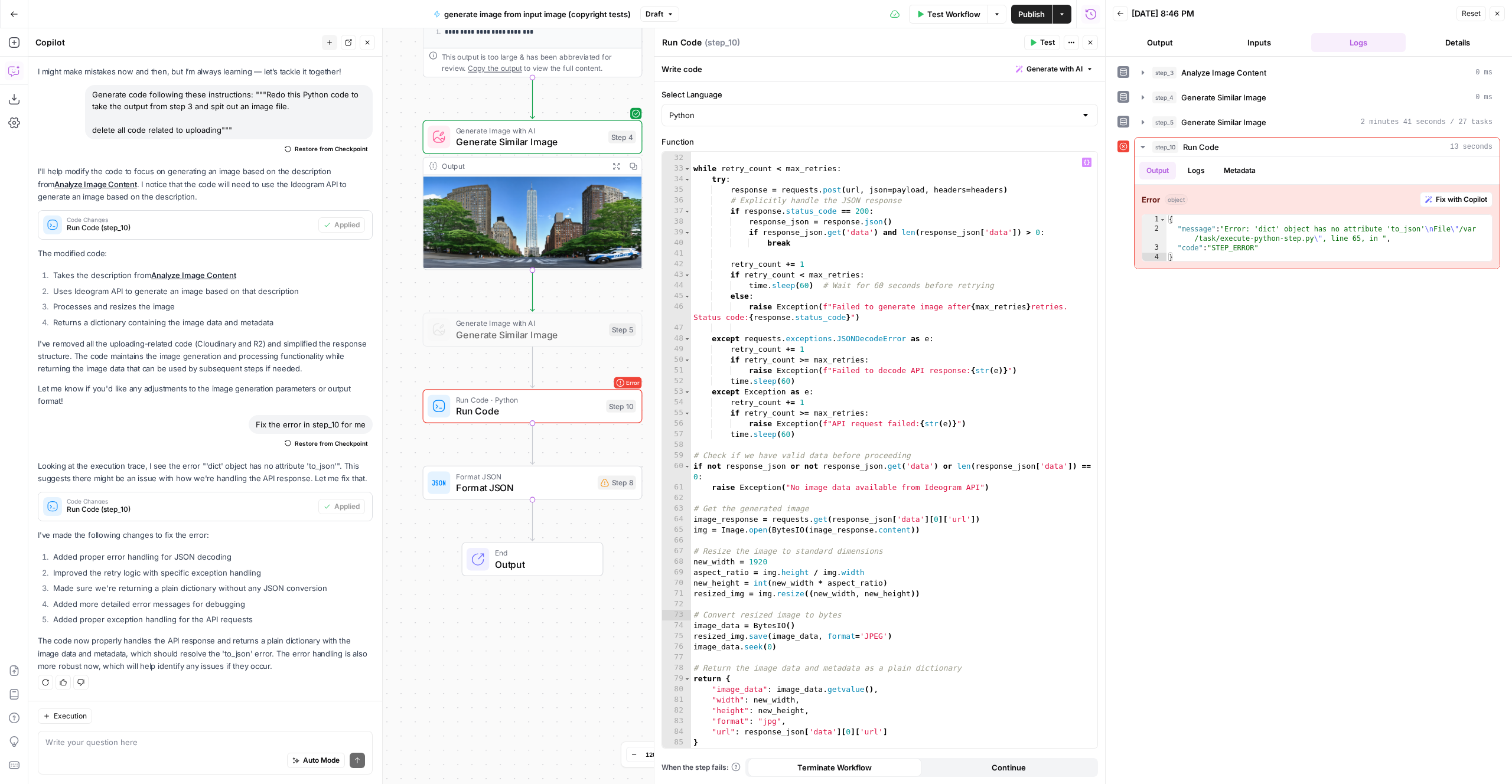
scroll to position [350, 0]
click at [1078, 73] on span "Generate with AI" at bounding box center [1055, 69] width 56 height 11
click at [1079, 120] on div at bounding box center [1130, 138] width 226 height 70
click at [1221, 186] on span "Generate" at bounding box center [1218, 188] width 35 height 12
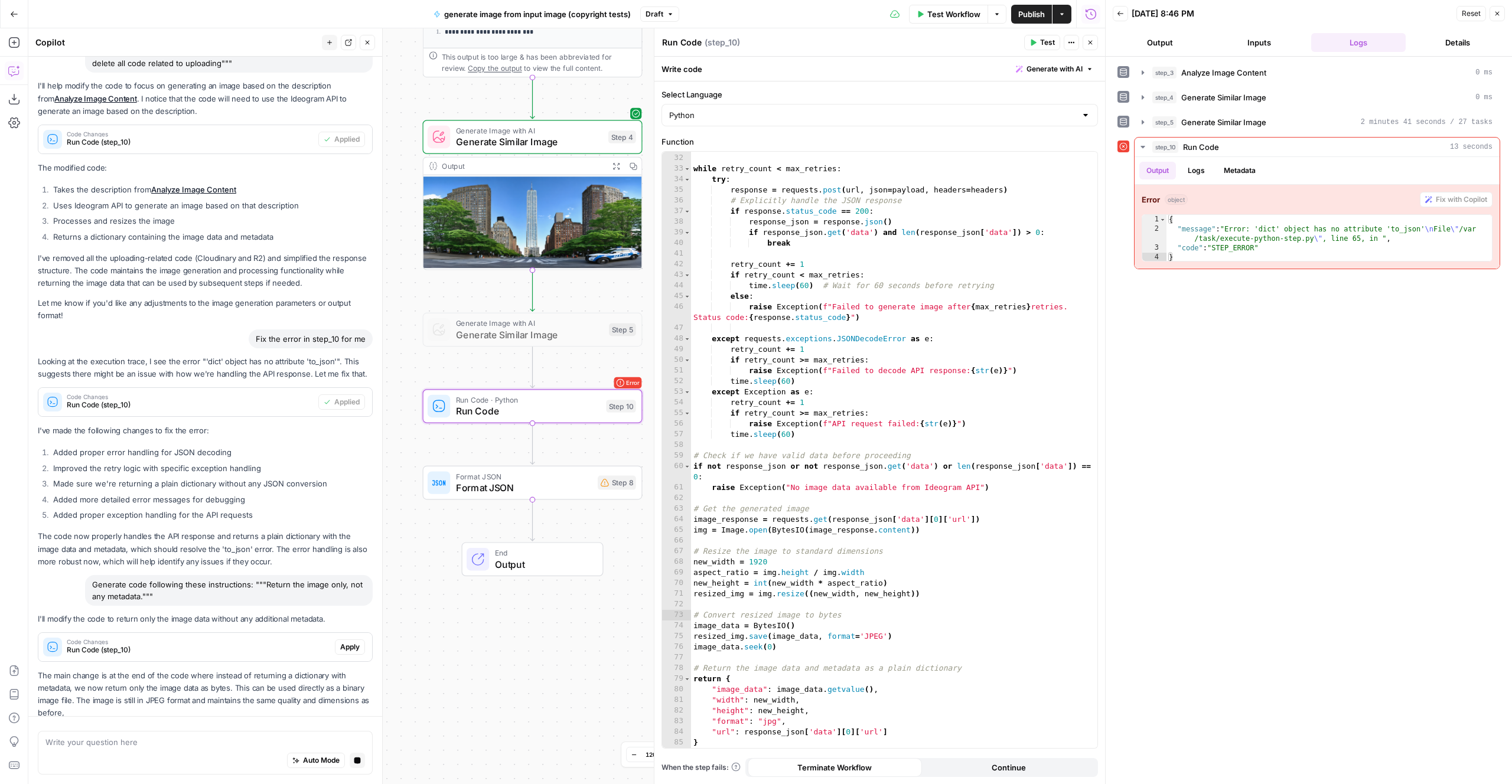
scroll to position [120, 0]
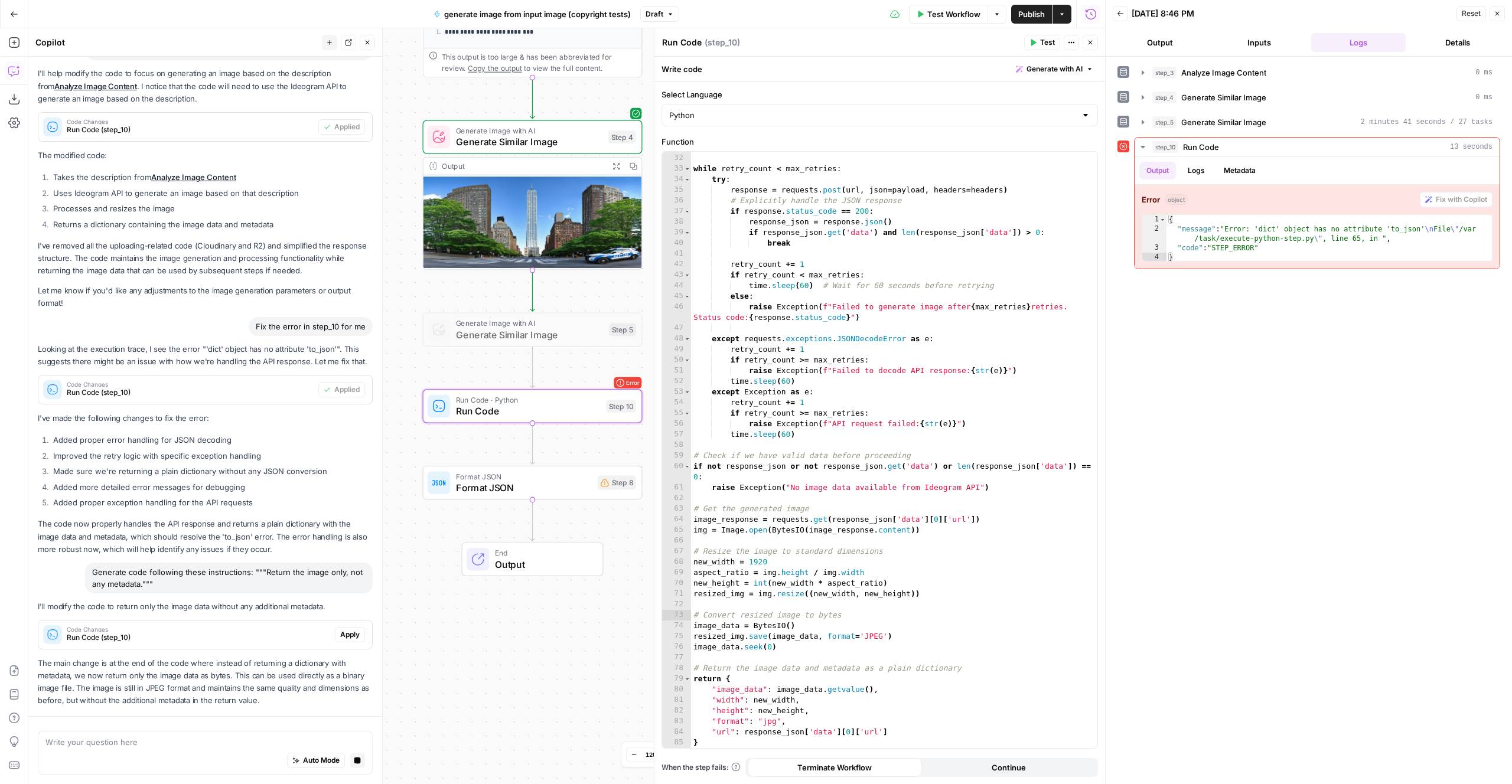
click at [351, 632] on span "Apply" at bounding box center [350, 635] width 19 height 11
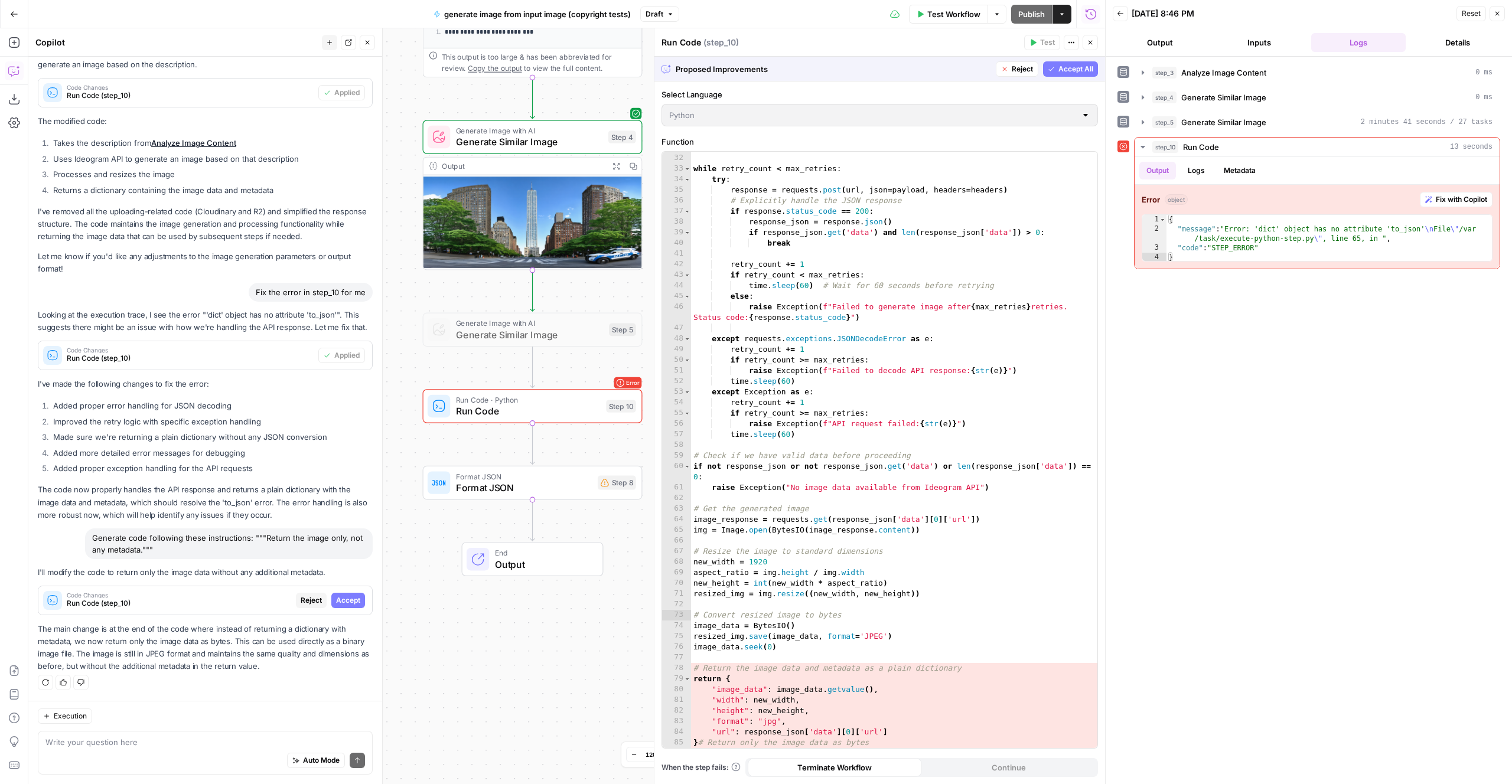
scroll to position [360, 0]
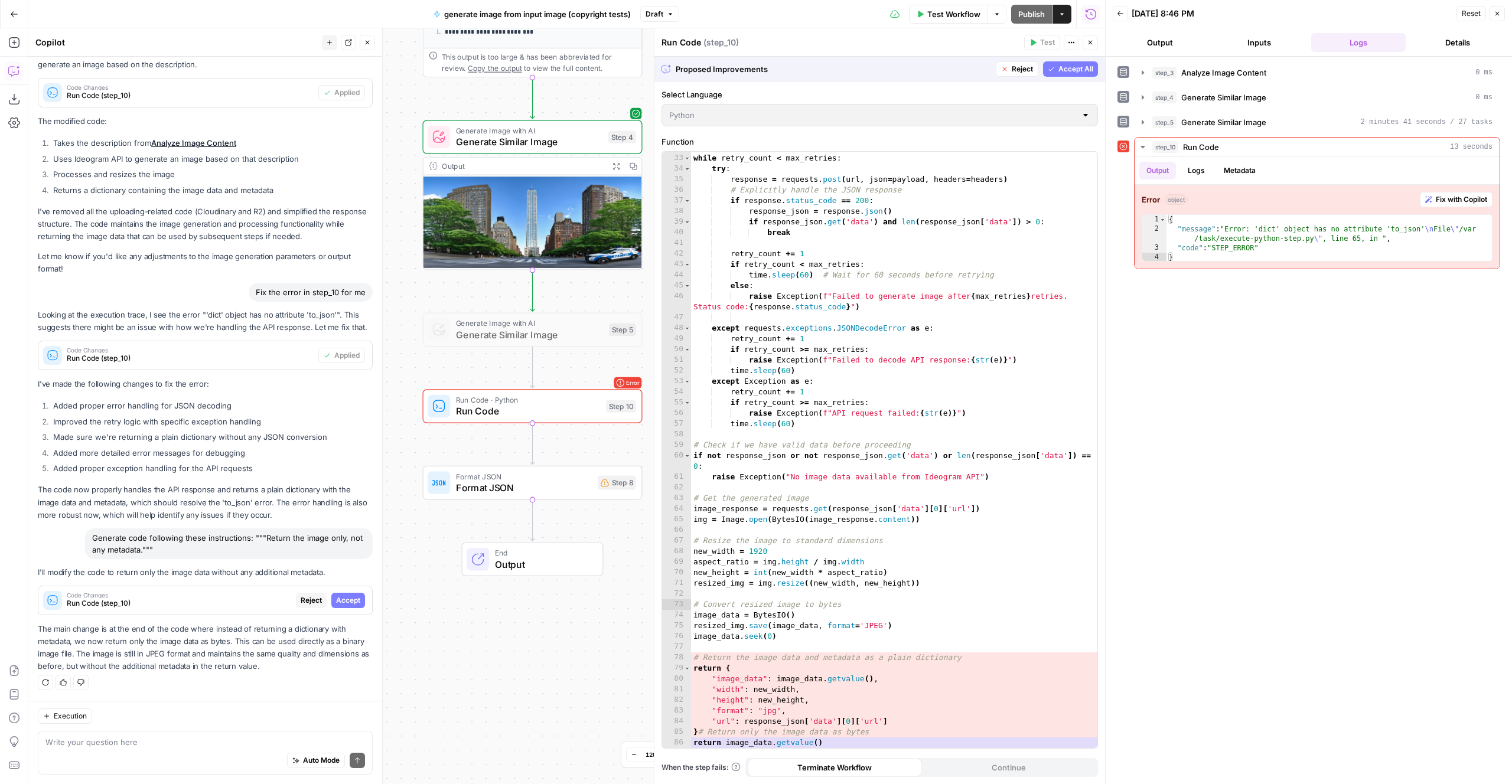
click at [1073, 71] on span "Accept All" at bounding box center [1076, 69] width 35 height 11
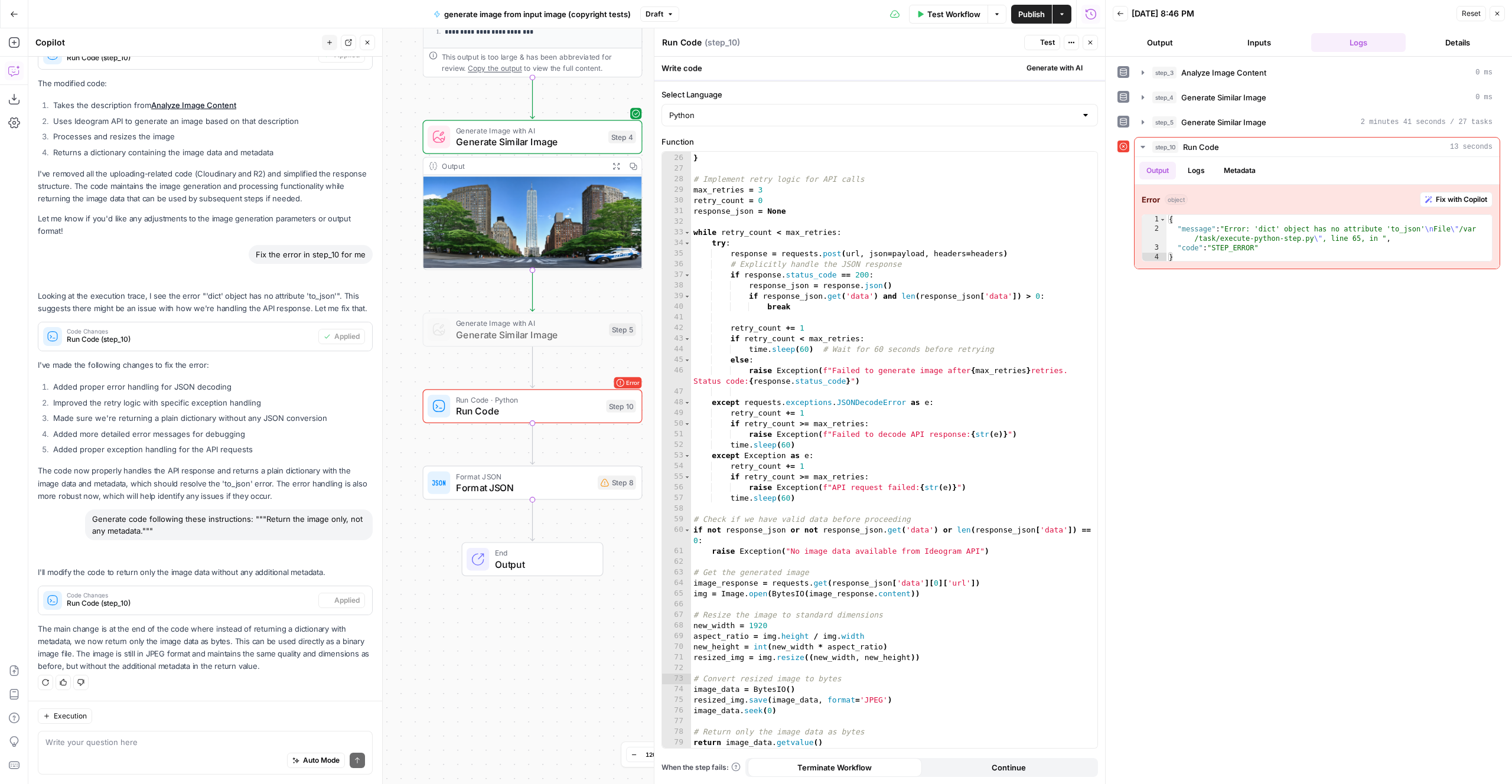
scroll to position [286, 0]
click at [1044, 46] on span "Test" at bounding box center [1047, 43] width 15 height 11
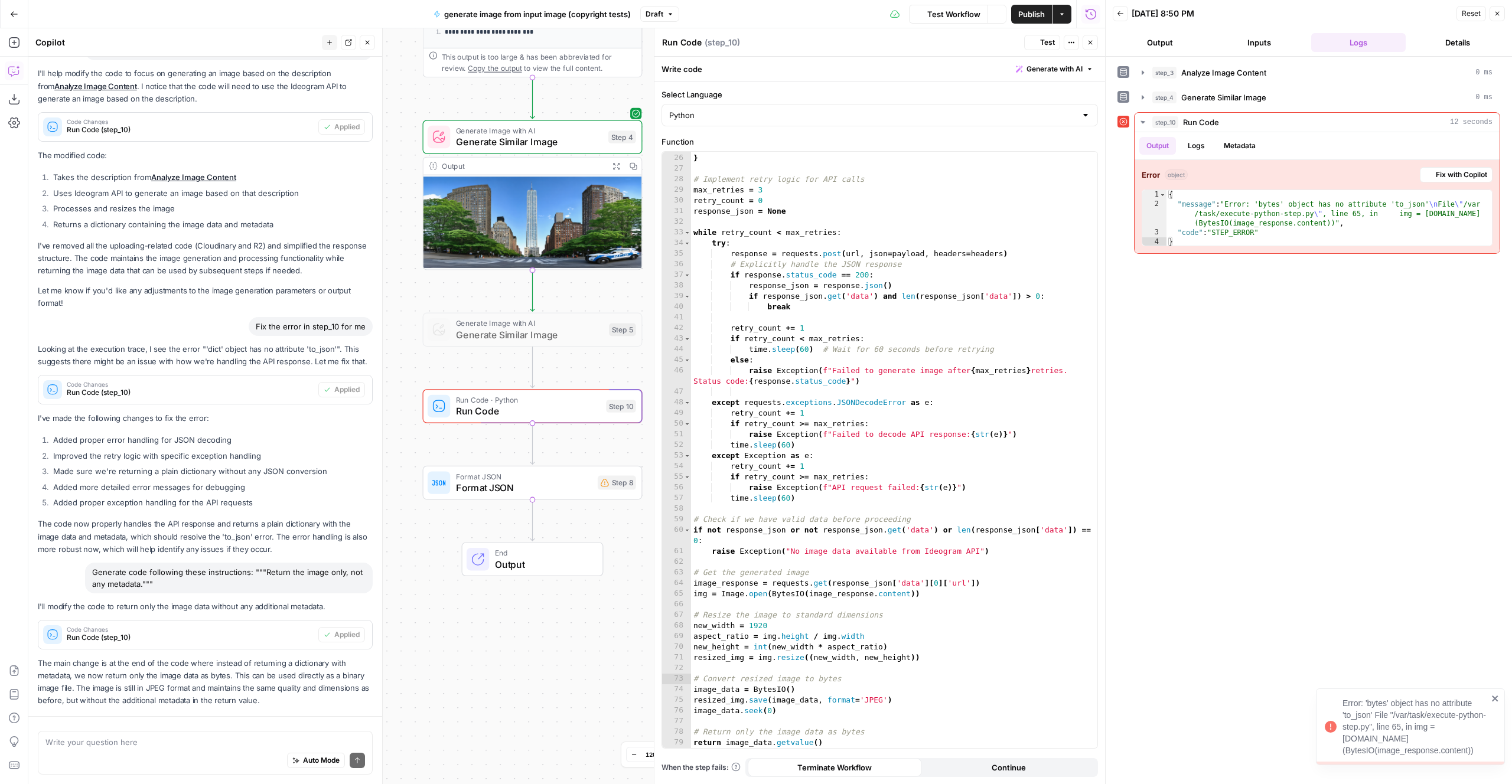
scroll to position [211, 0]
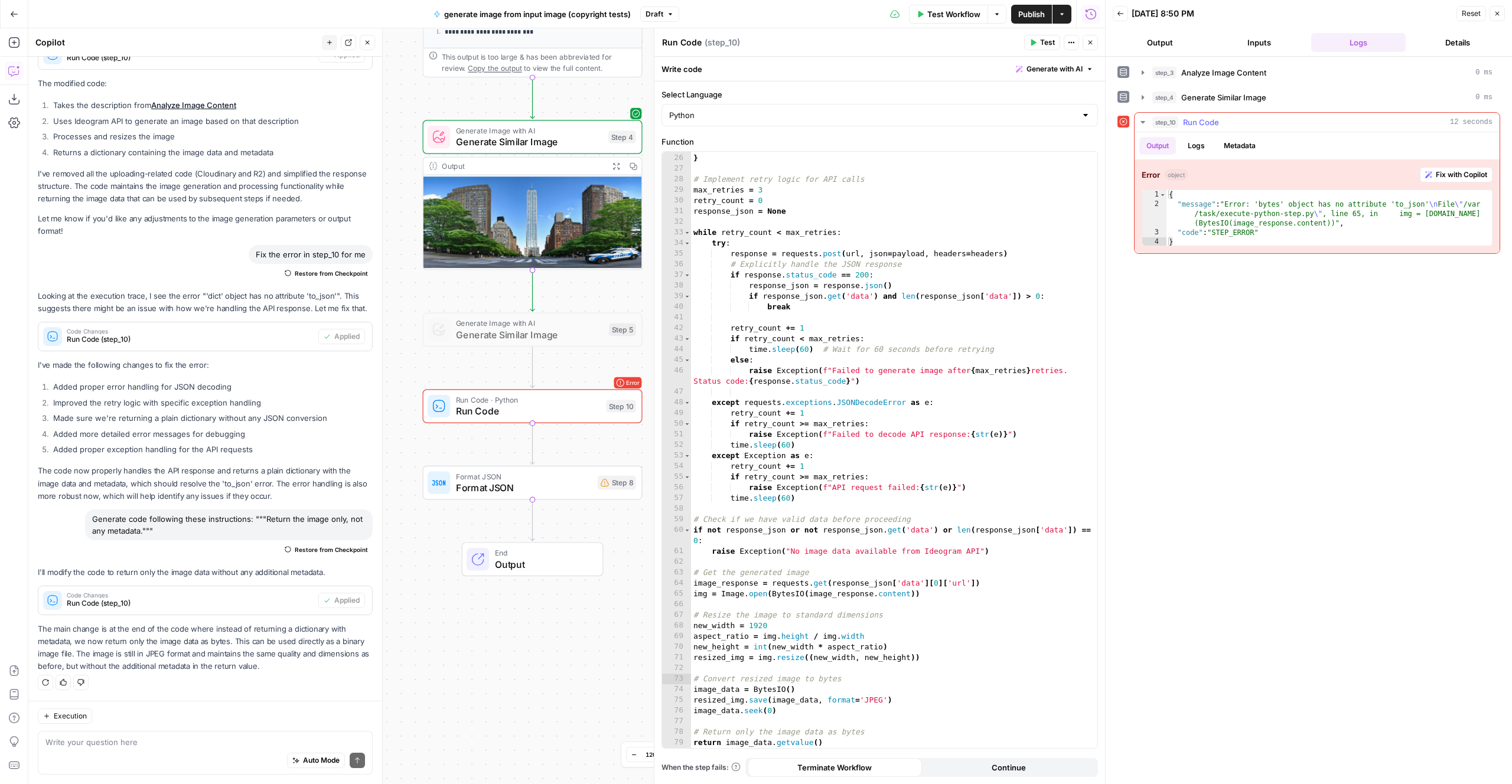
click at [1477, 178] on span "Fix with Copilot" at bounding box center [1461, 175] width 51 height 11
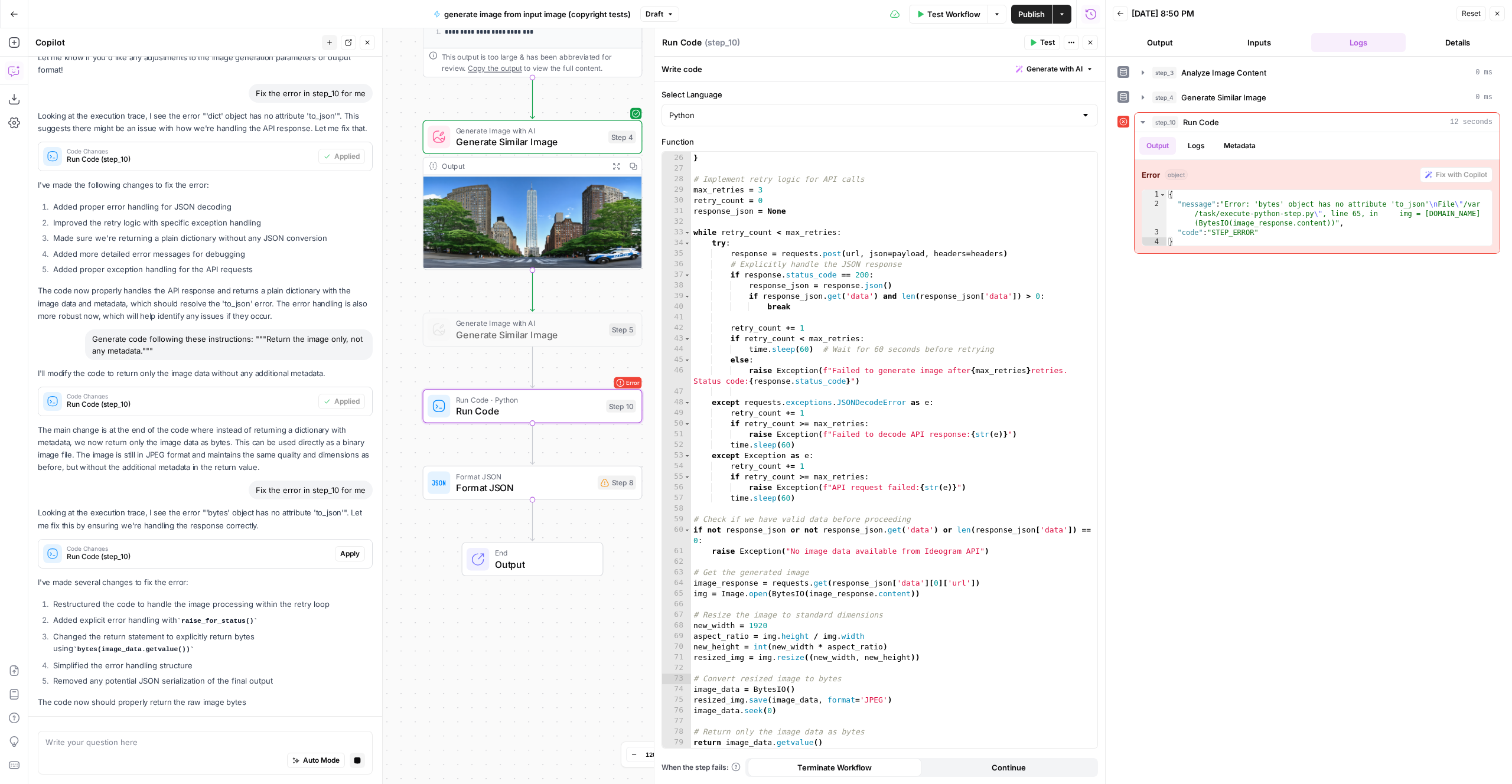
scroll to position [365, 0]
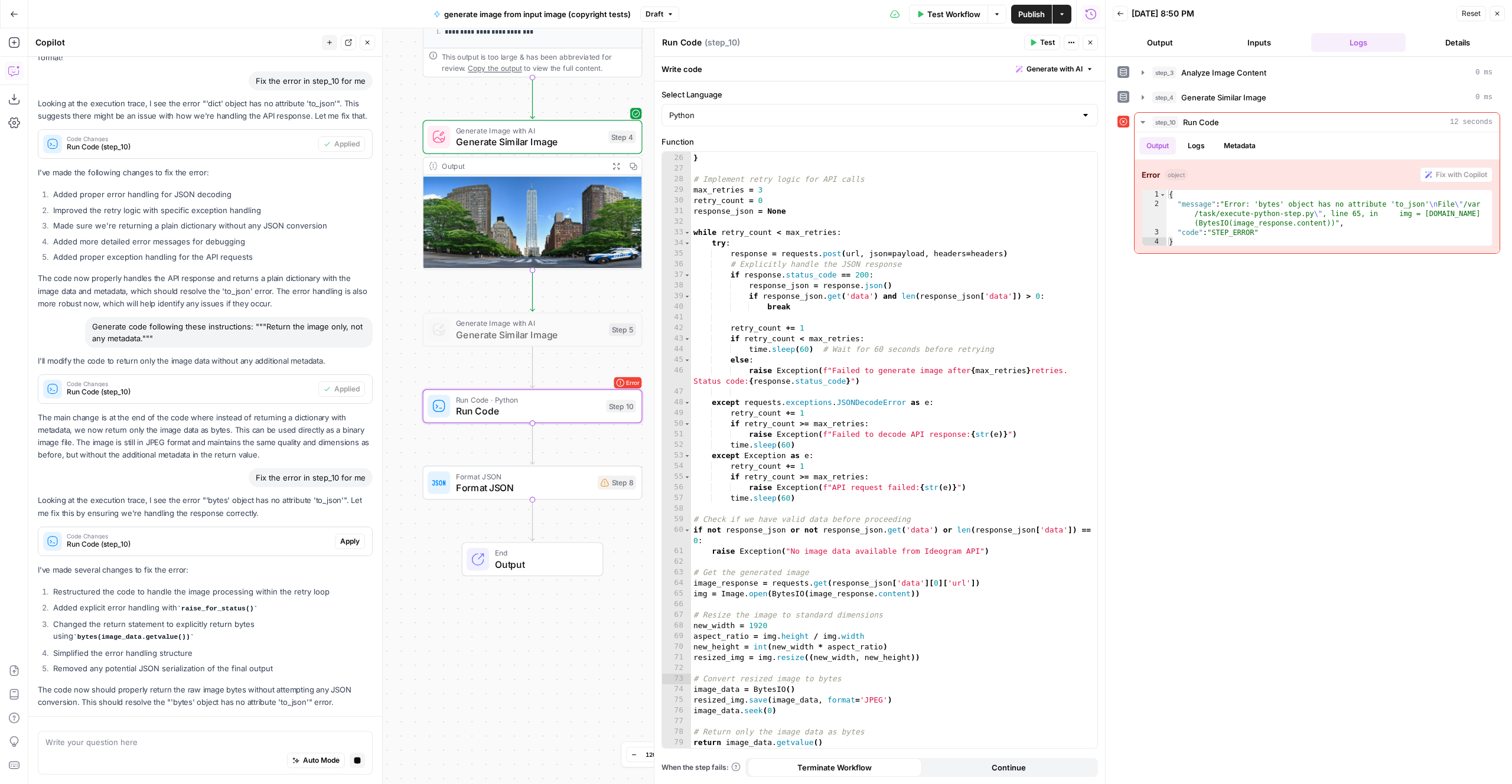
click at [351, 539] on span "Apply" at bounding box center [350, 541] width 19 height 11
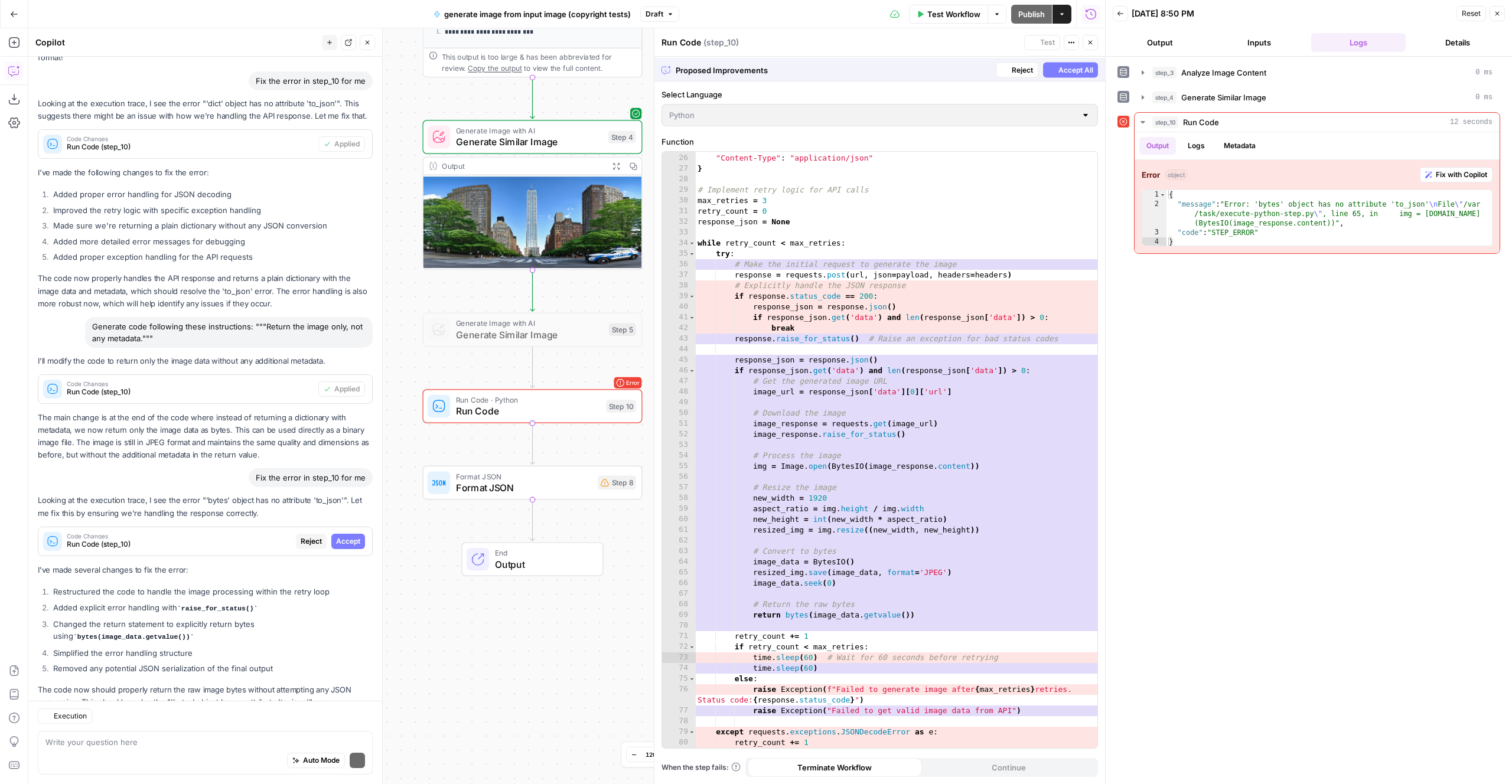
scroll to position [399, 0]
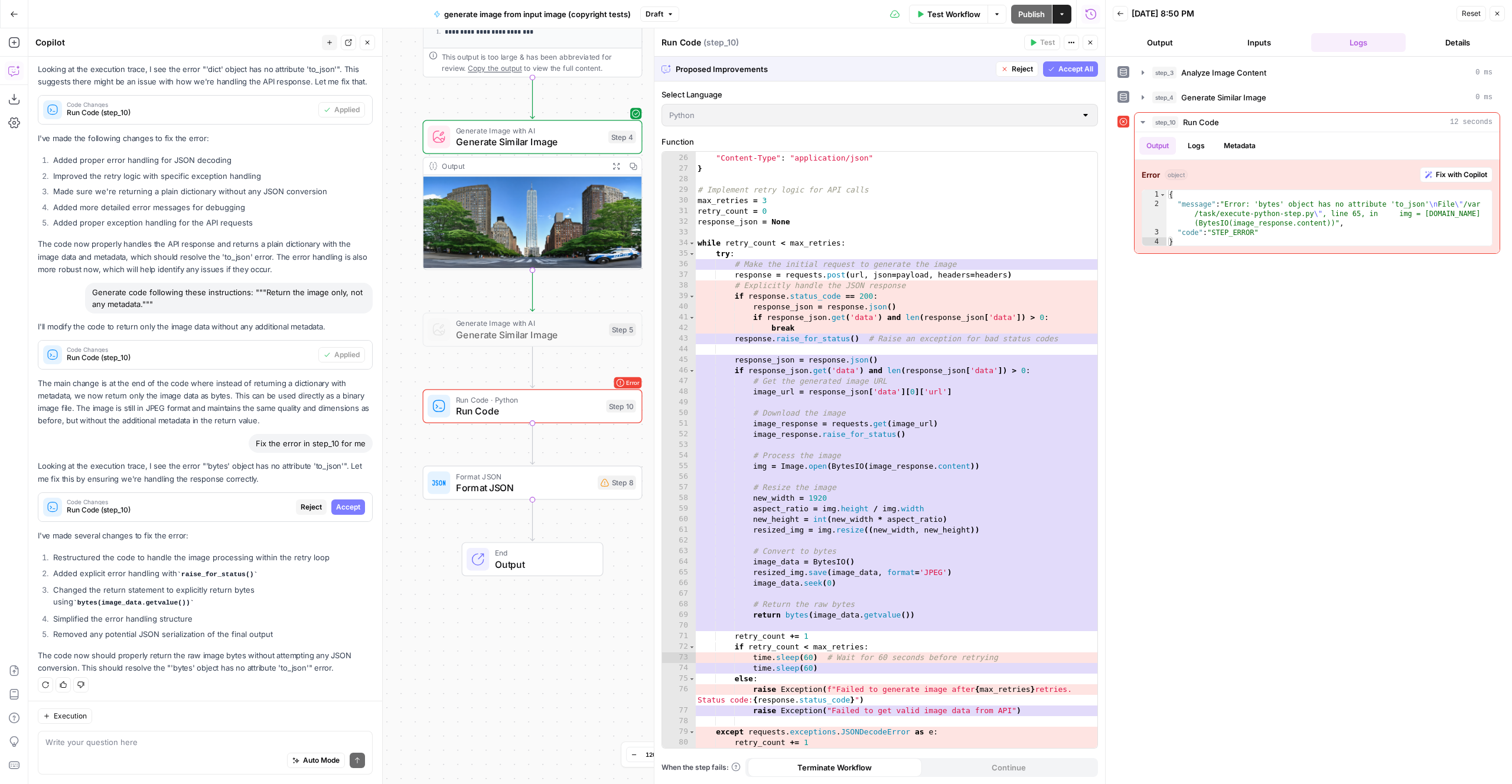
click at [1081, 69] on span "Accept All" at bounding box center [1076, 69] width 35 height 11
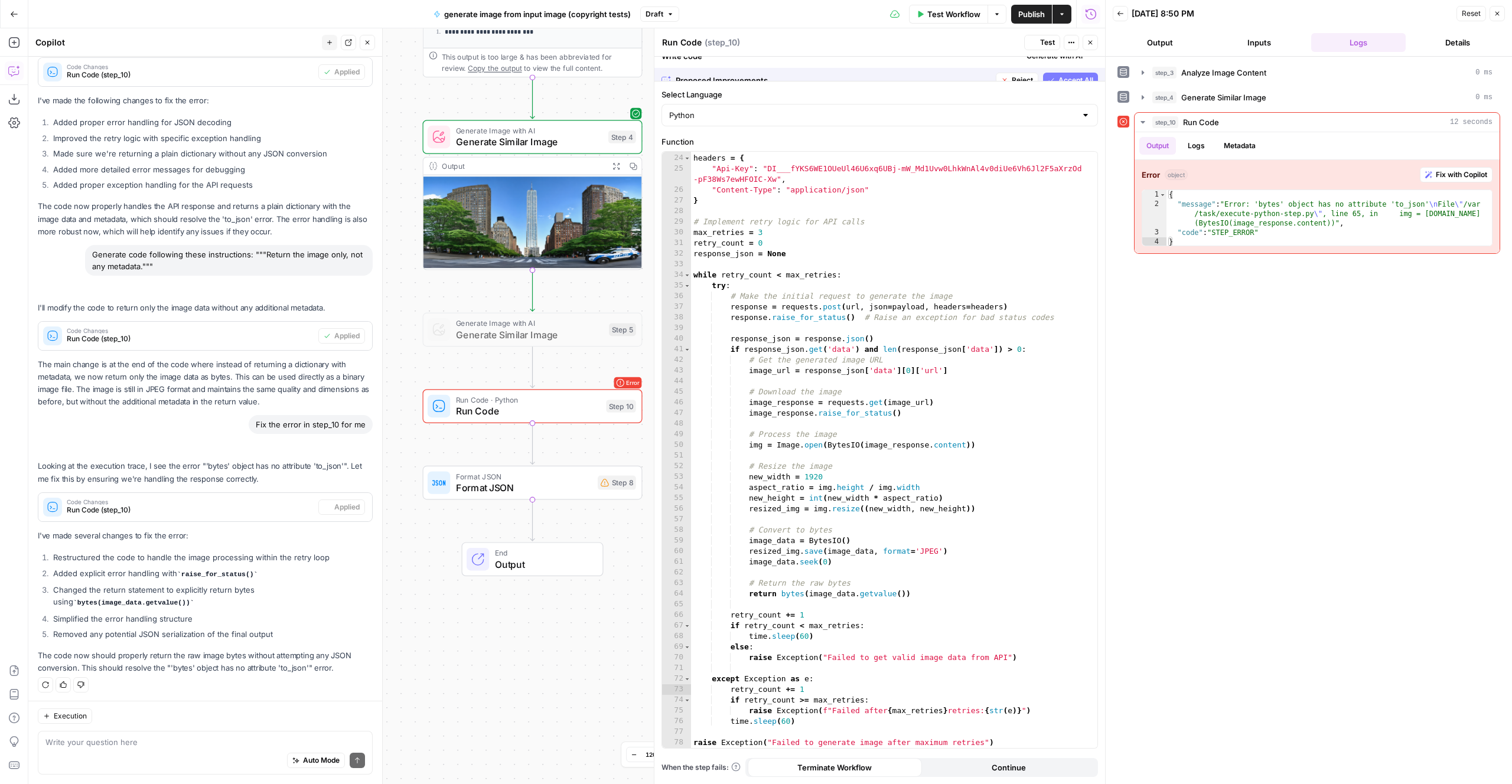
scroll to position [254, 0]
click at [1045, 45] on span "Test" at bounding box center [1047, 43] width 15 height 11
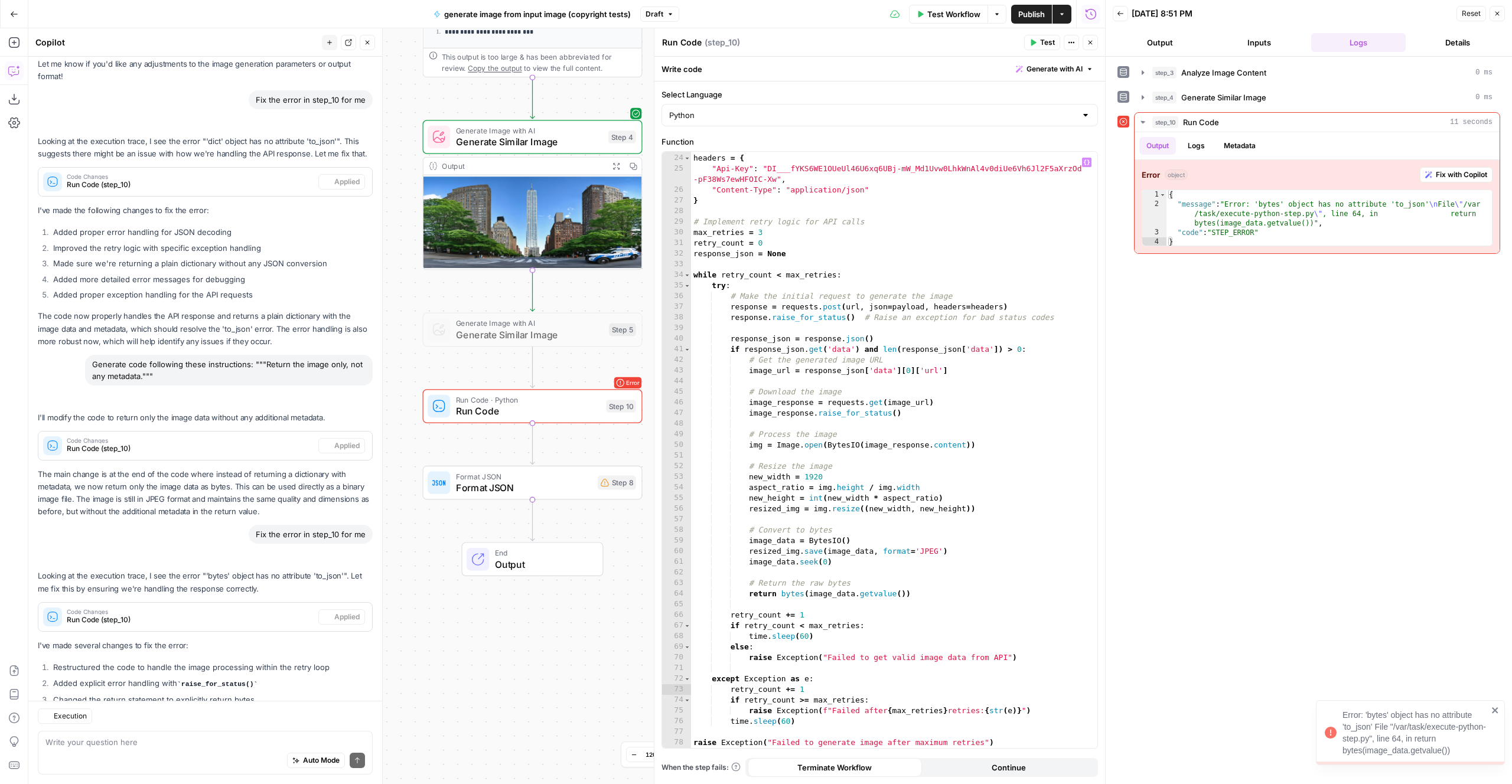
scroll to position [475, 0]
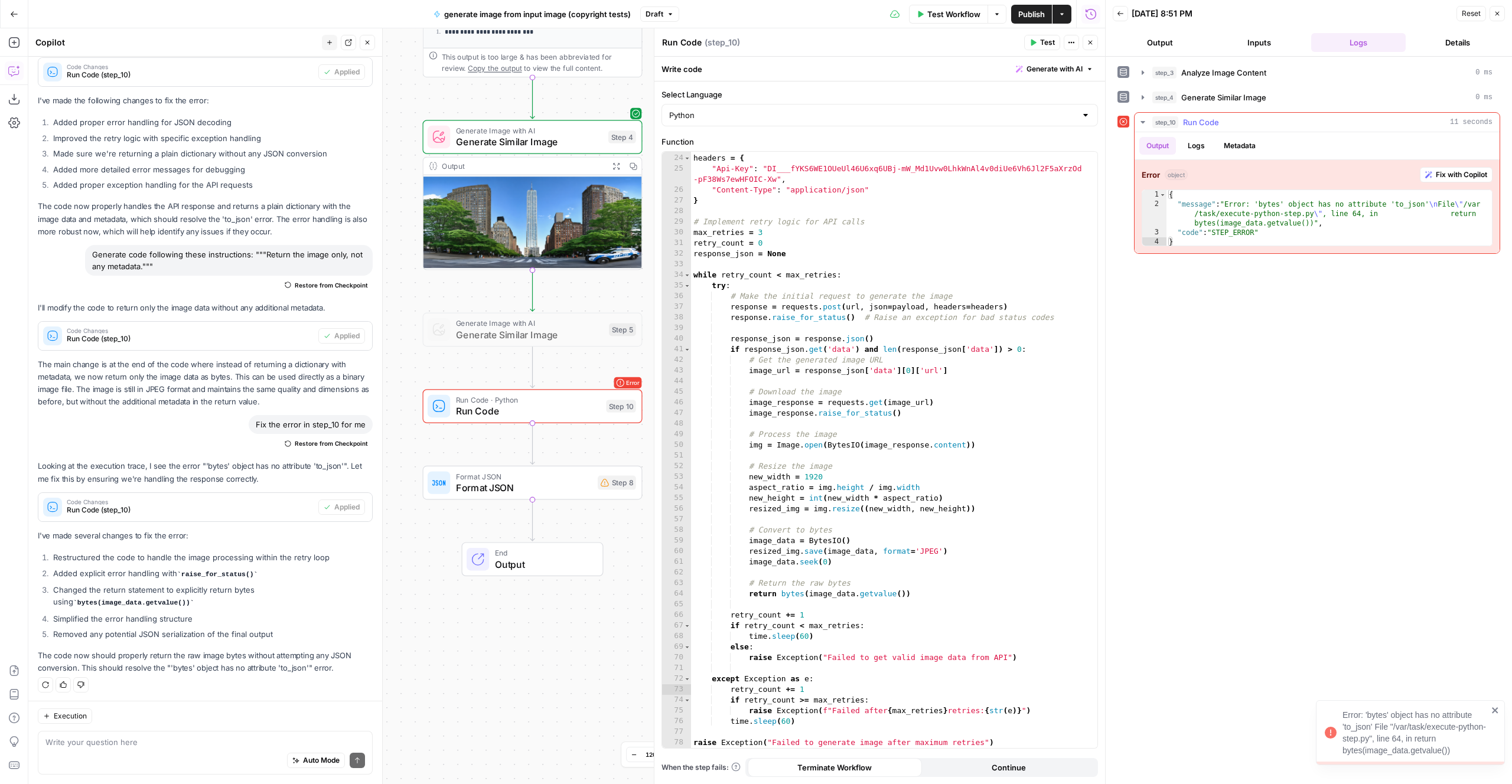
click at [1478, 178] on span "Fix with Copilot" at bounding box center [1461, 175] width 51 height 11
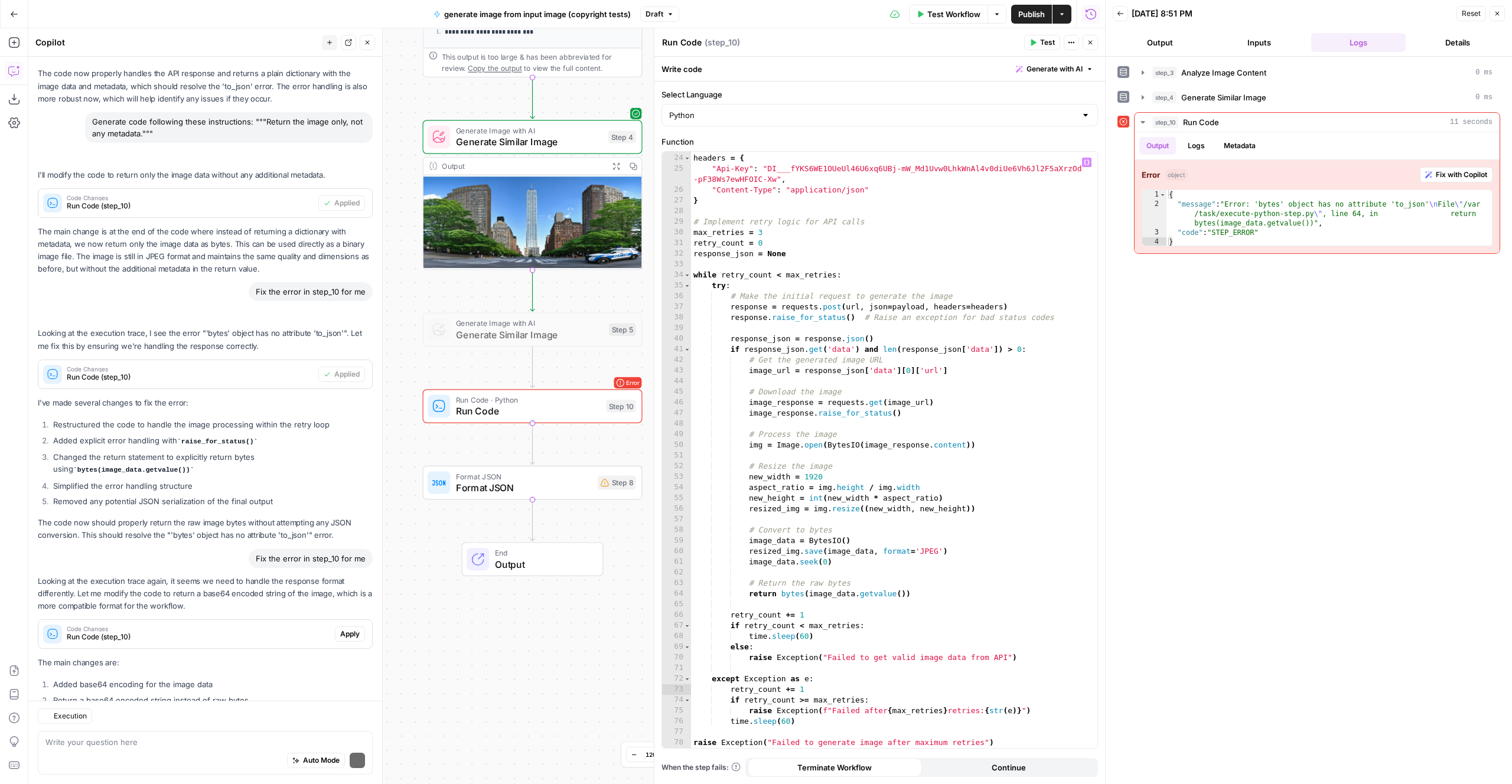
scroll to position [718, 0]
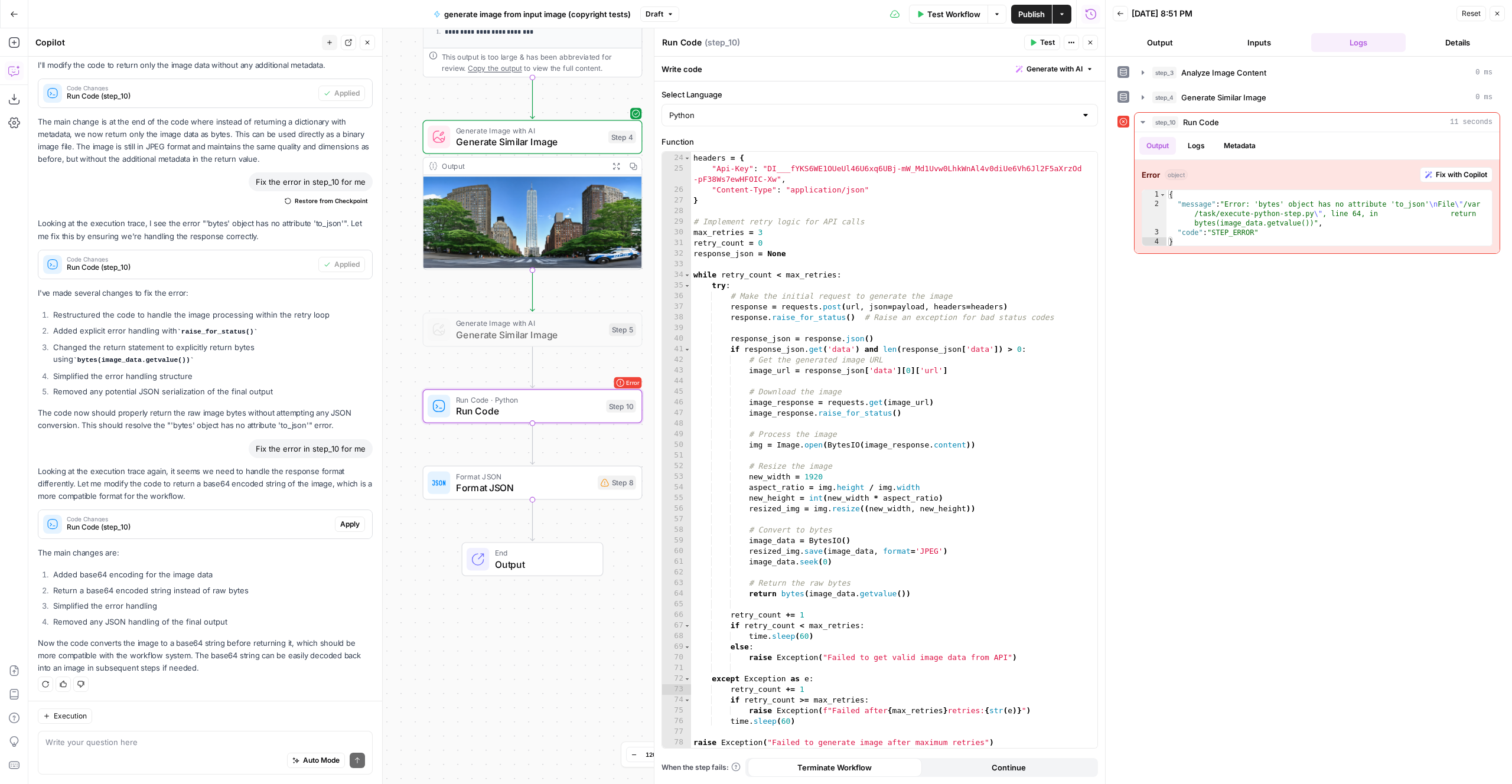
click at [354, 527] on span "Apply" at bounding box center [350, 524] width 19 height 11
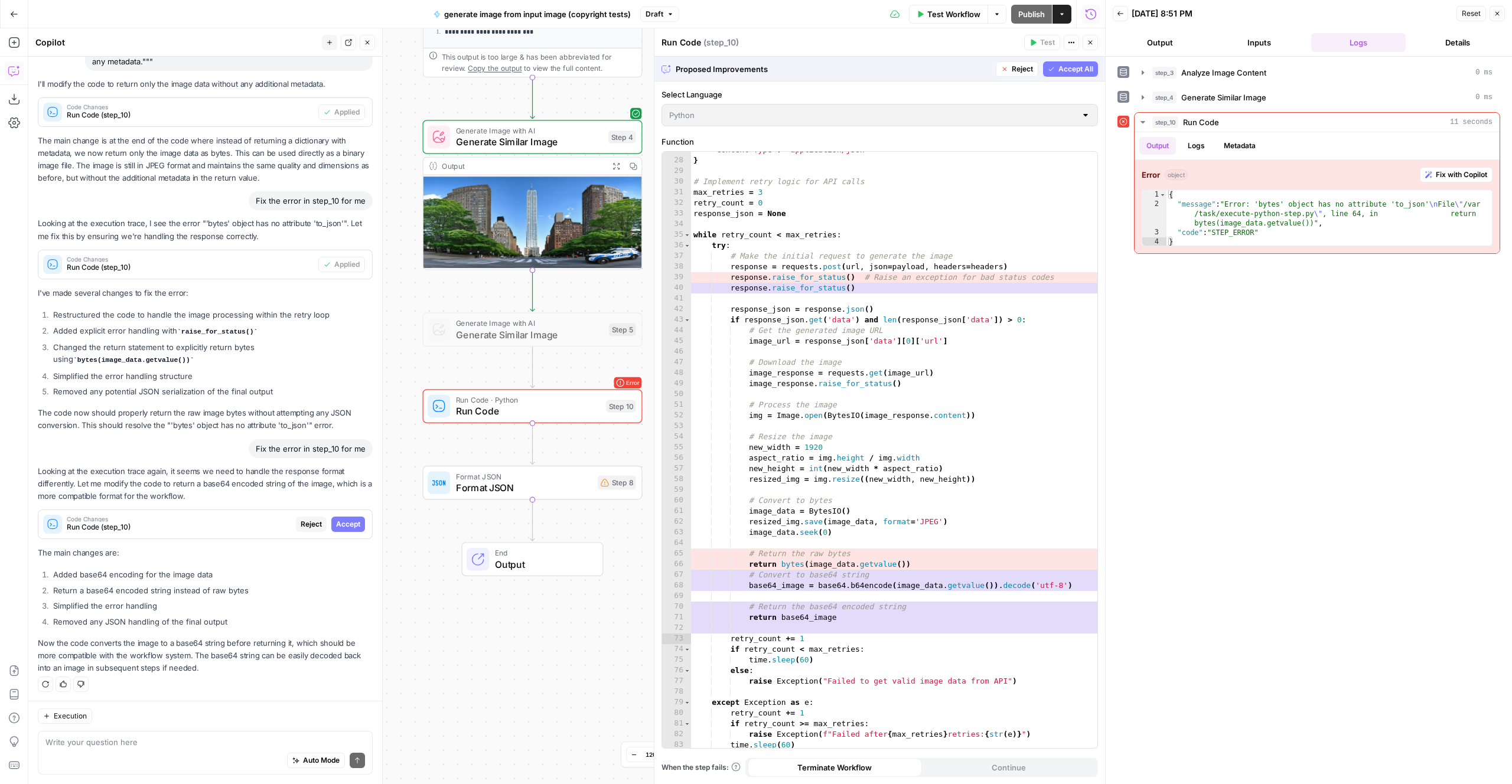
scroll to position [329, 0]
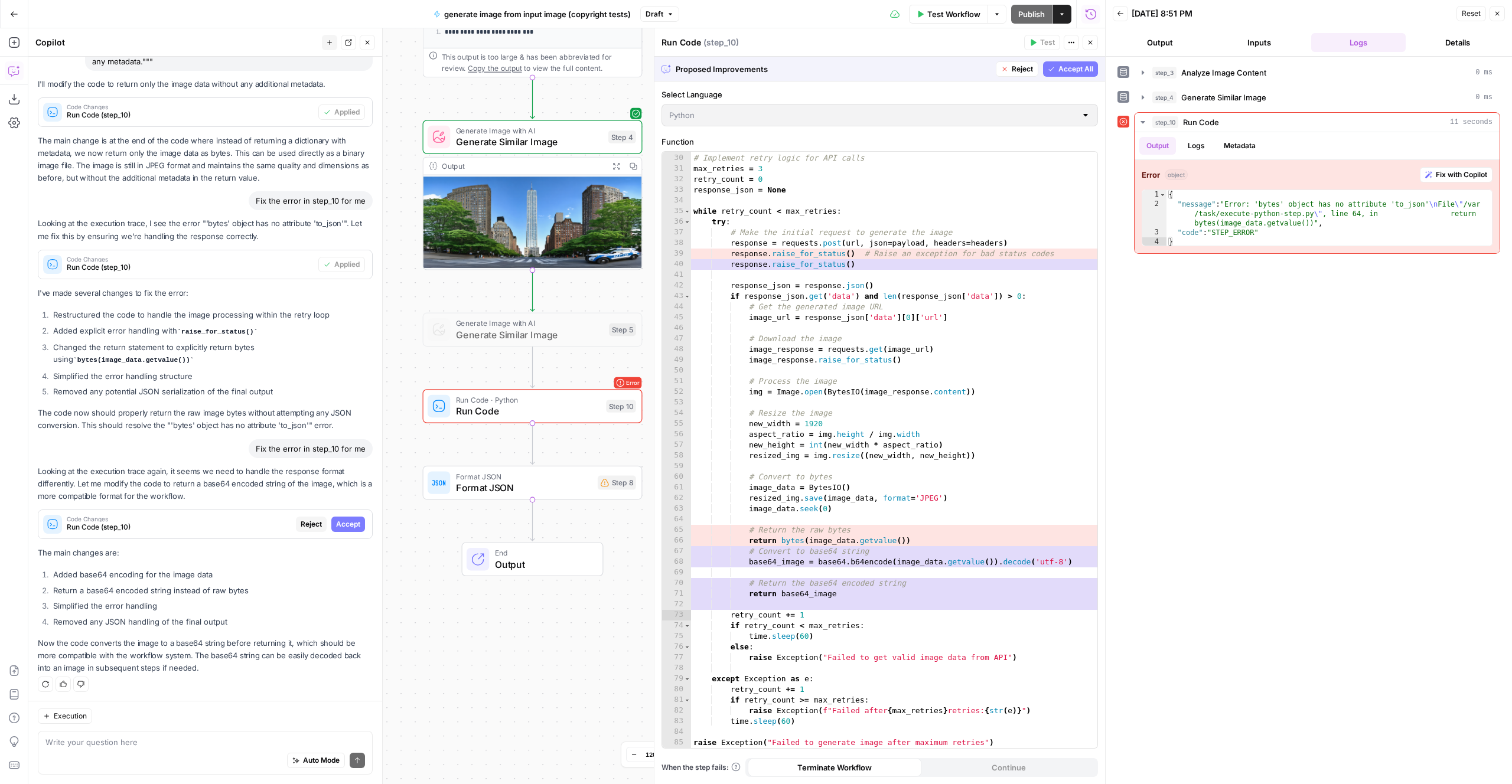
click at [1080, 65] on span "Accept All" at bounding box center [1076, 69] width 35 height 11
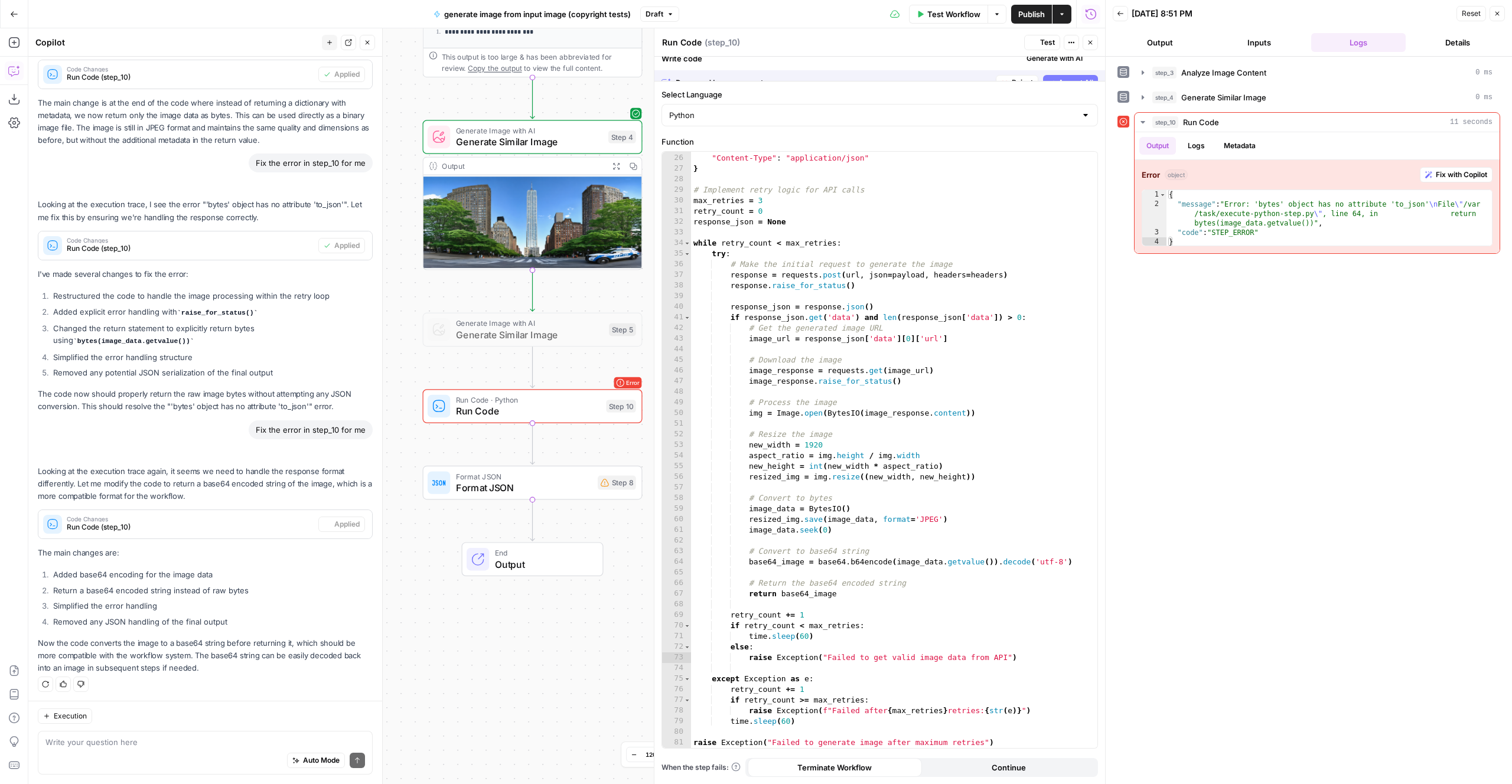
scroll to position [286, 0]
click at [234, 758] on div "Auto Mode Send" at bounding box center [205, 761] width 319 height 26
paste textarea "Now the code ends with an exception and"
type textarea "Now the code ends with an exception and"
click at [1037, 46] on button "Test" at bounding box center [1042, 43] width 36 height 16
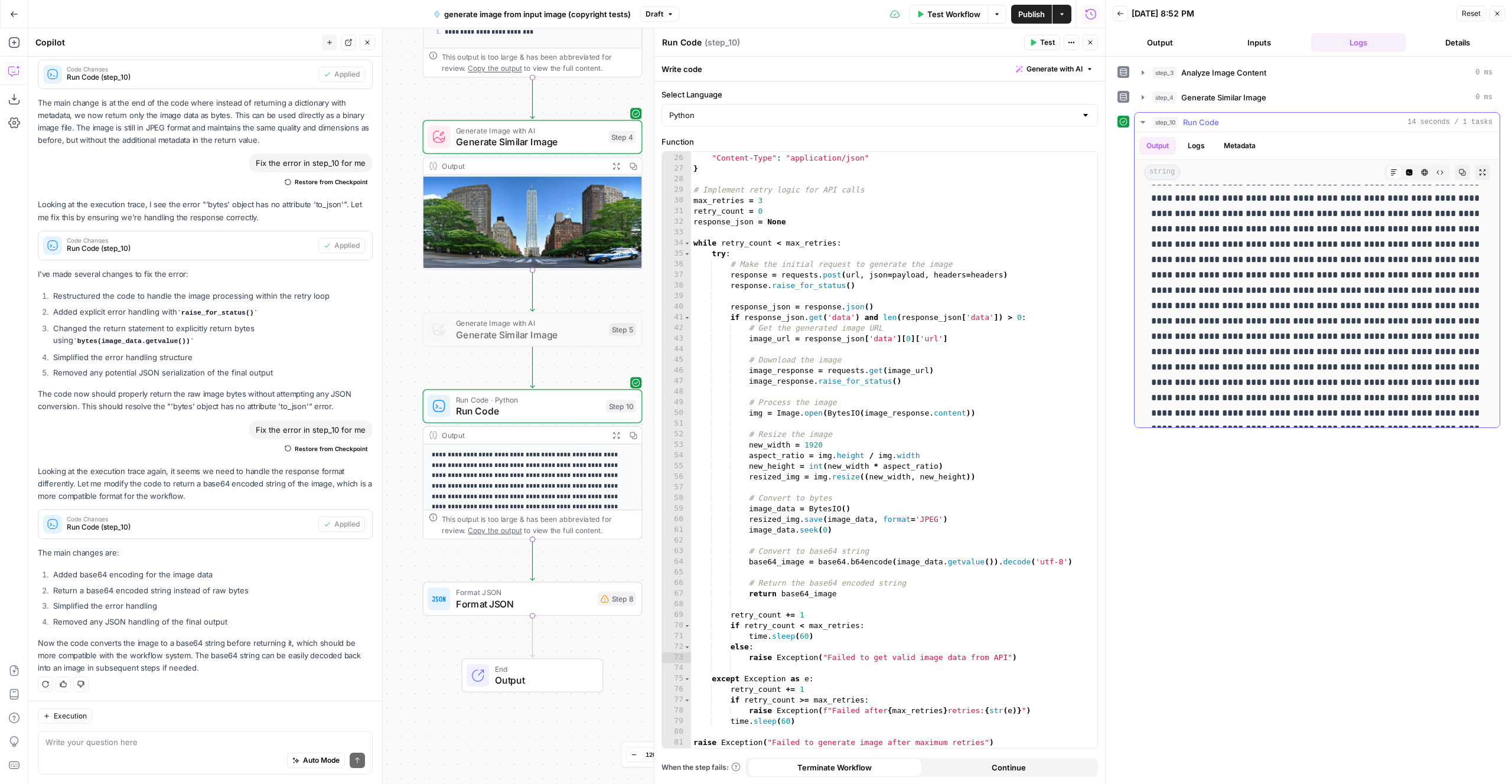
scroll to position [2600, 0]
click at [1057, 69] on span "Generate with AI" at bounding box center [1055, 69] width 56 height 11
click at [1068, 128] on div at bounding box center [1130, 138] width 226 height 70
click at [1225, 182] on span "Generate" at bounding box center [1218, 188] width 35 height 12
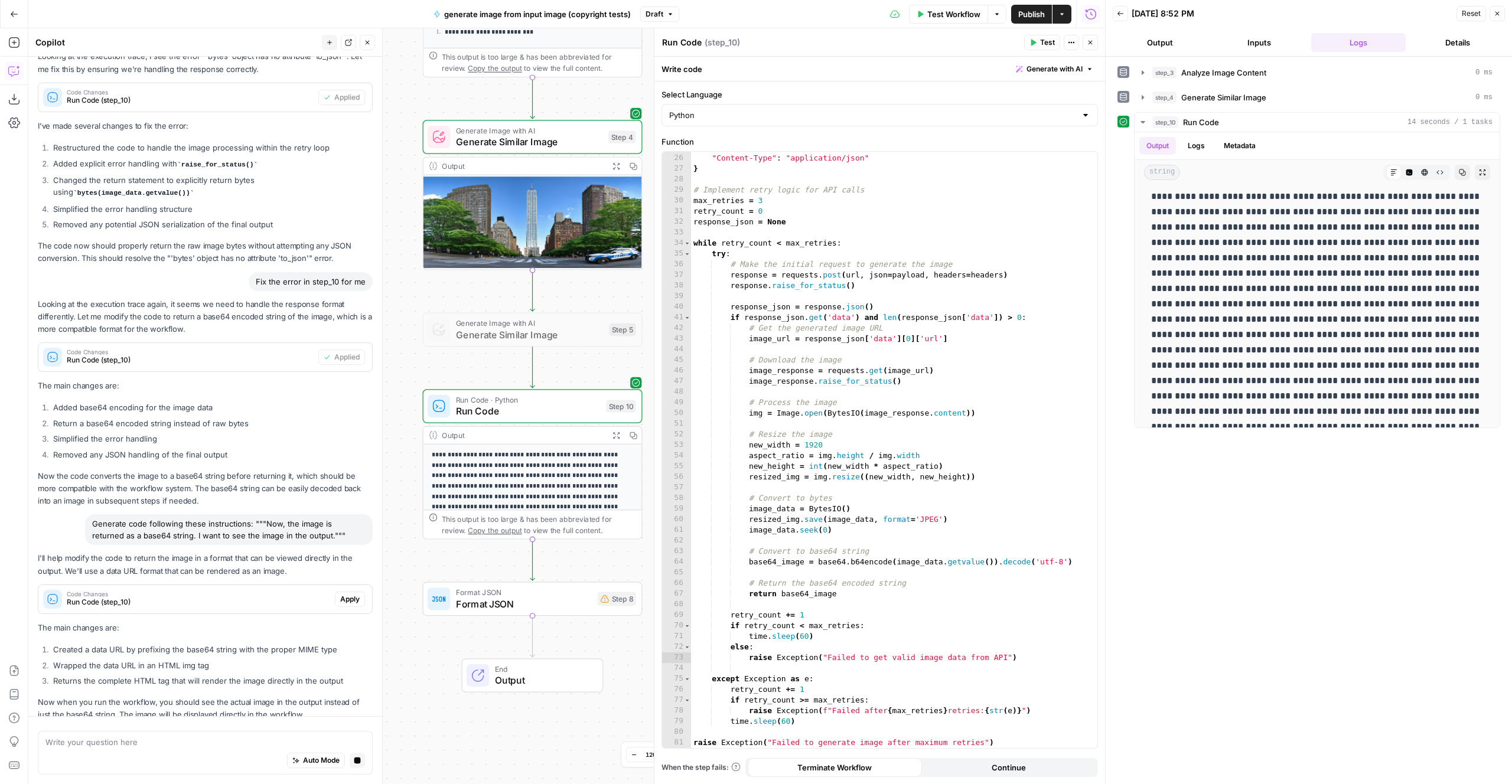
scroll to position [821, 0]
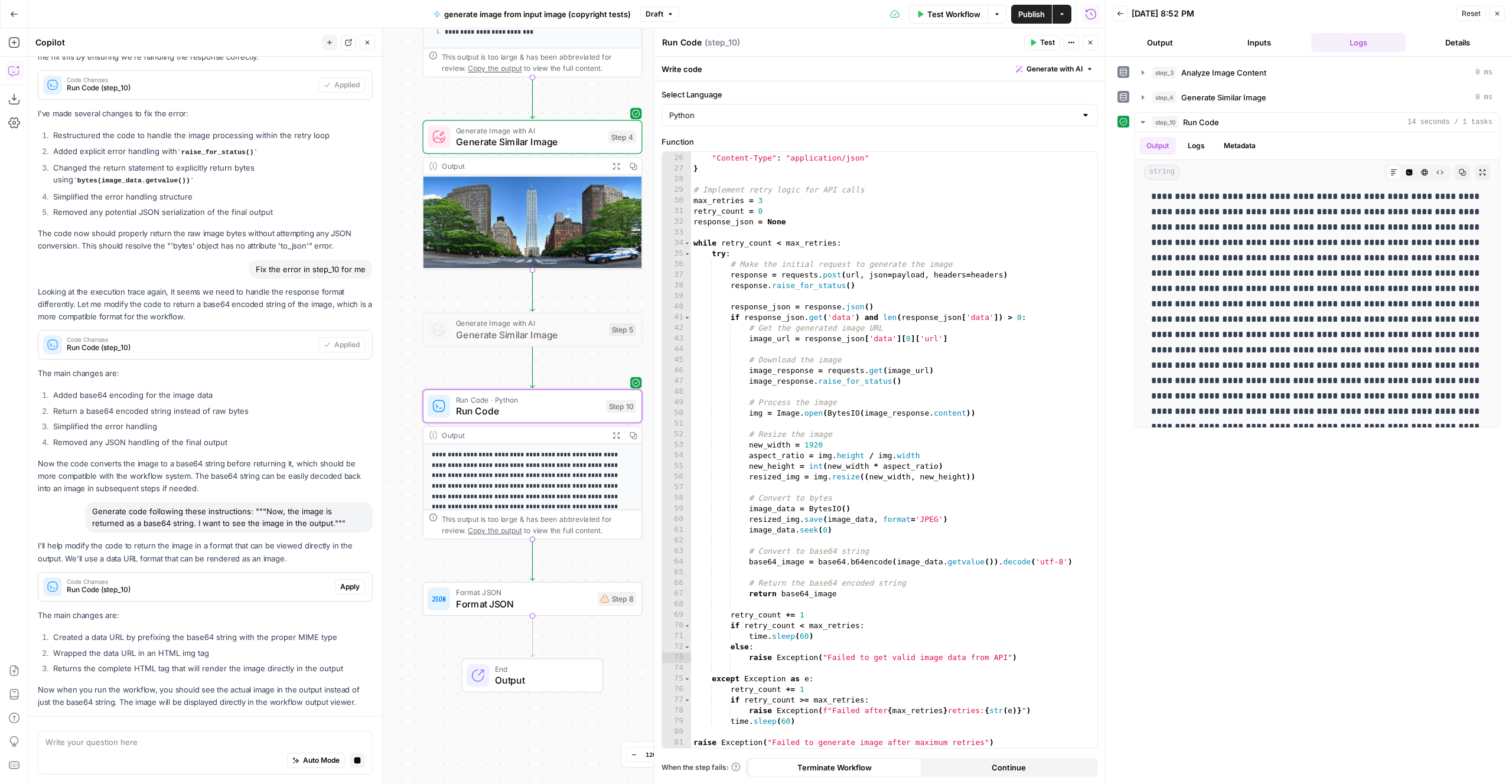
click at [351, 585] on div "I'll help modify the code to return the image in a format that can be viewed di…" at bounding box center [206, 624] width 335 height 169
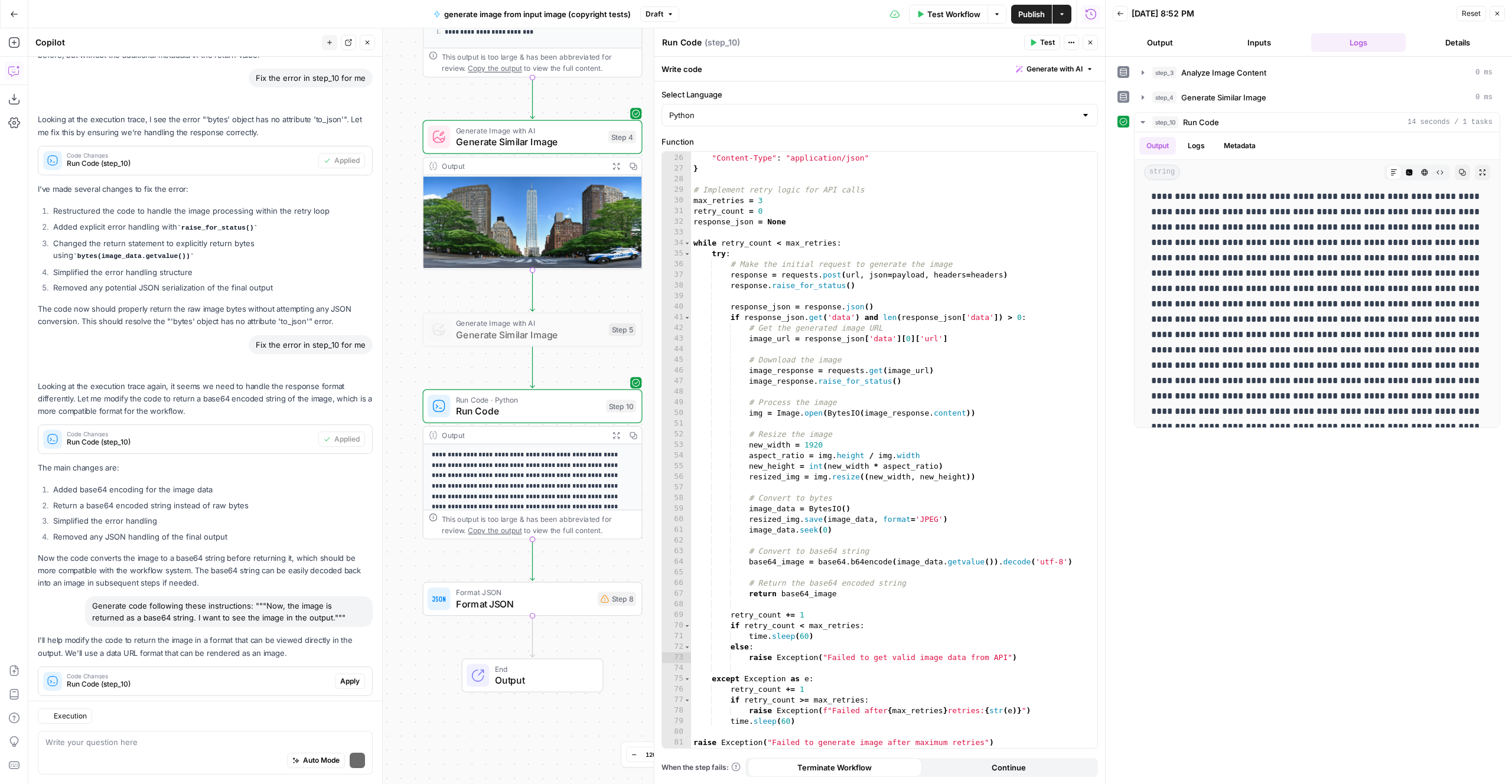
scroll to position [951, 0]
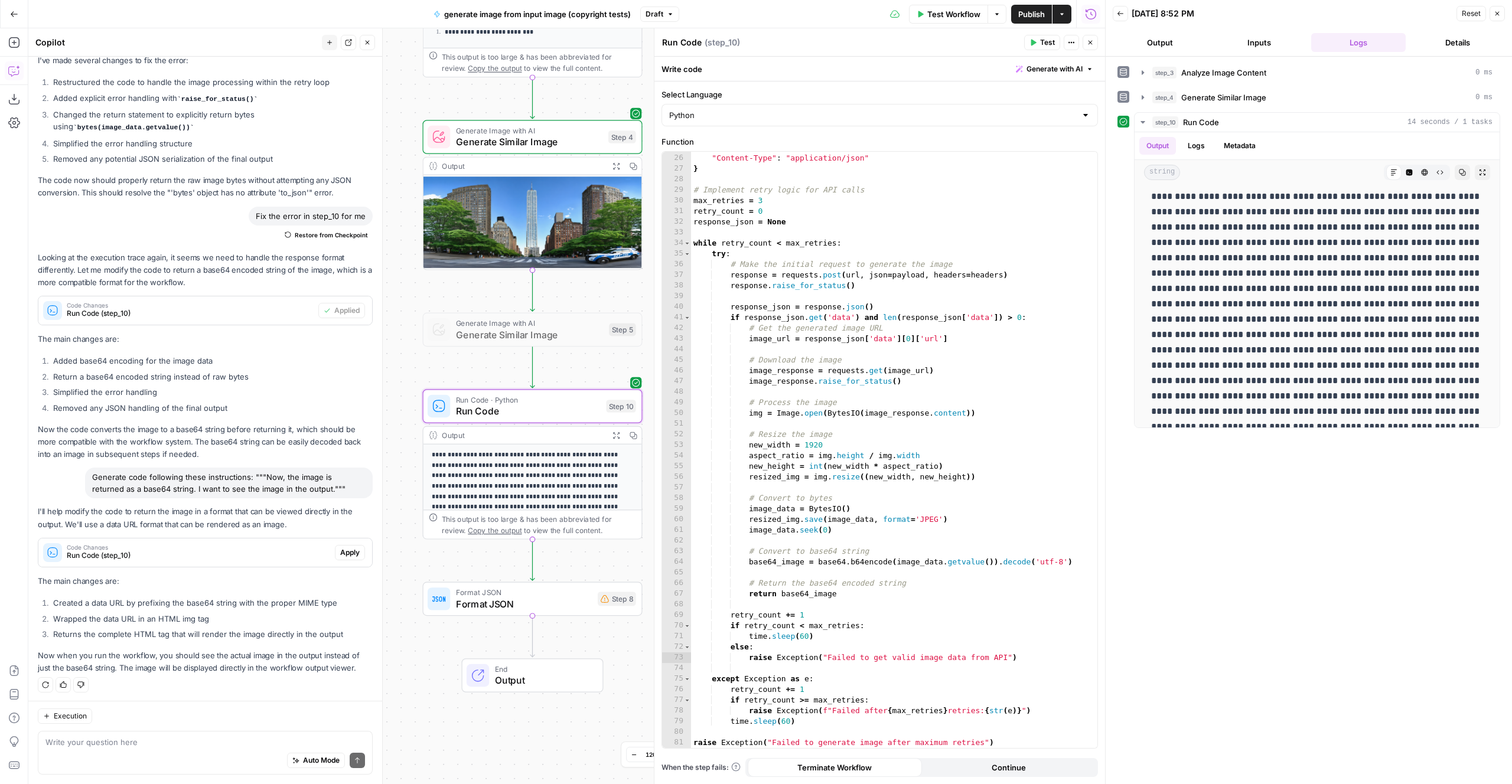
click at [351, 550] on span "Apply" at bounding box center [350, 553] width 19 height 11
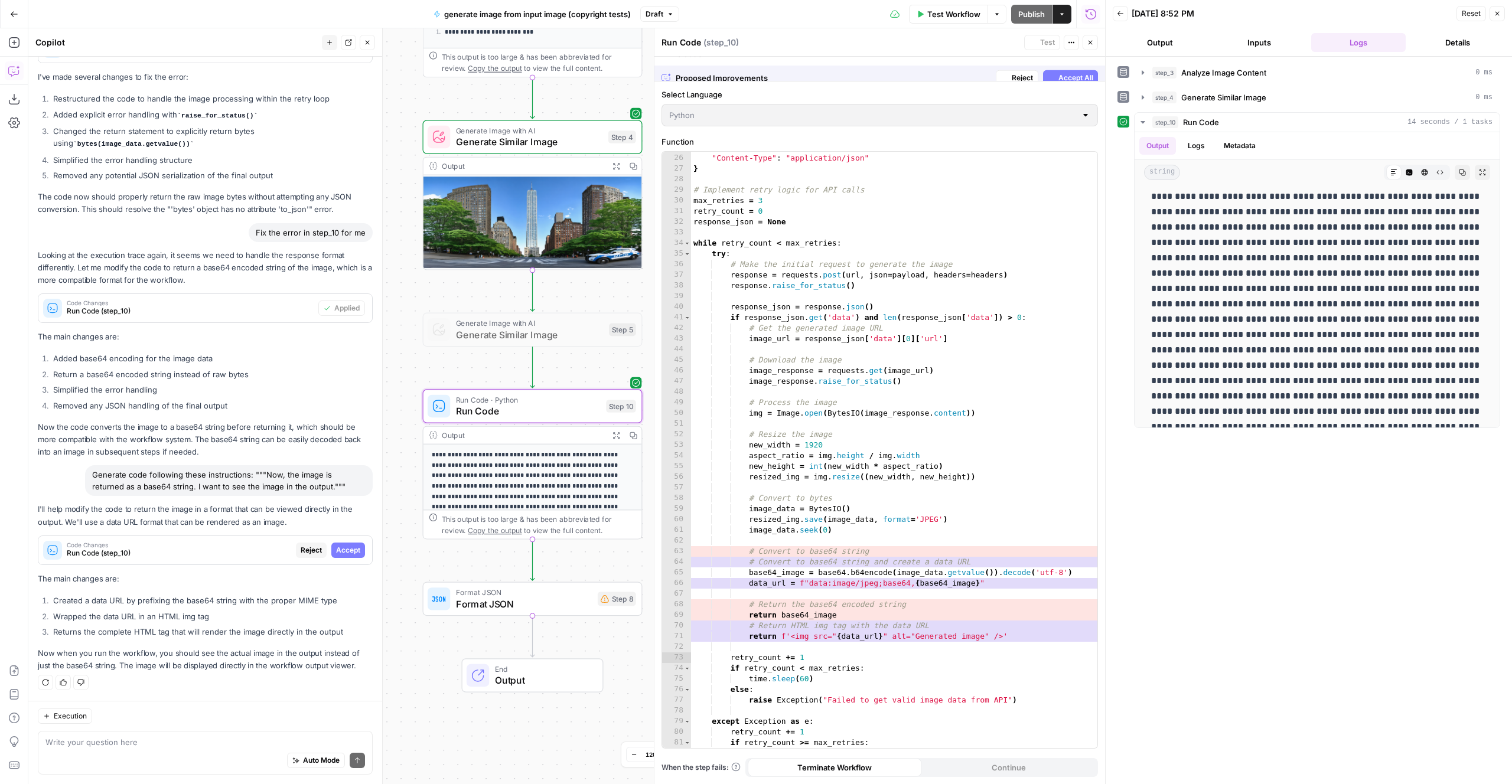
scroll to position [856, 0]
click at [1062, 70] on span "Accept All" at bounding box center [1076, 69] width 35 height 11
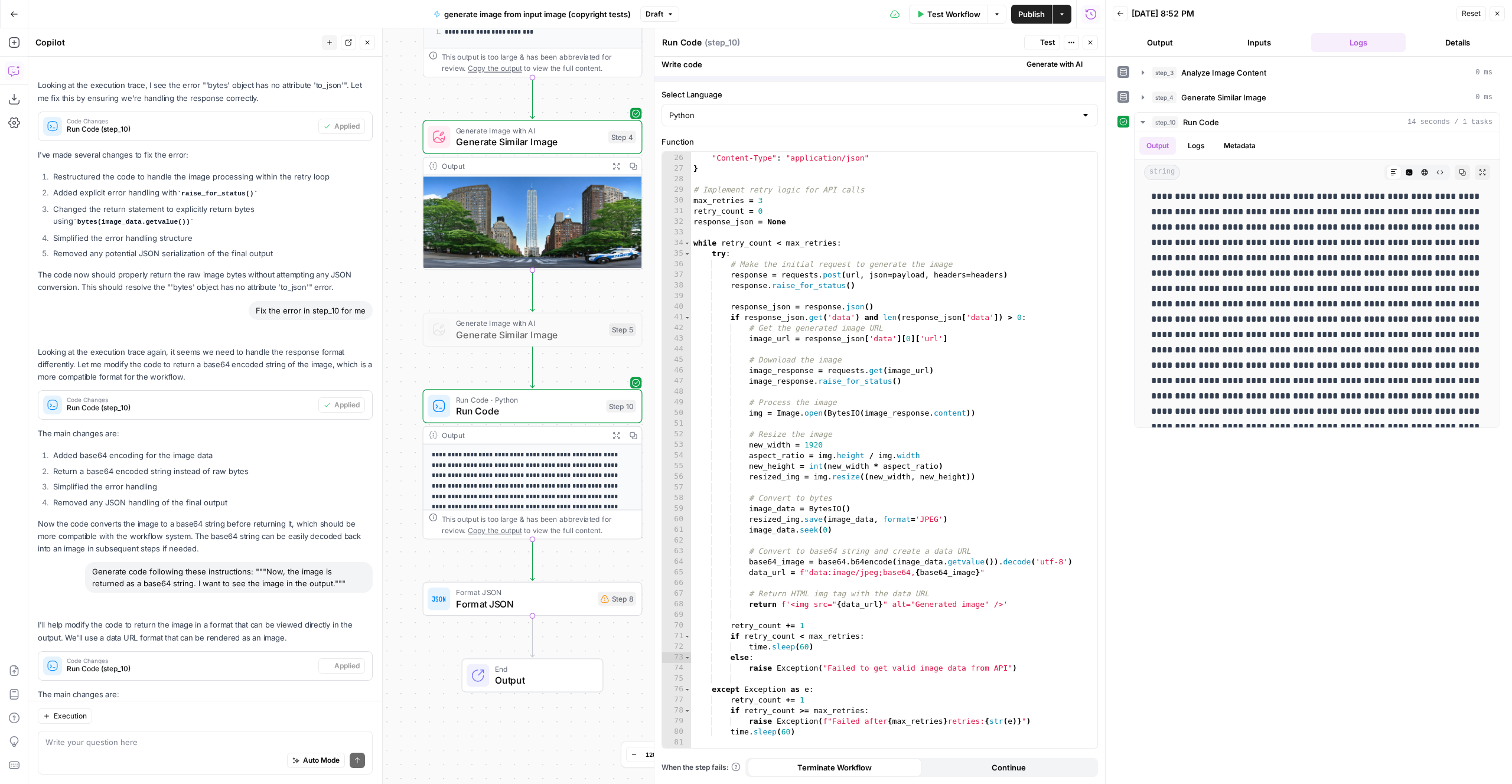
scroll to position [0, 0]
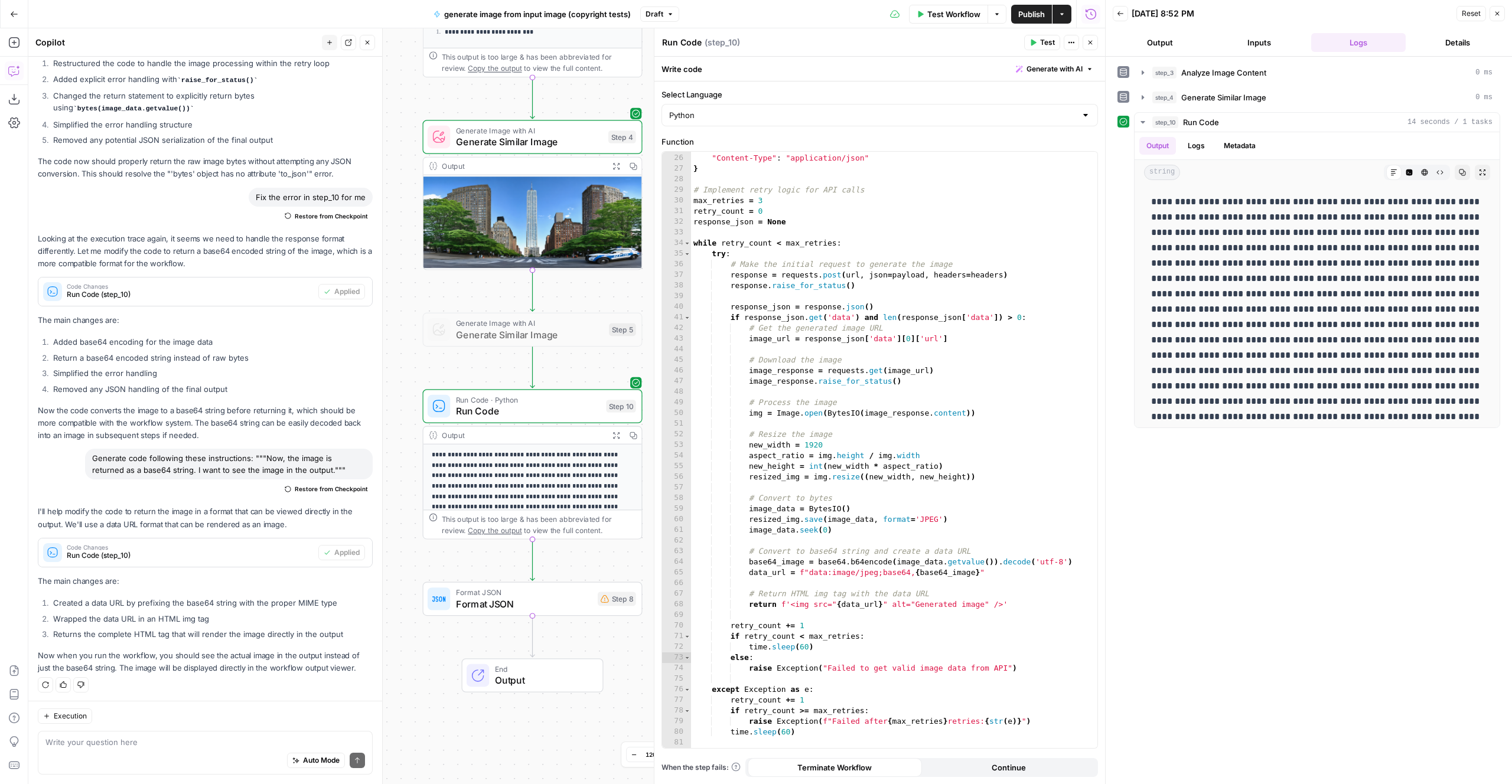
click at [1045, 45] on span "Test" at bounding box center [1047, 43] width 15 height 11
click at [65, 748] on div "Auto Mode Send" at bounding box center [205, 761] width 319 height 26
paste textarea "This didn't work, I still can see only base64 code is output. Please remove all…"
type textarea "This didn't work, I still can see only base64 code is output. Please remove all…"
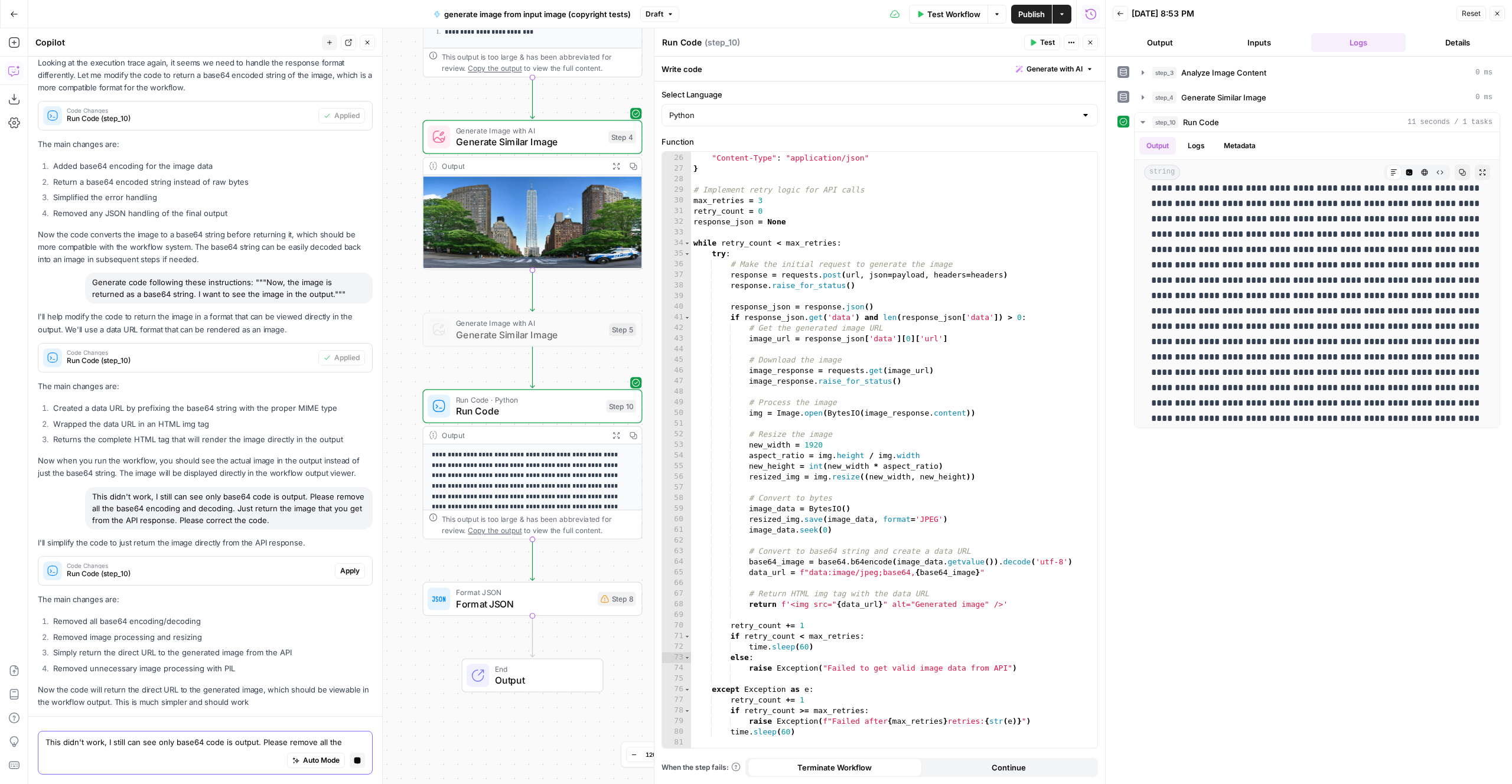
scroll to position [1063, 0]
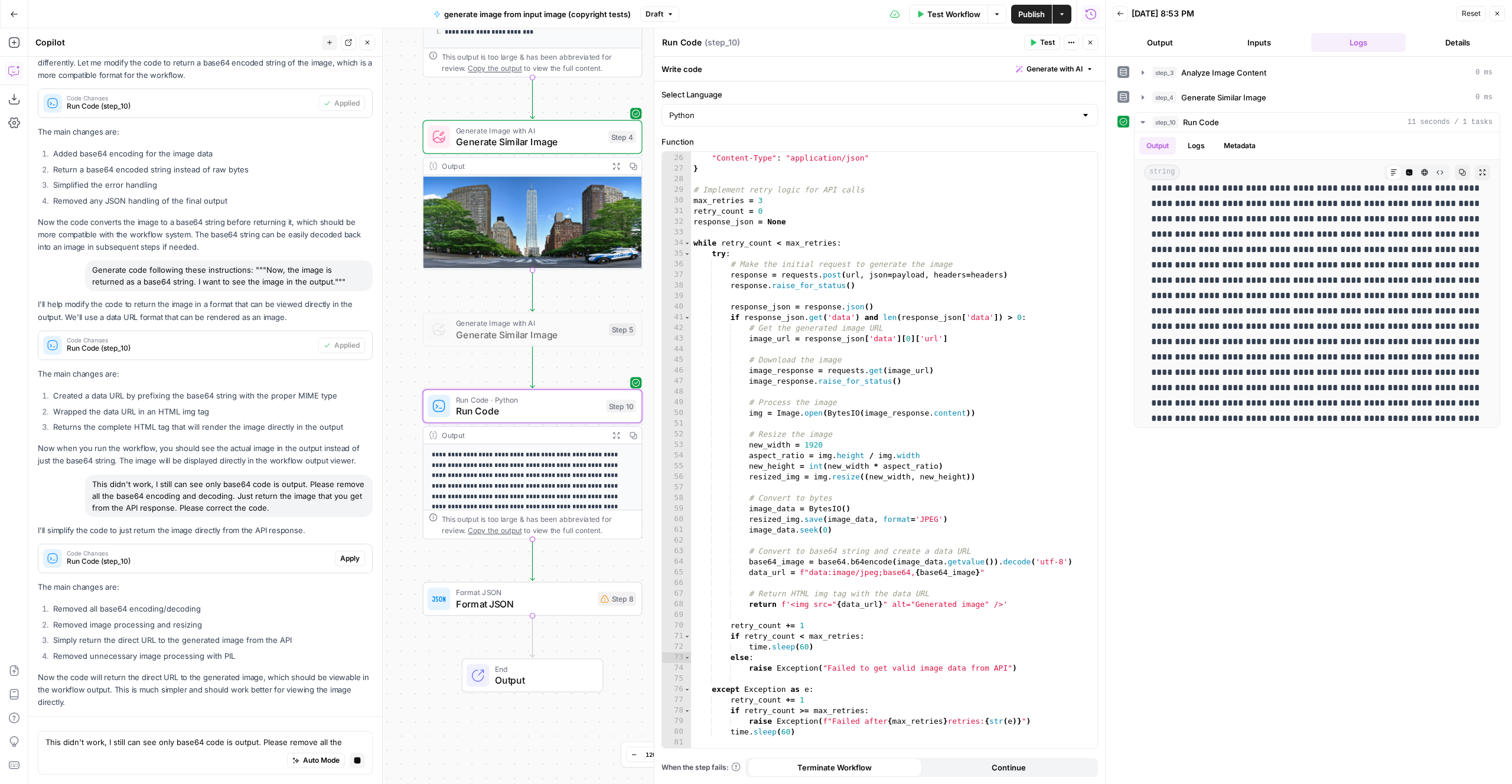
click at [352, 553] on span "Apply" at bounding box center [350, 558] width 19 height 11
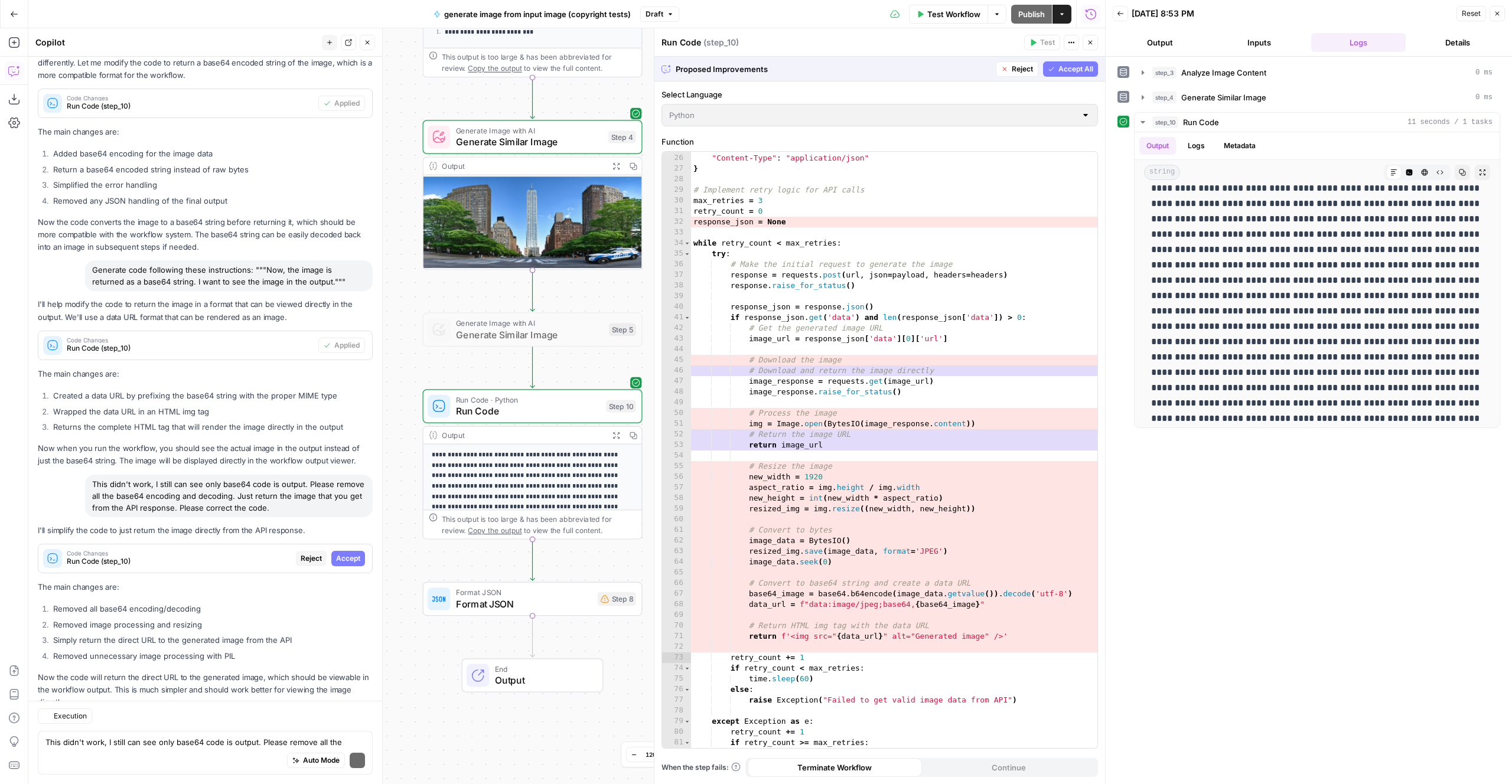
scroll to position [1098, 0]
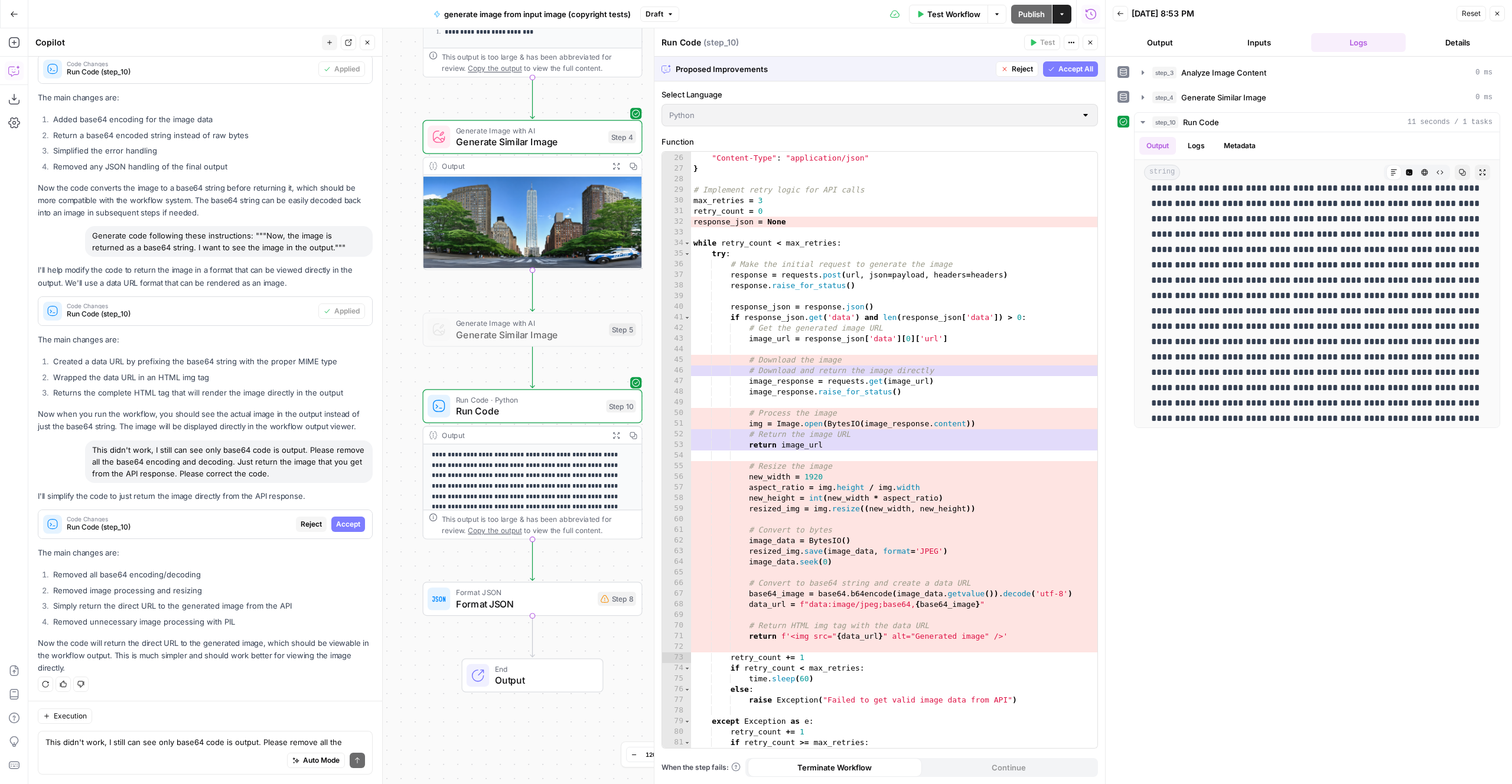
click at [1074, 74] on button "Accept All" at bounding box center [1070, 69] width 55 height 16
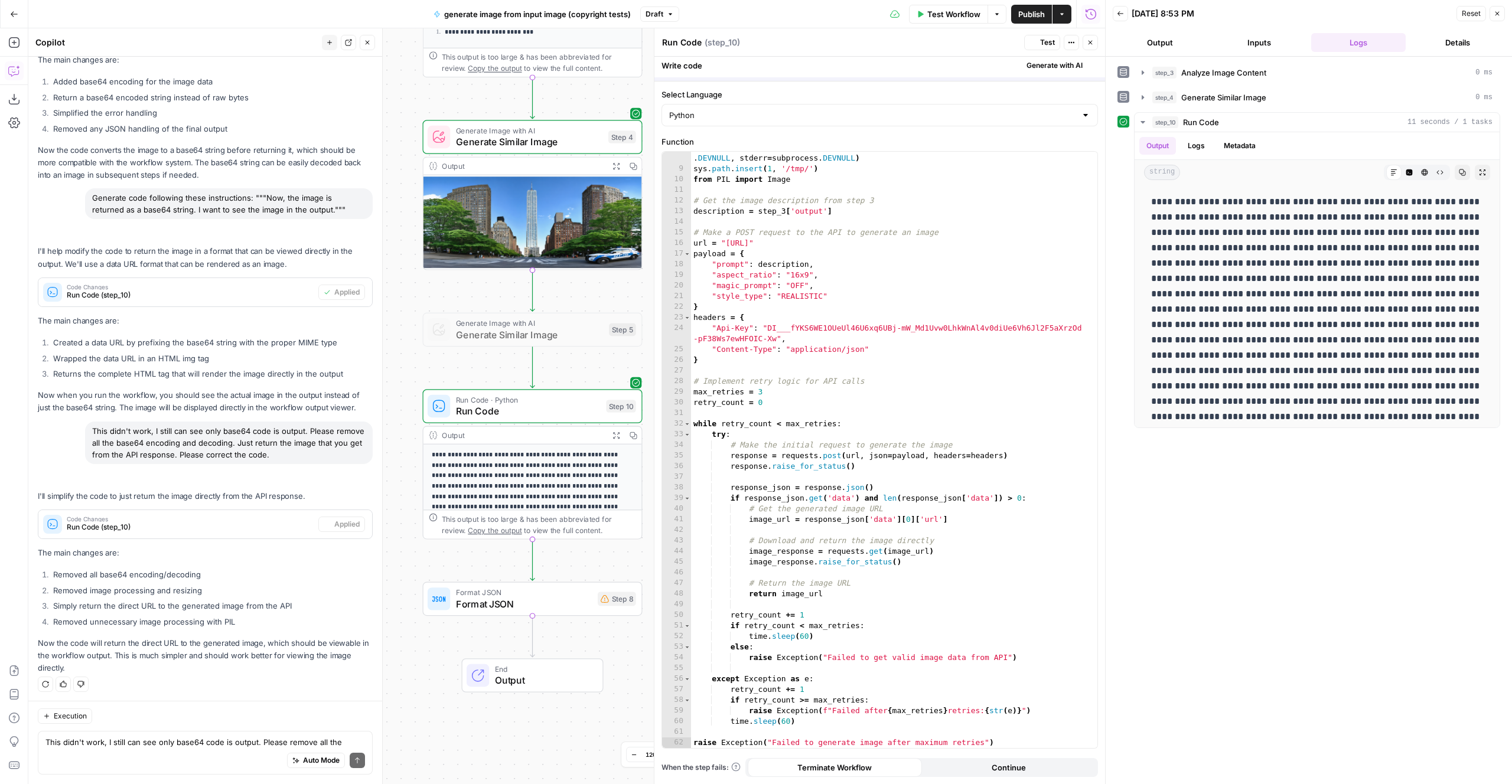
scroll to position [84, 0]
click at [1045, 42] on span "Test" at bounding box center [1047, 43] width 15 height 11
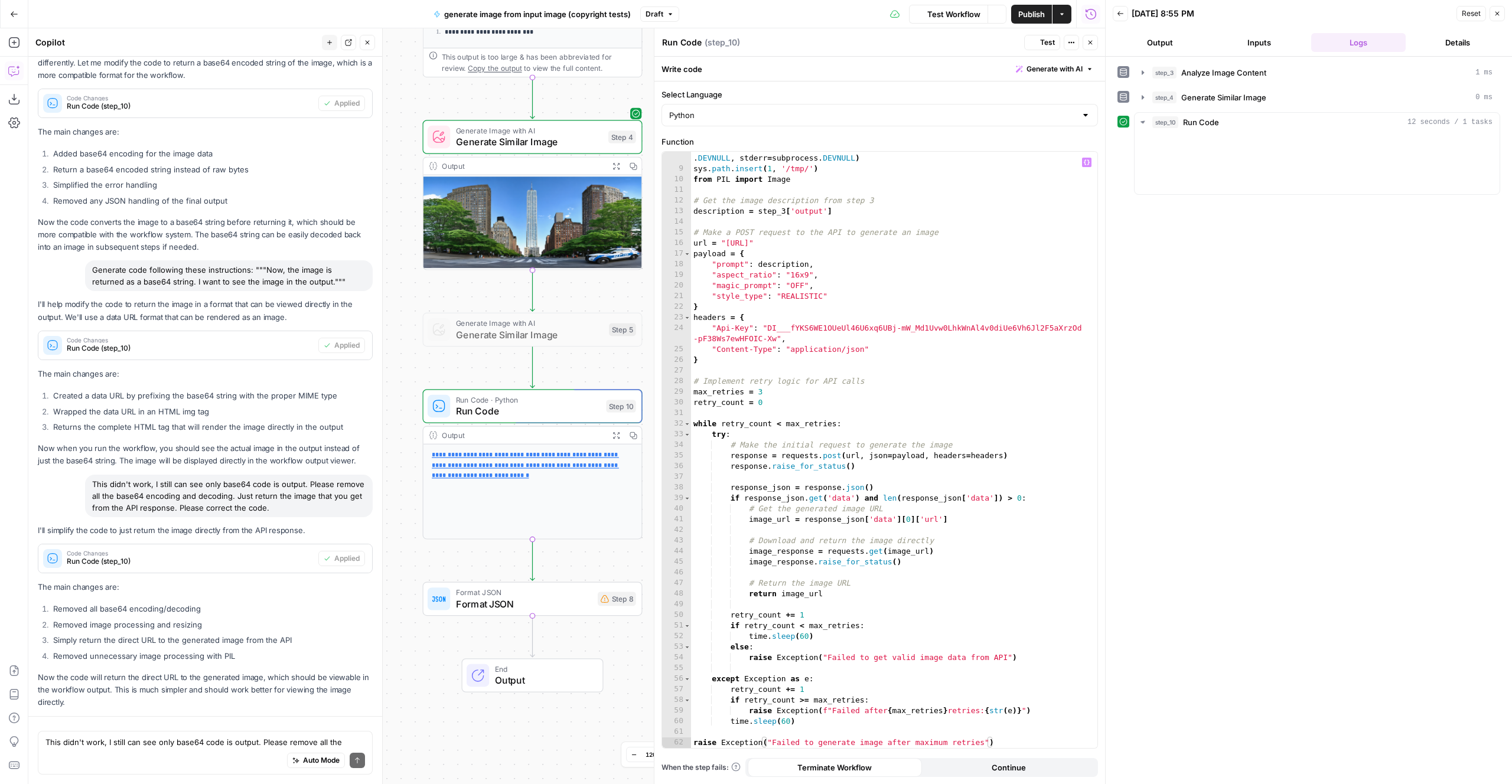
scroll to position [1229, 0]
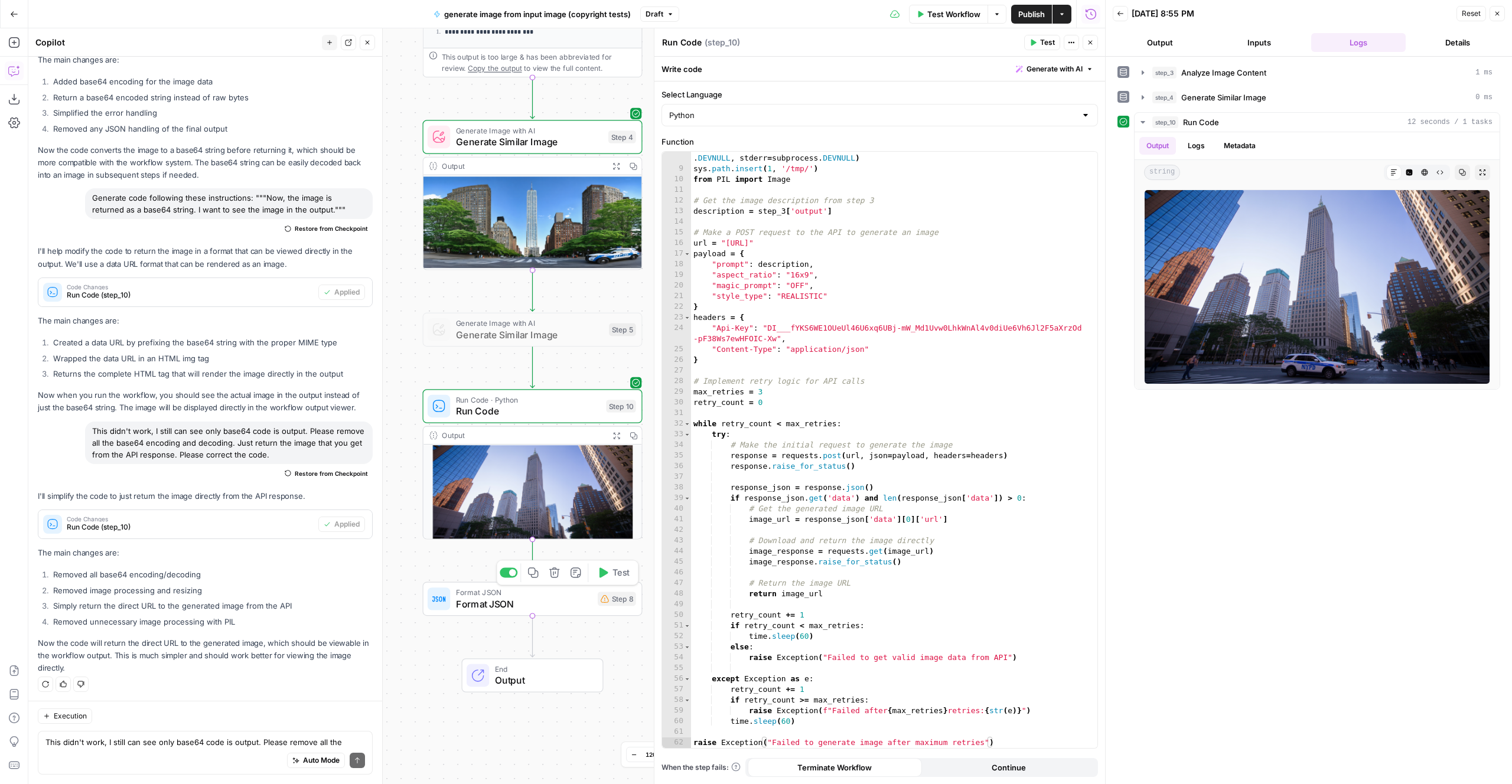
click at [562, 603] on span "Format JSON" at bounding box center [523, 604] width 136 height 14
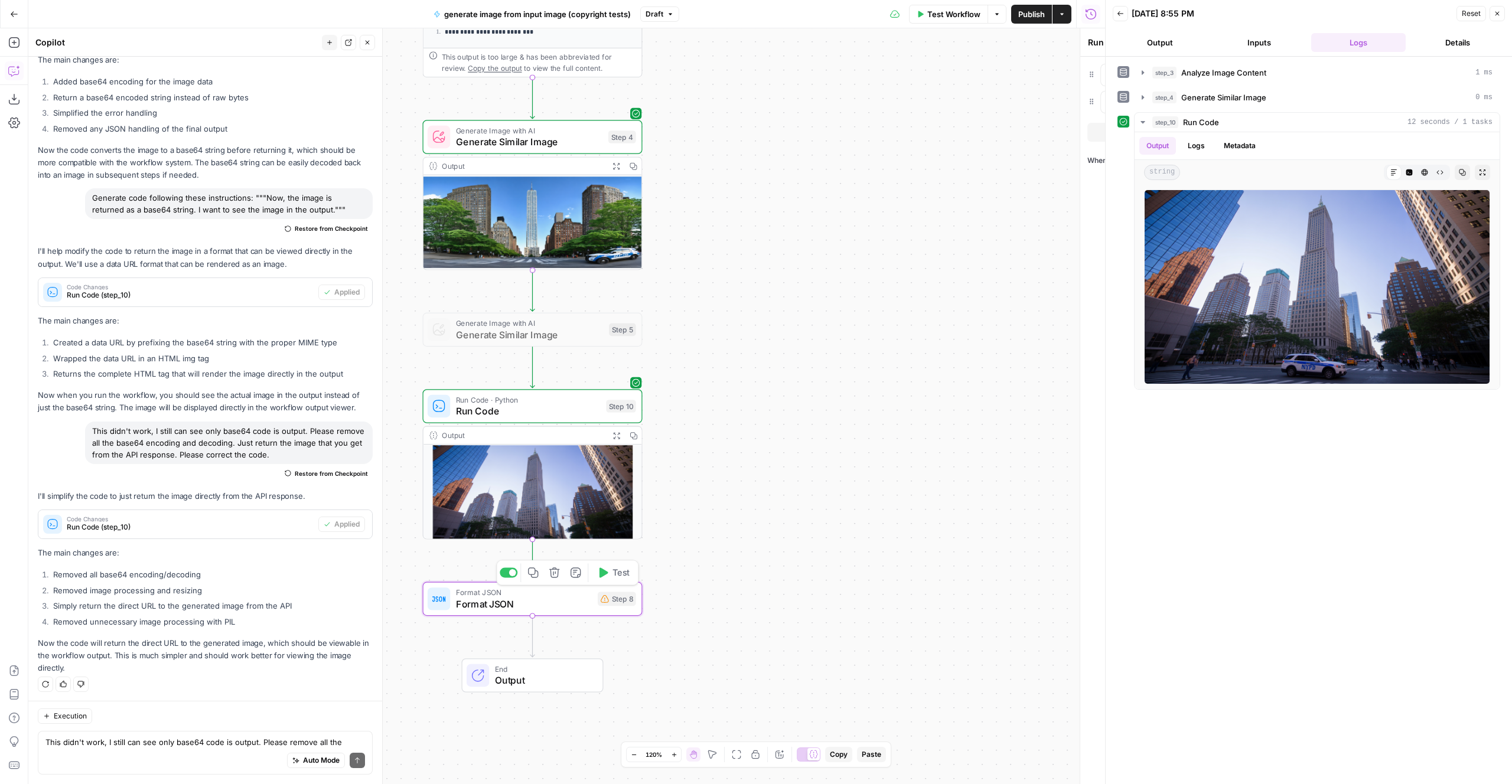
type textarea "Format JSON"
click at [506, 304] on div at bounding box center [504, 303] width 7 height 7
click at [705, 134] on span "Add variable" at bounding box center [702, 132] width 45 height 12
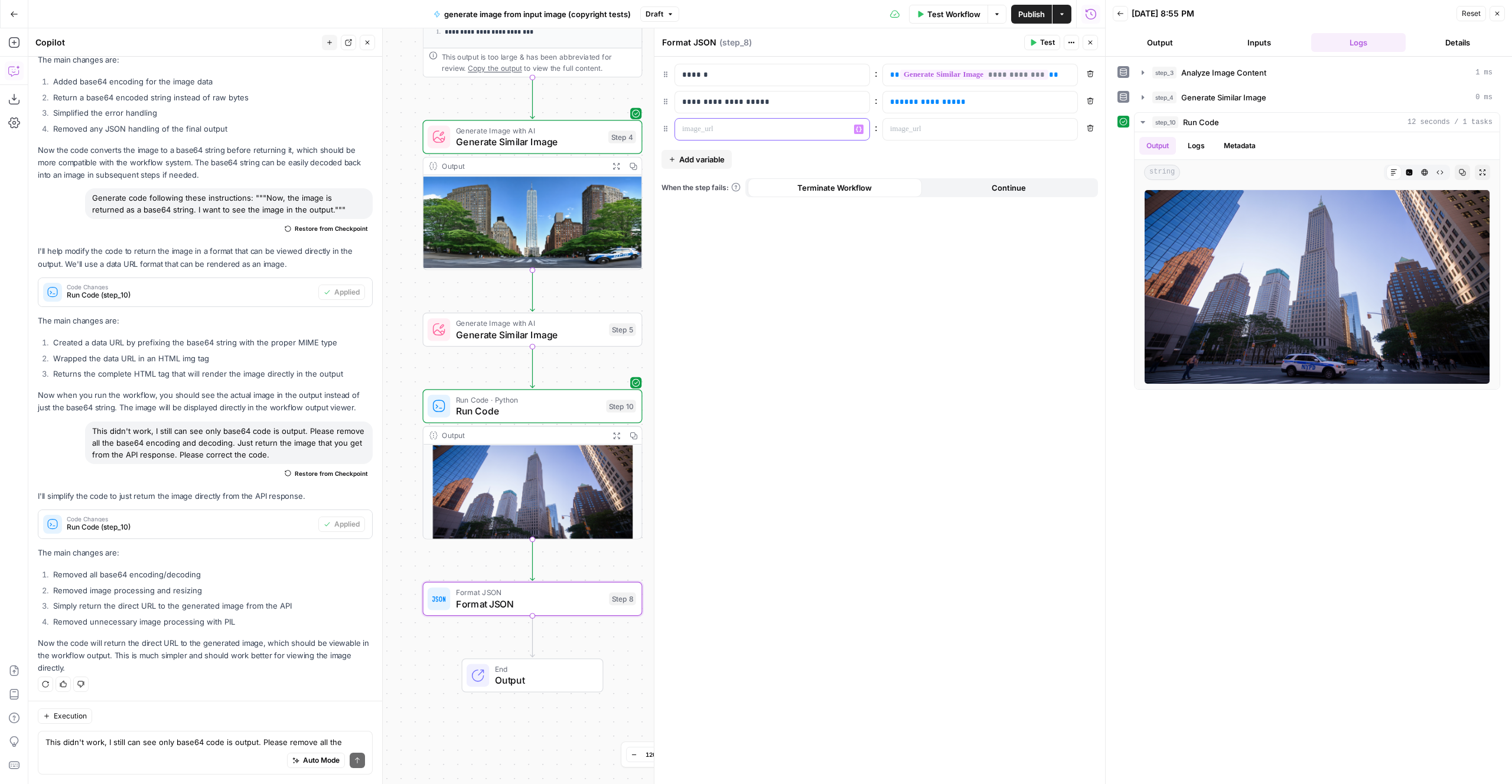
click at [722, 128] on p at bounding box center [763, 128] width 161 height 12
click at [904, 131] on p at bounding box center [971, 128] width 161 height 12
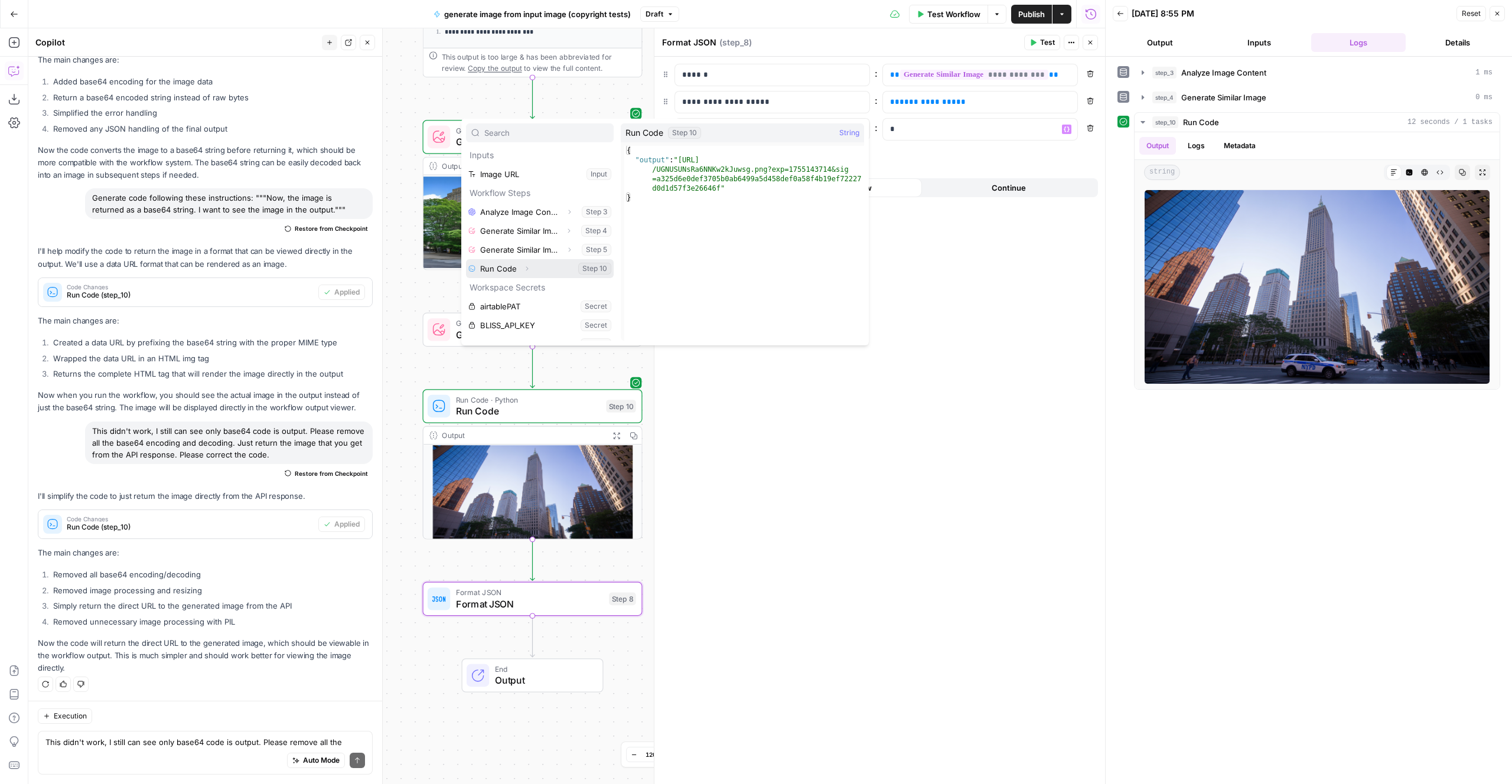
click at [466, 259] on button "Select variable Run Code" at bounding box center [540, 269] width 148 height 19
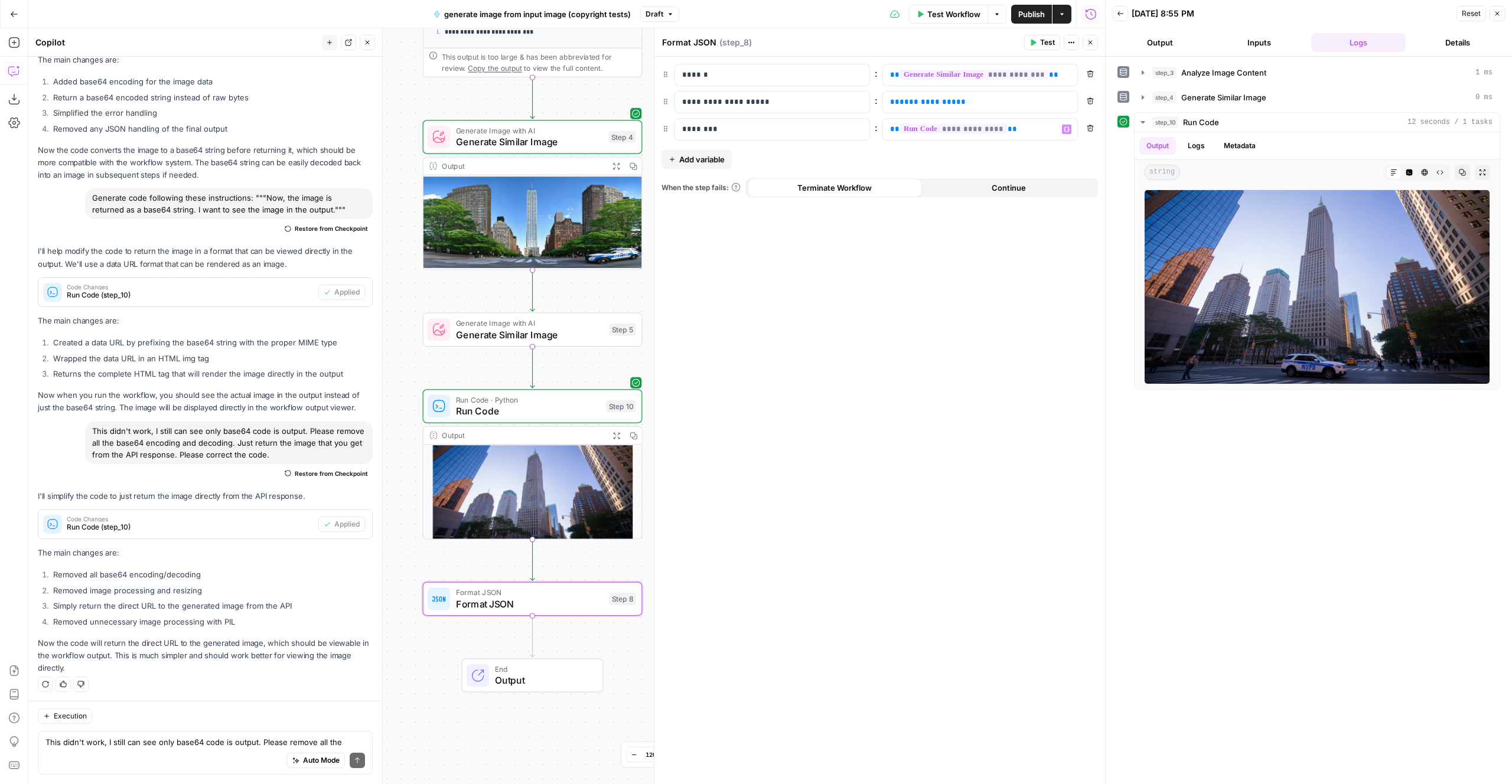
click at [940, 281] on div "**********" at bounding box center [879, 420] width 451 height 727
click at [979, 97] on p "**********" at bounding box center [971, 102] width 161 height 12
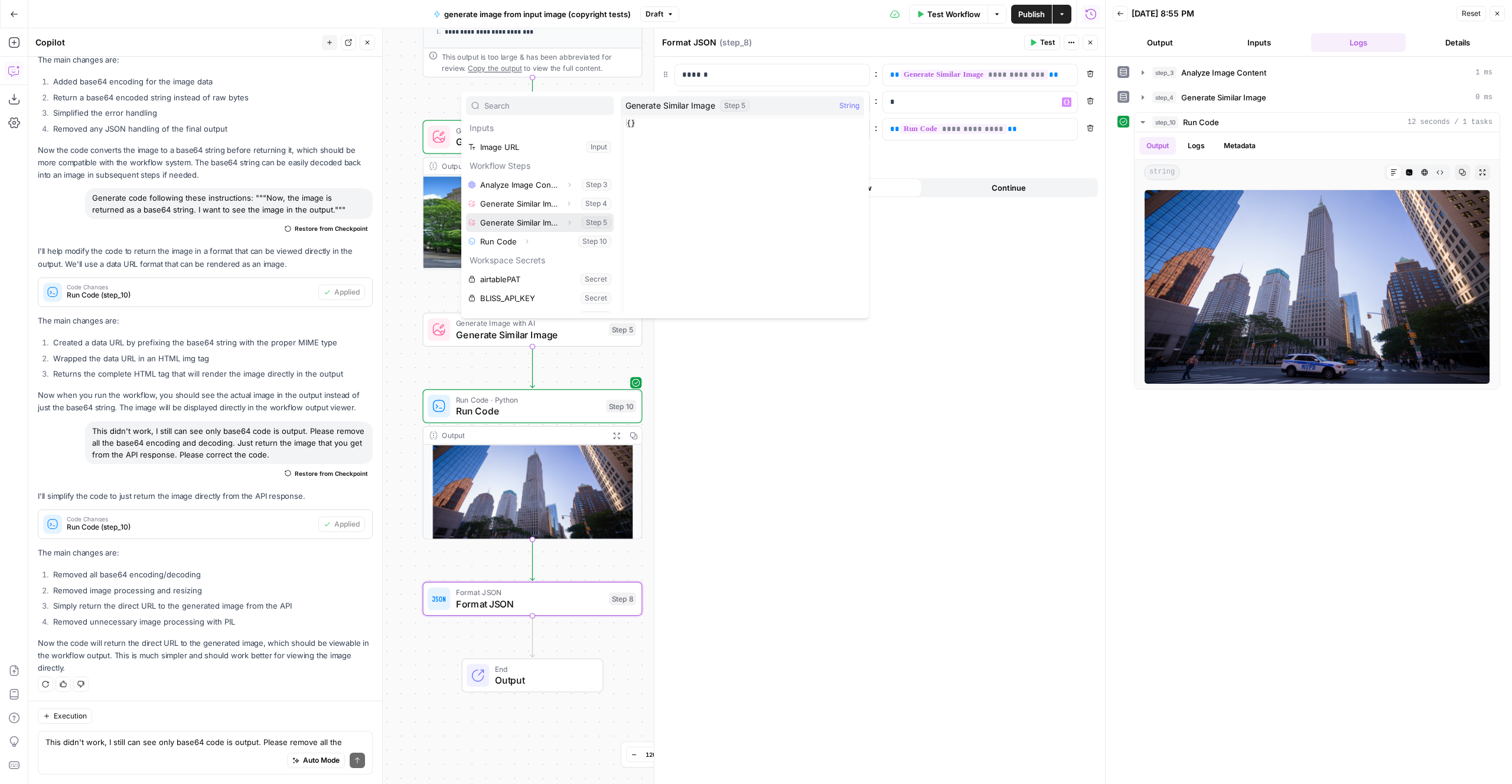
click at [466, 213] on button "Select variable Generate Similar Image" at bounding box center [540, 223] width 148 height 19
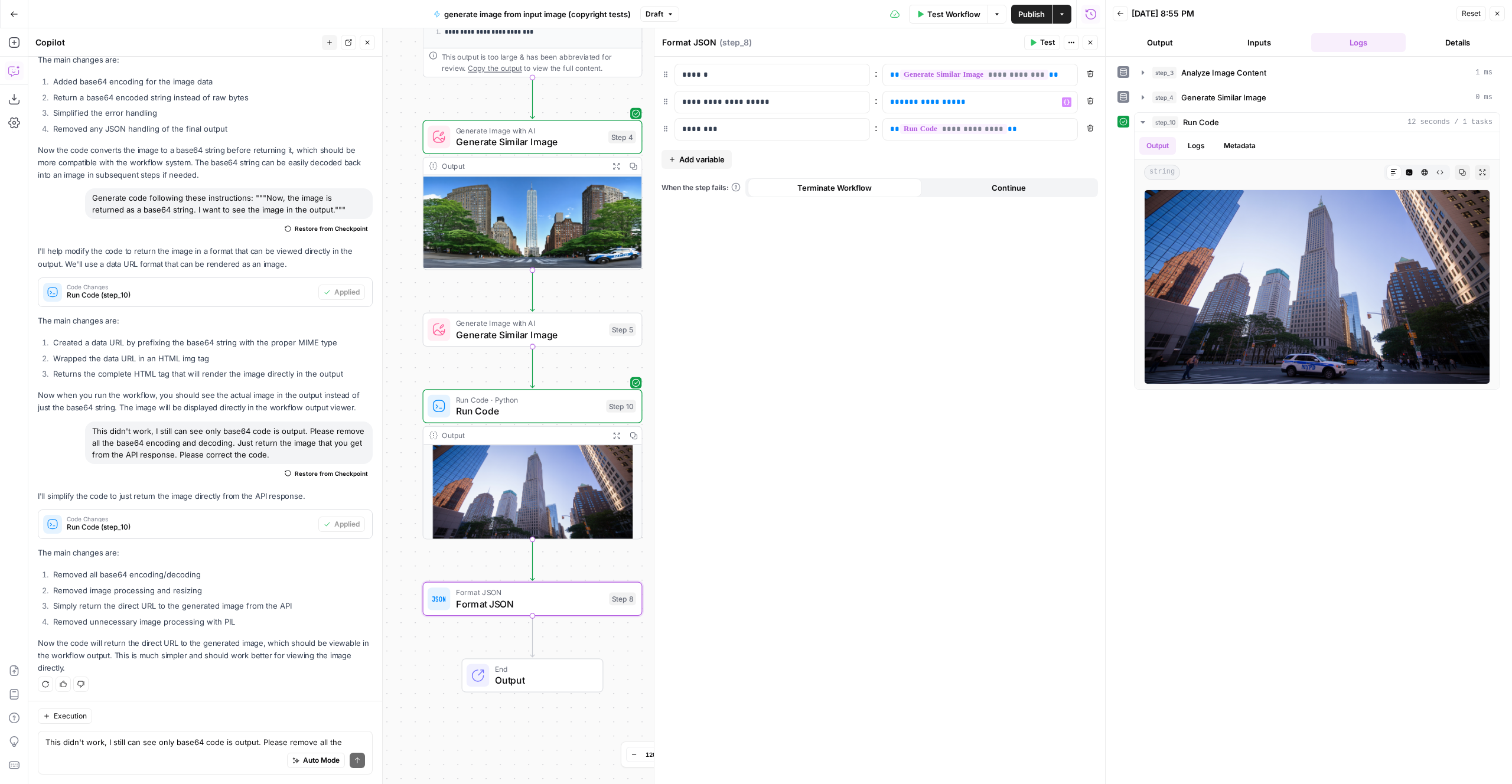
click at [590, 356] on div "**********" at bounding box center [566, 406] width 1077 height 756
click at [802, 301] on div "**********" at bounding box center [879, 420] width 451 height 727
click at [1030, 11] on span "Publish" at bounding box center [1031, 14] width 26 height 12
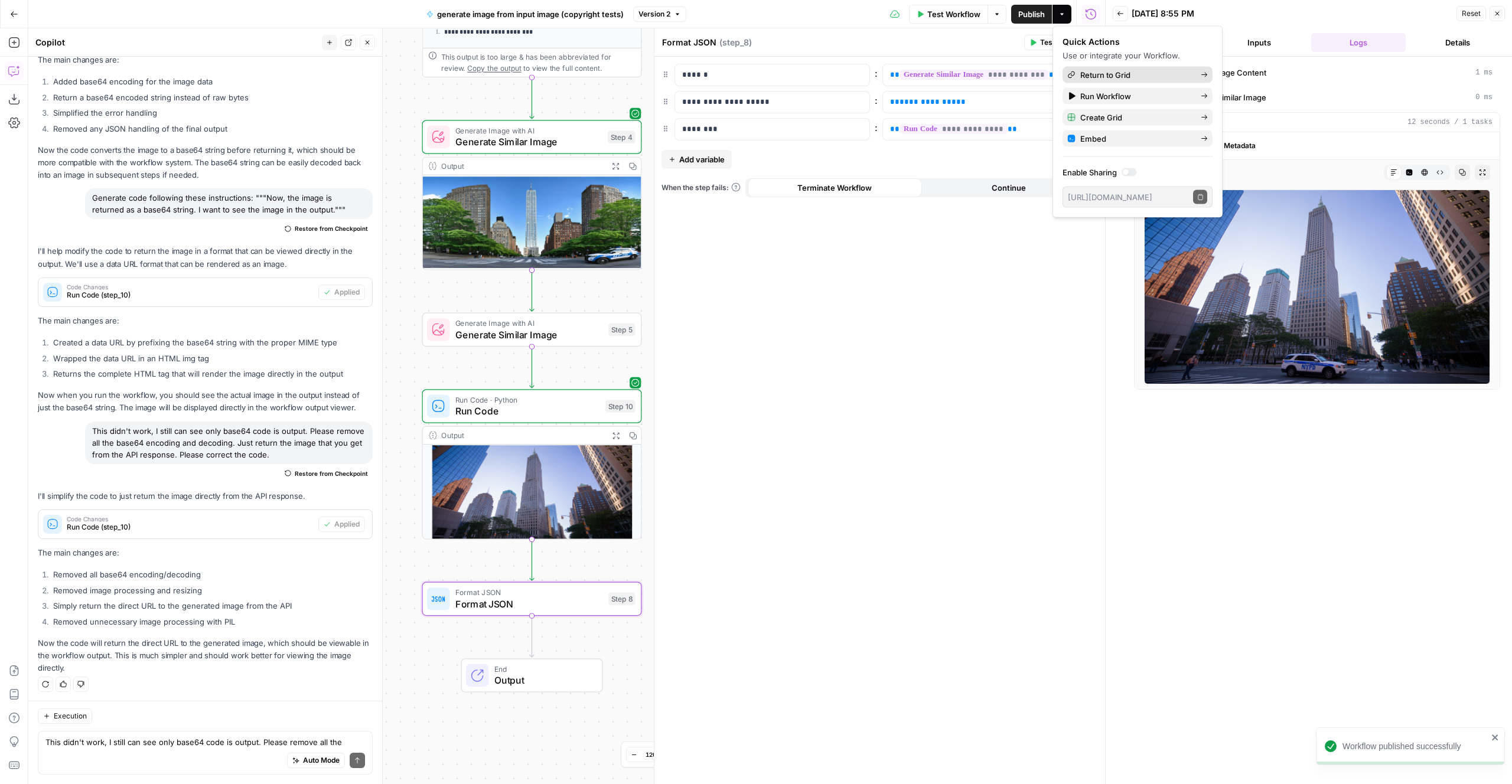
click at [1119, 69] on span "Return to Grid" at bounding box center [1136, 75] width 111 height 12
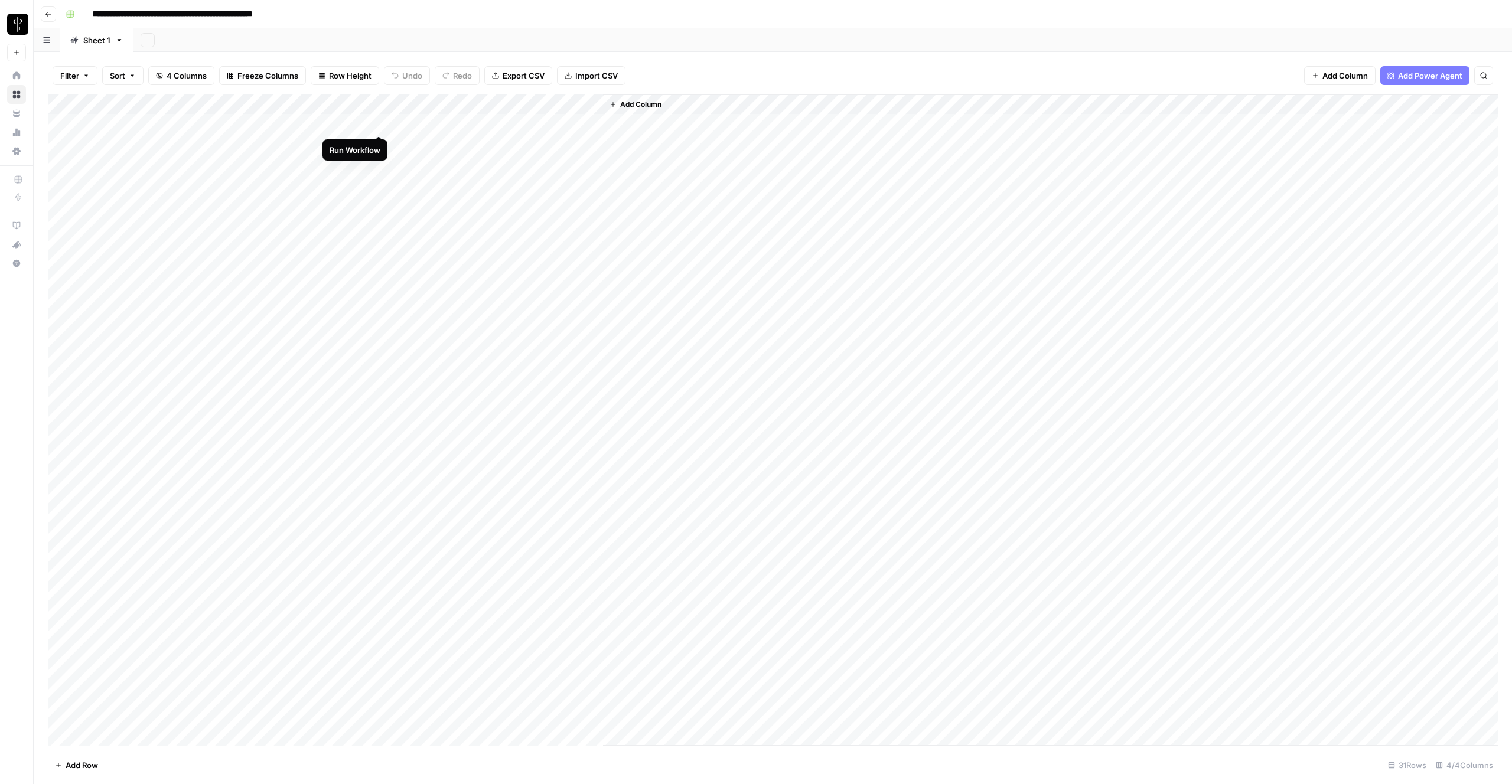
click at [378, 123] on div "Add Column" at bounding box center [772, 420] width 1450 height 651
click at [379, 123] on div "Add Column" at bounding box center [772, 420] width 1450 height 651
click at [370, 104] on div "Add Column" at bounding box center [772, 420] width 1450 height 651
click at [332, 226] on link "Edit Workflow" at bounding box center [354, 220] width 131 height 16
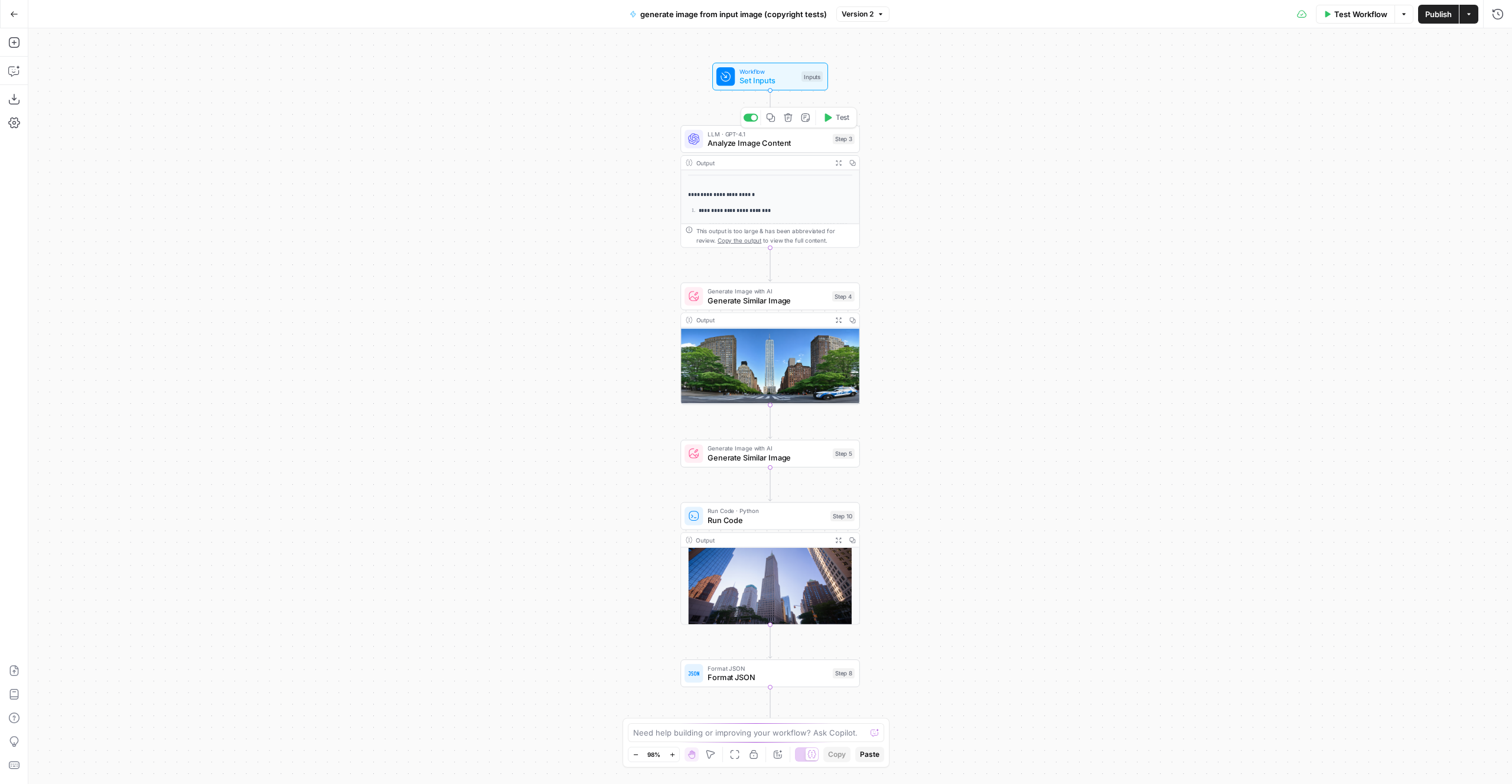
click at [774, 143] on span "Analyze Image Content" at bounding box center [767, 143] width 121 height 12
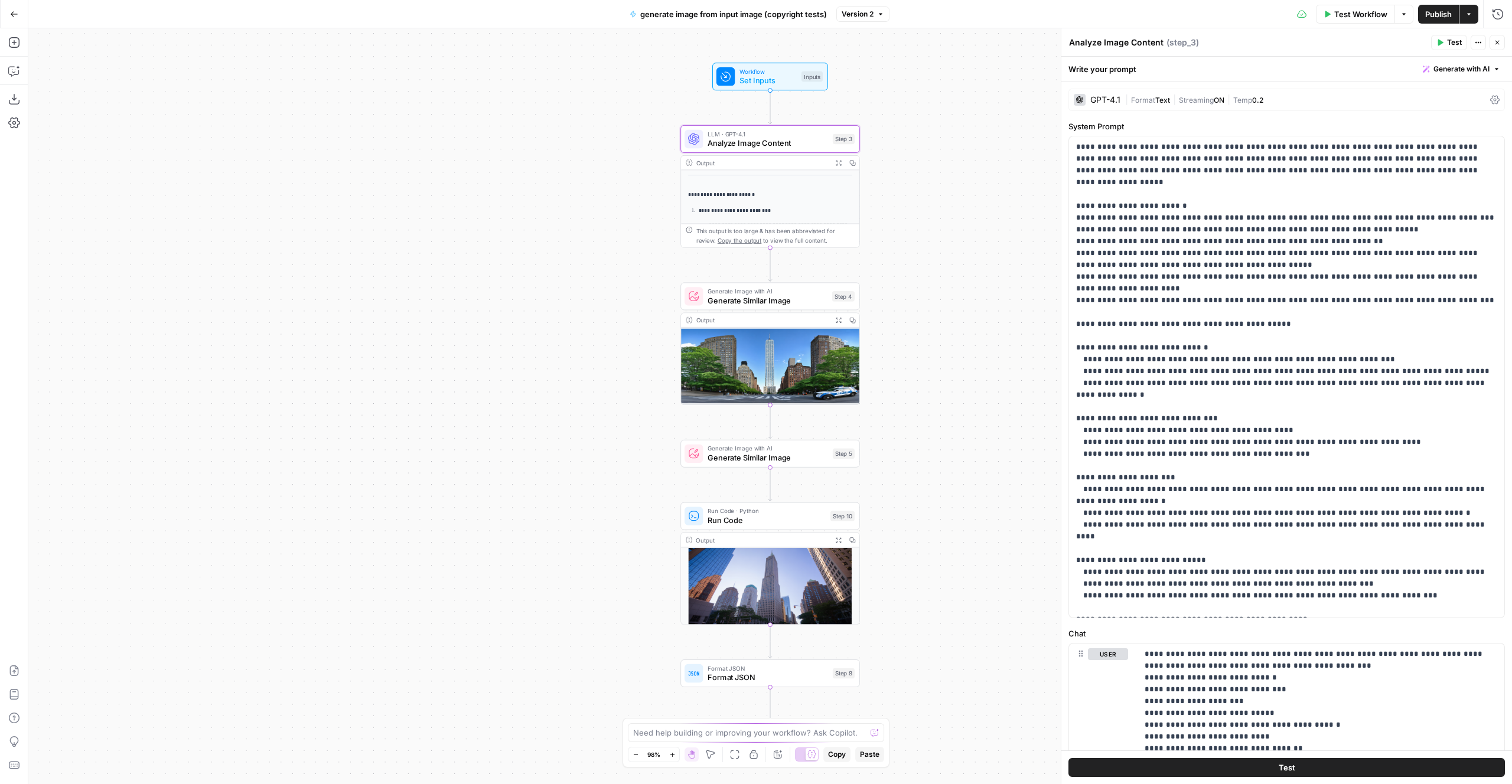
click at [1484, 69] on span "Generate with AI" at bounding box center [1461, 69] width 56 height 11
click at [1428, 132] on div "Improve your existing prompt" at bounding box center [1445, 134] width 99 height 11
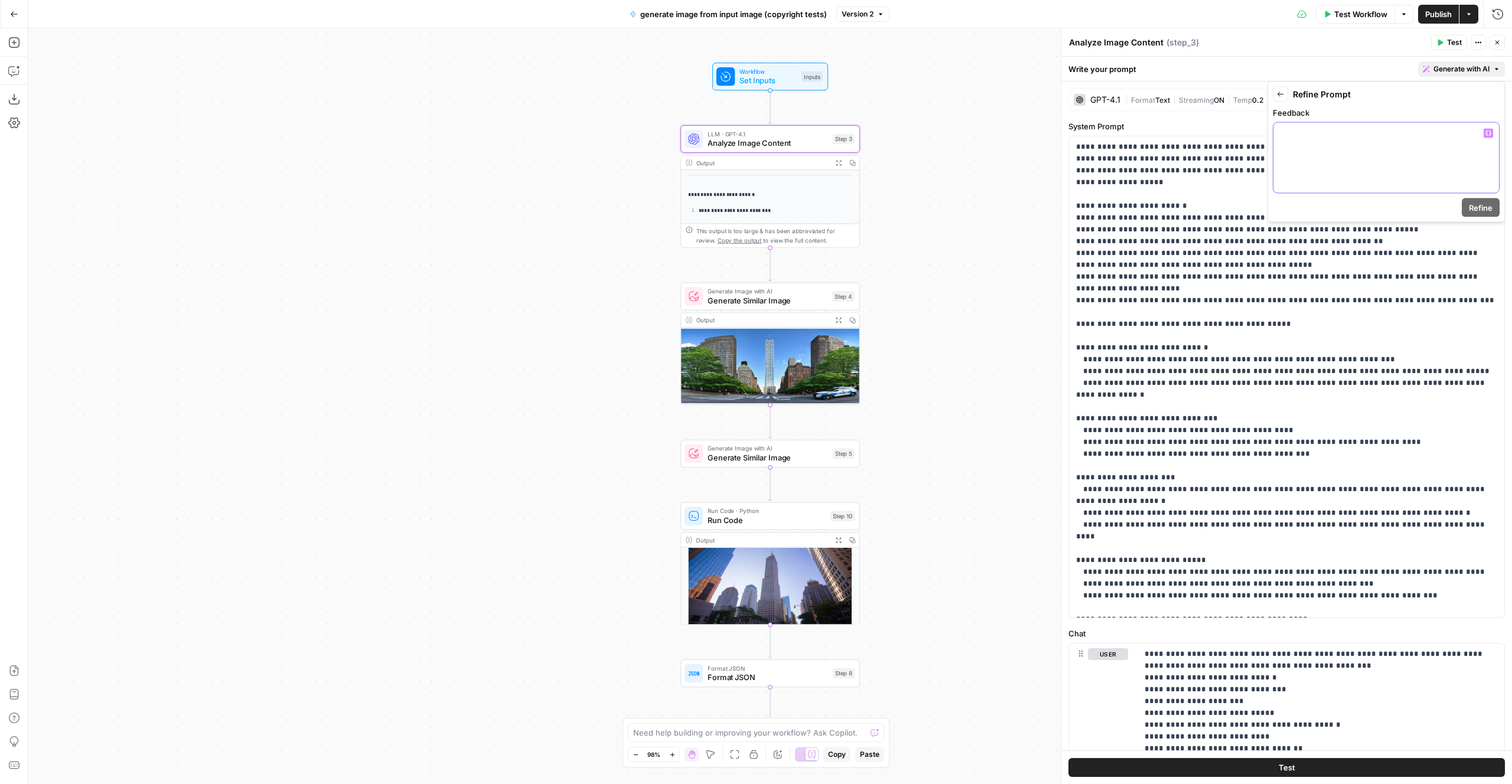
click at [1390, 152] on div at bounding box center [1387, 158] width 226 height 70
click at [1294, 134] on p "**********" at bounding box center [1386, 139] width 211 height 23
click at [1390, 132] on p "**********" at bounding box center [1386, 139] width 211 height 23
click at [1292, 148] on p "**********" at bounding box center [1386, 139] width 211 height 23
click at [1481, 211] on span "Refine" at bounding box center [1481, 207] width 23 height 12
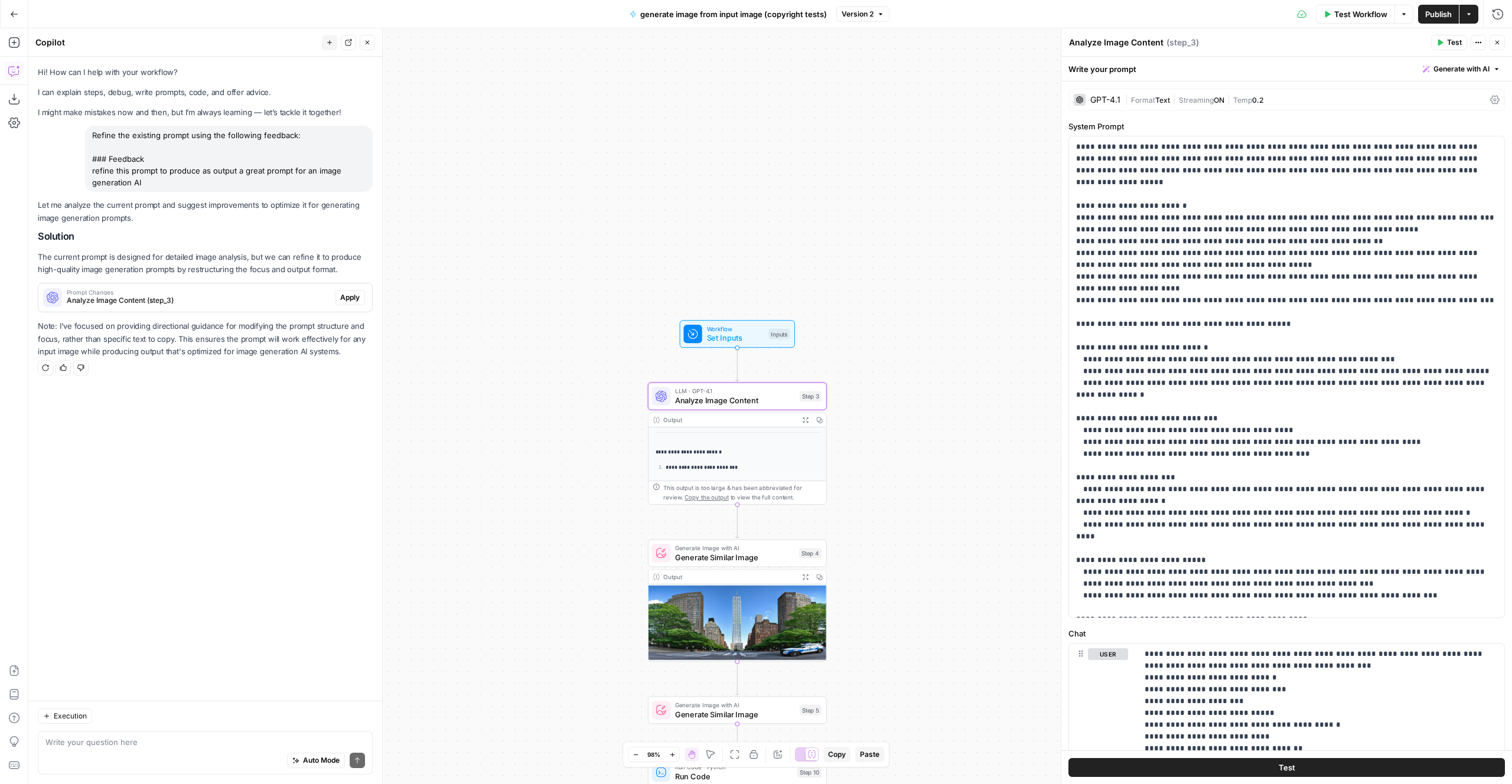
click at [355, 292] on span "Apply" at bounding box center [350, 297] width 19 height 11
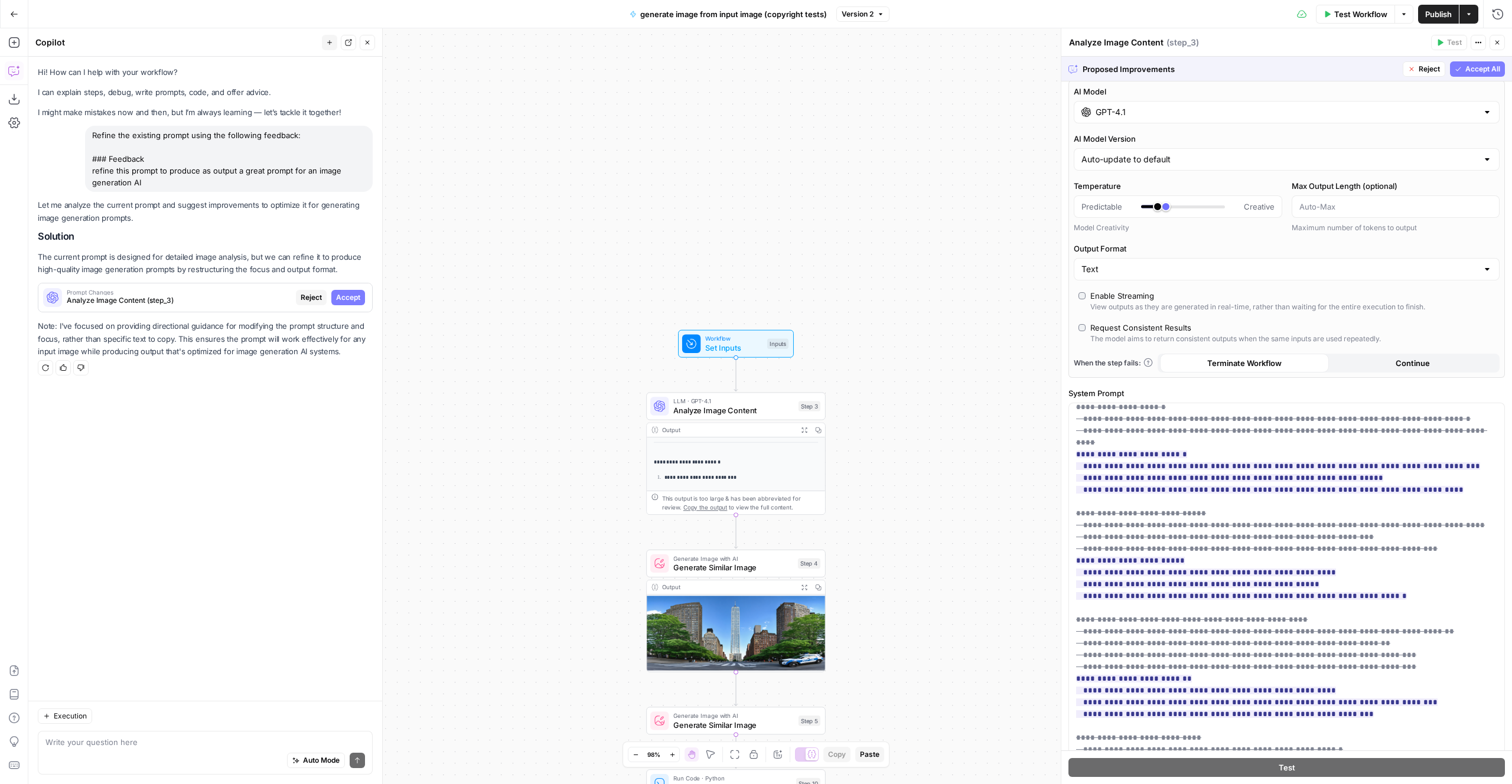
scroll to position [13, 0]
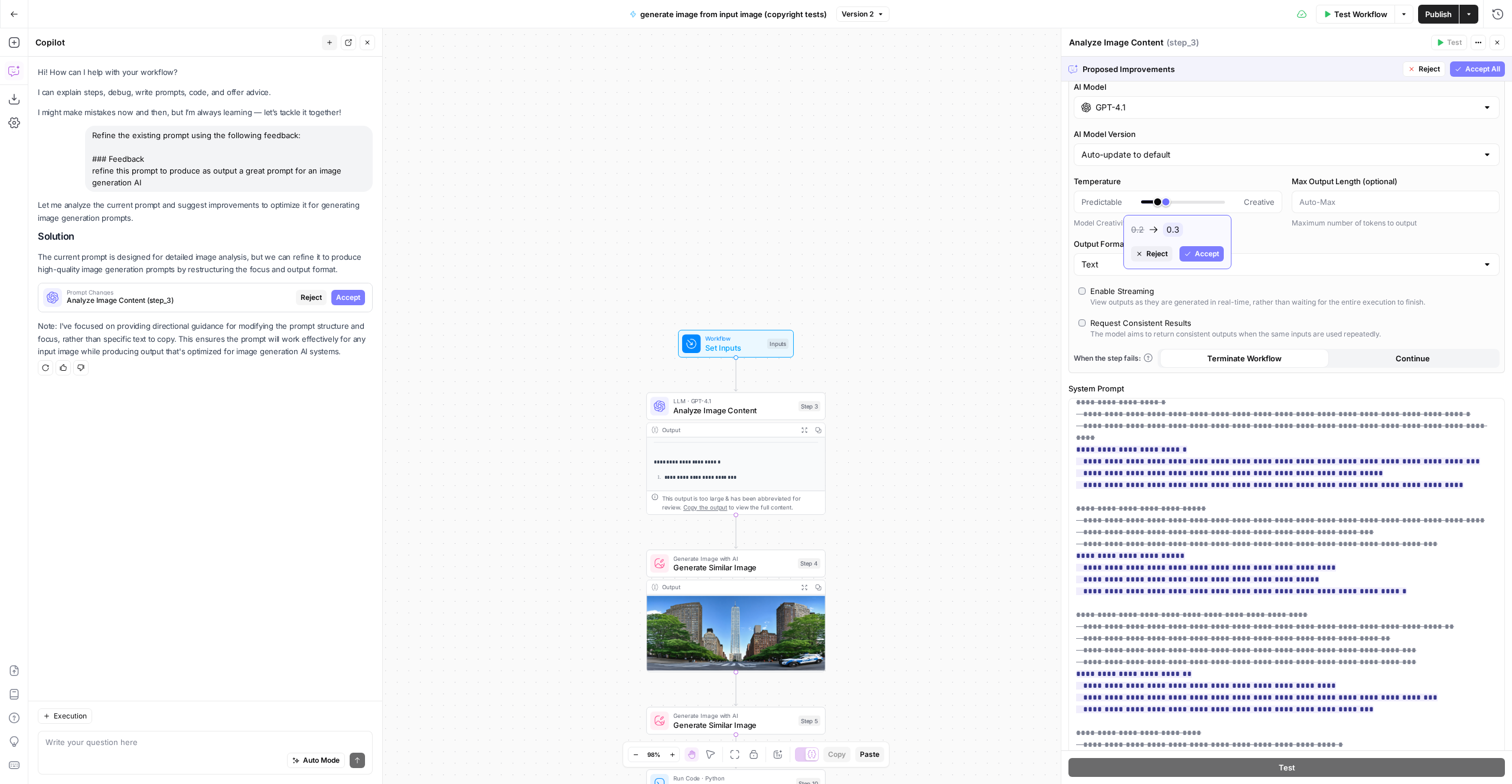
click at [1204, 255] on span "Accept" at bounding box center [1207, 254] width 24 height 11
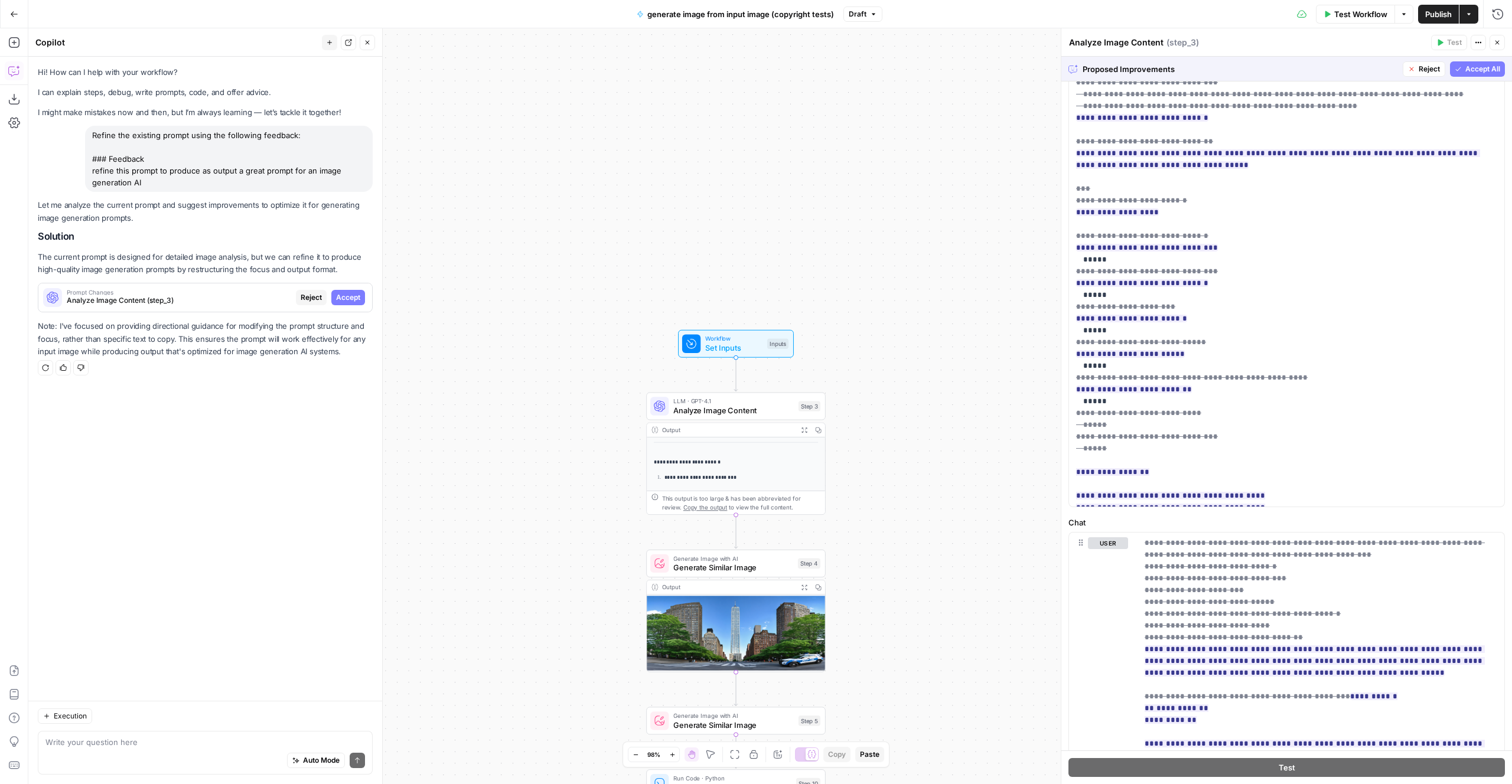
scroll to position [204, 0]
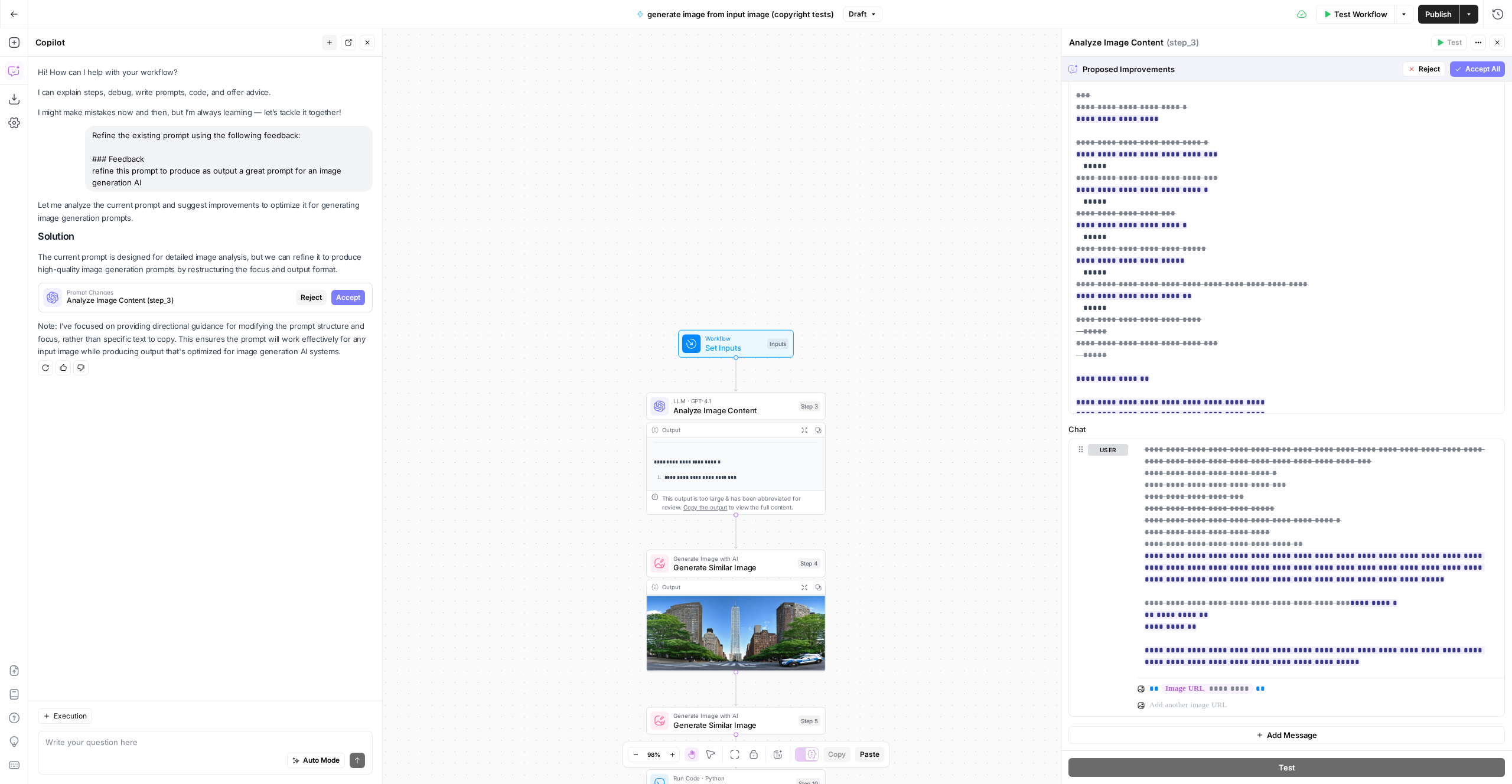
click at [1474, 69] on span "Accept All" at bounding box center [1482, 69] width 35 height 11
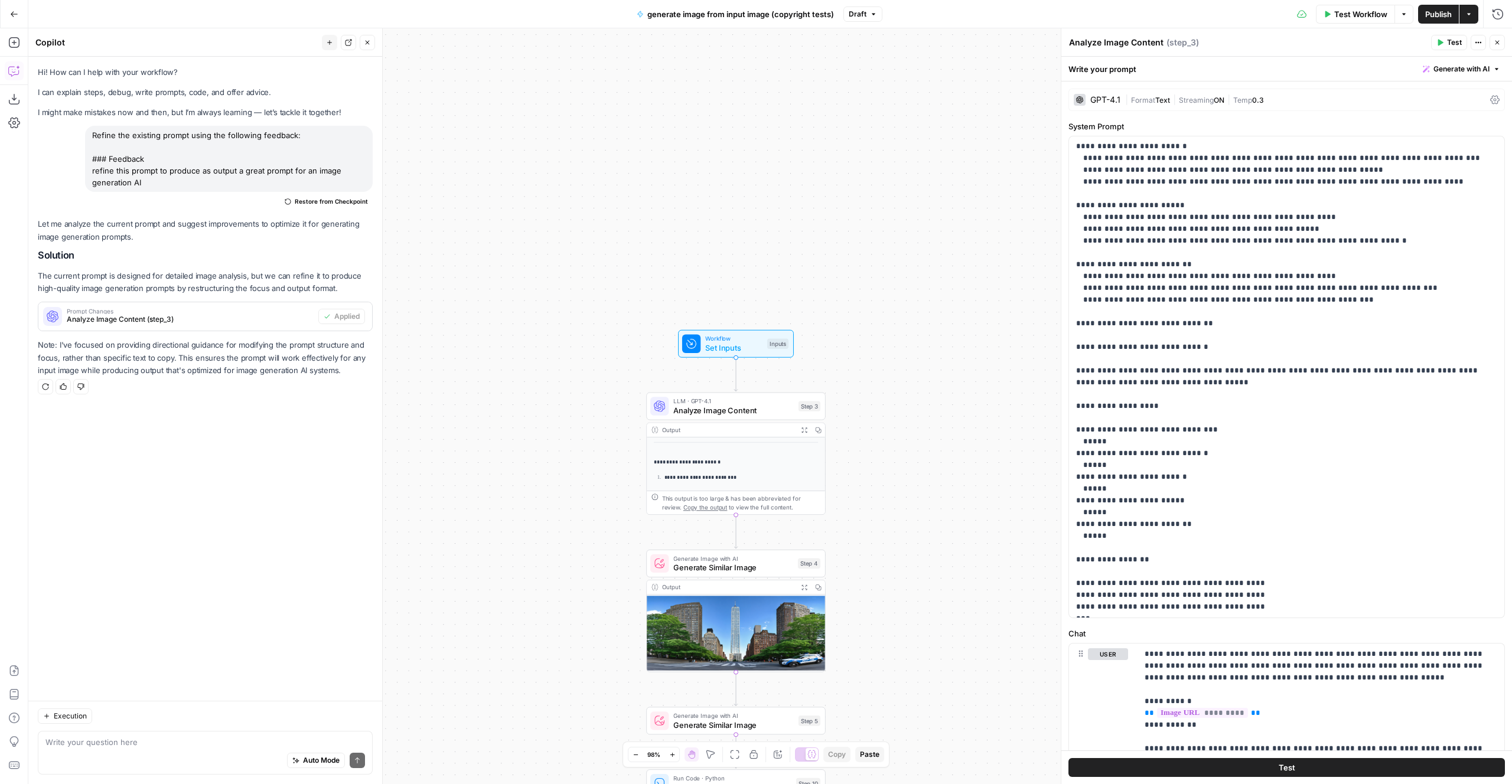
scroll to position [82, 0]
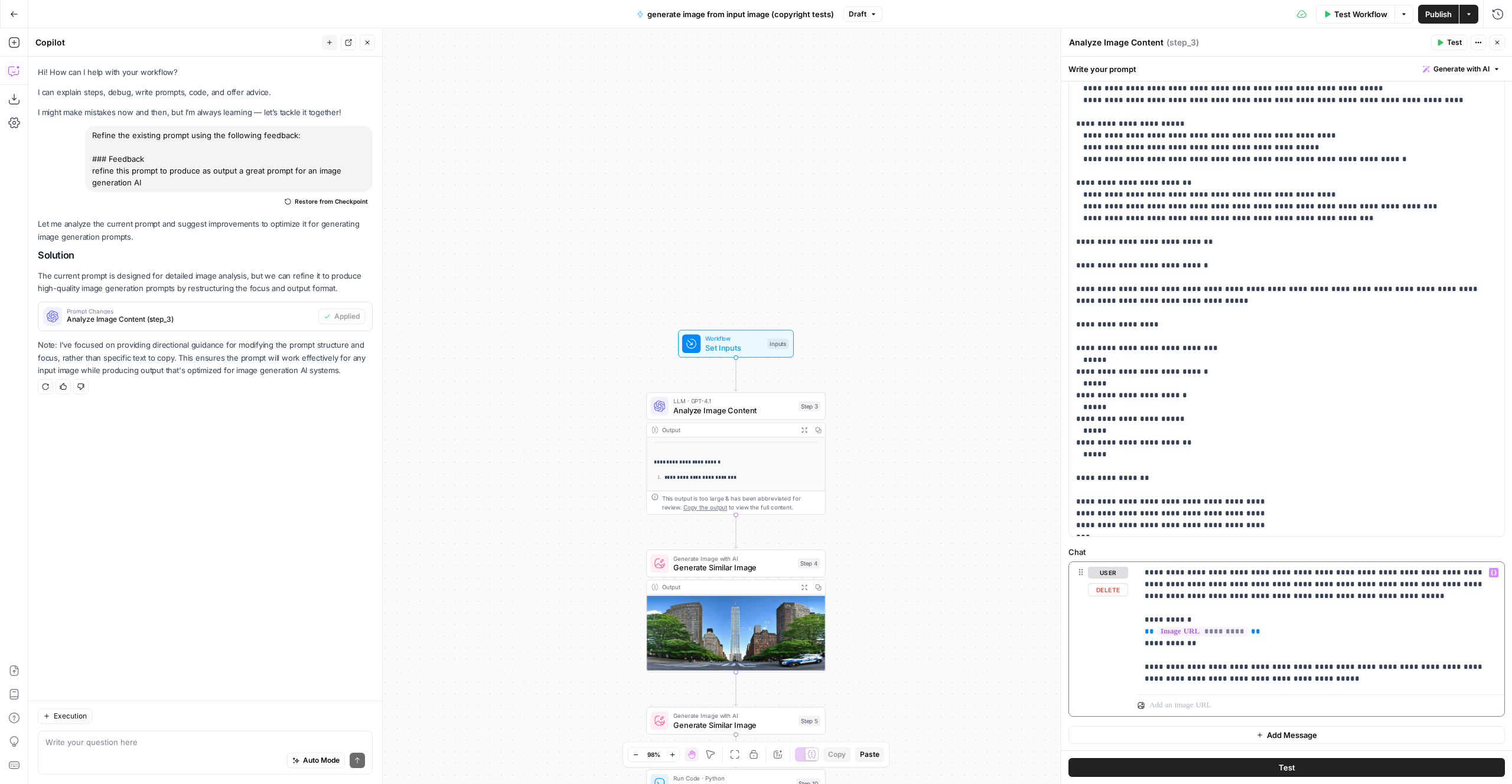
click at [1269, 628] on p "**********" at bounding box center [1320, 626] width 353 height 118
click at [1242, 707] on p at bounding box center [1315, 705] width 330 height 12
click at [1214, 644] on p "**********" at bounding box center [1320, 626] width 353 height 118
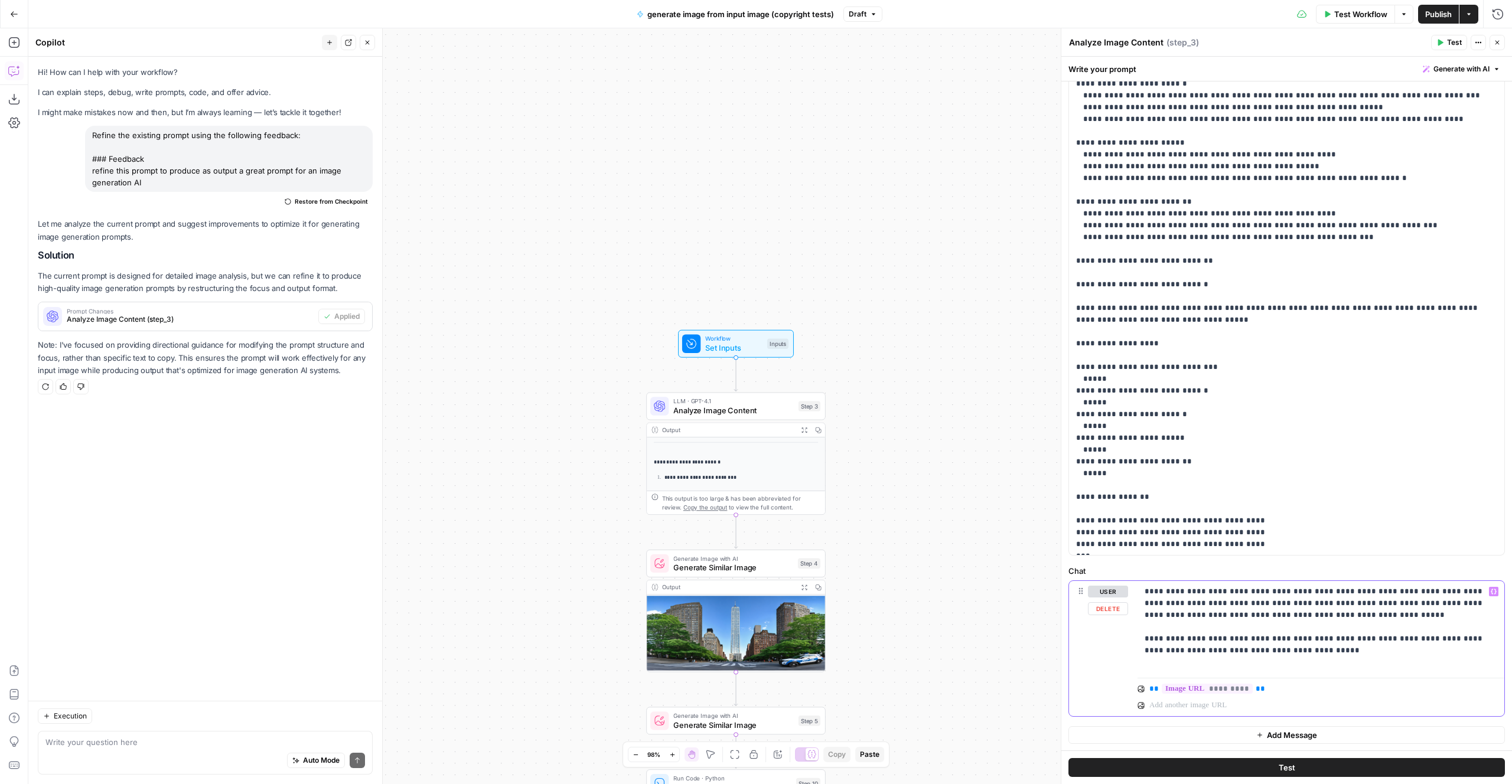
scroll to position [51, 0]
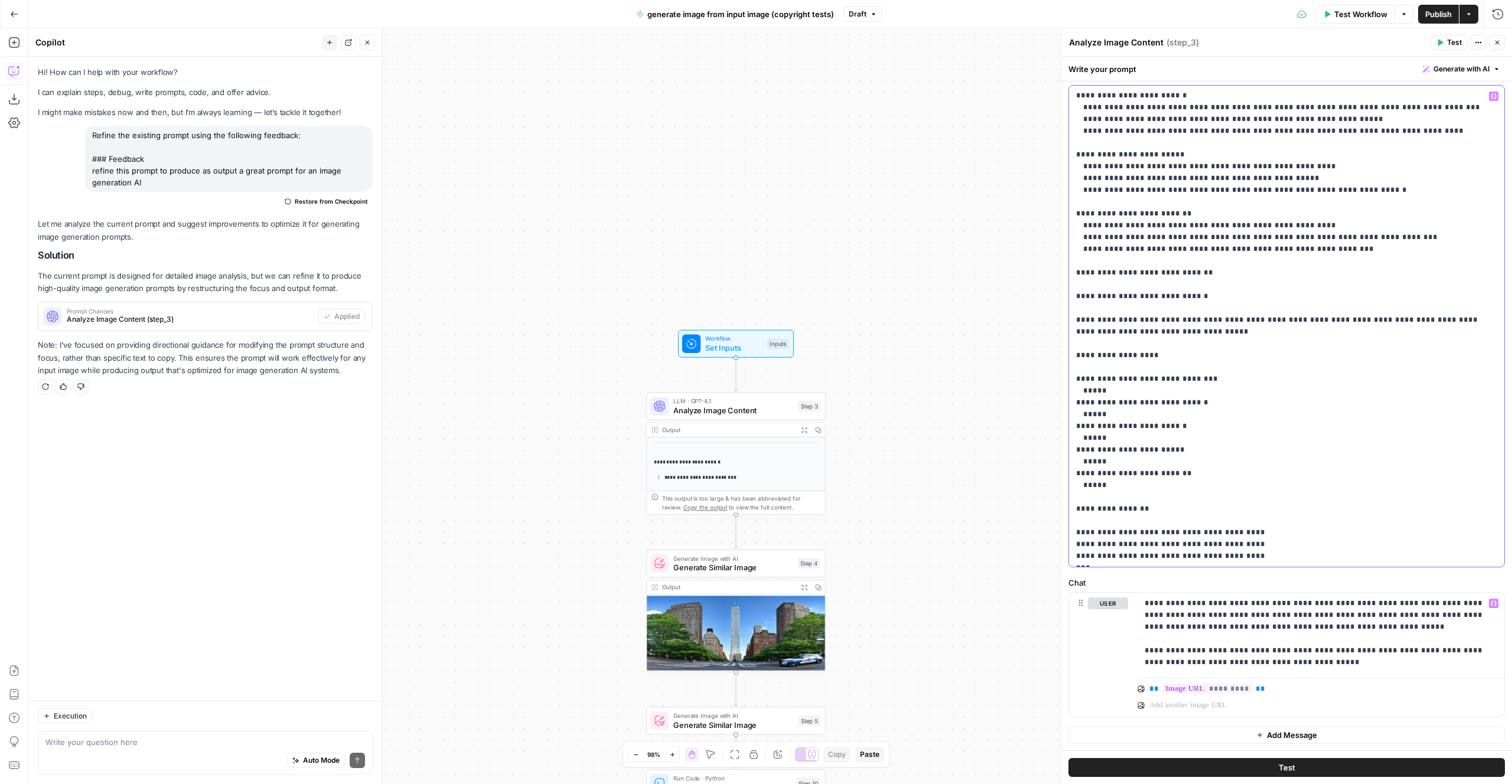
click at [1264, 508] on p "**********" at bounding box center [1287, 142] width 421 height 838
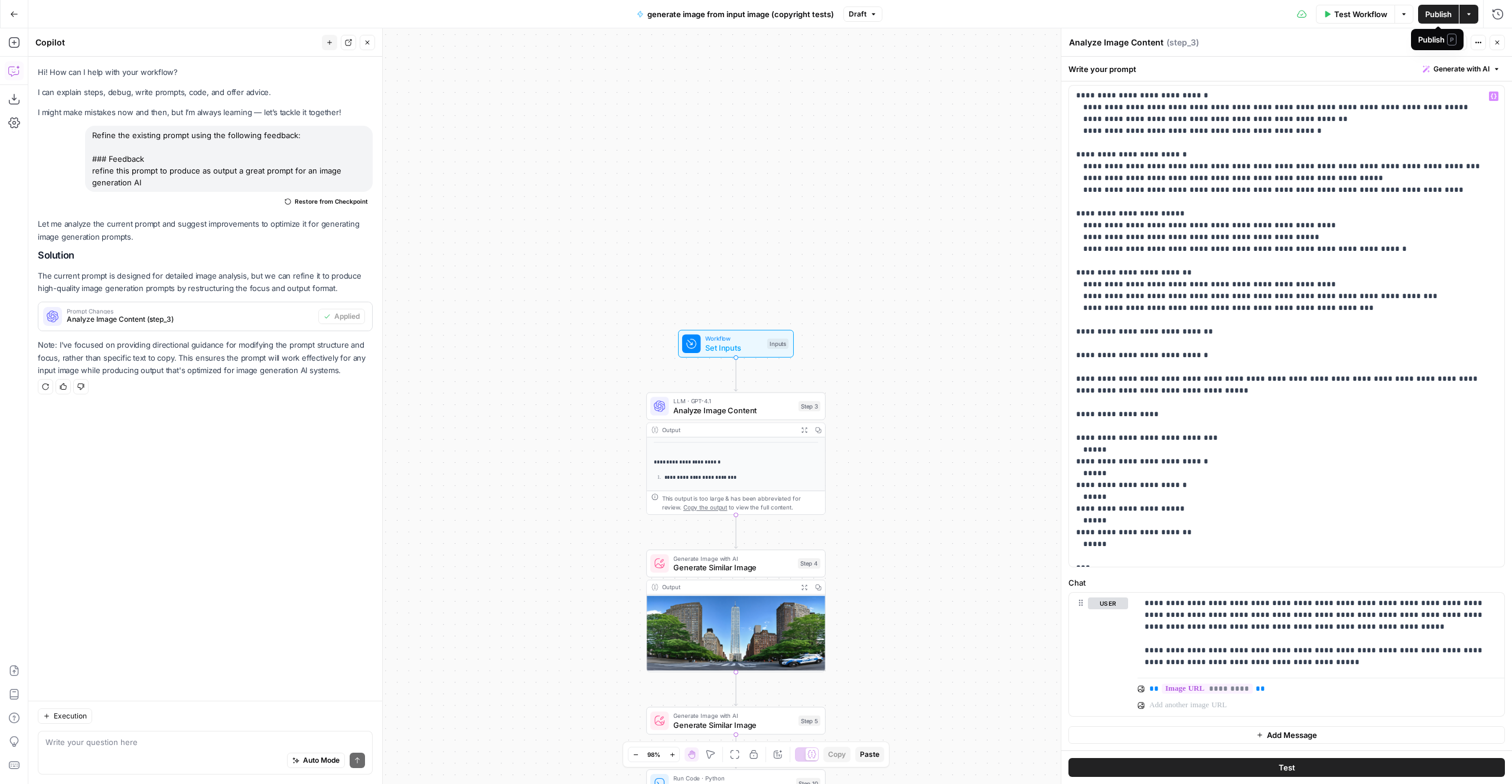
click at [1438, 14] on span "Publish" at bounding box center [1439, 14] width 26 height 12
click at [1497, 35] on button "Close" at bounding box center [1497, 43] width 16 height 16
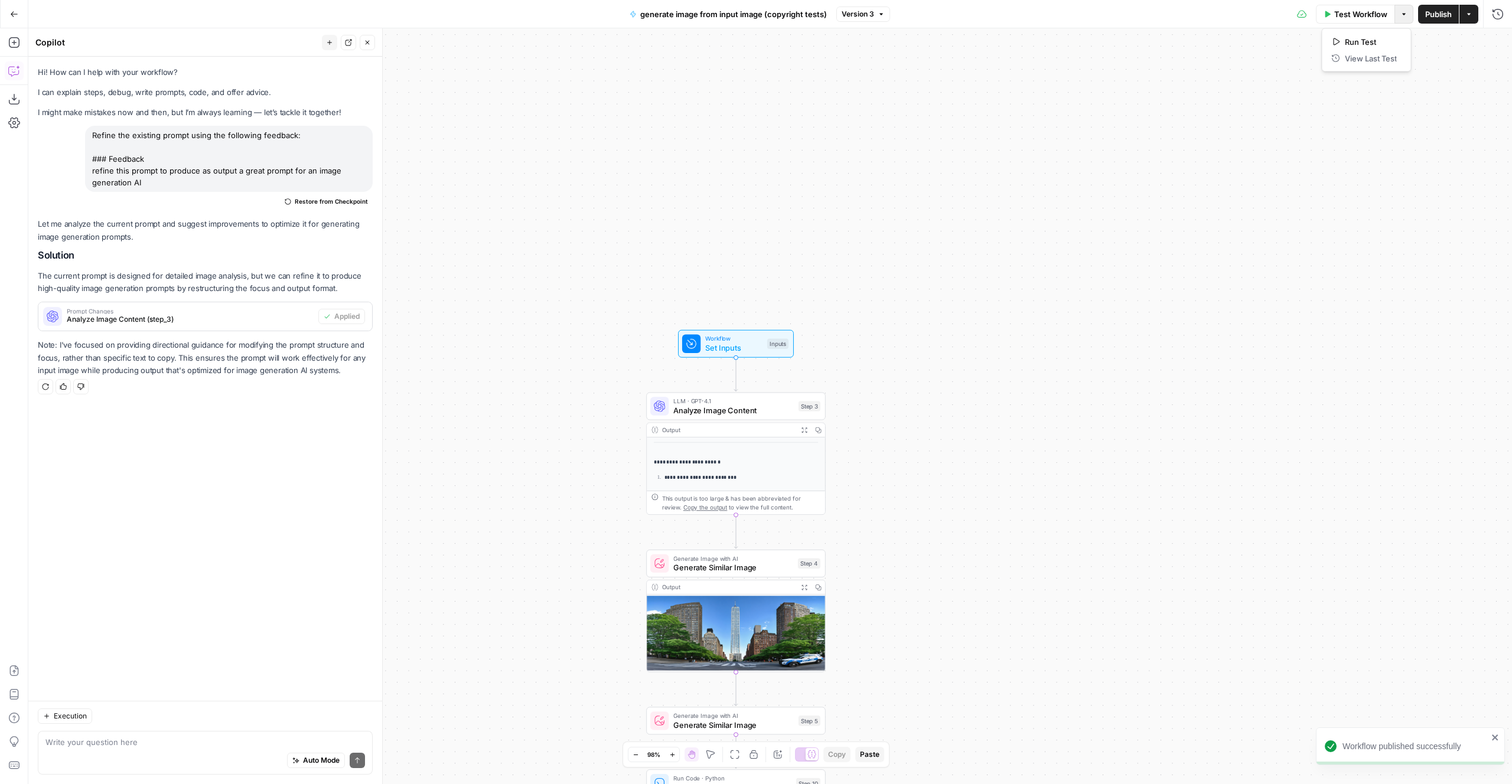
click at [1396, 15] on button "Options" at bounding box center [1404, 14] width 19 height 19
click at [1470, 12] on icon "button" at bounding box center [1468, 14] width 7 height 7
click at [1405, 76] on span "Return to Grid" at bounding box center [1391, 75] width 111 height 12
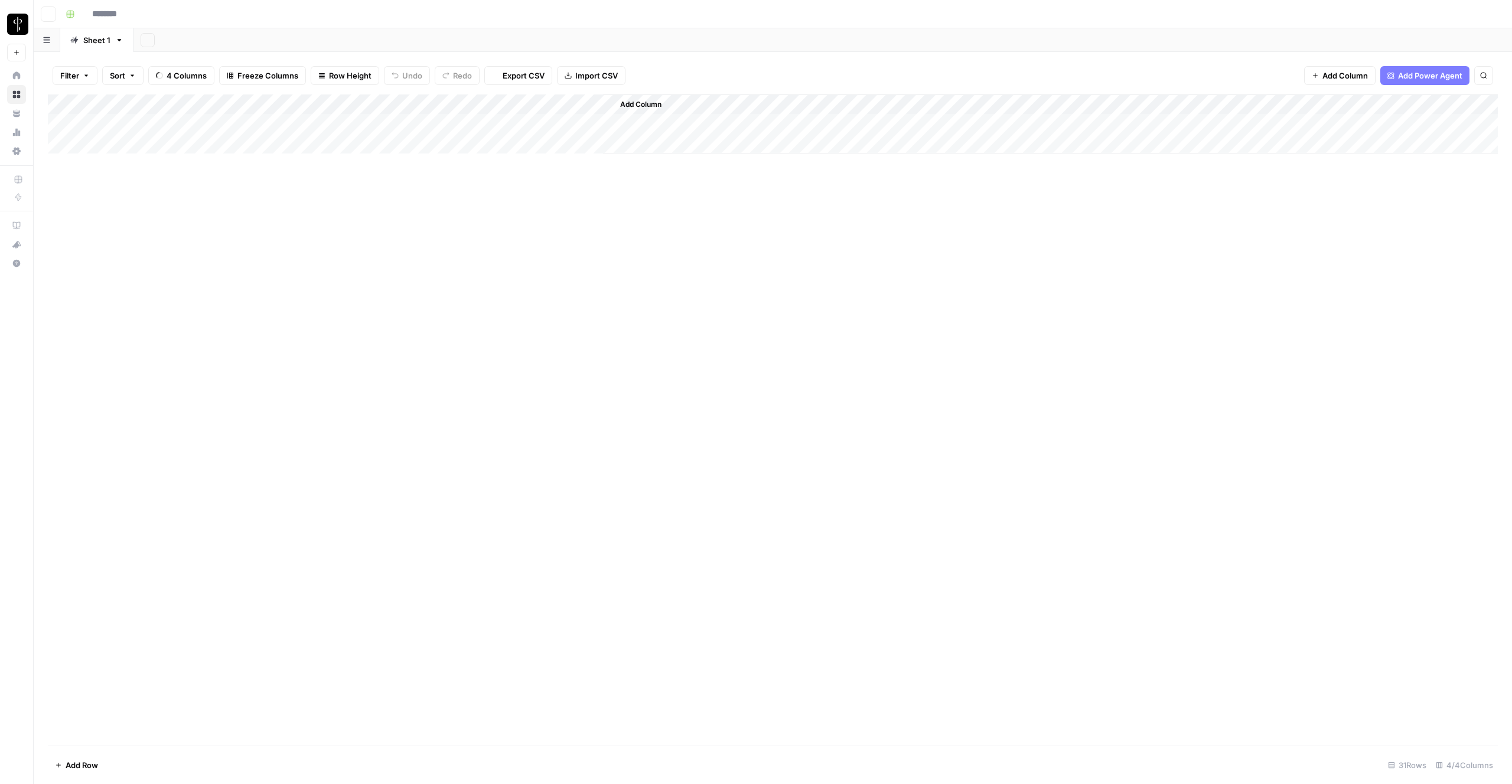
type input "**********"
click at [382, 162] on div "Add Column" at bounding box center [772, 420] width 1450 height 651
click at [696, 163] on div "Add Column" at bounding box center [772, 420] width 1450 height 651
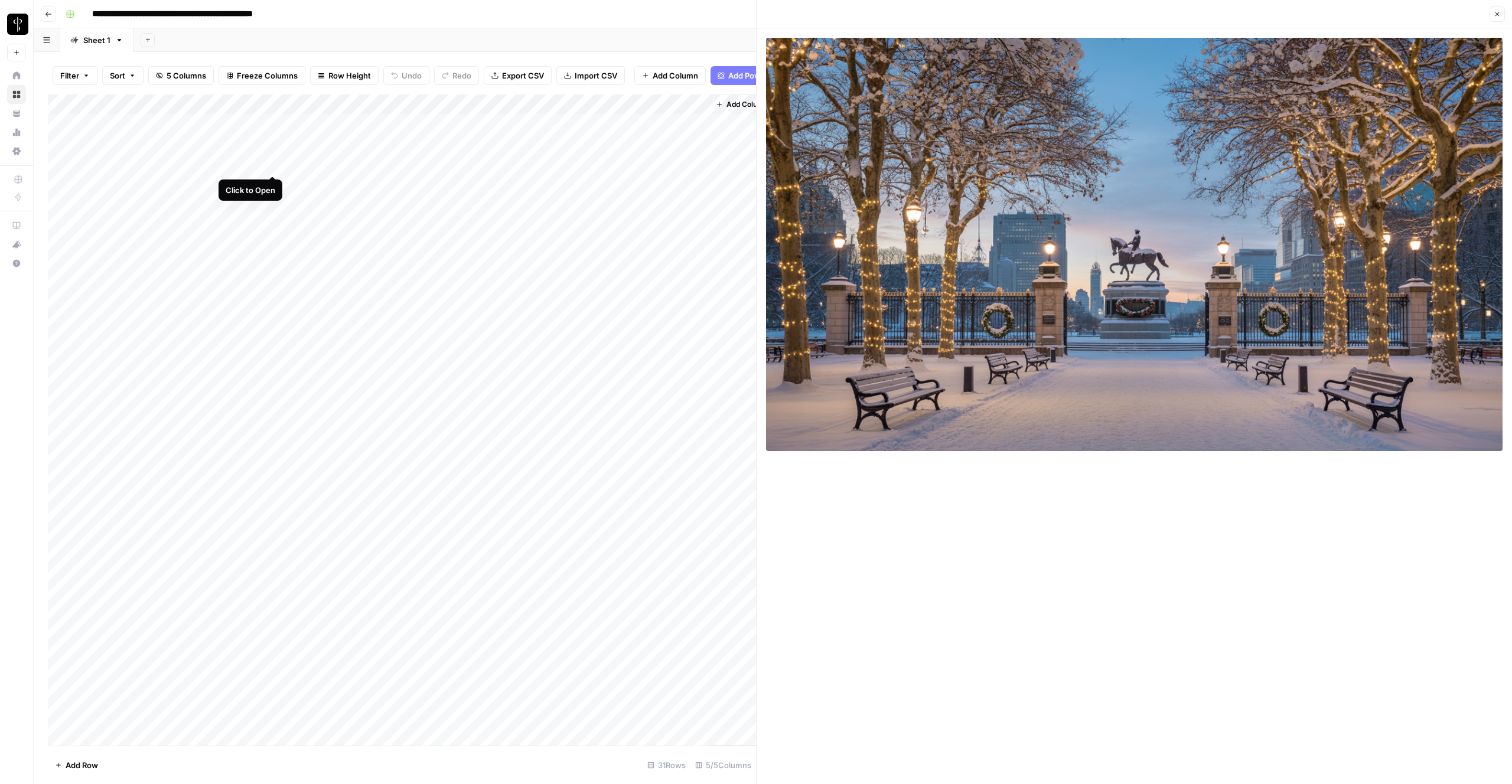
click at [272, 163] on div "Add Column" at bounding box center [401, 420] width 708 height 651
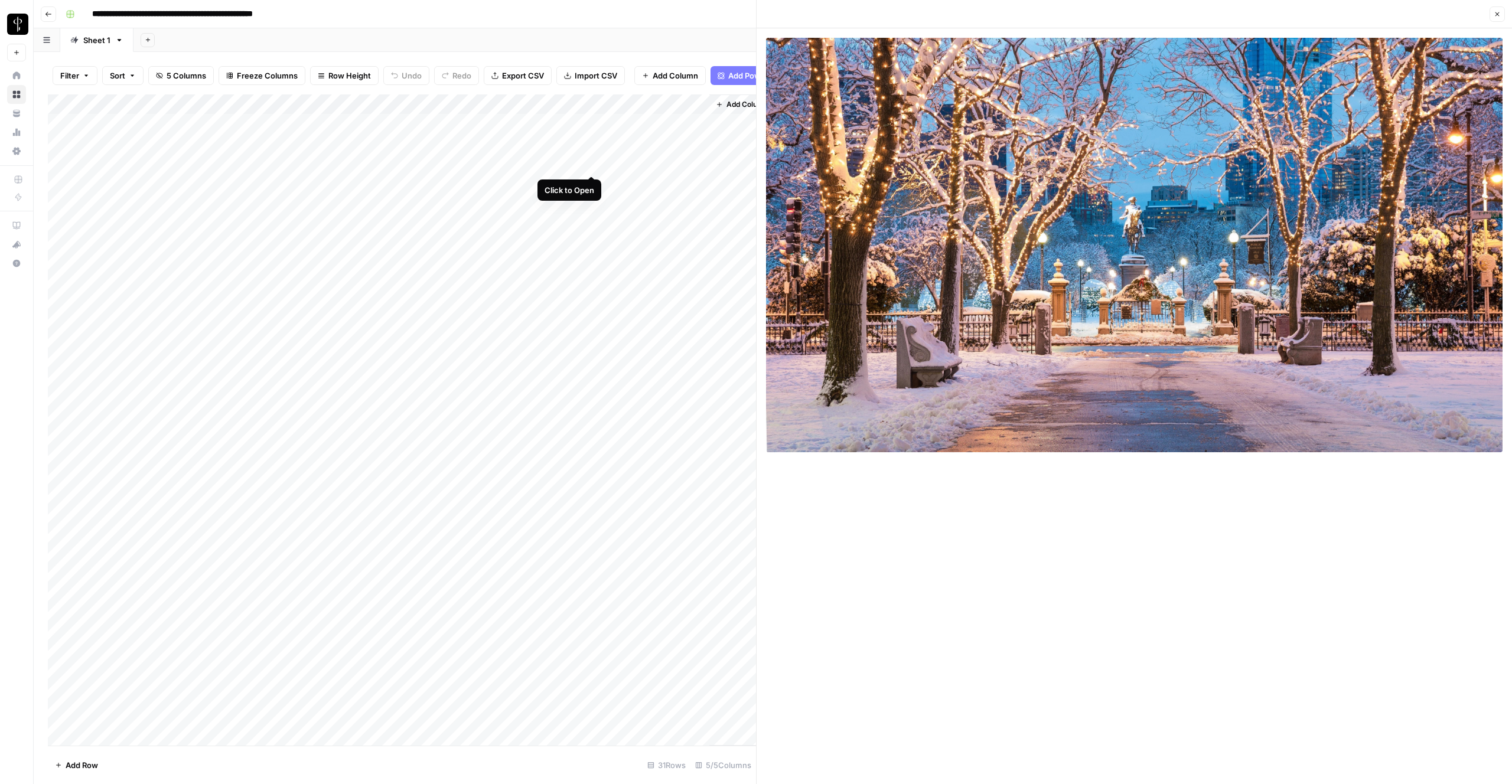
click at [593, 163] on div "Add Column" at bounding box center [401, 420] width 708 height 651
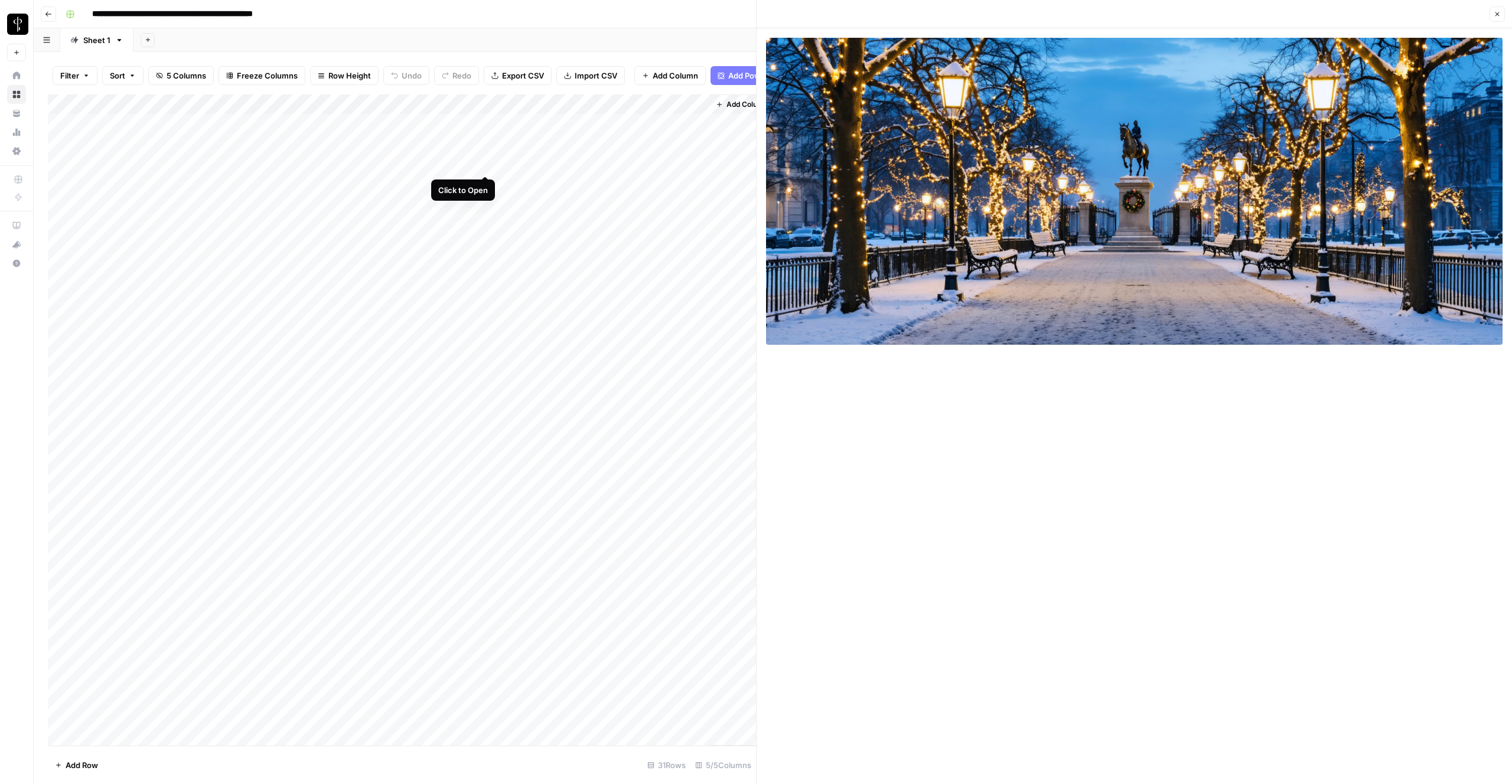
click at [485, 162] on div "Add Column" at bounding box center [401, 420] width 708 height 651
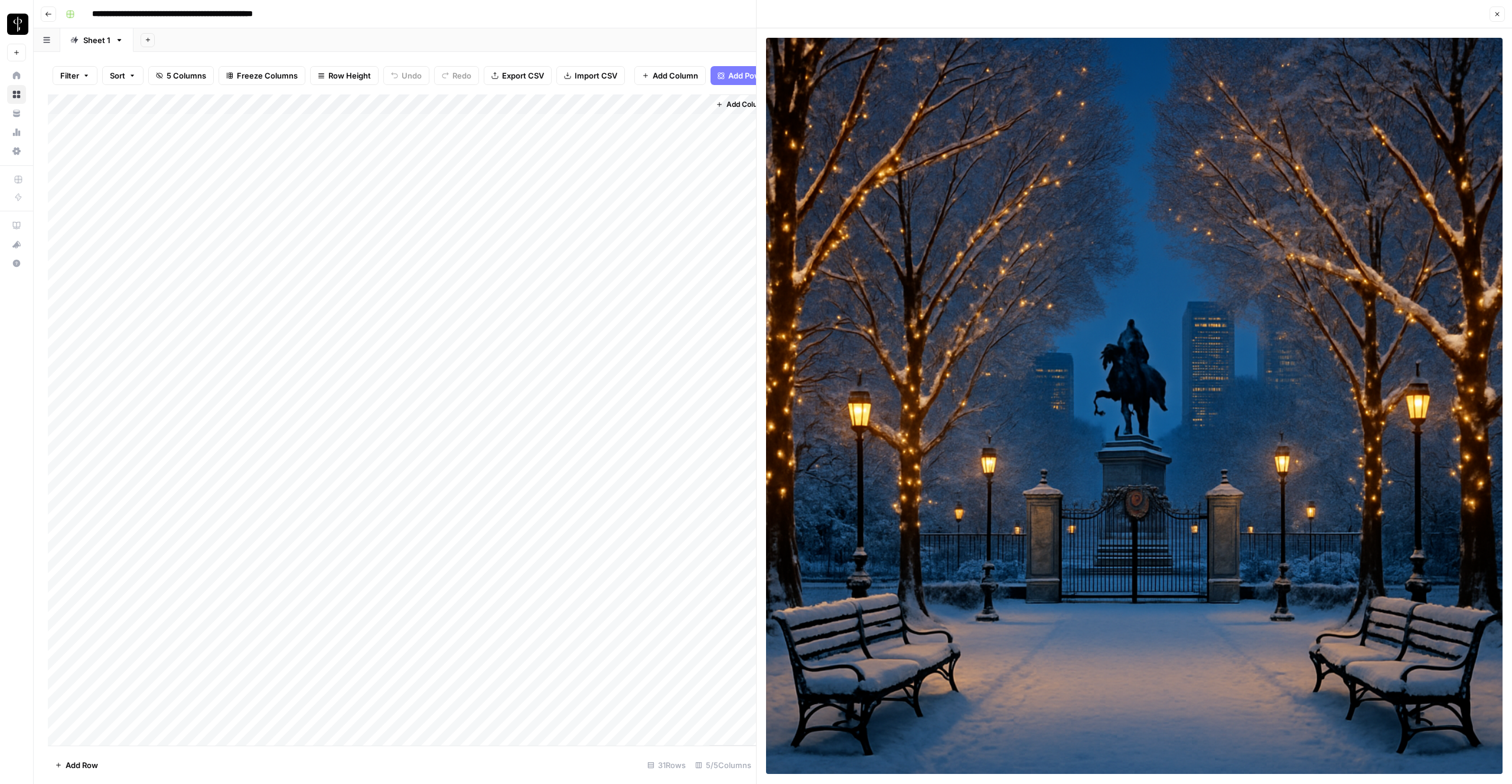
click at [385, 106] on div "Add Column" at bounding box center [401, 420] width 708 height 651
click at [393, 132] on span "All Rows" at bounding box center [422, 132] width 75 height 12
click at [274, 303] on div "Add Column" at bounding box center [401, 420] width 708 height 651
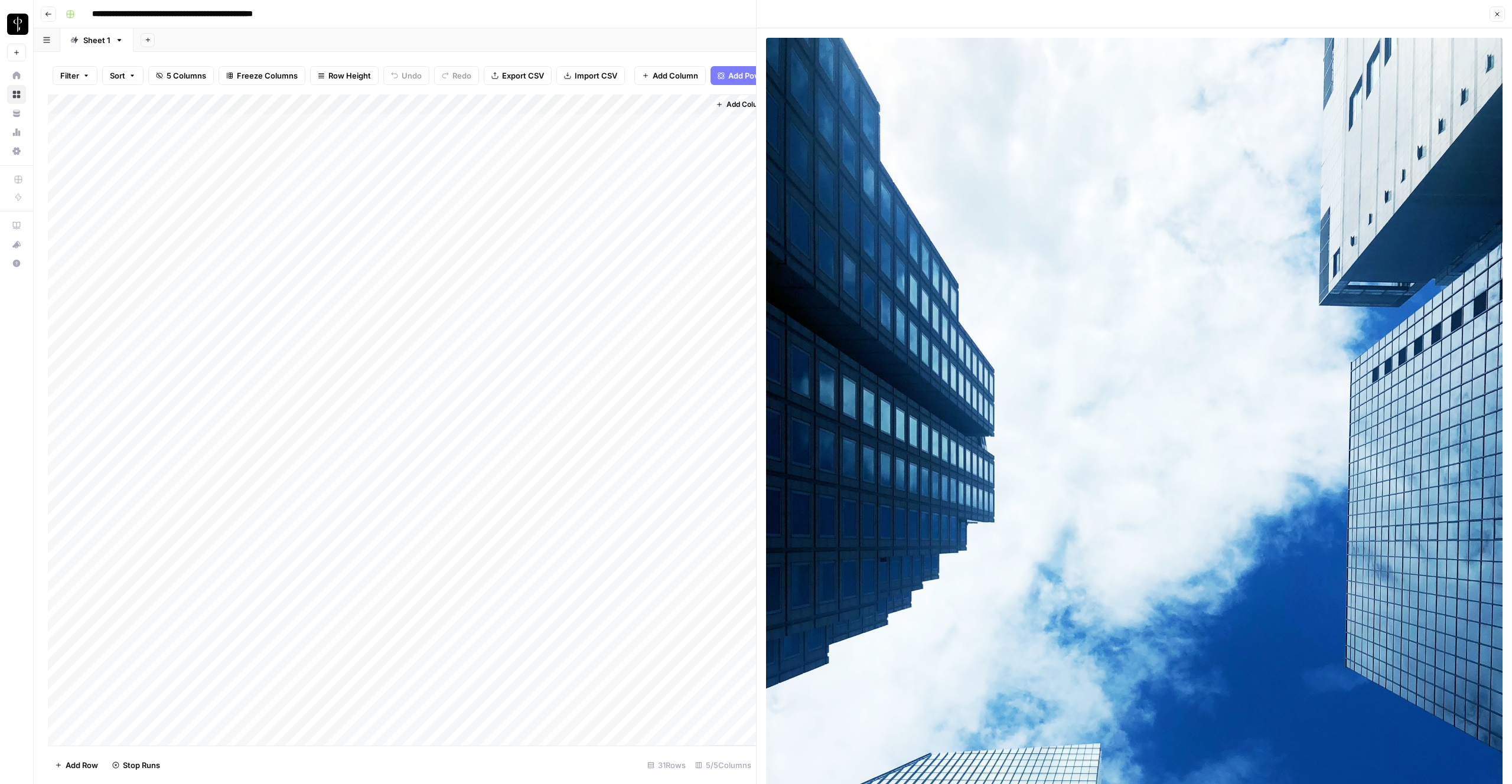
click at [485, 303] on div "Add Column" at bounding box center [401, 420] width 708 height 651
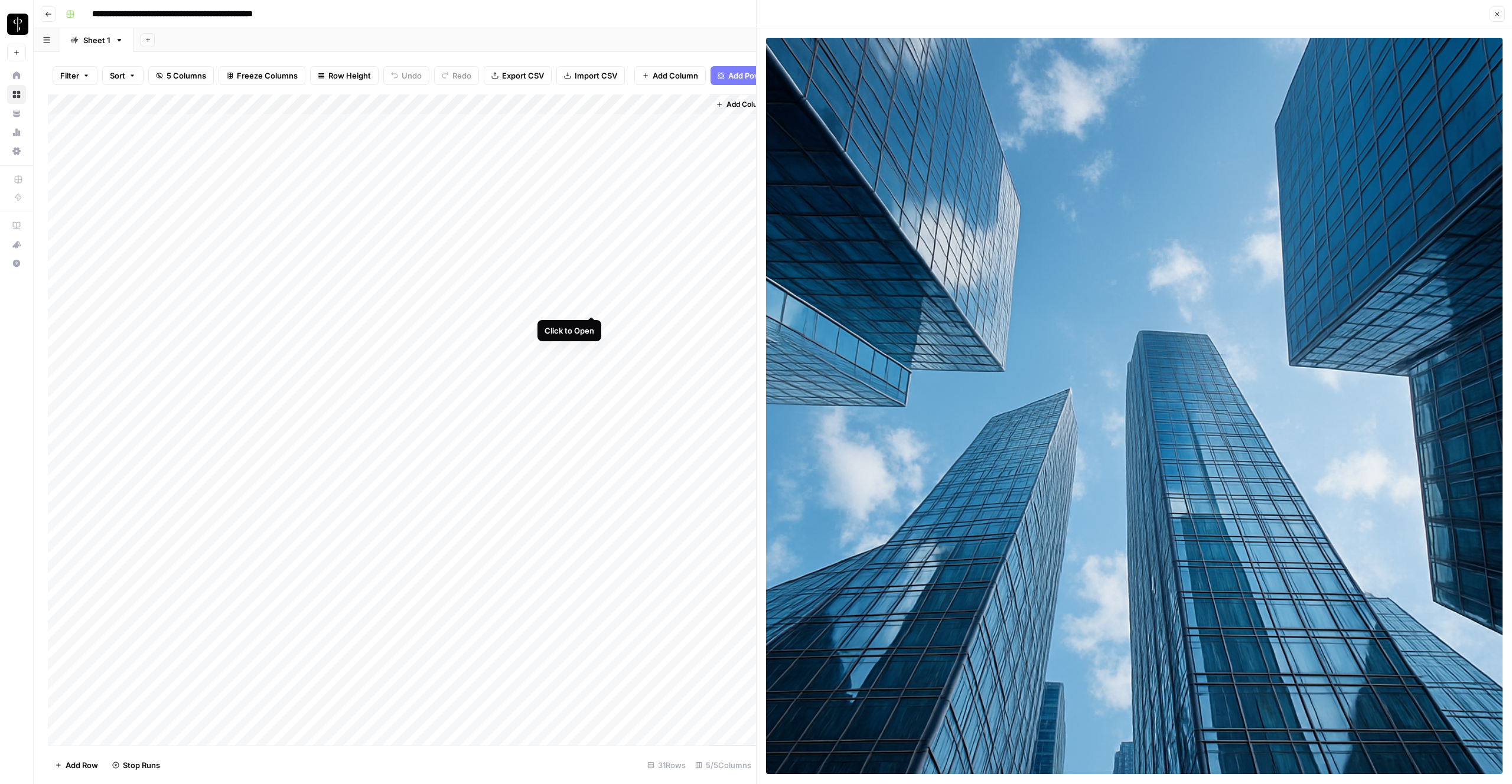
click at [593, 303] on div "Add Column" at bounding box center [401, 420] width 708 height 651
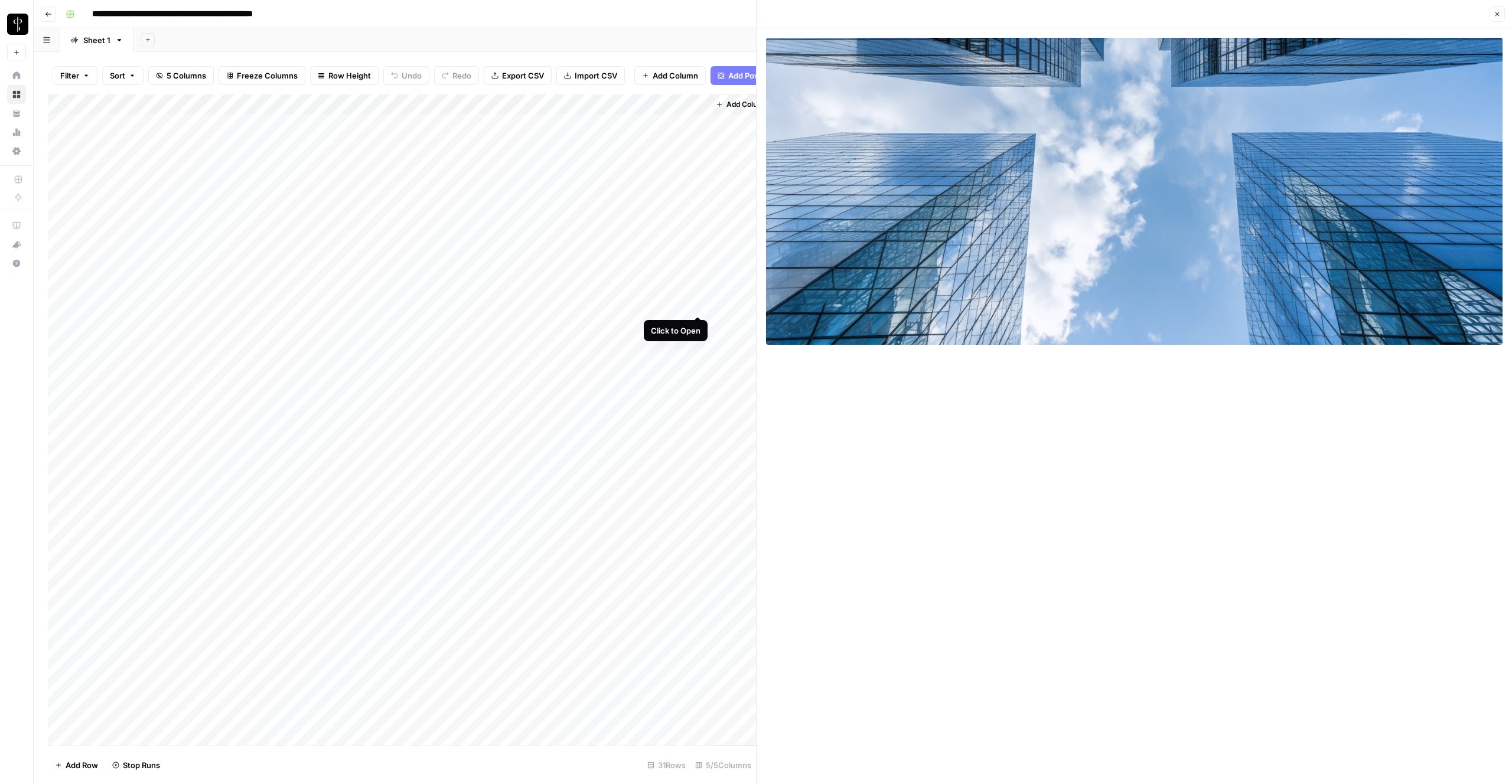
click at [697, 300] on div "Add Column" at bounding box center [401, 420] width 708 height 651
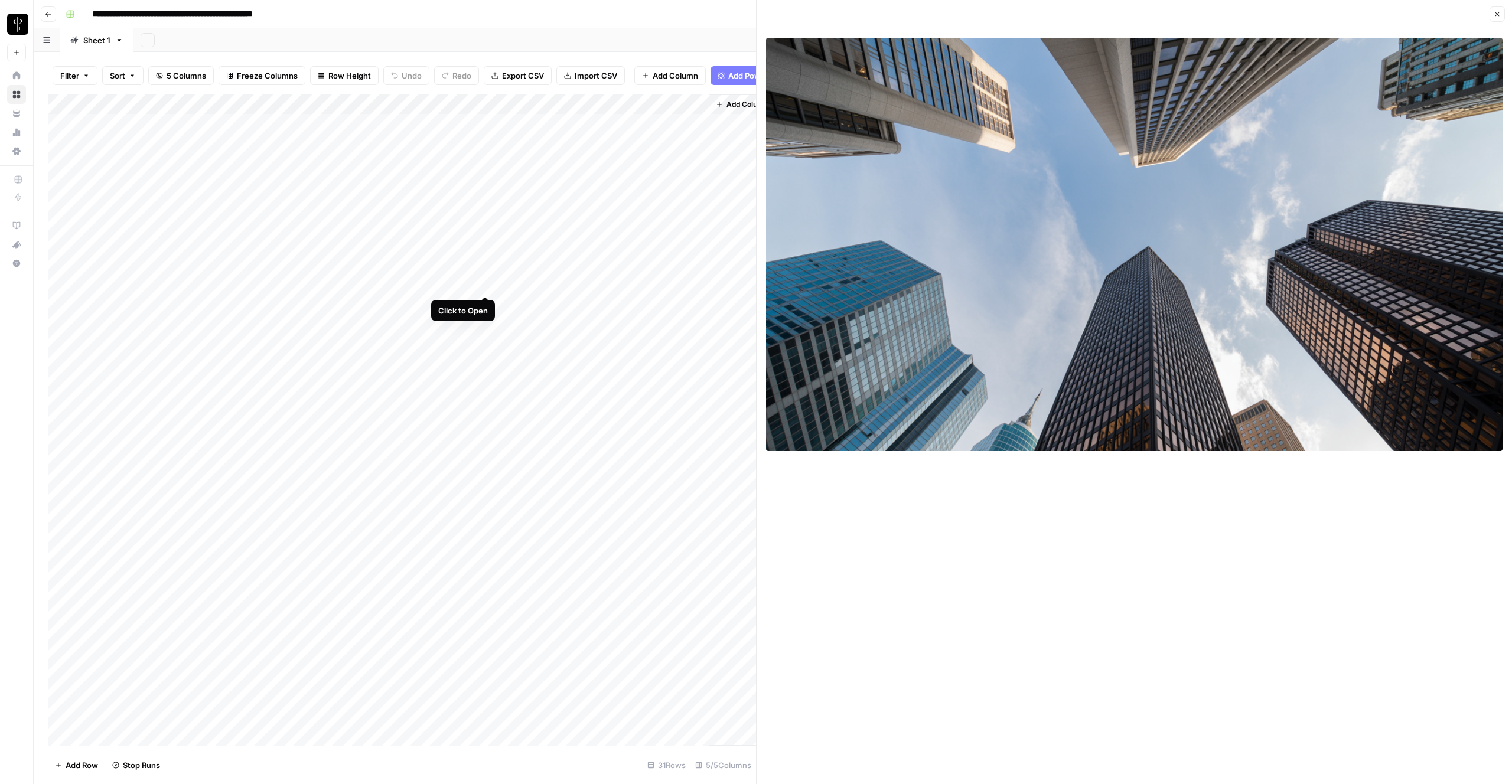
click at [482, 287] on div "Add Column" at bounding box center [401, 420] width 708 height 651
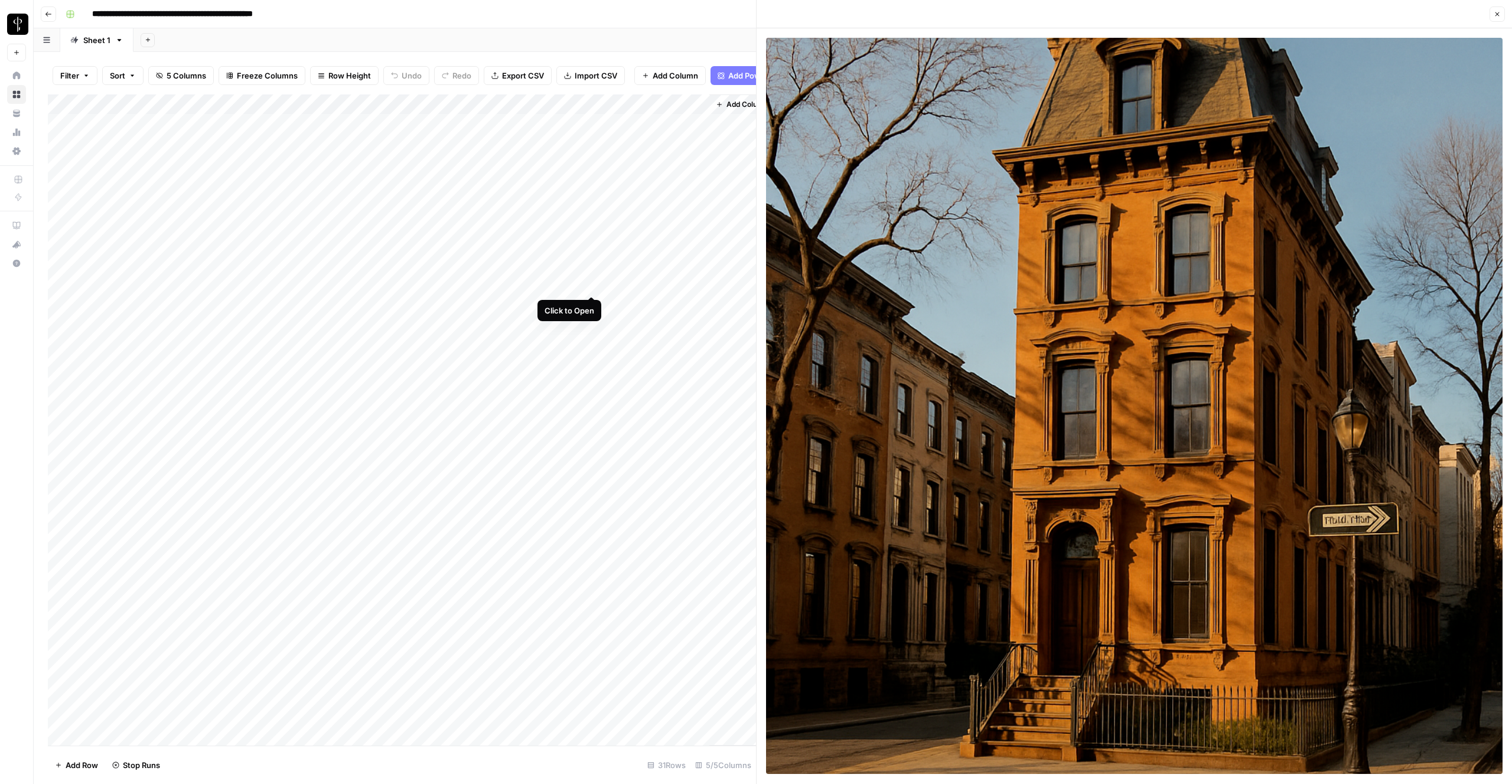
click at [593, 286] on div "Add Column" at bounding box center [401, 420] width 708 height 651
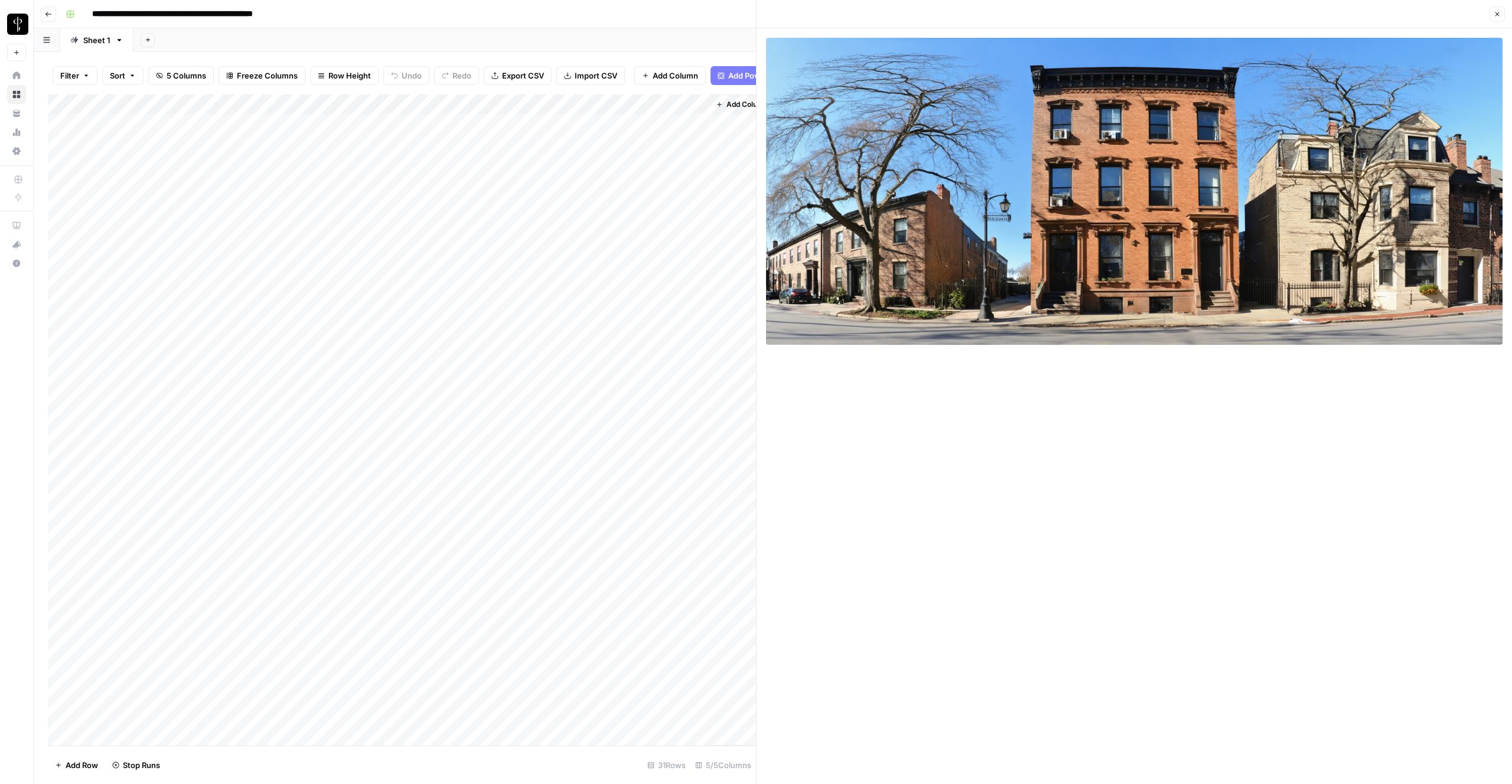
click at [275, 283] on div "Add Column" at bounding box center [401, 420] width 708 height 651
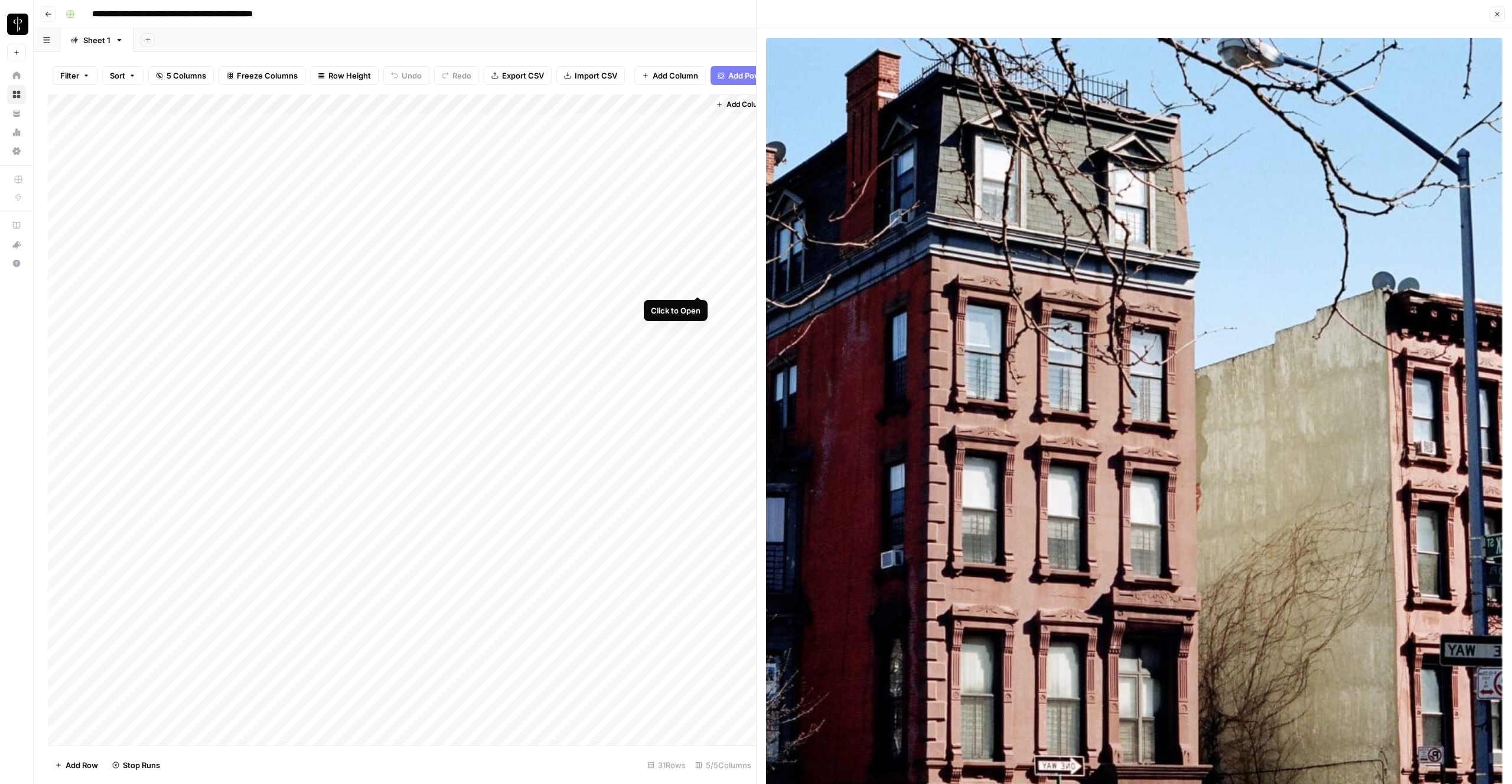
click at [699, 285] on div "Add Column" at bounding box center [401, 420] width 708 height 651
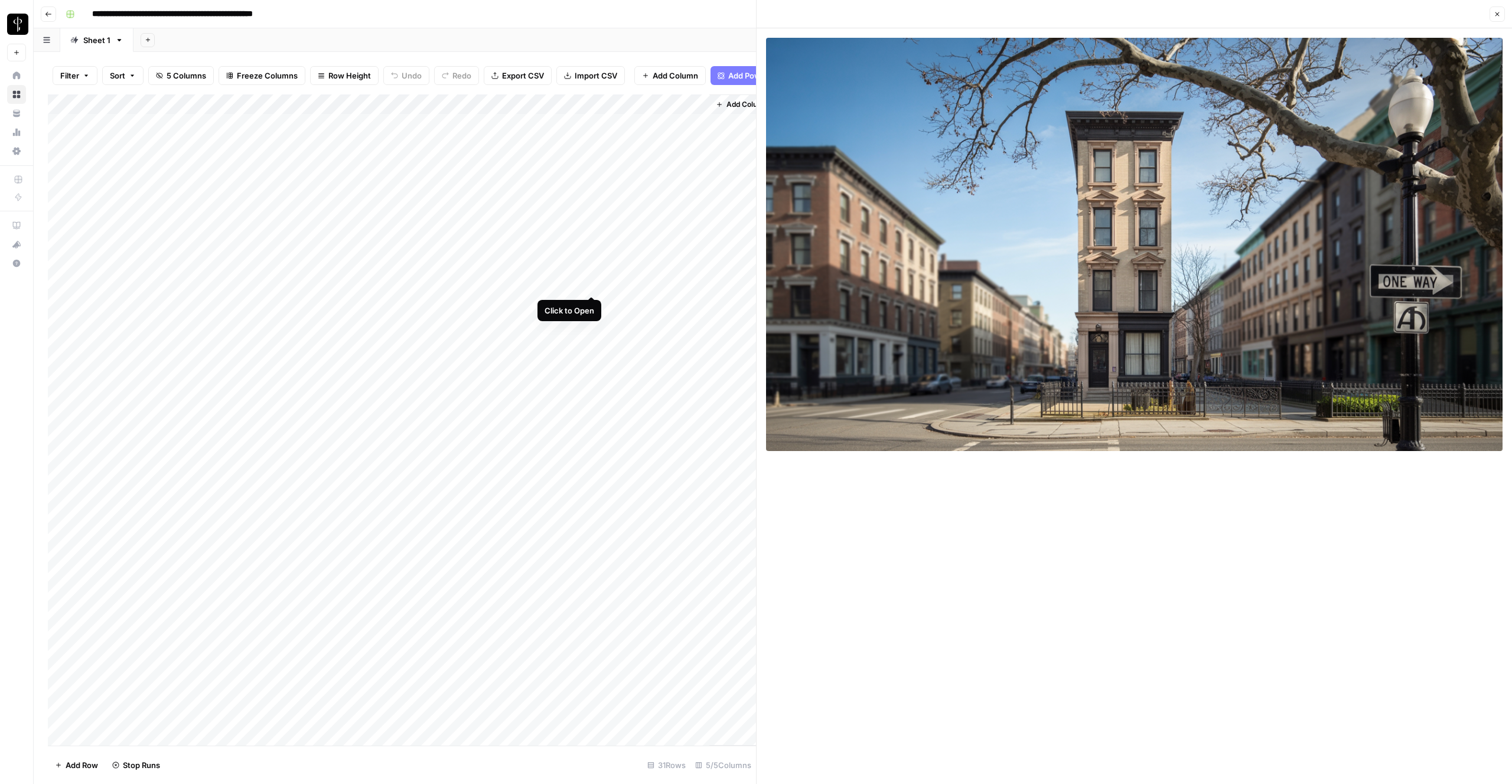
click at [593, 286] on div "Add Column" at bounding box center [401, 420] width 708 height 651
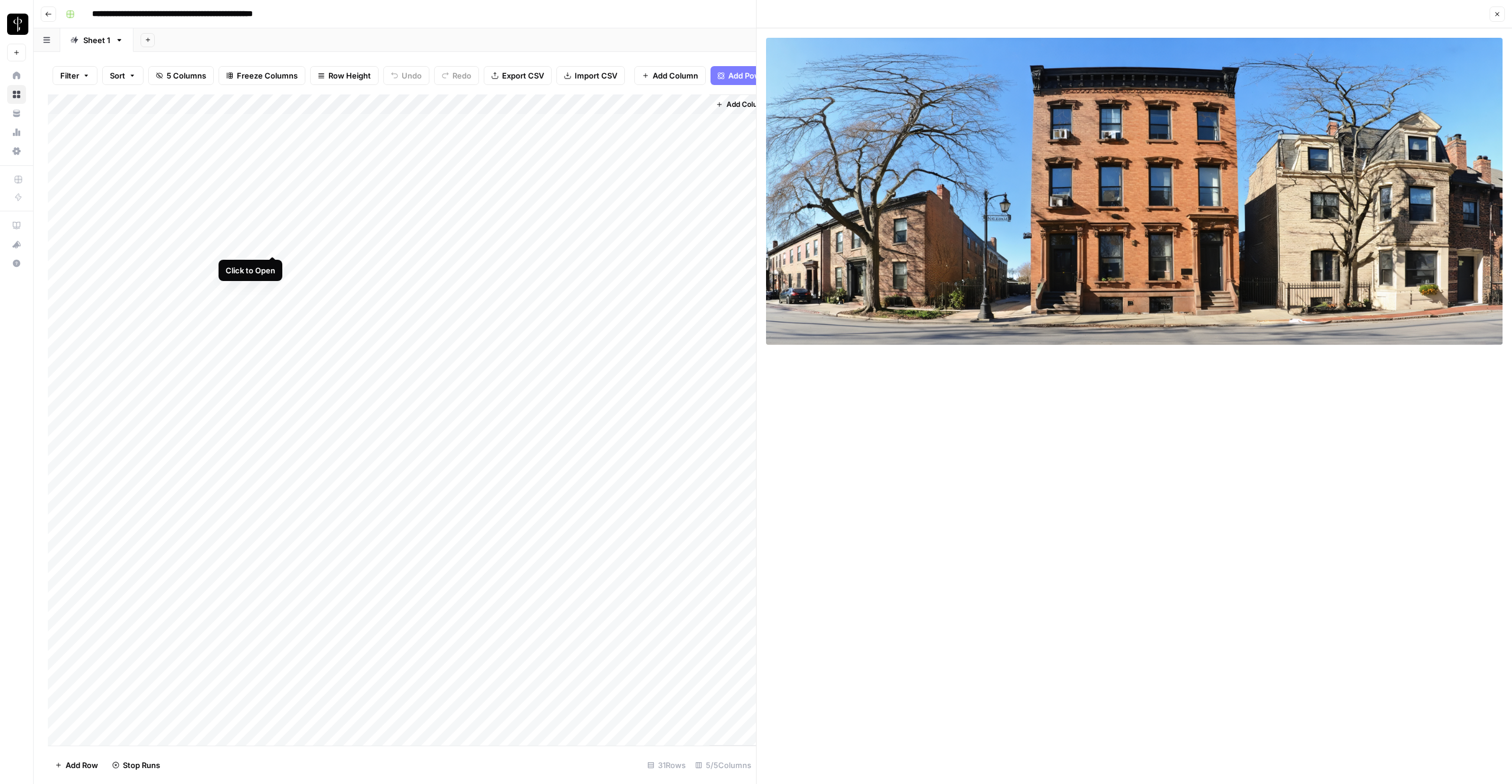
click at [277, 246] on div "Add Column" at bounding box center [401, 420] width 708 height 651
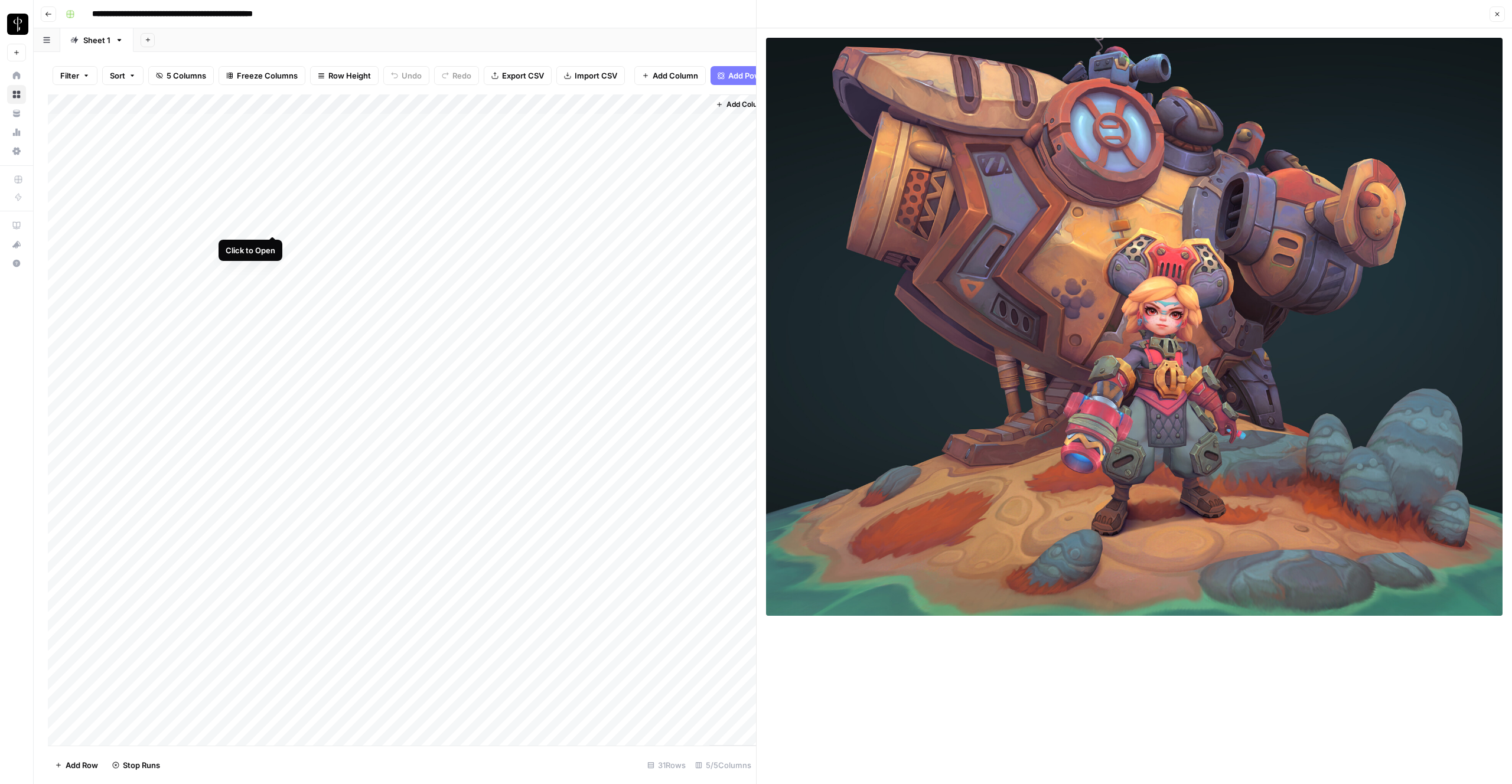
click at [270, 227] on div "Add Column" at bounding box center [401, 420] width 708 height 651
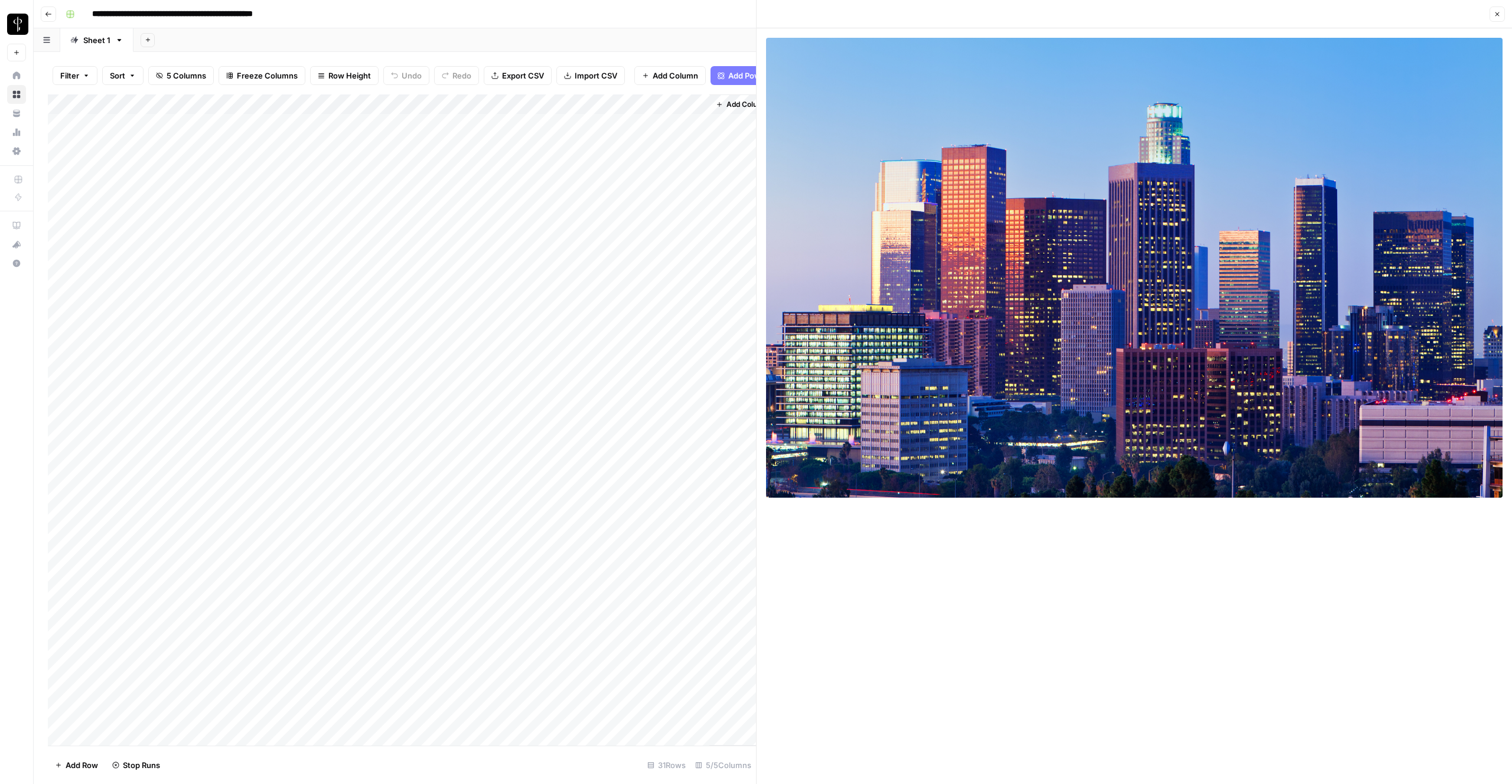
click at [485, 224] on div "Add Column" at bounding box center [401, 420] width 708 height 651
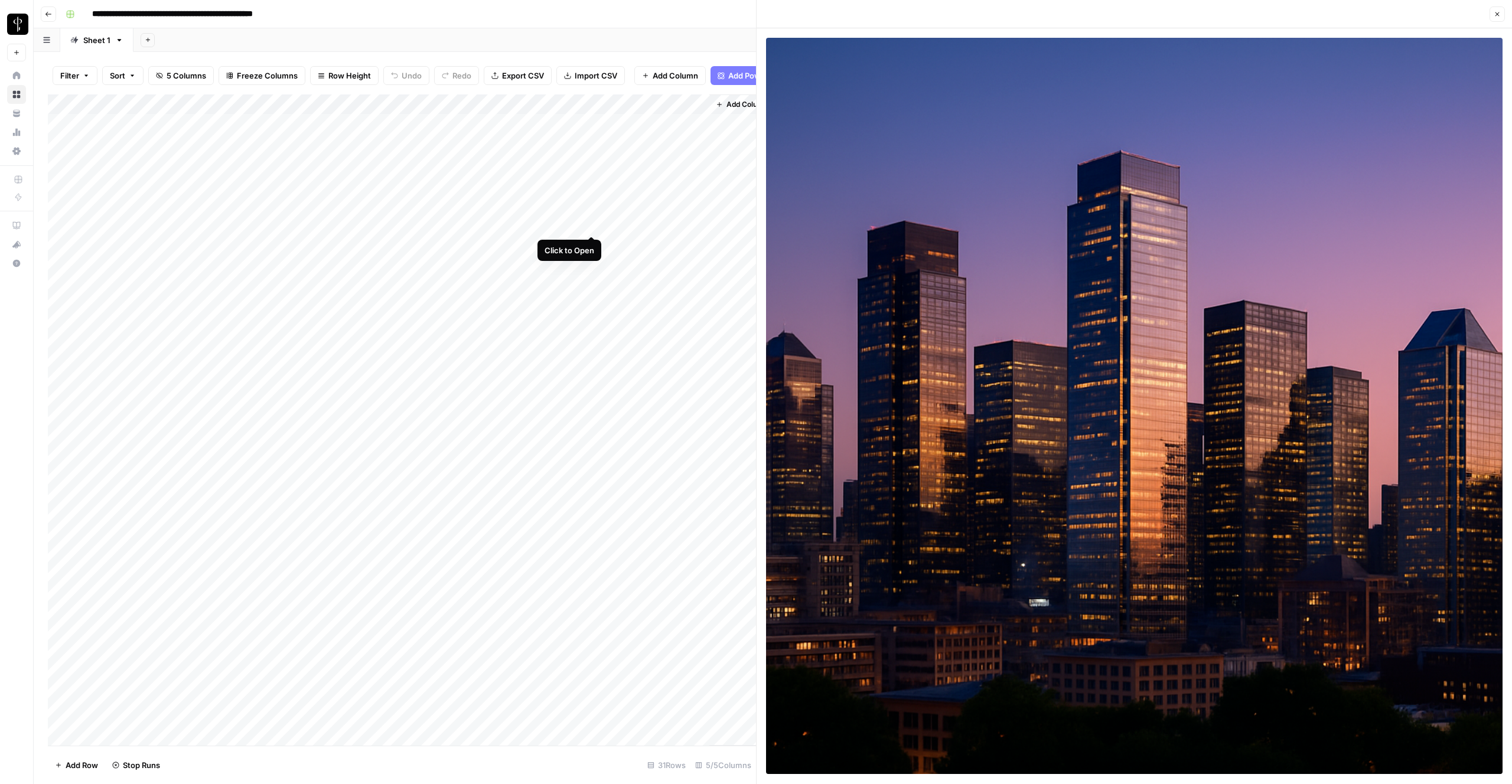
click at [594, 223] on div "Add Column" at bounding box center [401, 420] width 708 height 651
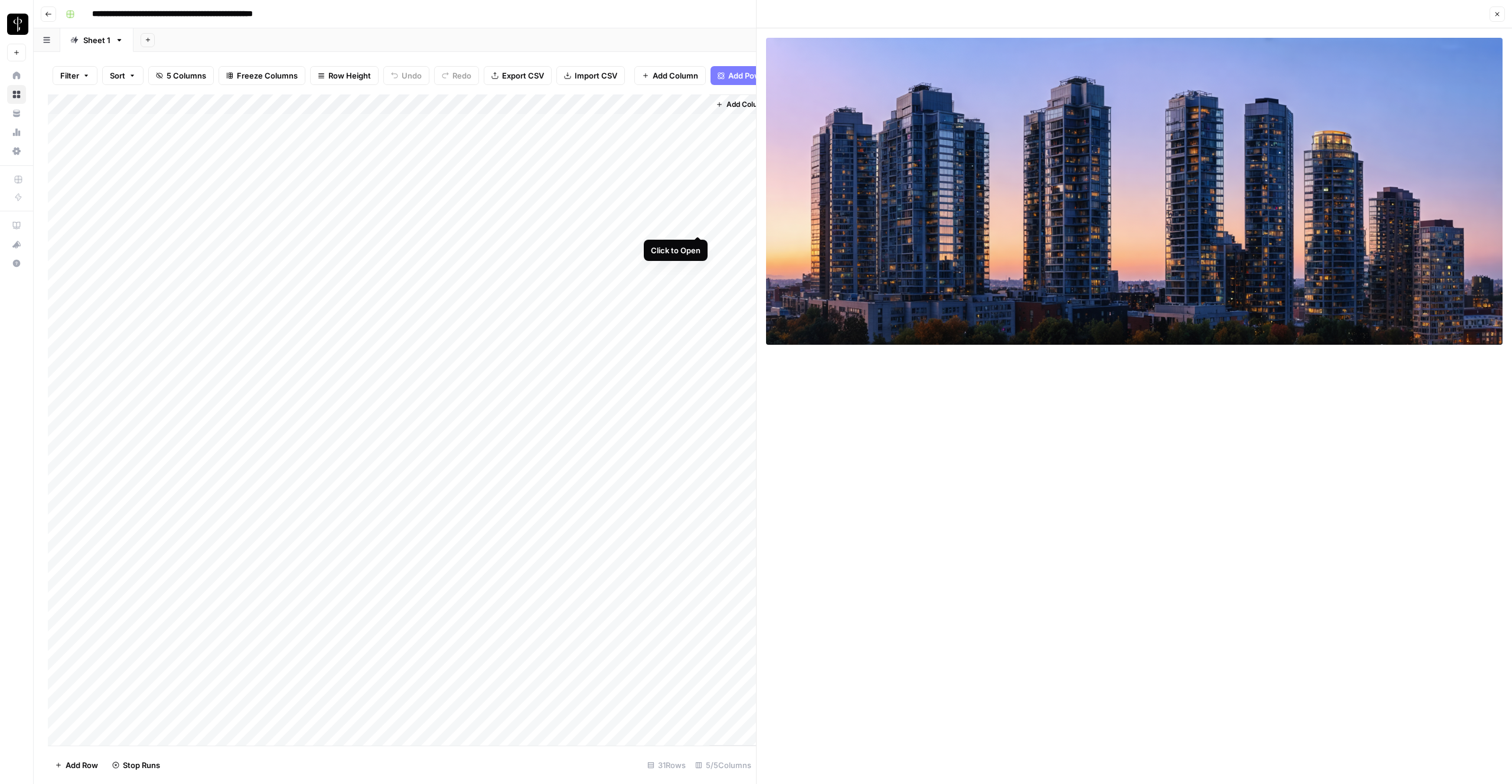
click at [700, 225] on div "Add Column" at bounding box center [401, 420] width 708 height 651
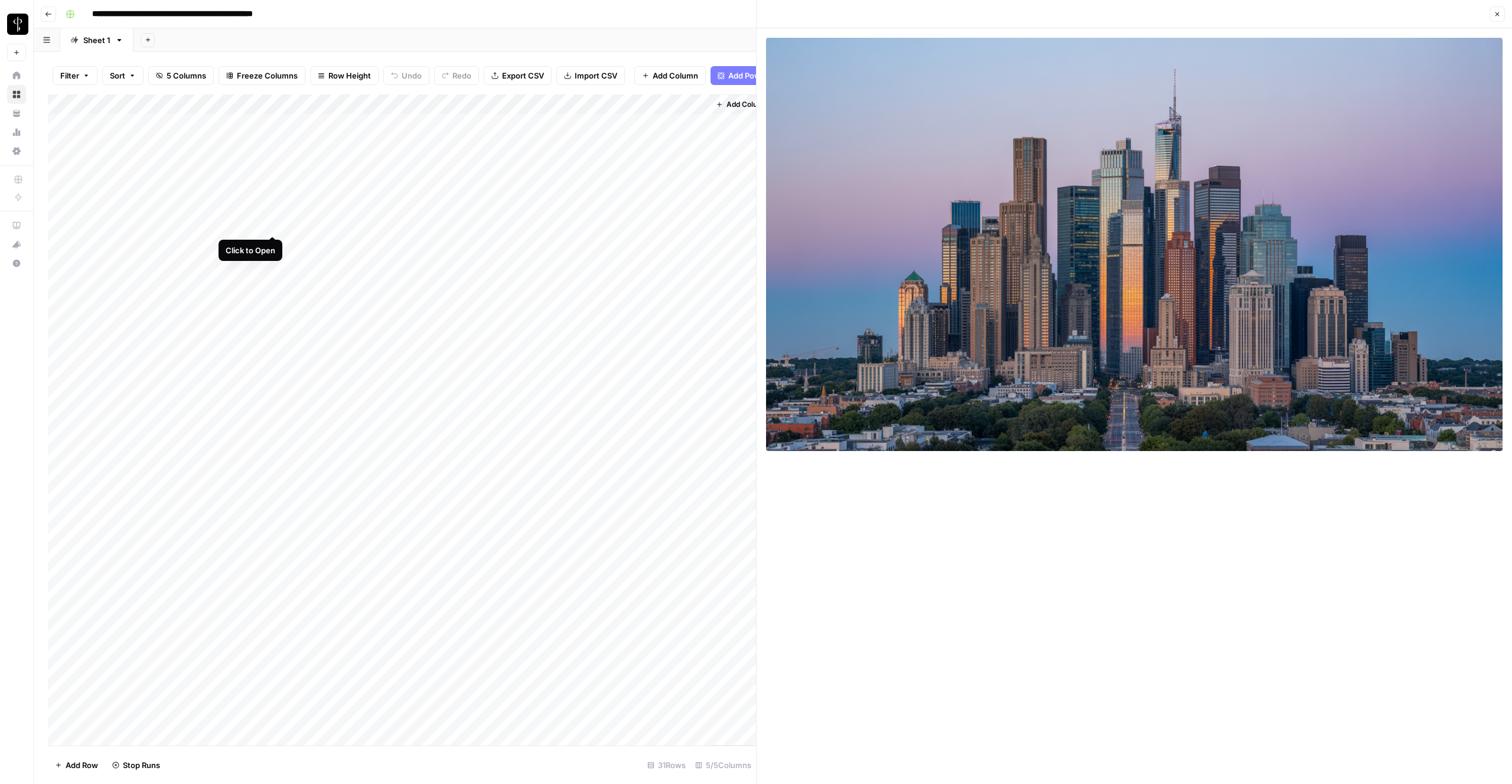
click at [272, 223] on div "Add Column" at bounding box center [401, 420] width 708 height 651
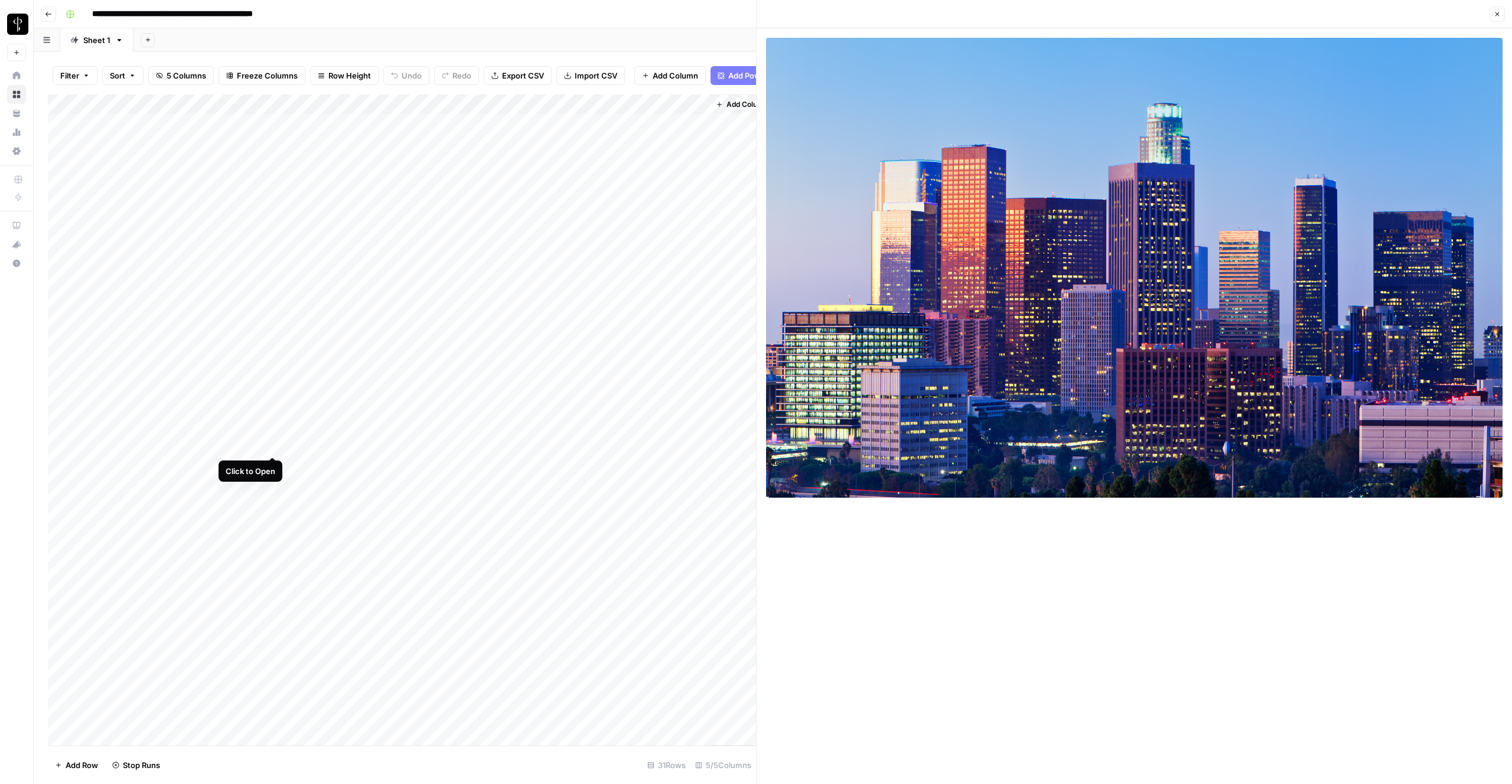
click at [273, 444] on div "Add Column" at bounding box center [401, 420] width 708 height 651
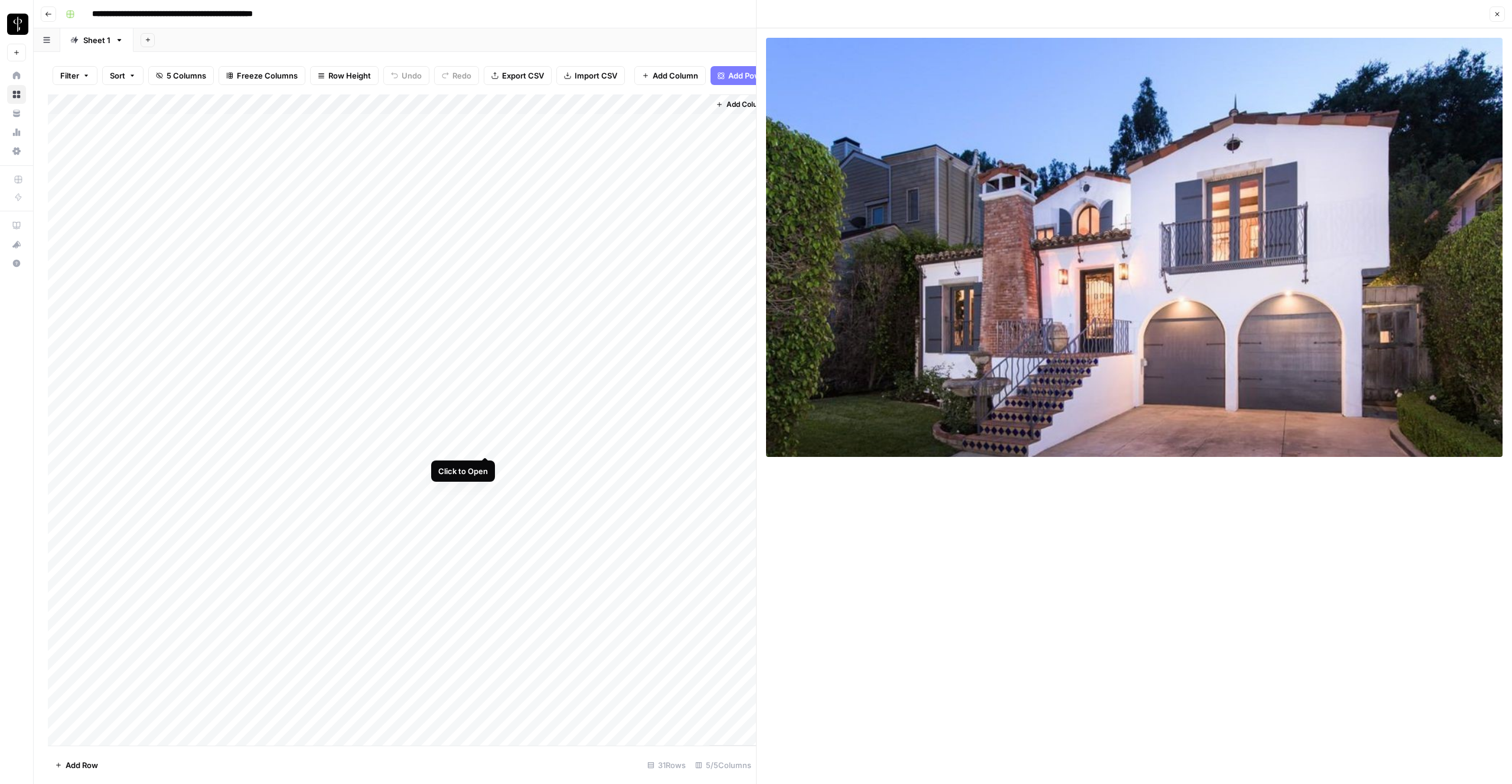
click at [482, 445] on div "Add Column" at bounding box center [401, 420] width 708 height 651
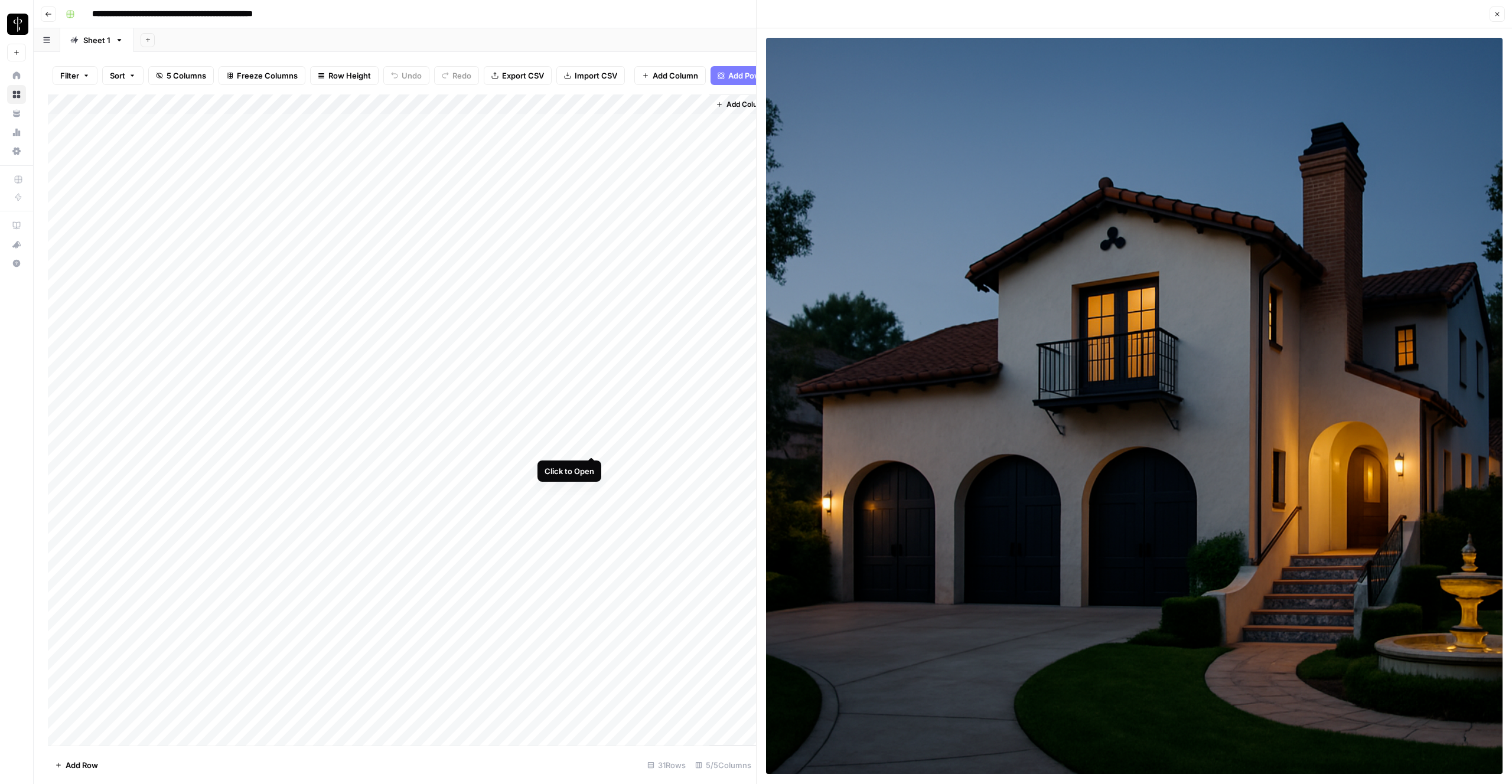
click at [591, 444] on div "Add Column" at bounding box center [401, 420] width 708 height 651
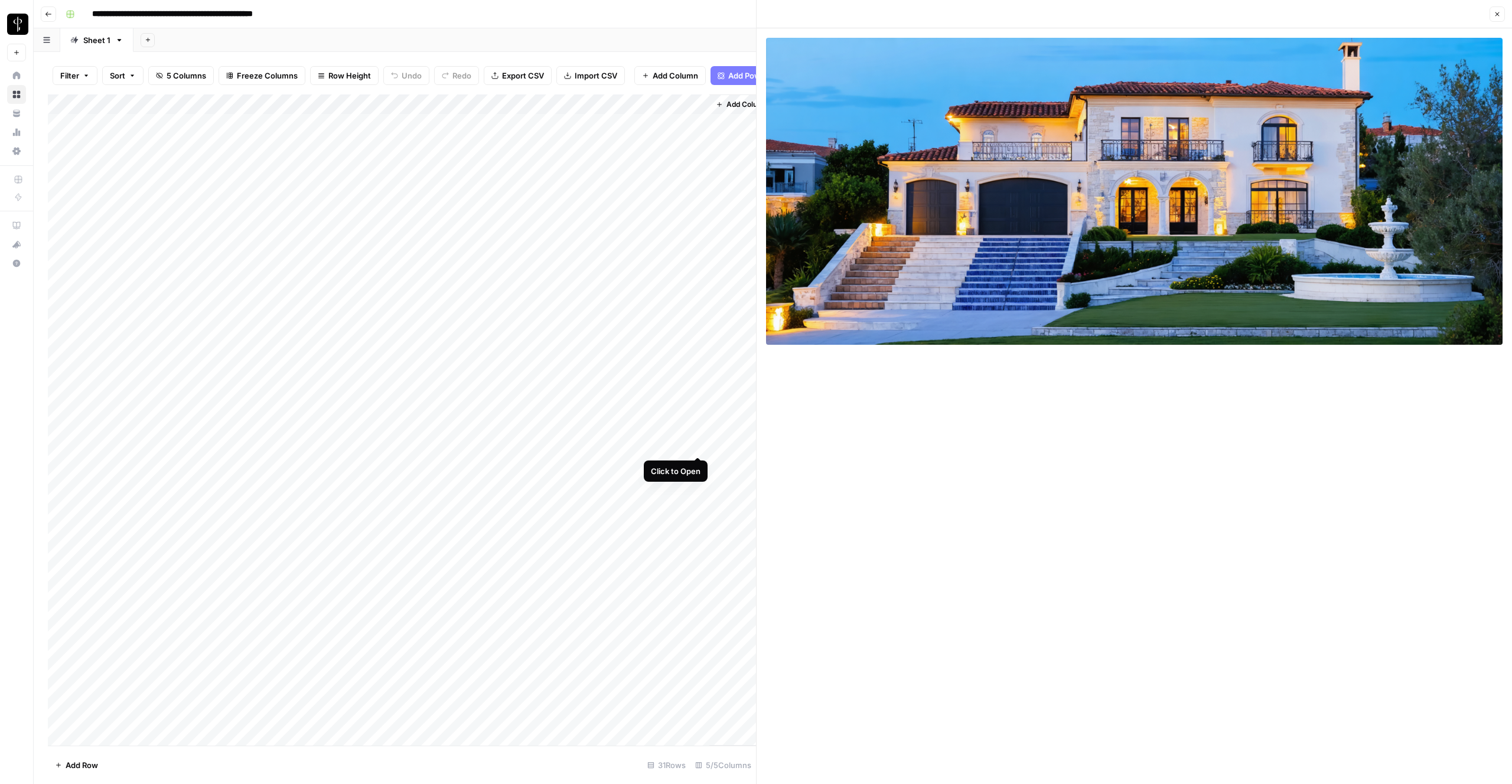
click at [699, 442] on div "Add Column" at bounding box center [401, 420] width 708 height 651
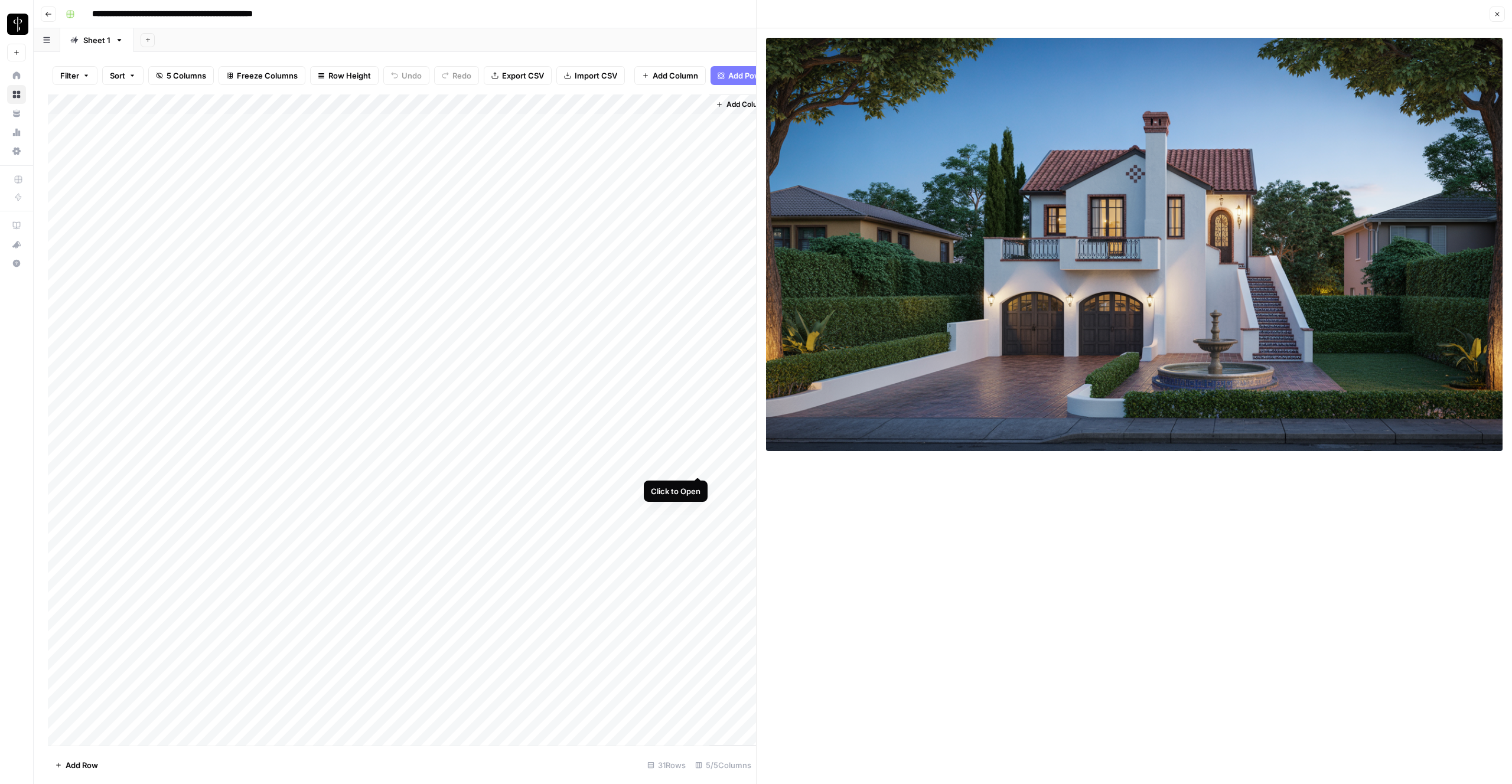
click at [698, 466] on div "Add Column" at bounding box center [401, 420] width 708 height 651
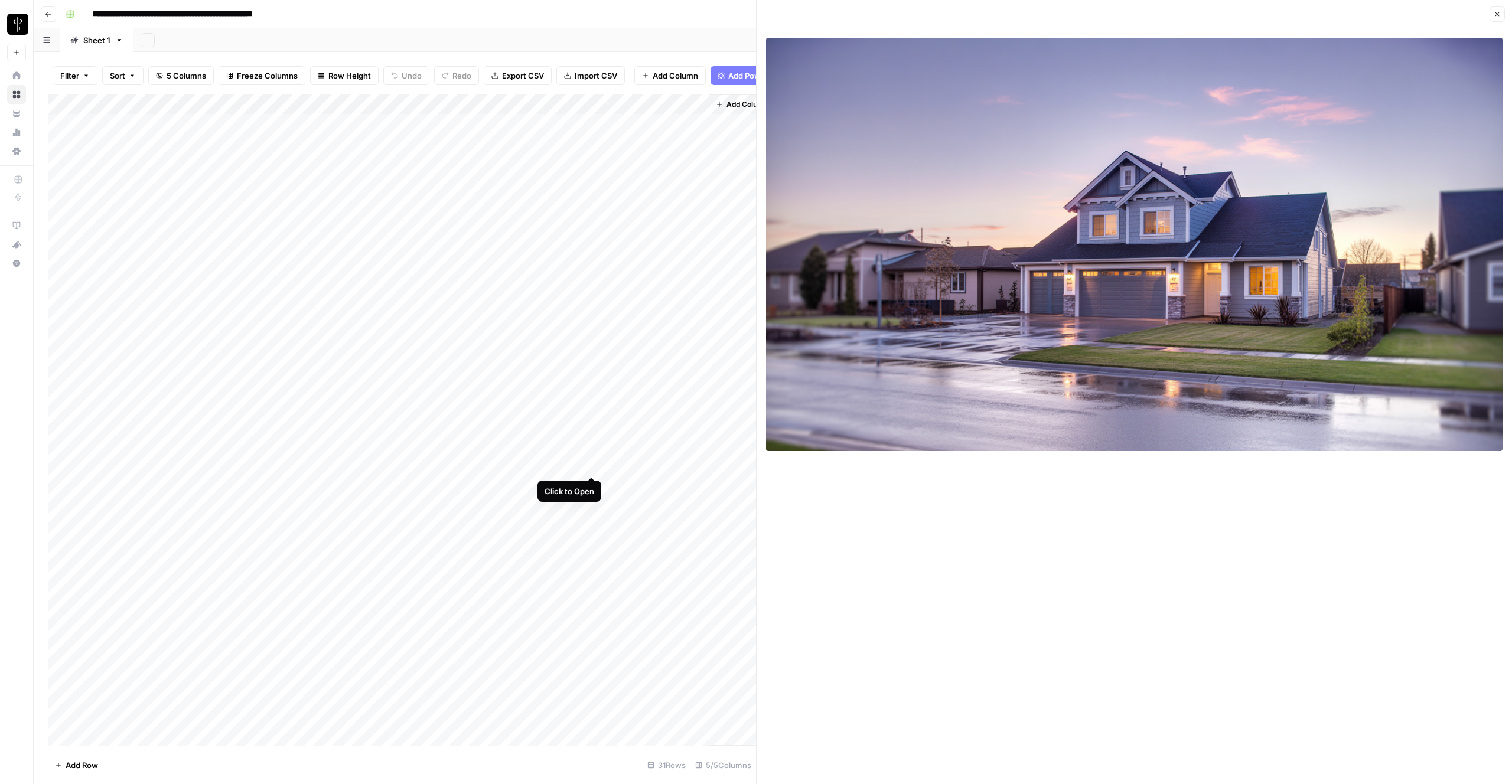
click at [594, 466] on div "Add Column" at bounding box center [401, 420] width 708 height 651
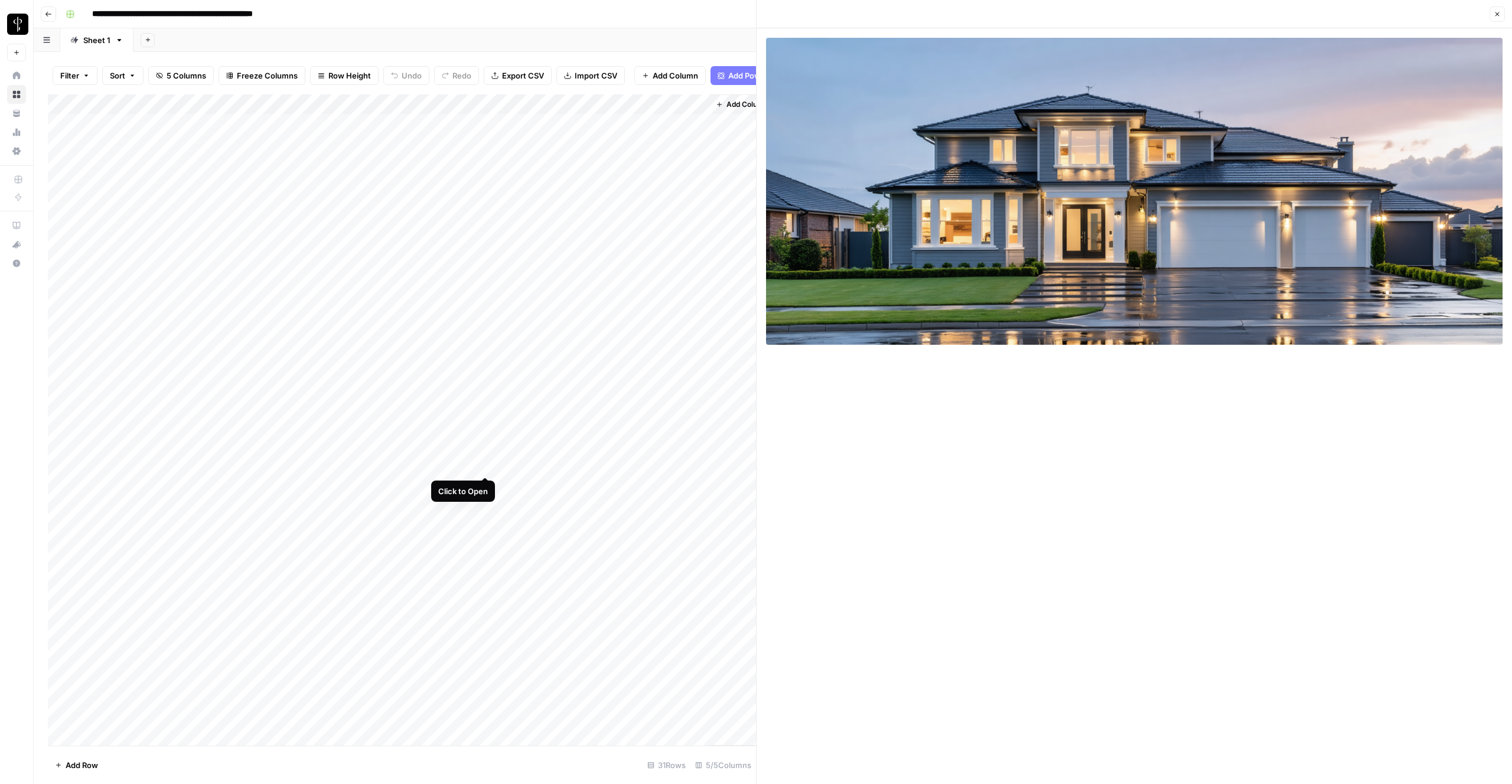
click at [485, 466] on div "Add Column" at bounding box center [401, 420] width 708 height 651
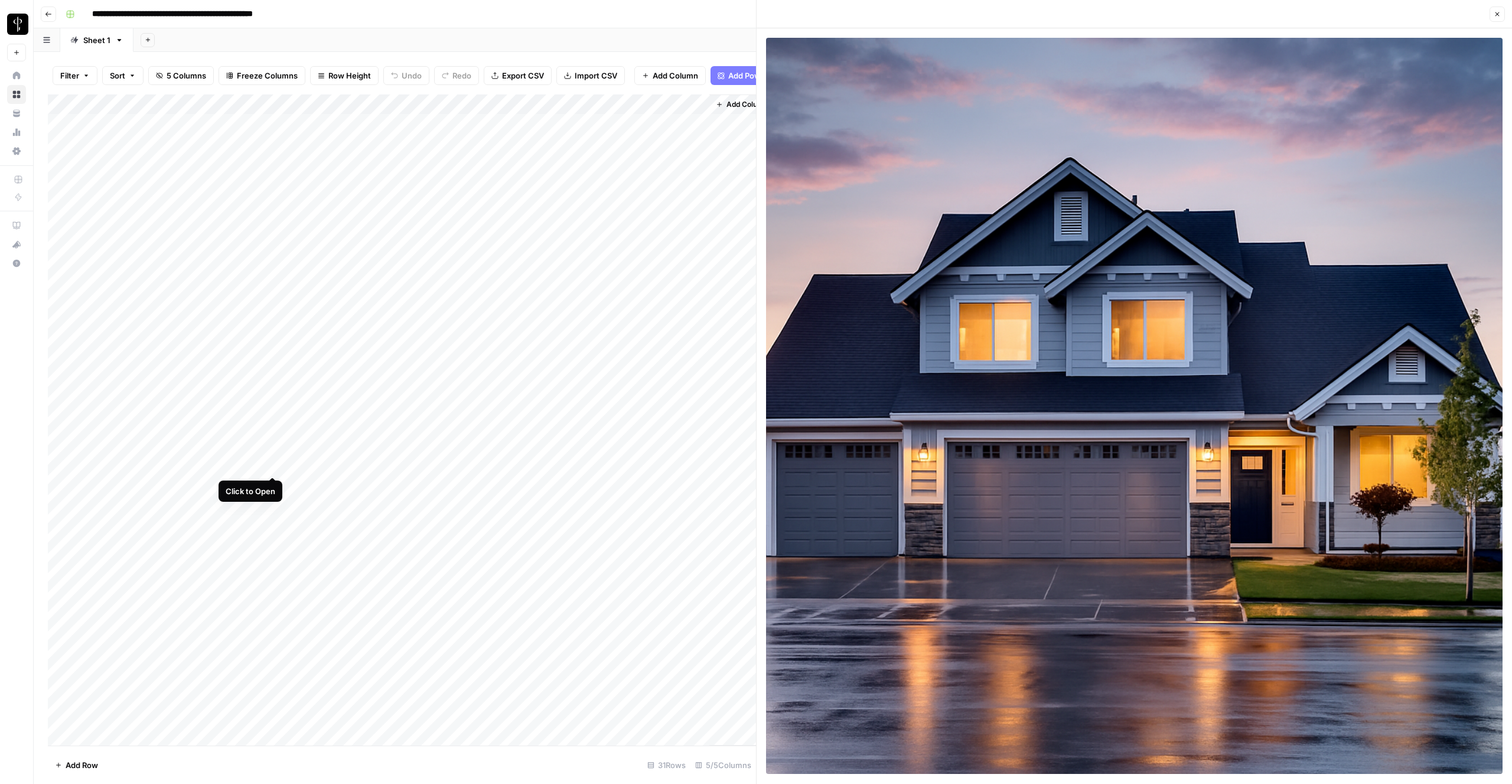
click at [275, 468] on div "Add Column" at bounding box center [401, 420] width 708 height 651
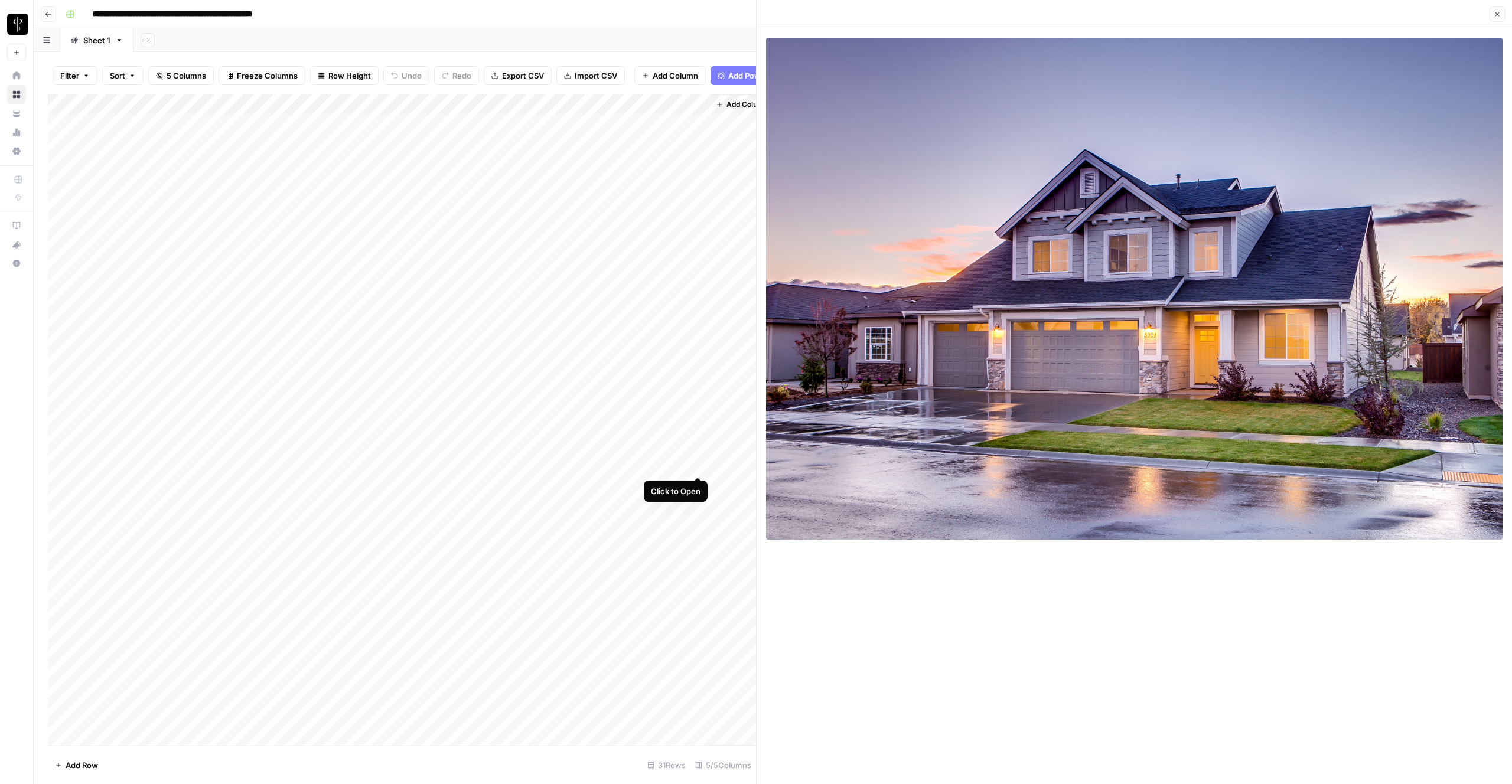
click at [700, 462] on div "Add Column" at bounding box center [401, 420] width 708 height 651
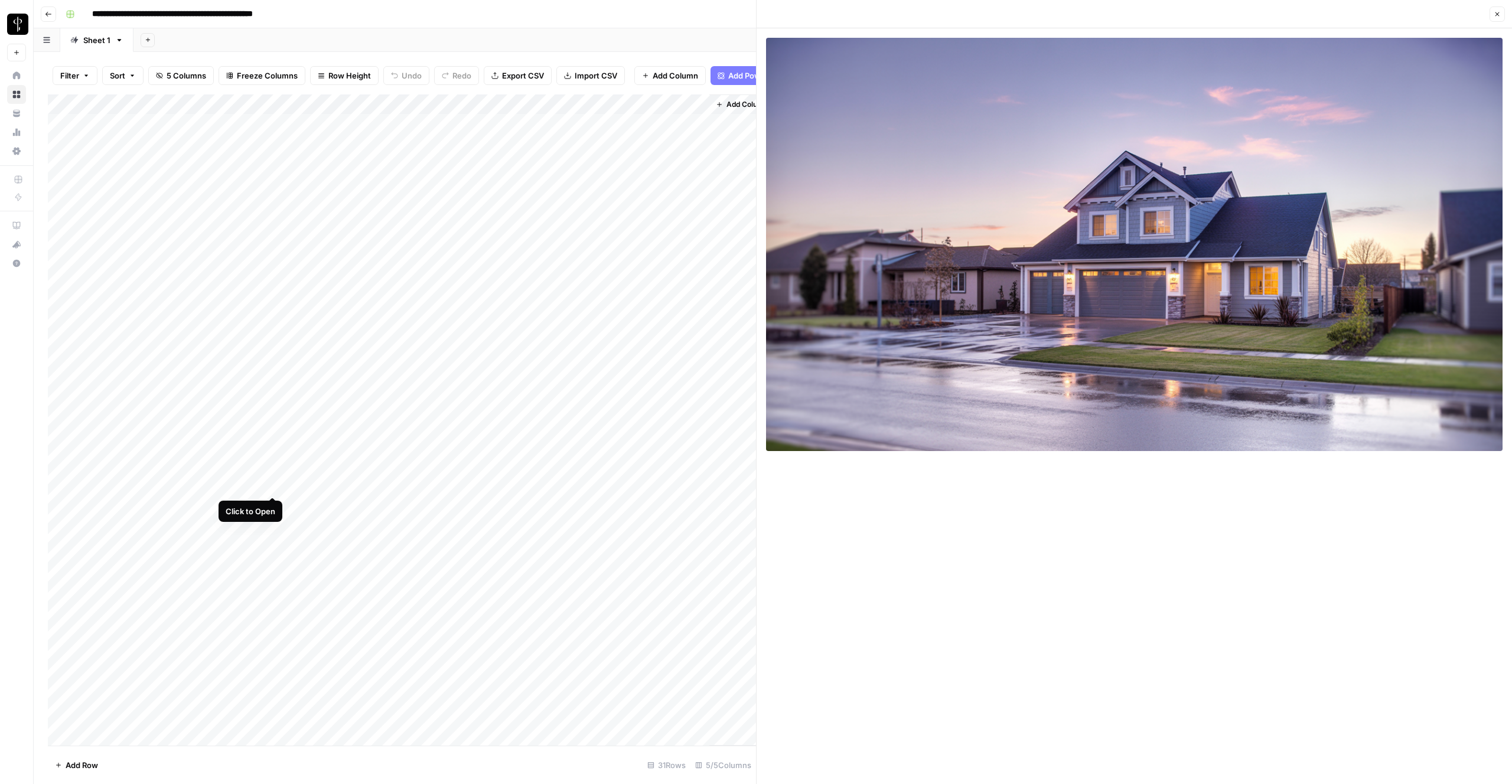
click at [273, 482] on div "Add Column" at bounding box center [401, 420] width 708 height 651
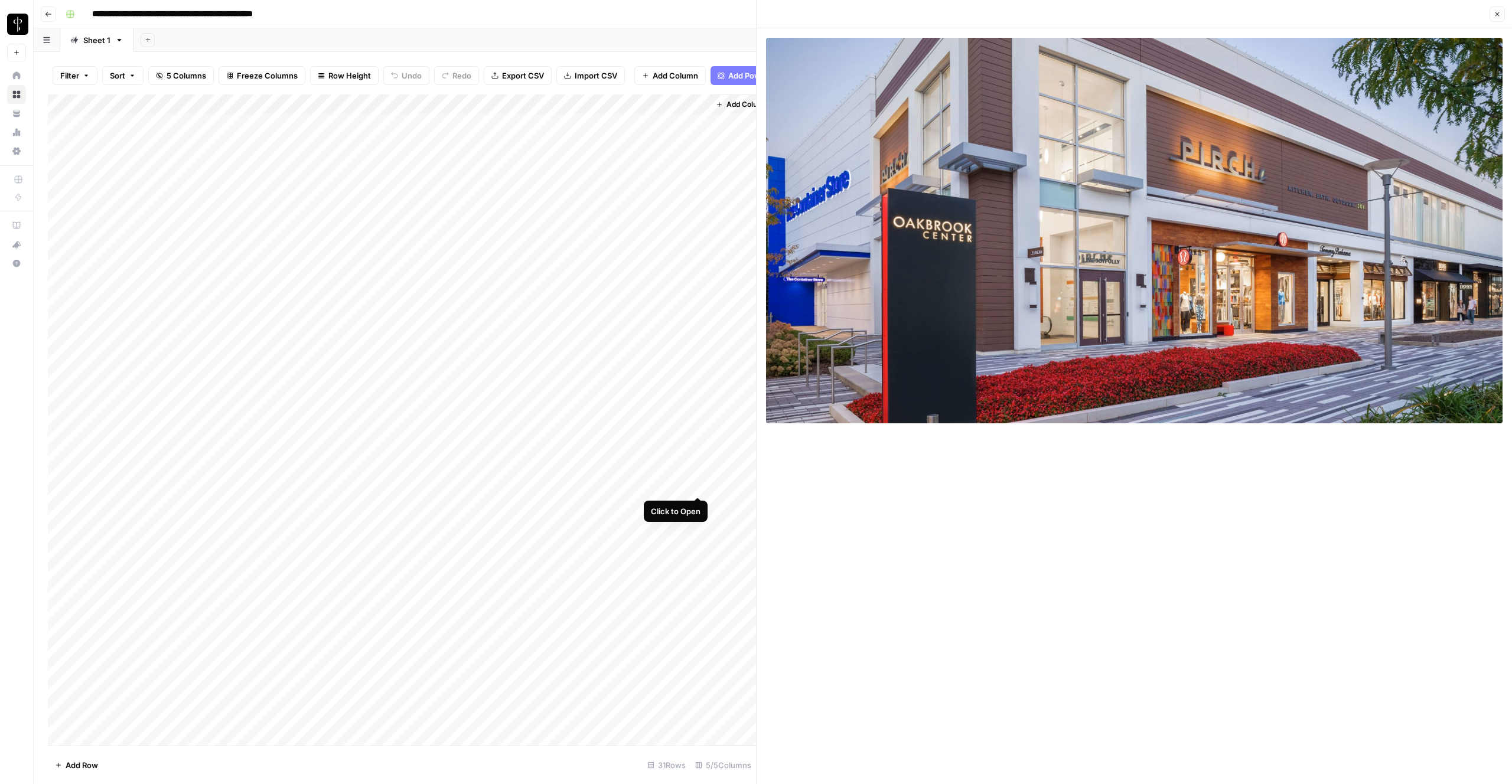
click at [697, 483] on div "Add Column" at bounding box center [401, 420] width 708 height 651
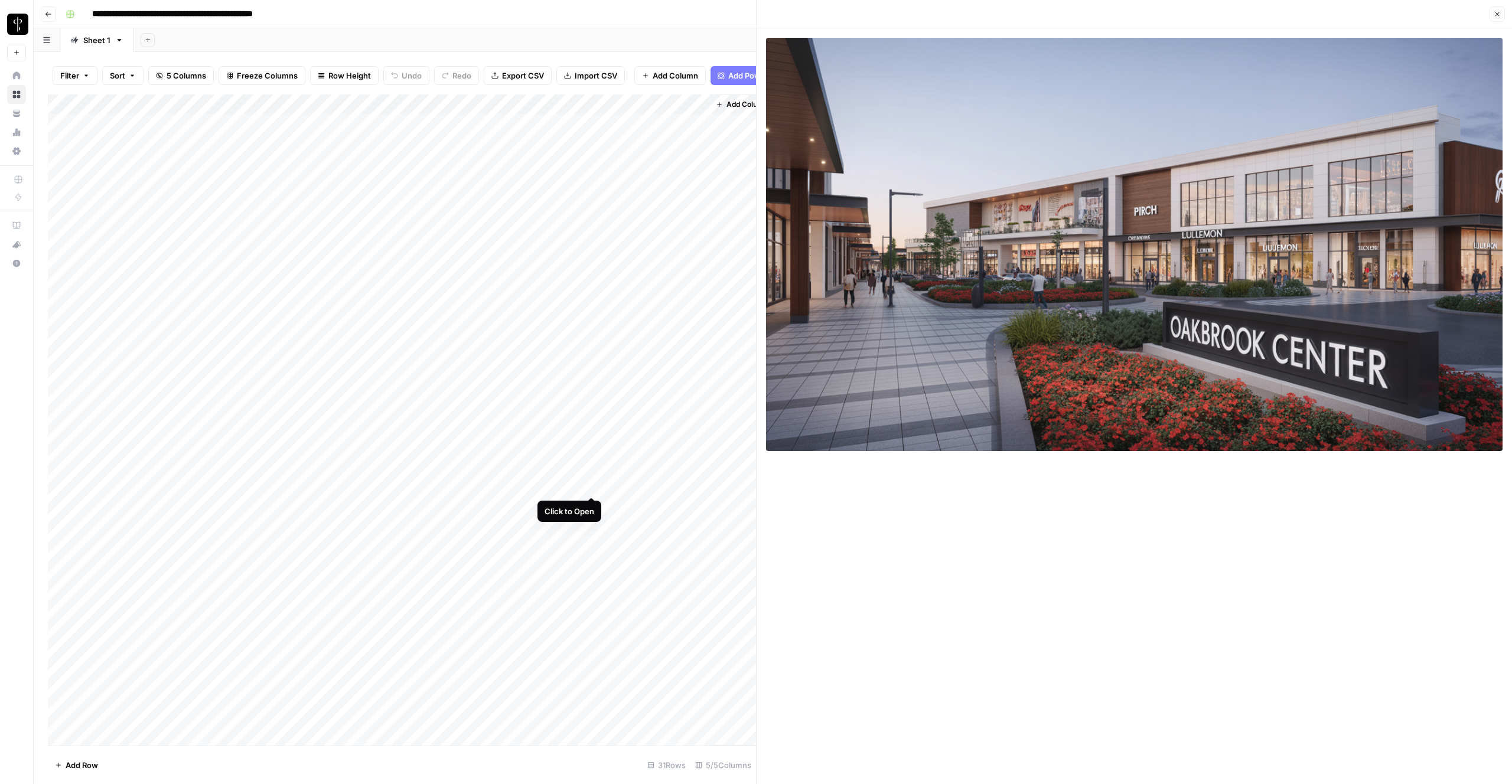
click at [592, 483] on div "Add Column" at bounding box center [401, 420] width 708 height 651
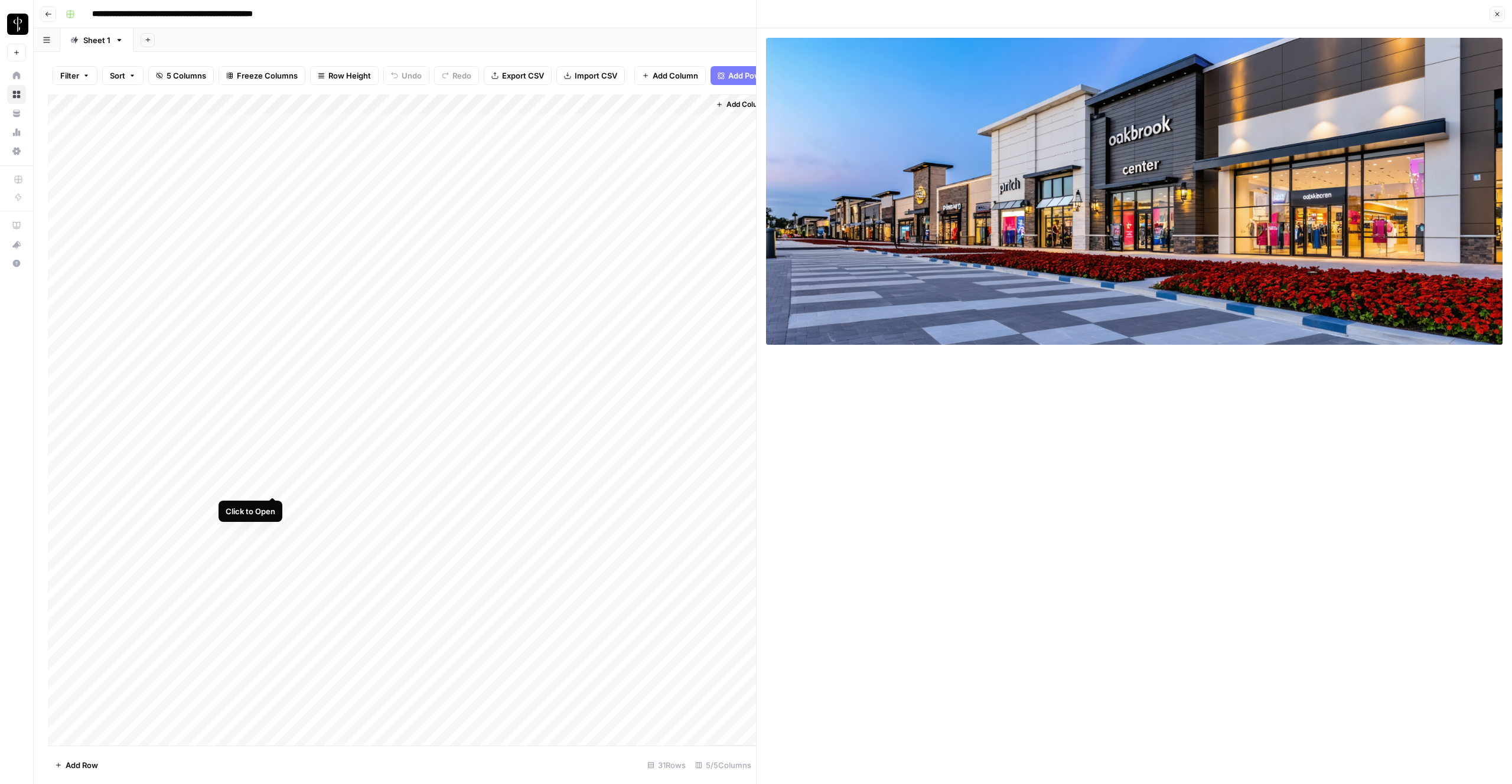
click at [276, 482] on div "Add Column" at bounding box center [401, 420] width 708 height 651
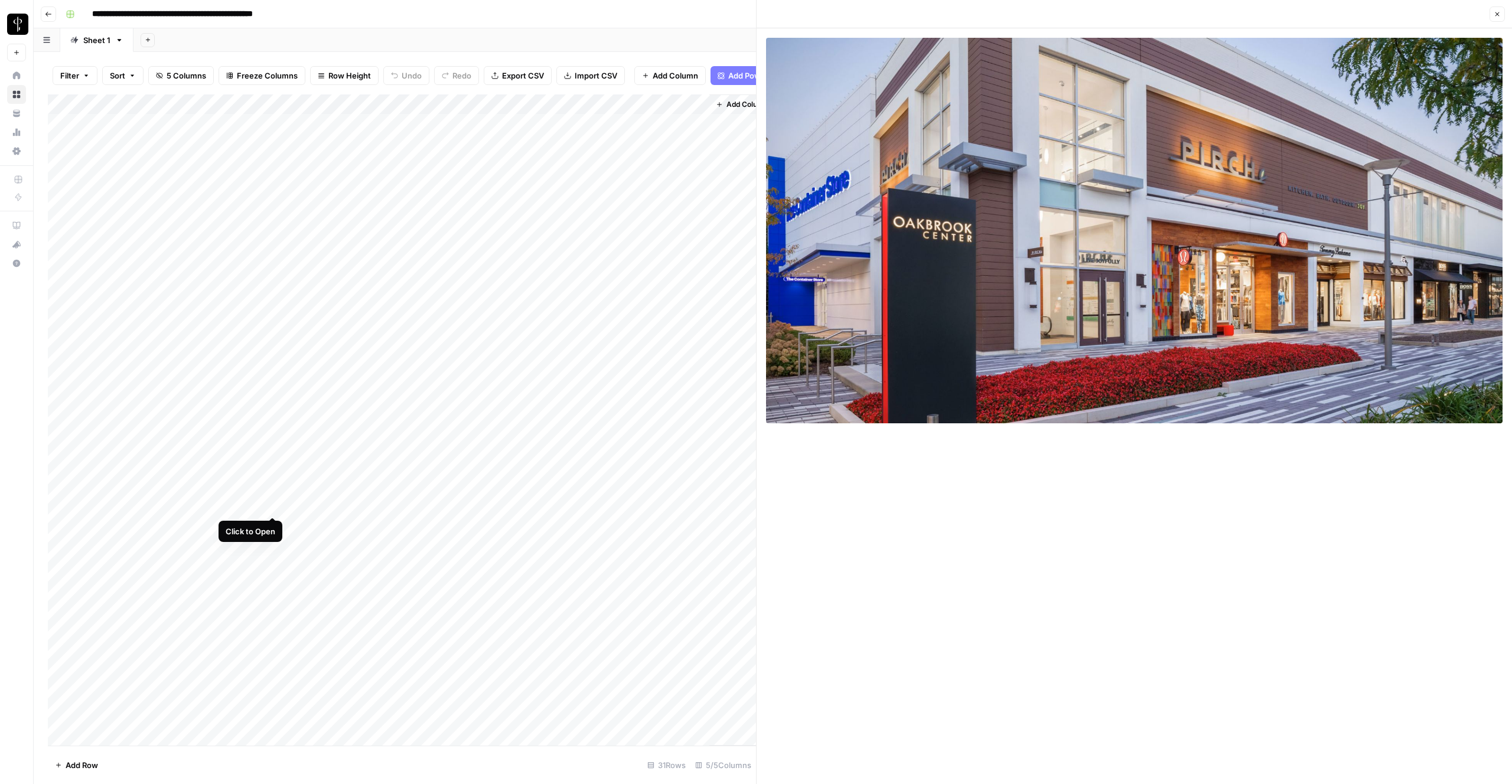
click at [273, 507] on div "Add Column" at bounding box center [401, 420] width 708 height 651
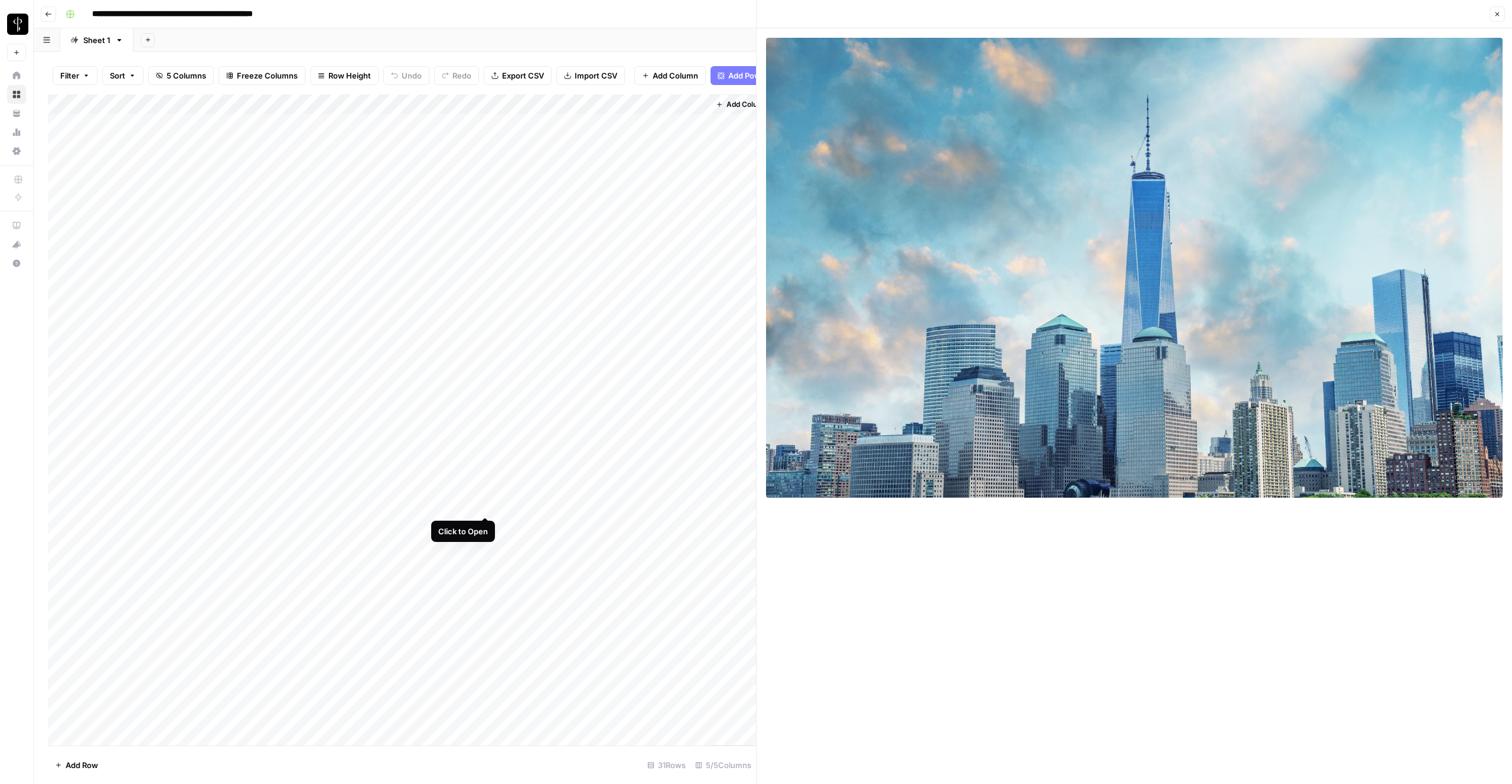
click at [485, 506] on div "Add Column" at bounding box center [401, 420] width 708 height 651
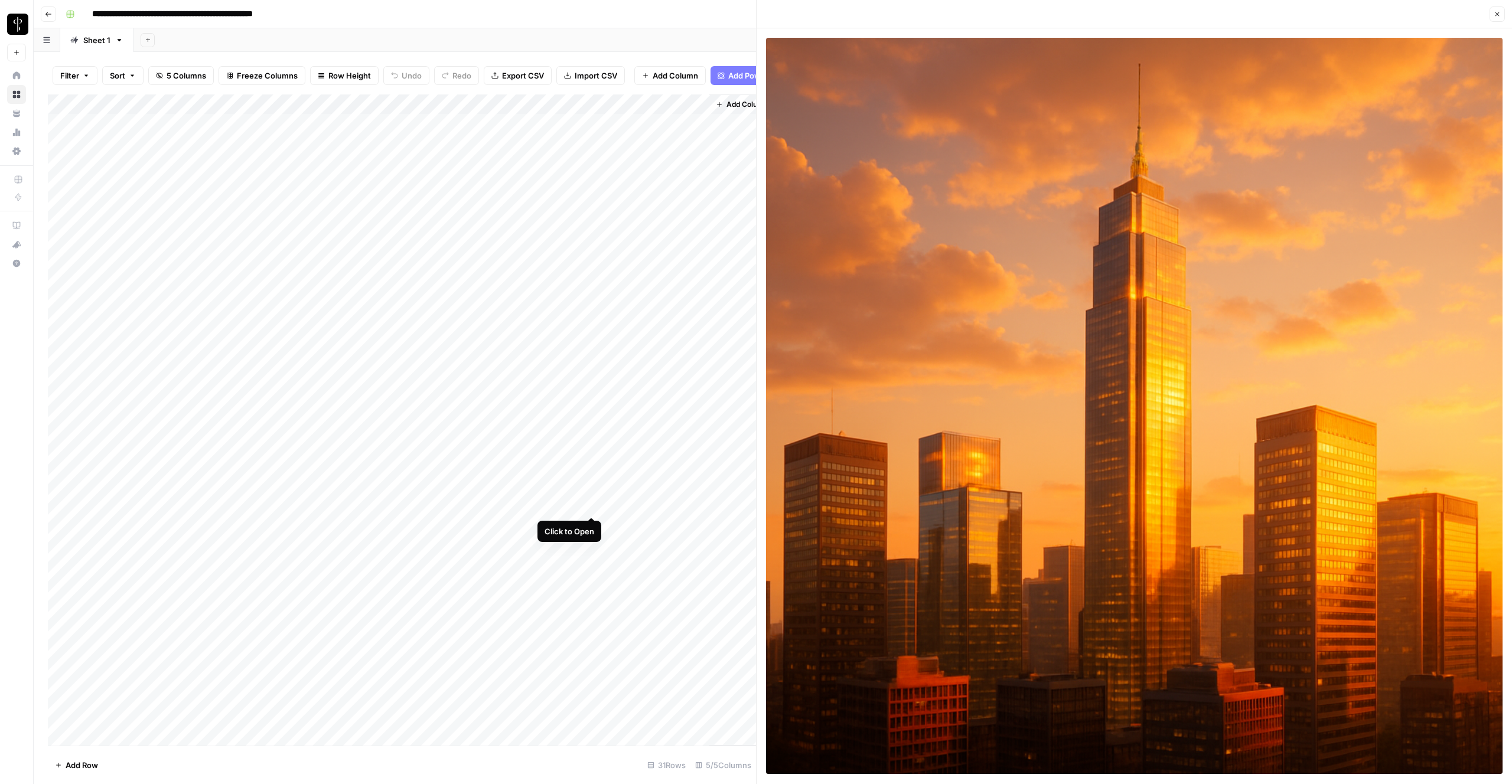
click at [590, 505] on div "Add Column" at bounding box center [401, 420] width 708 height 651
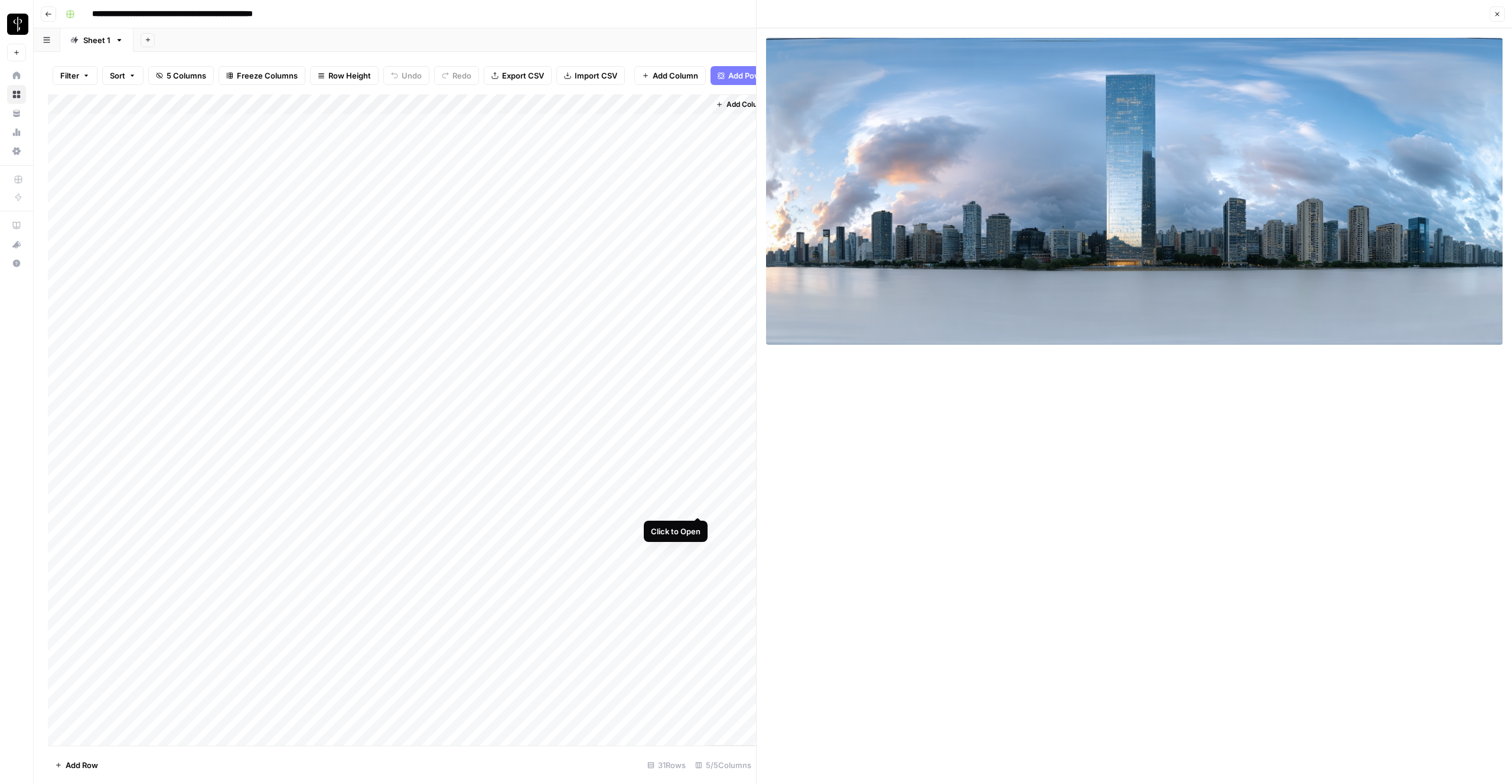
click at [698, 504] on div "Add Column" at bounding box center [401, 420] width 708 height 651
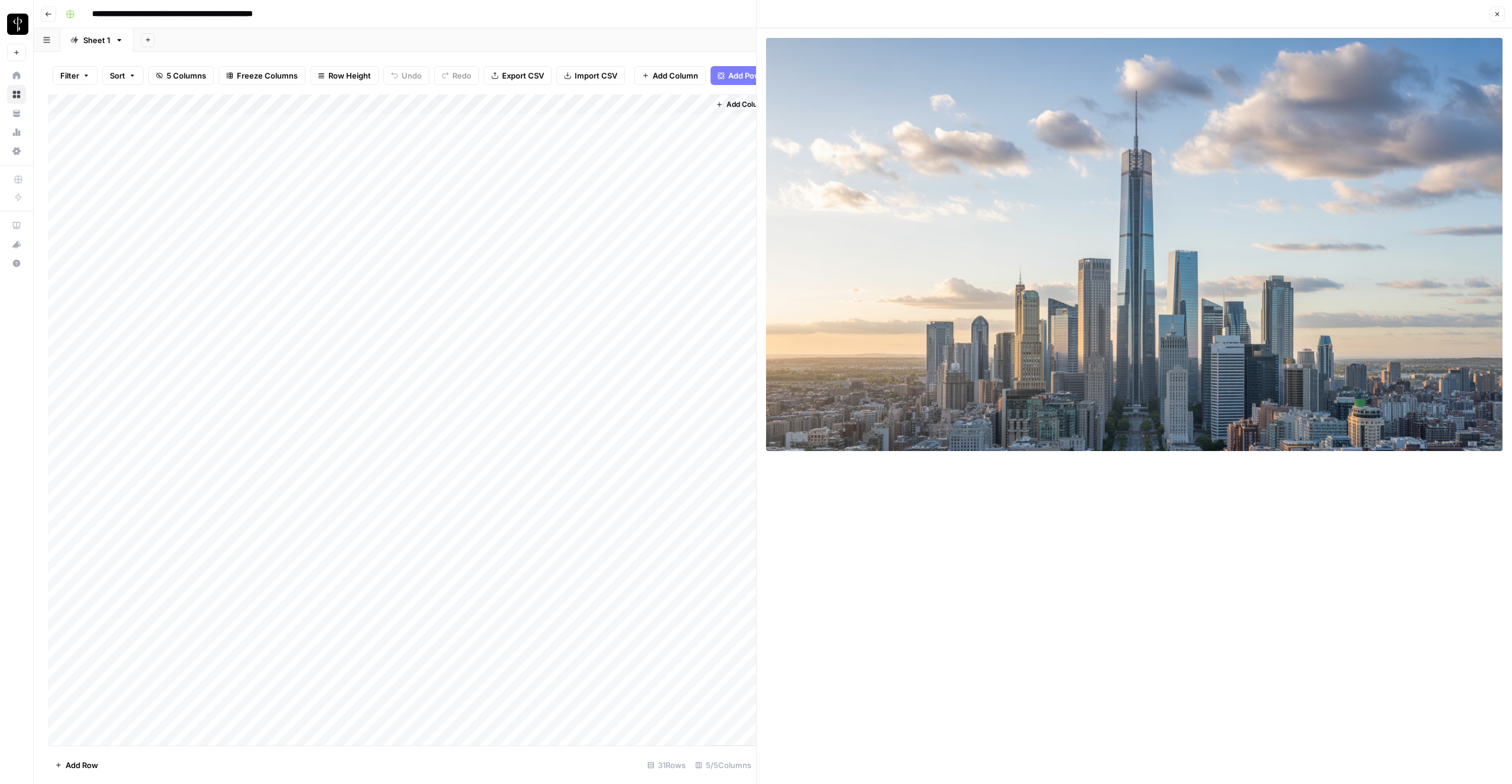
click at [273, 524] on div "Add Column" at bounding box center [401, 420] width 708 height 651
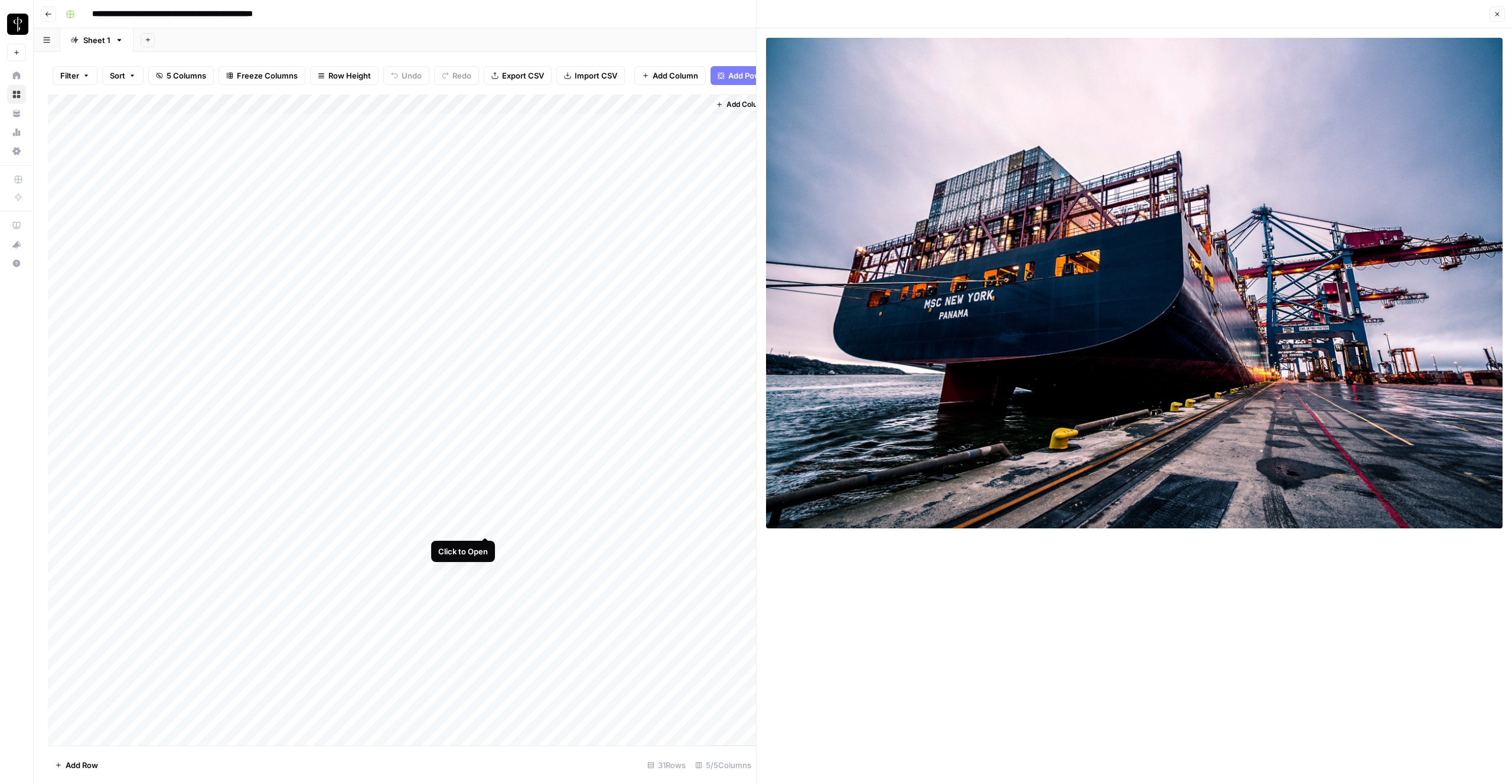
click at [487, 522] on div "Add Column" at bounding box center [401, 420] width 708 height 651
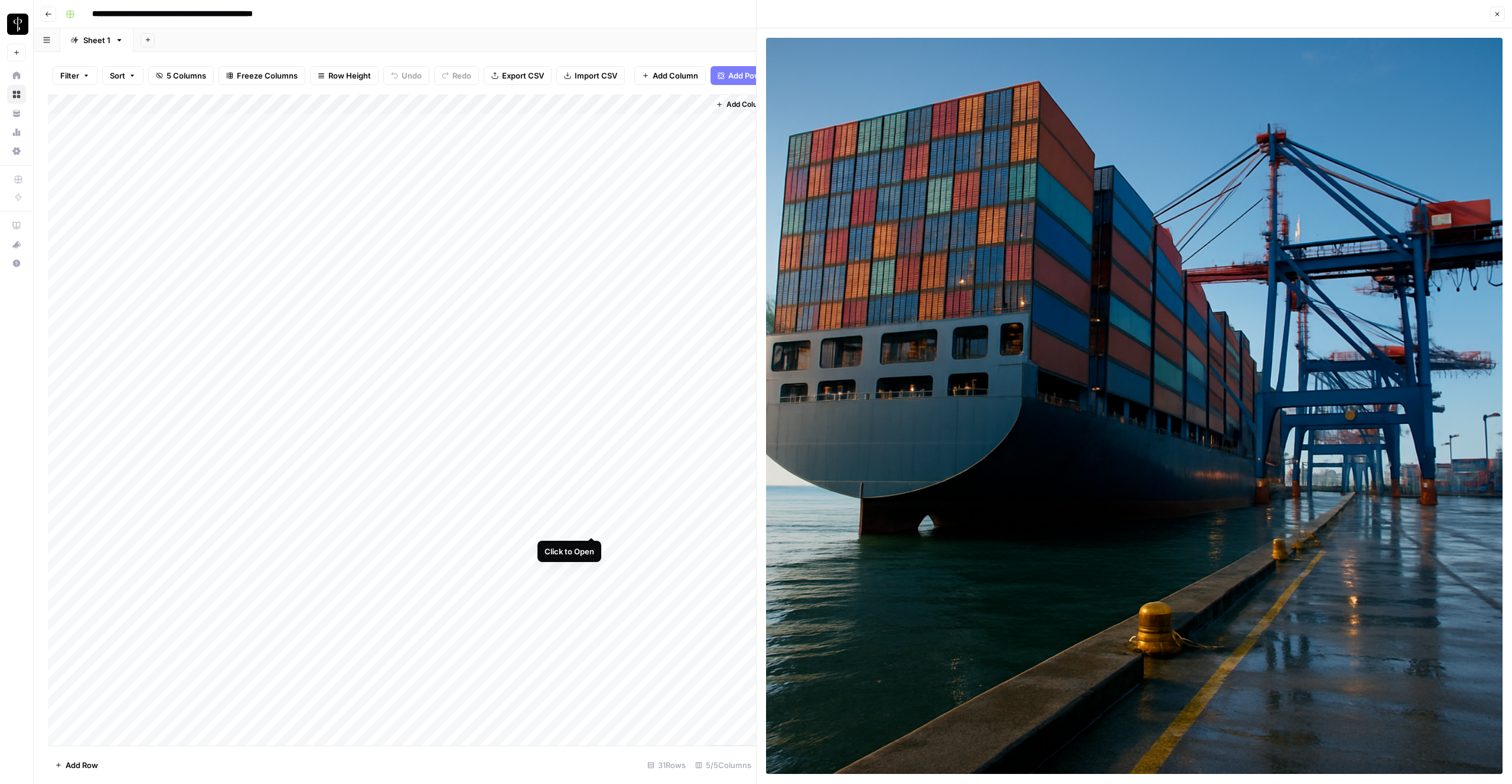
click at [595, 522] on div "Add Column" at bounding box center [401, 420] width 708 height 651
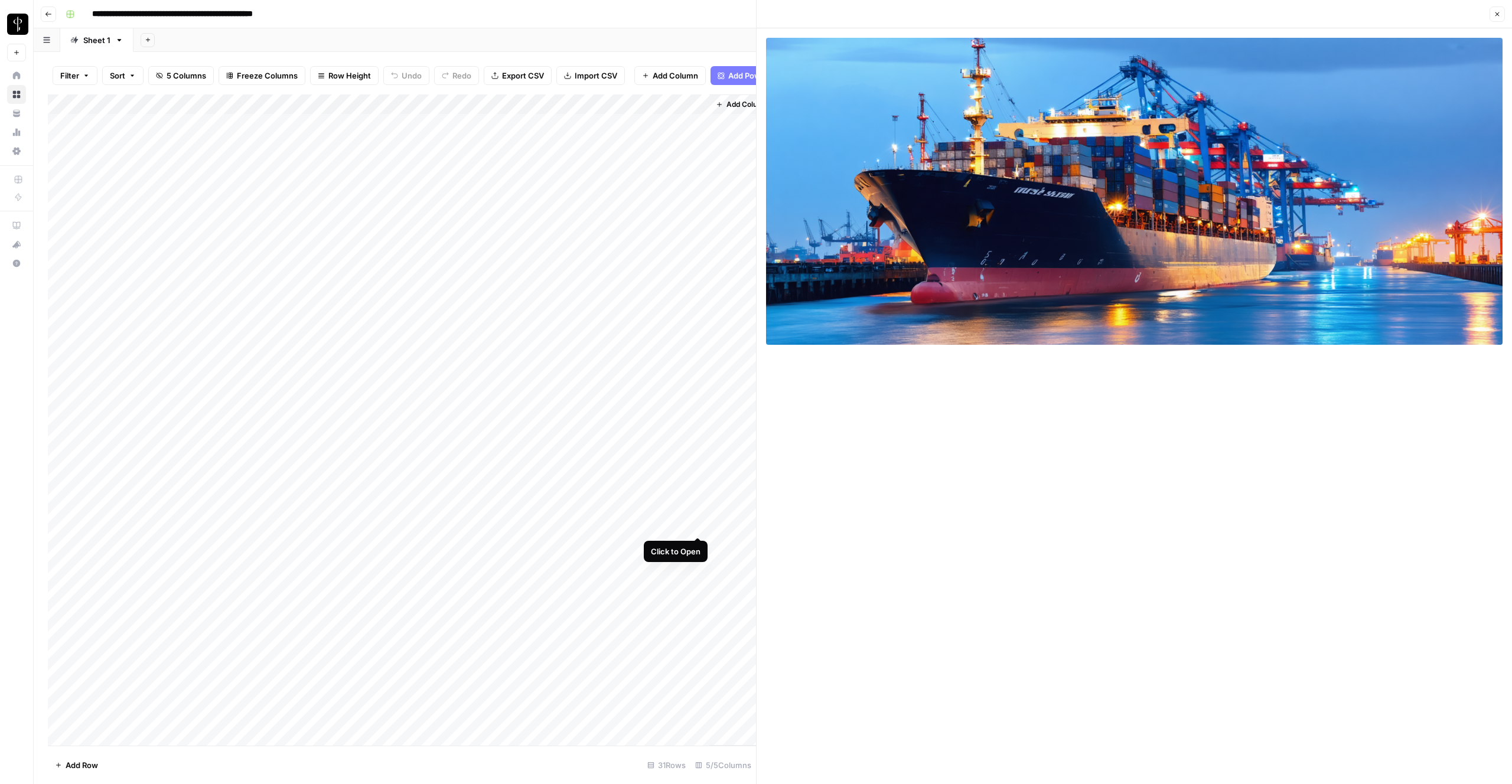
click at [699, 526] on div "Add Column" at bounding box center [401, 420] width 708 height 651
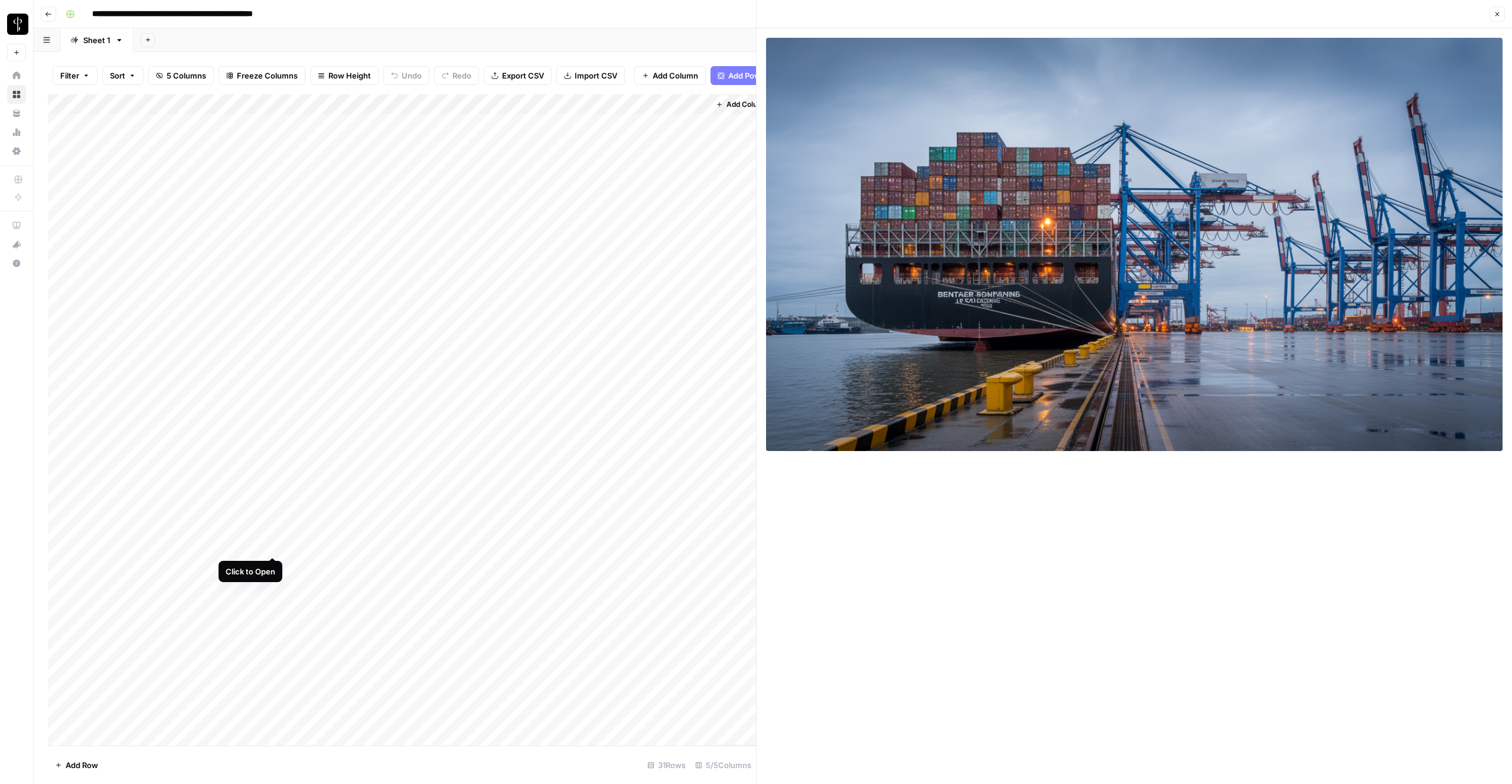
click at [272, 545] on div "Add Column" at bounding box center [401, 420] width 708 height 651
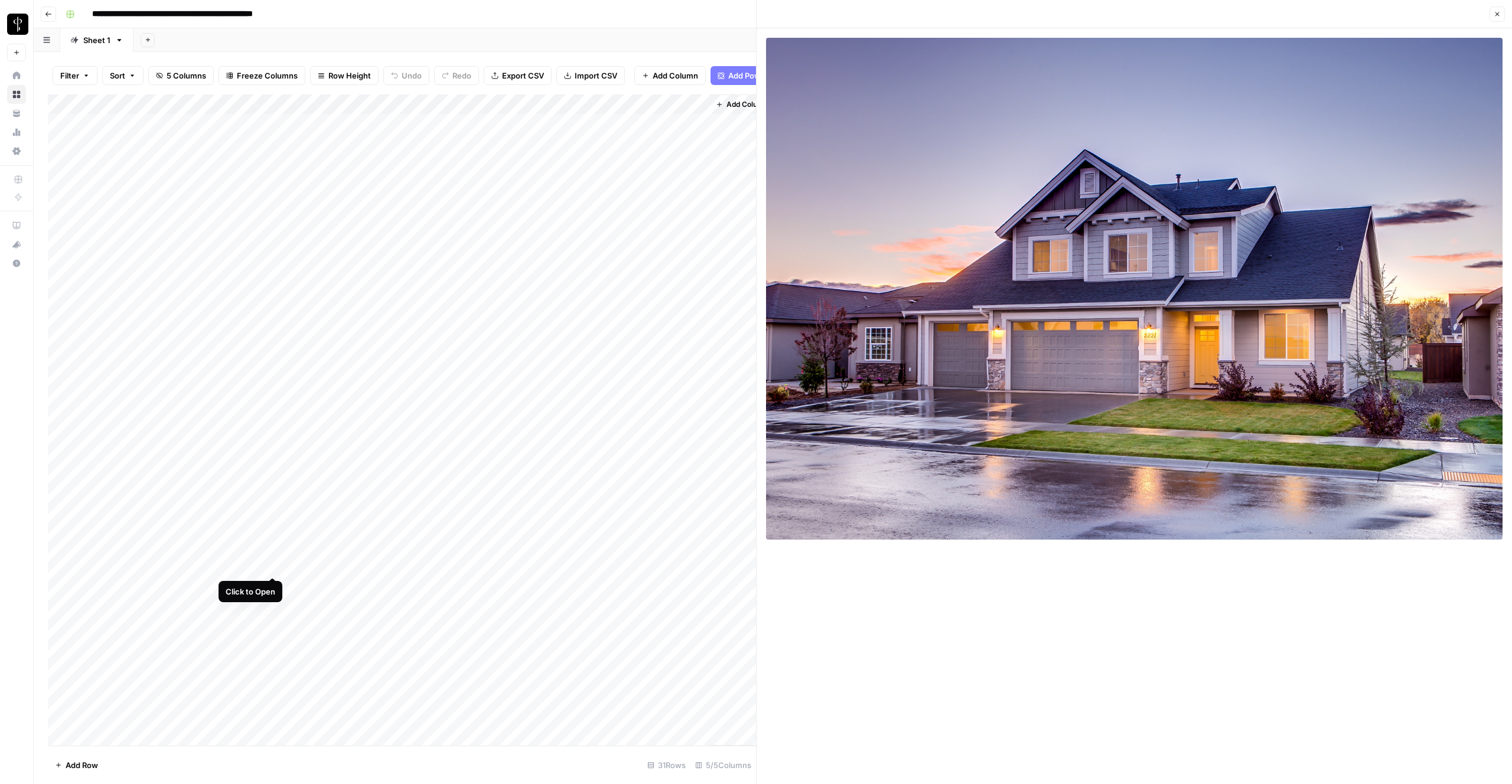
click at [275, 566] on div "Add Column" at bounding box center [401, 420] width 708 height 651
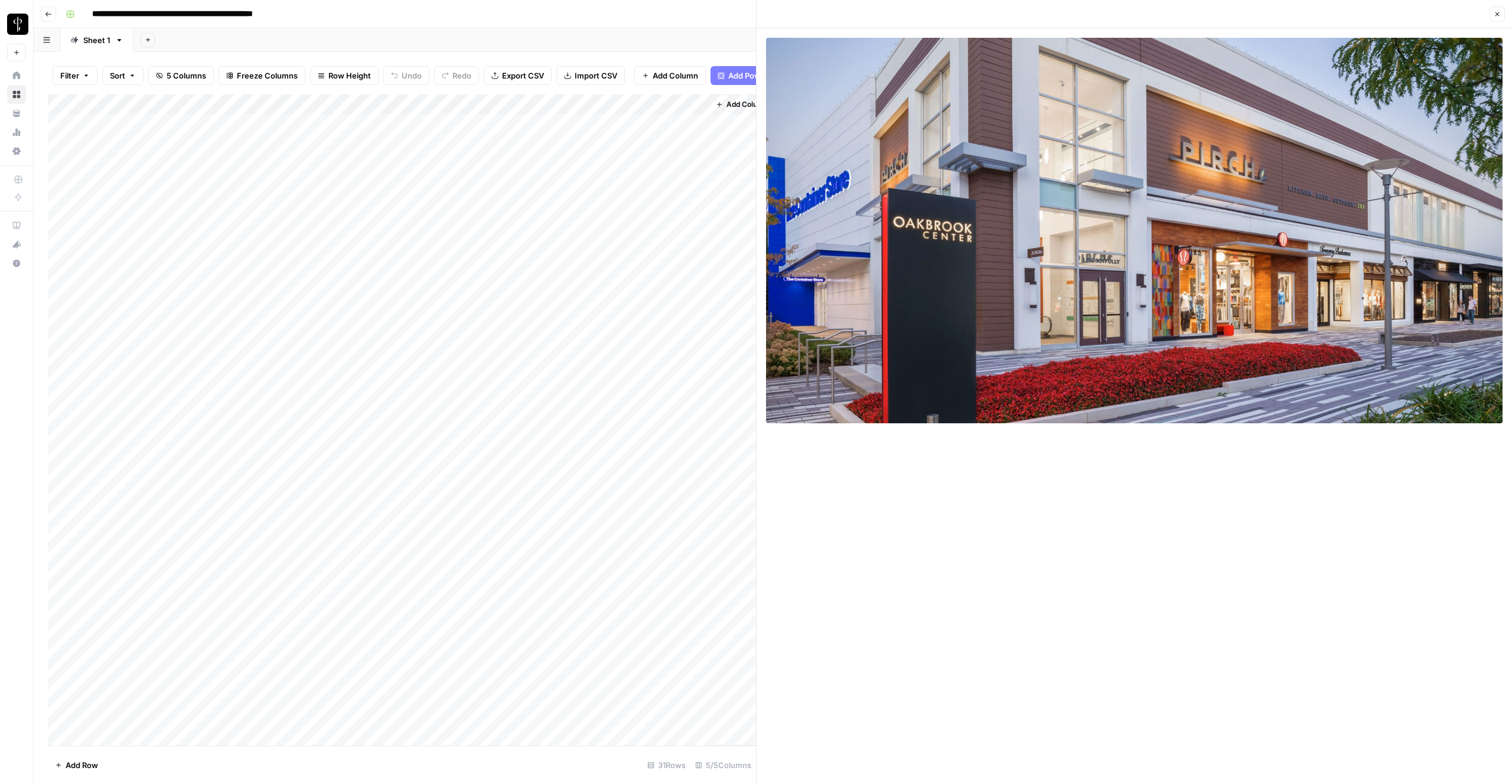
click at [275, 586] on div "Add Column" at bounding box center [401, 420] width 708 height 651
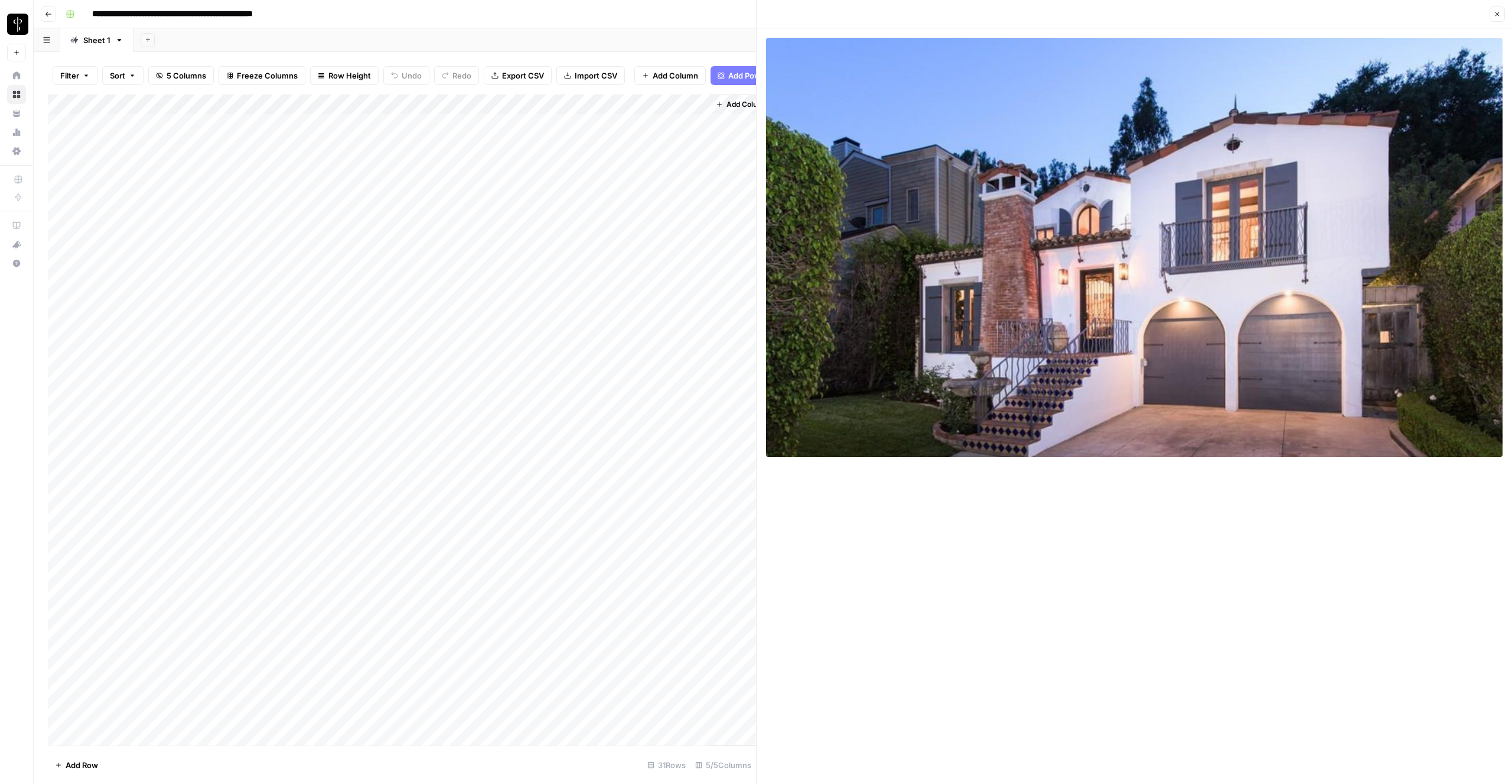
click at [488, 586] on div "Add Column" at bounding box center [401, 420] width 708 height 651
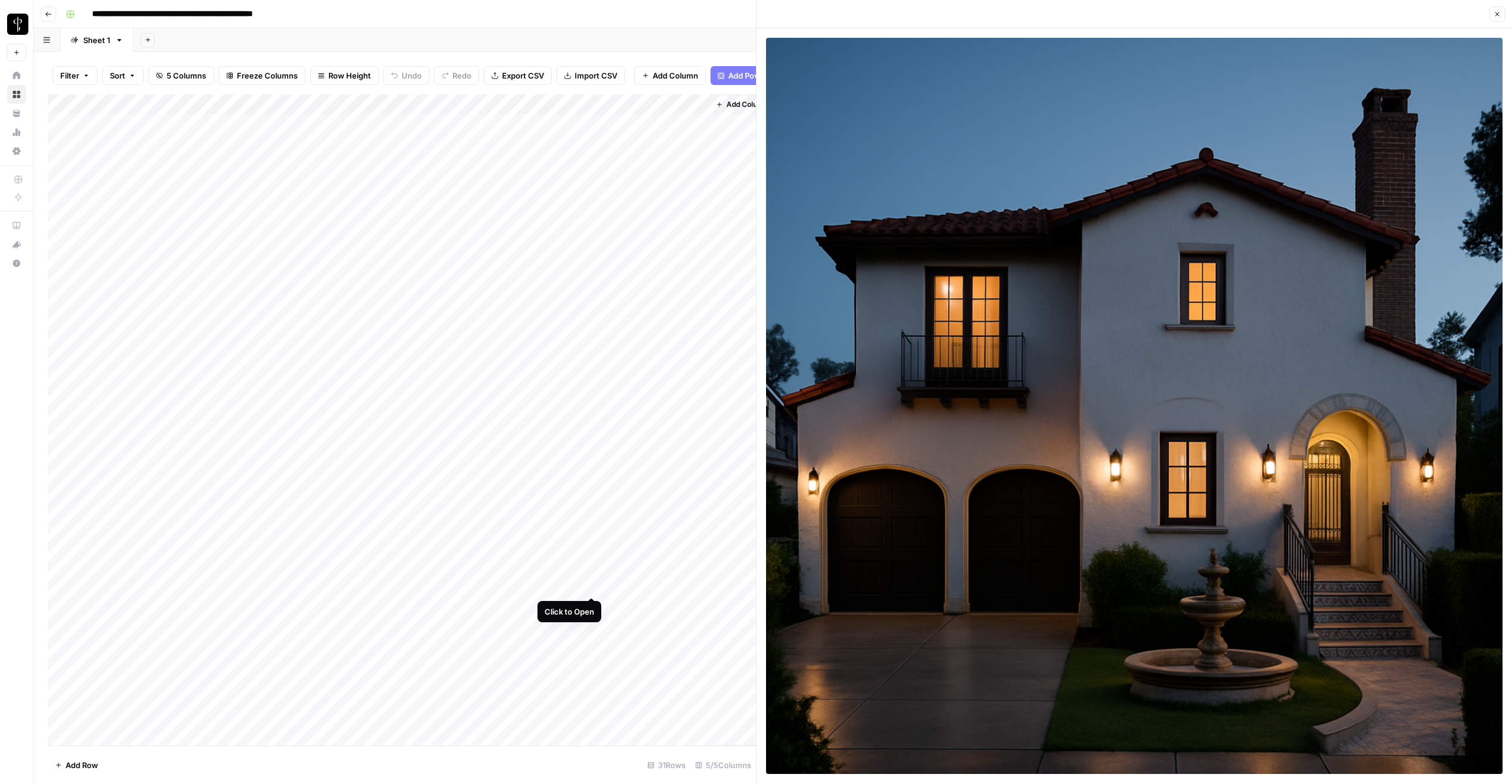
click at [593, 581] on div "Add Column" at bounding box center [401, 420] width 708 height 651
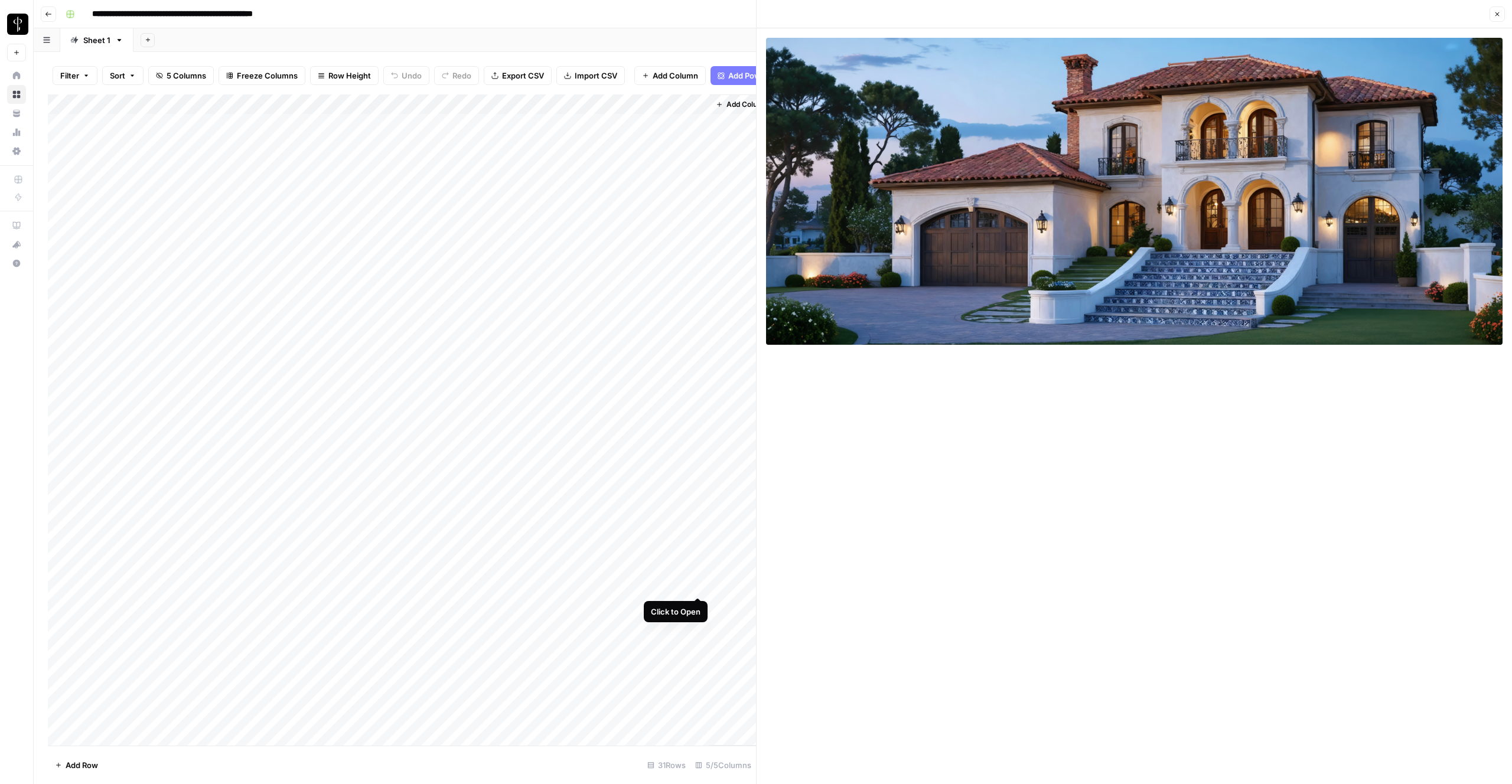
click at [698, 583] on div "Add Column" at bounding box center [401, 420] width 708 height 651
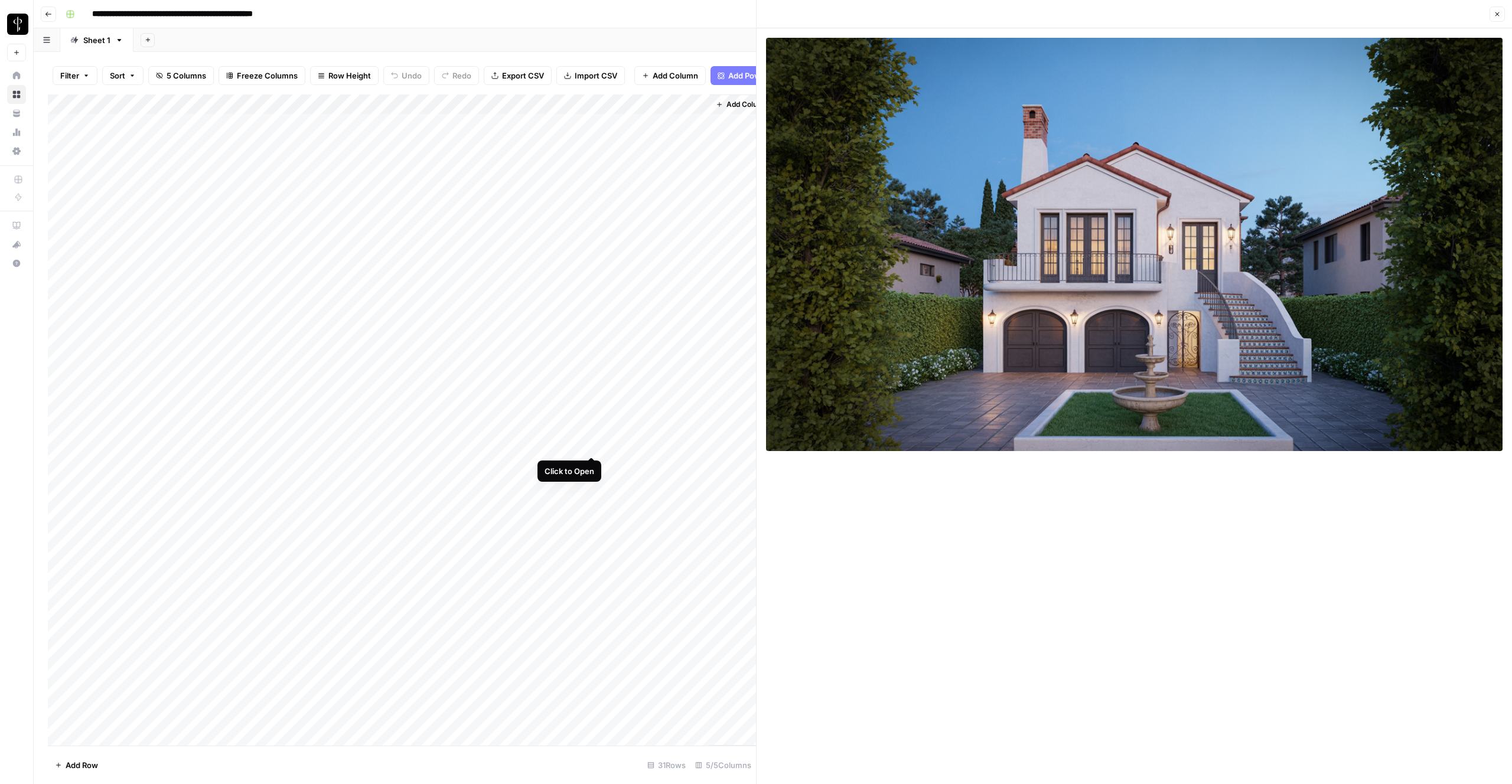
click at [589, 446] on div "Add Column" at bounding box center [401, 420] width 708 height 651
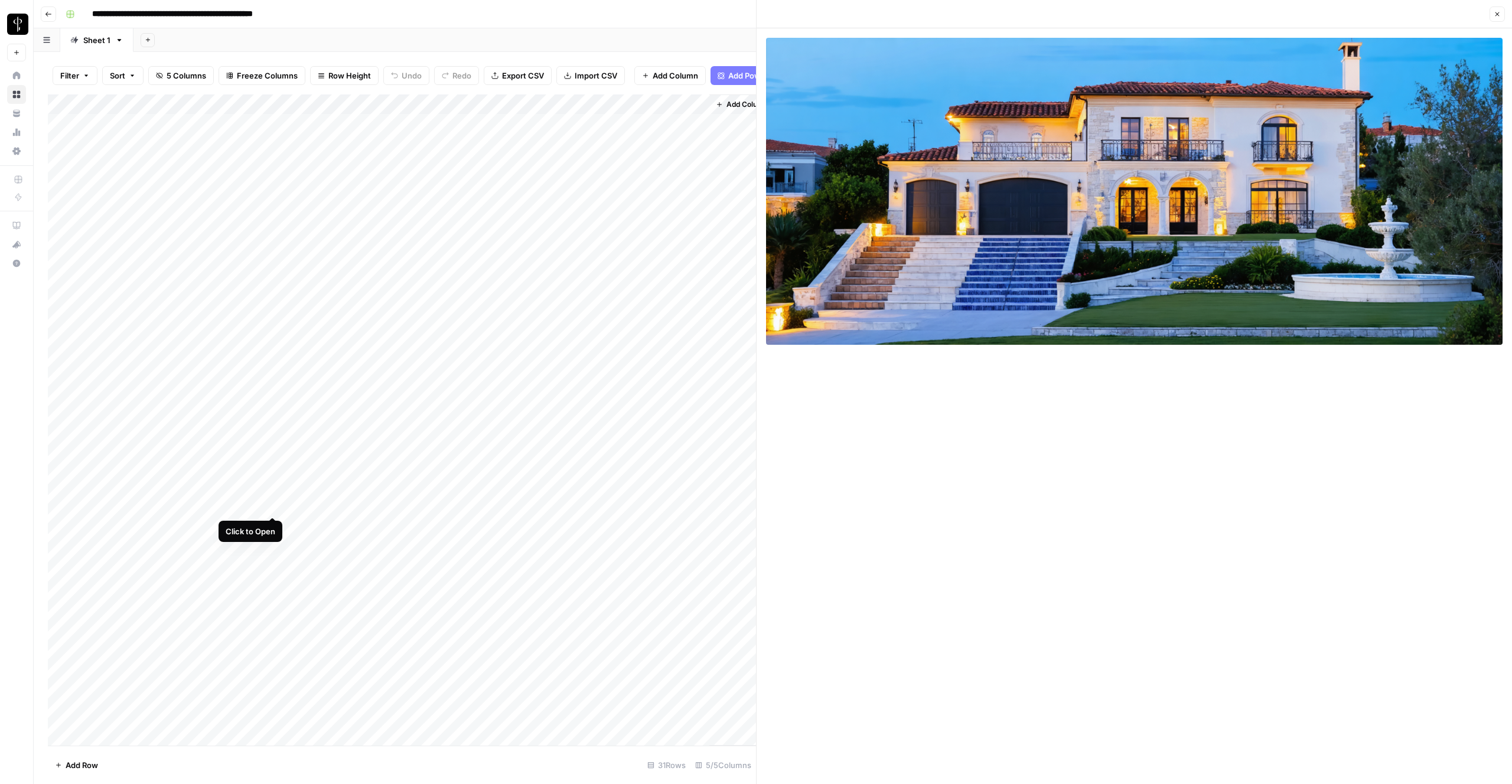
click at [272, 504] on div "Add Column" at bounding box center [401, 420] width 708 height 651
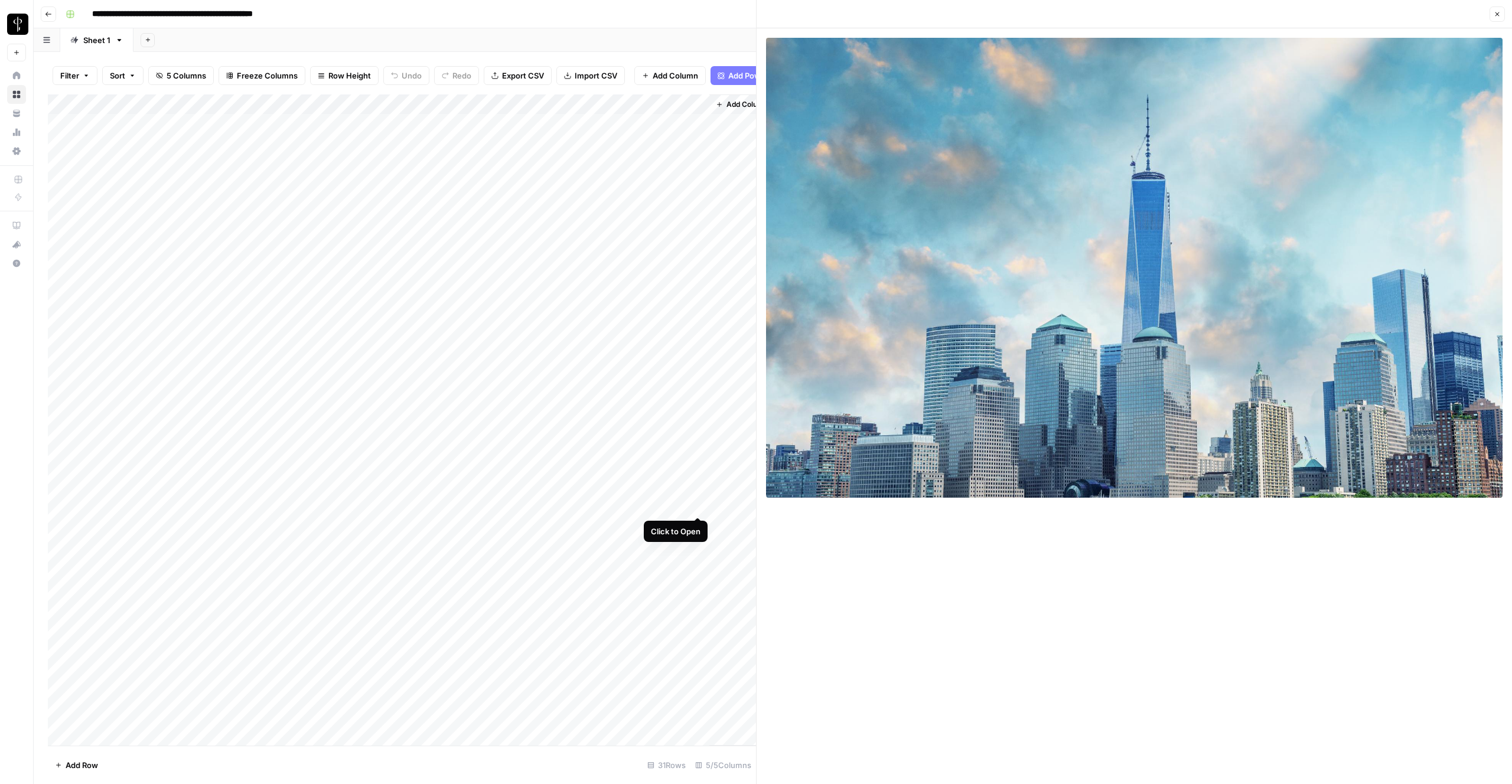
click at [700, 501] on div "Add Column" at bounding box center [401, 420] width 708 height 651
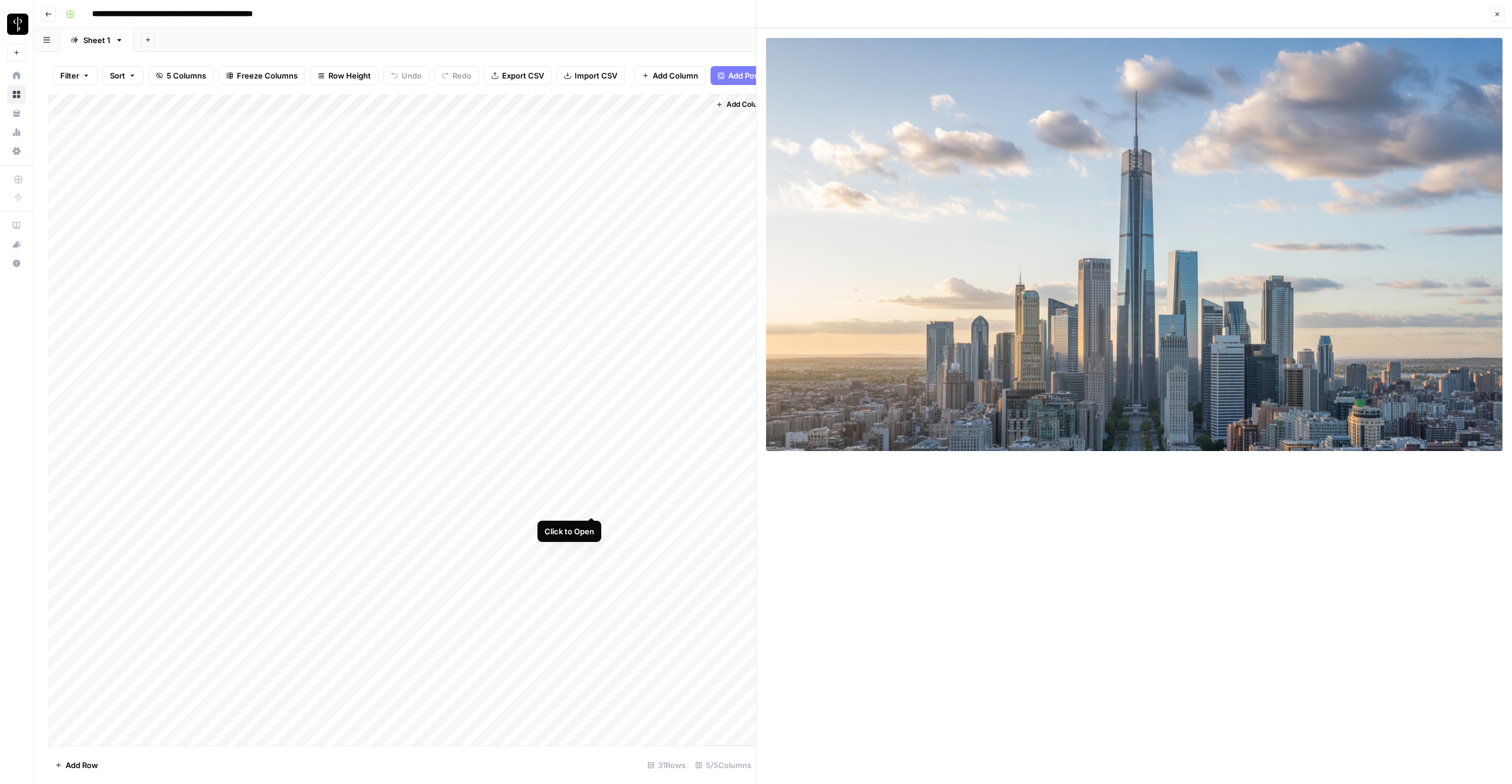
click at [595, 502] on div "Add Column" at bounding box center [401, 420] width 708 height 651
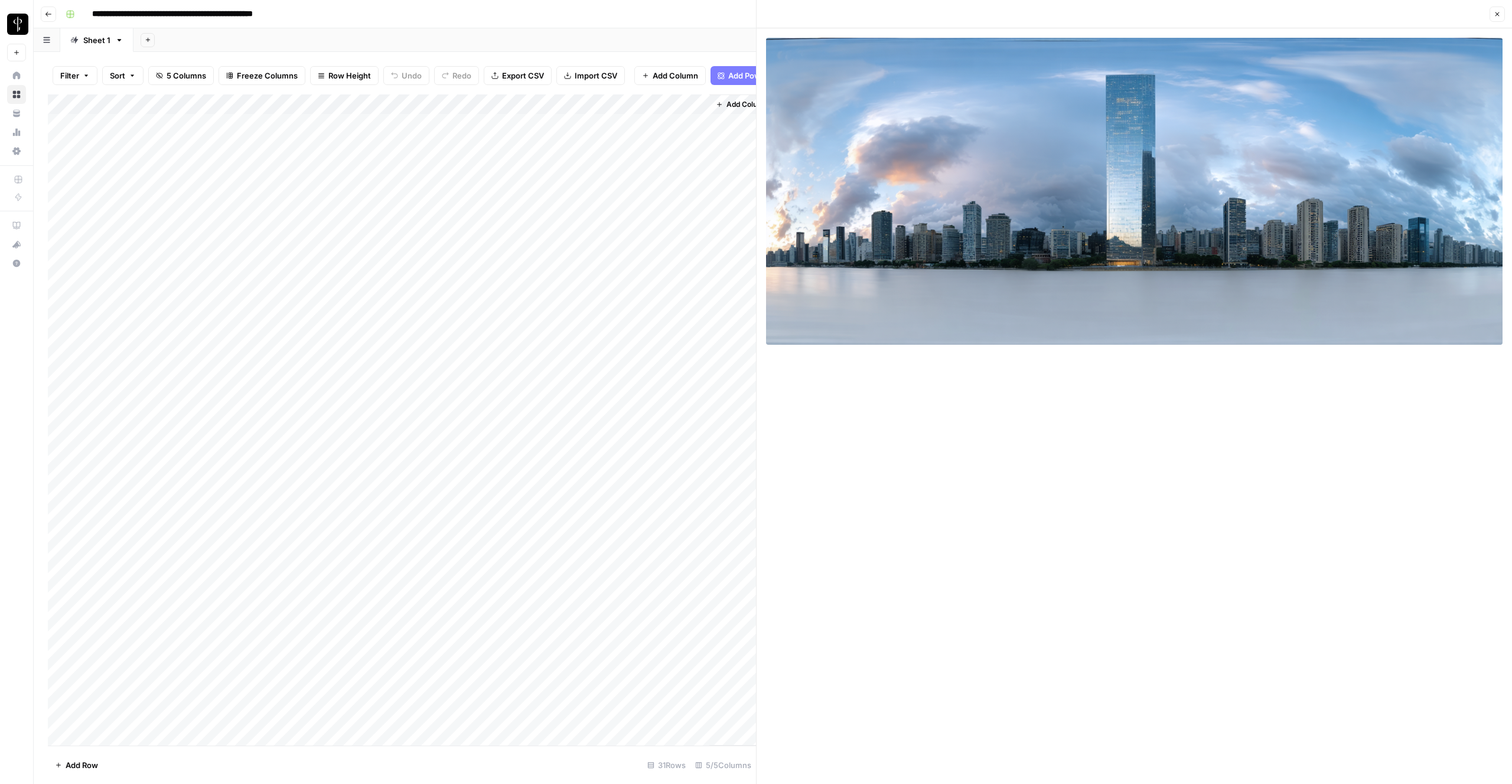
click at [273, 604] on div "Add Column" at bounding box center [401, 420] width 708 height 651
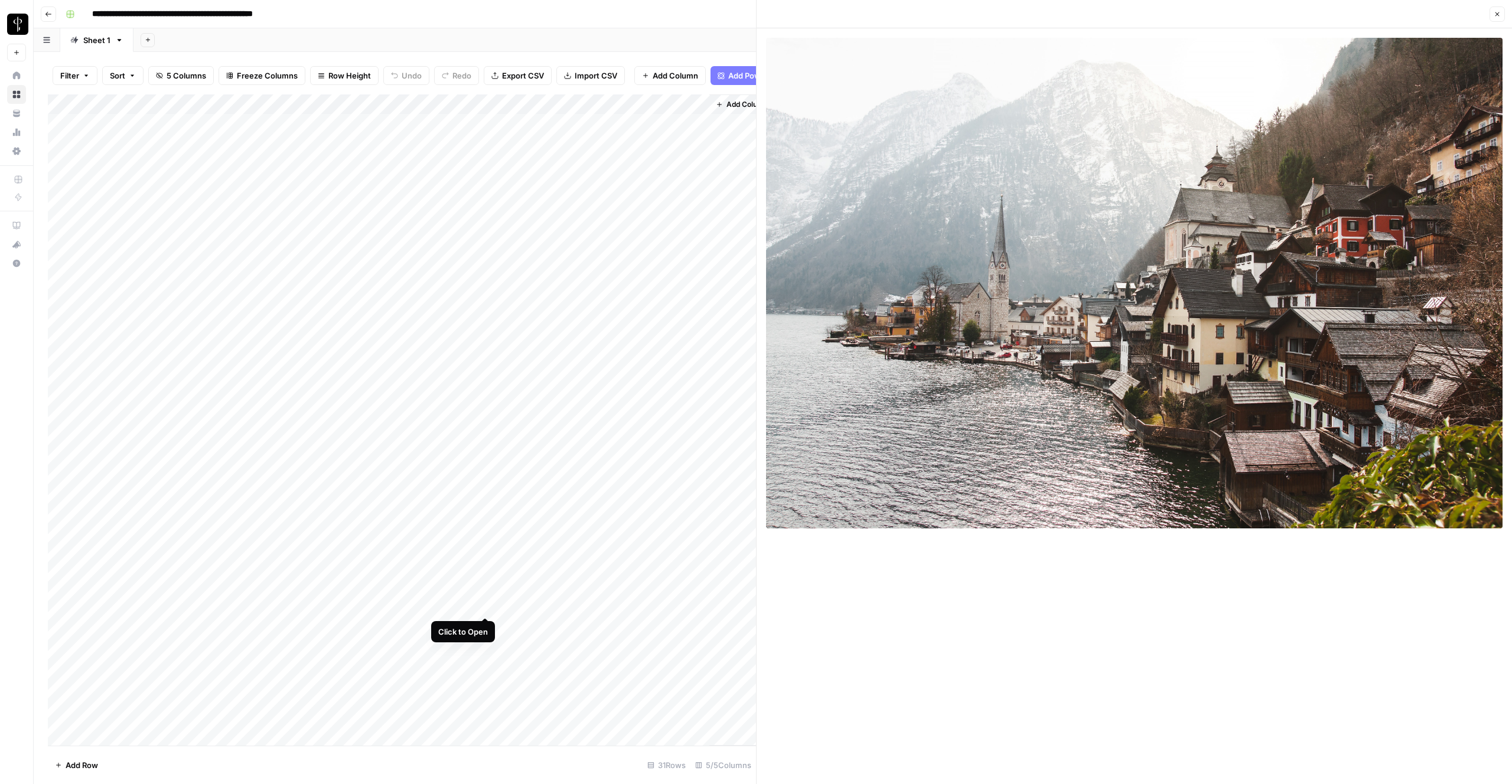
click at [487, 604] on div "Add Column" at bounding box center [401, 420] width 708 height 651
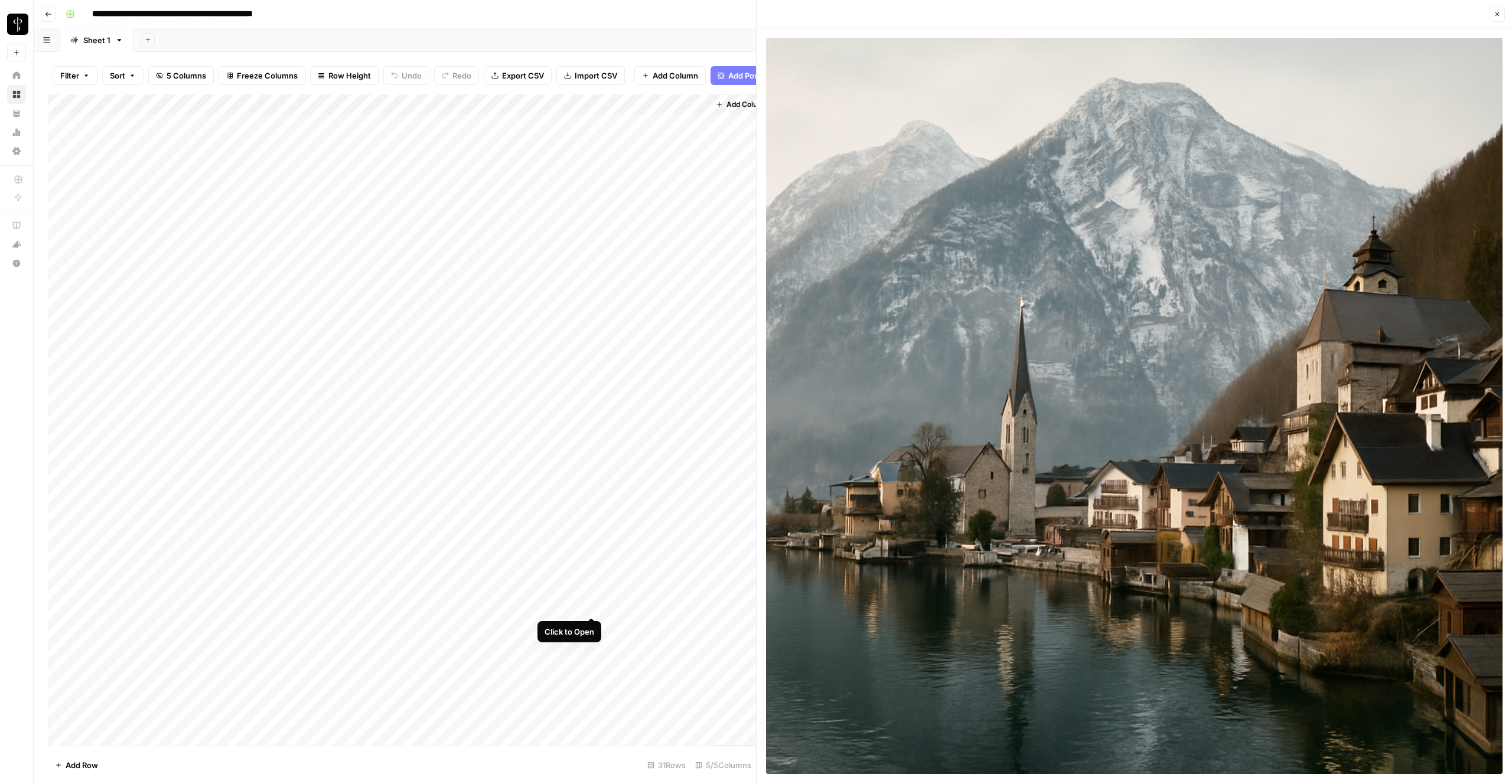
click at [593, 605] on div "Add Column" at bounding box center [401, 420] width 708 height 651
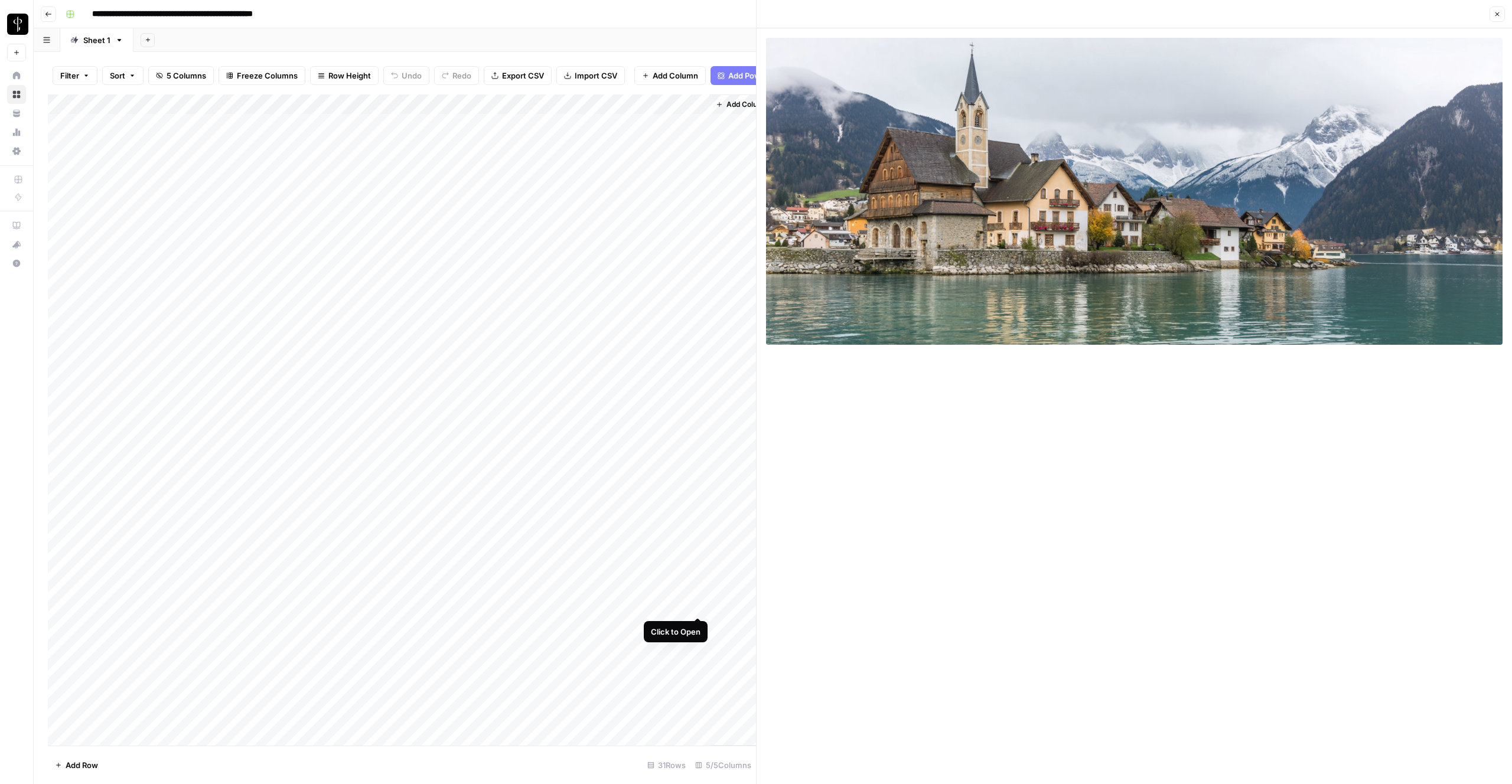
click at [697, 604] on div "Add Column" at bounding box center [401, 420] width 708 height 651
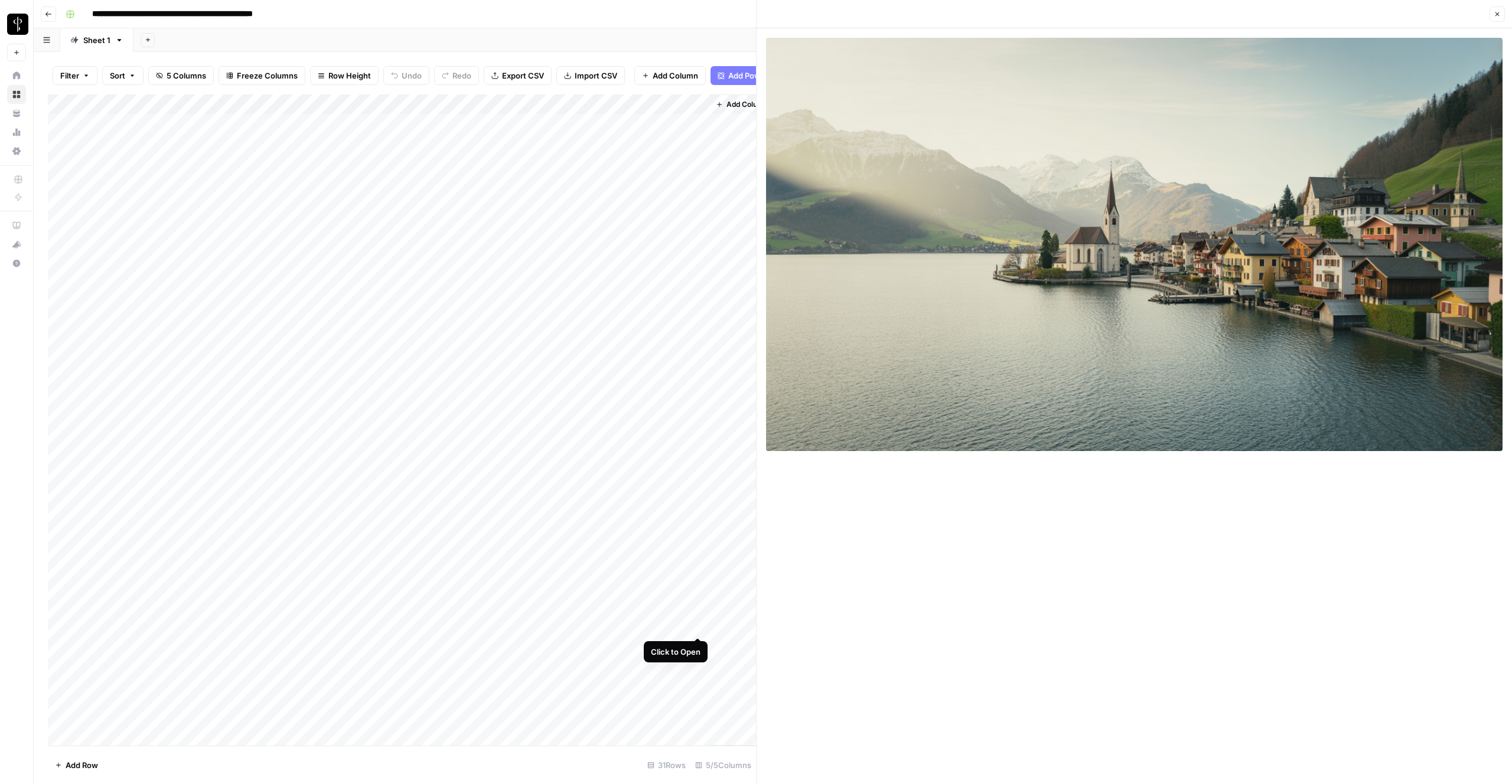
click at [701, 626] on div "Add Column" at bounding box center [401, 420] width 708 height 651
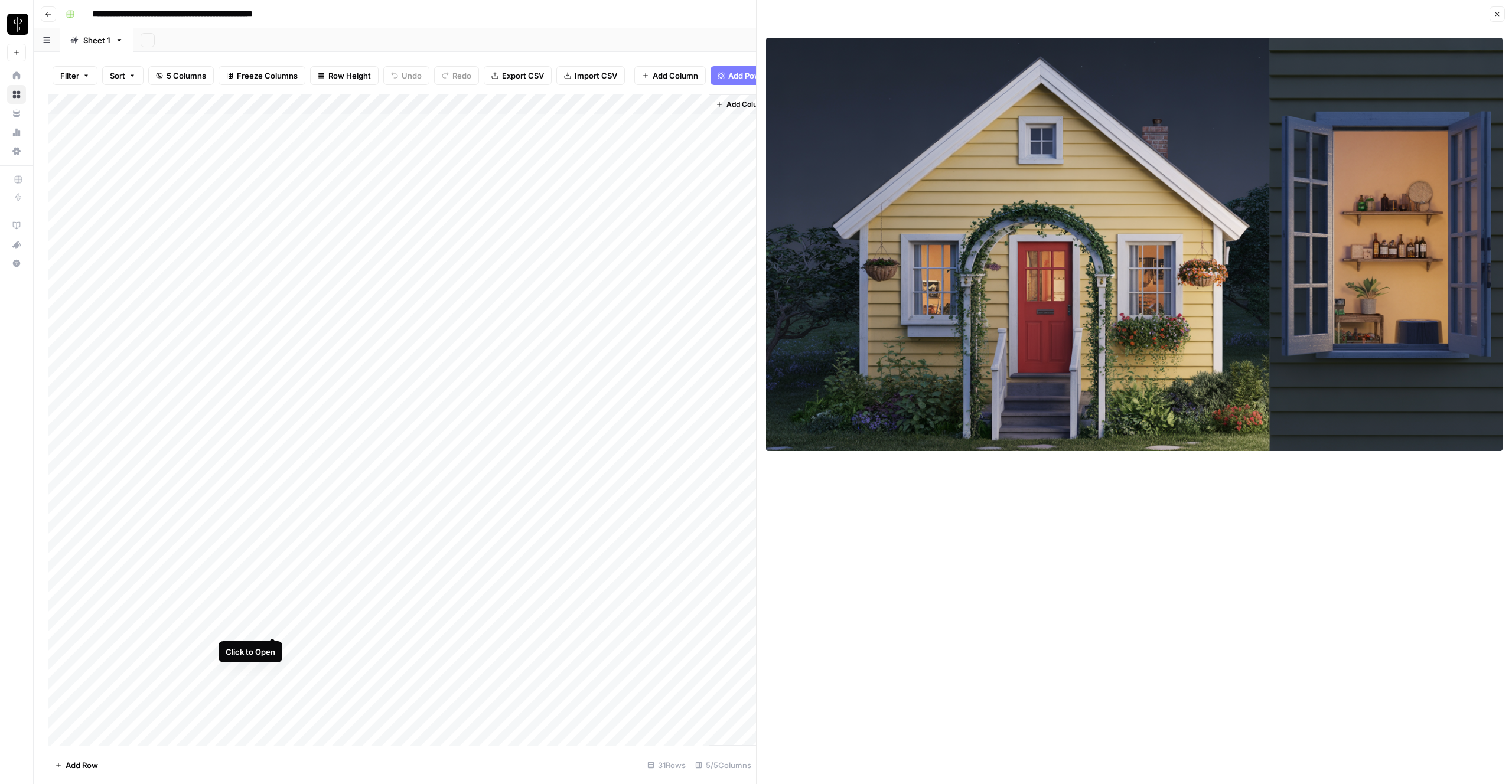
click at [274, 624] on div "Add Column" at bounding box center [401, 420] width 708 height 651
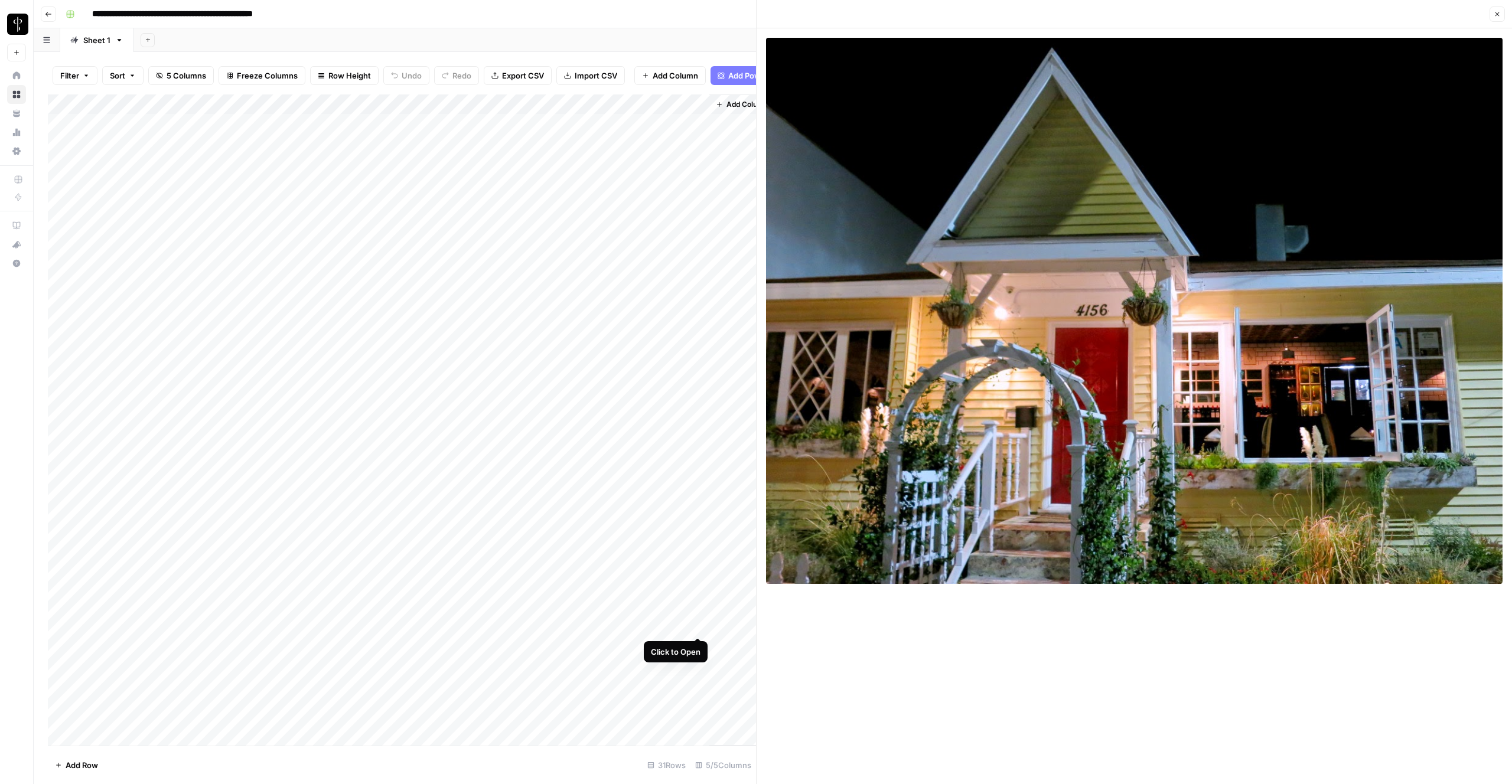
click at [700, 629] on div "Add Column" at bounding box center [401, 420] width 708 height 651
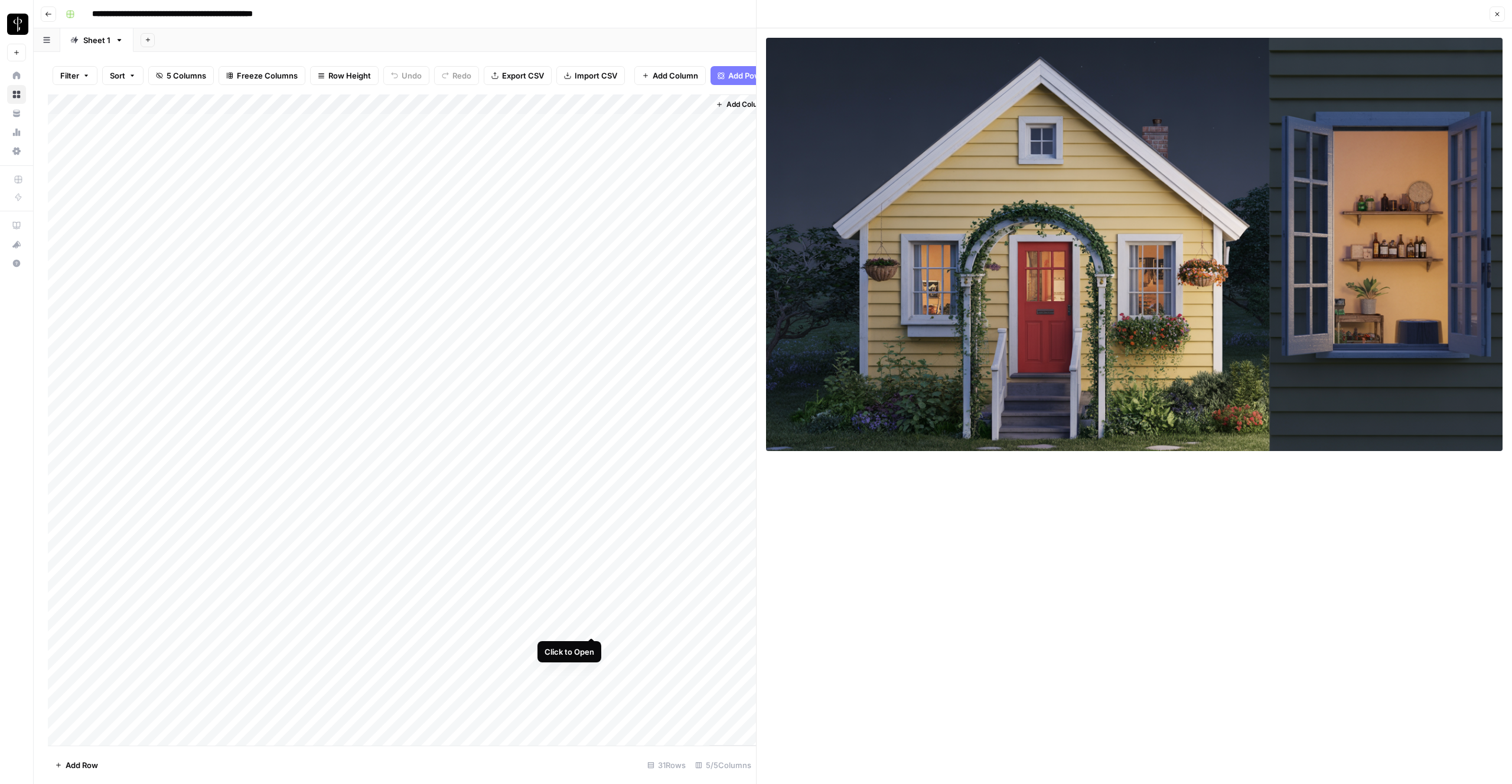
click at [593, 627] on div "Add Column" at bounding box center [401, 420] width 708 height 651
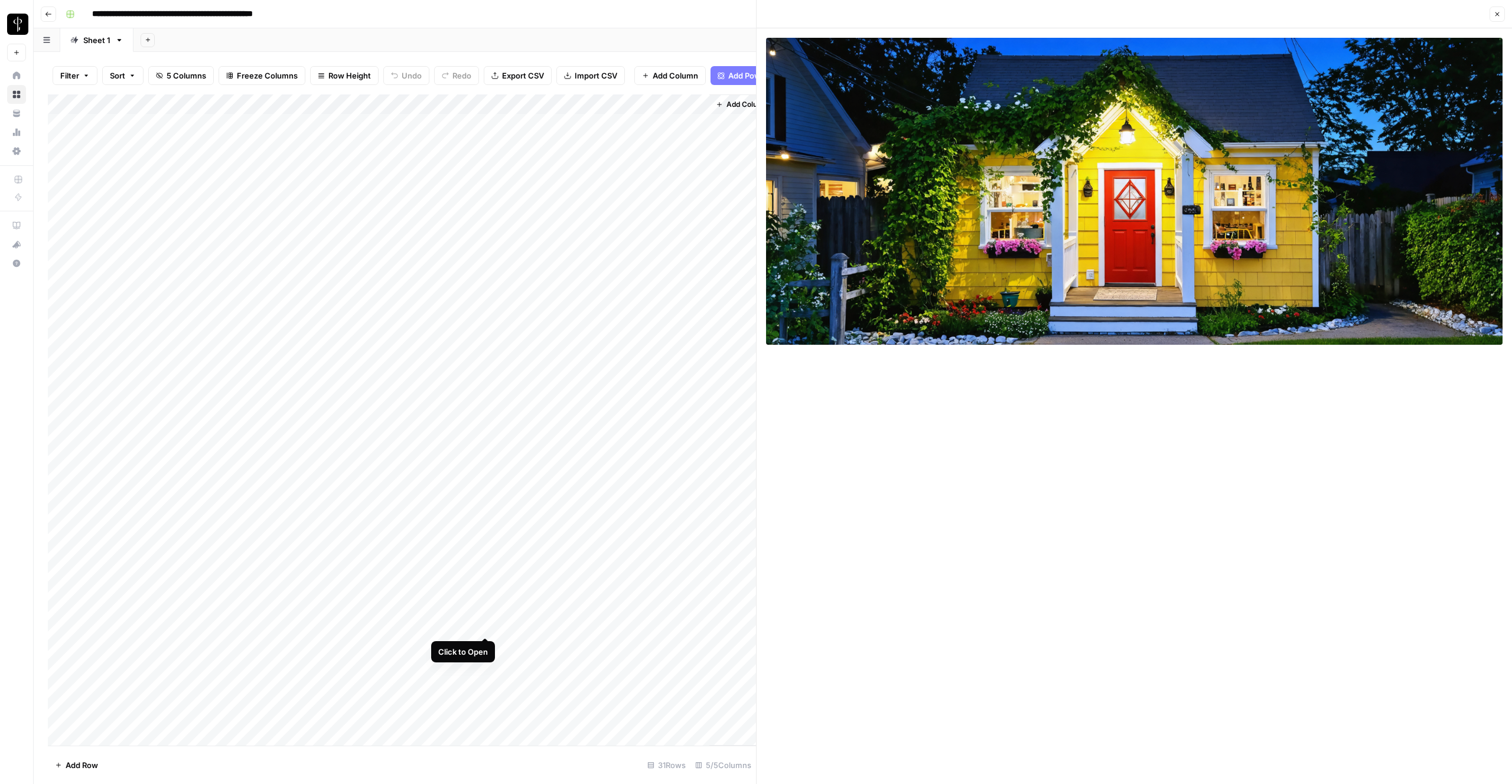
click at [490, 627] on div "Add Column" at bounding box center [401, 420] width 708 height 651
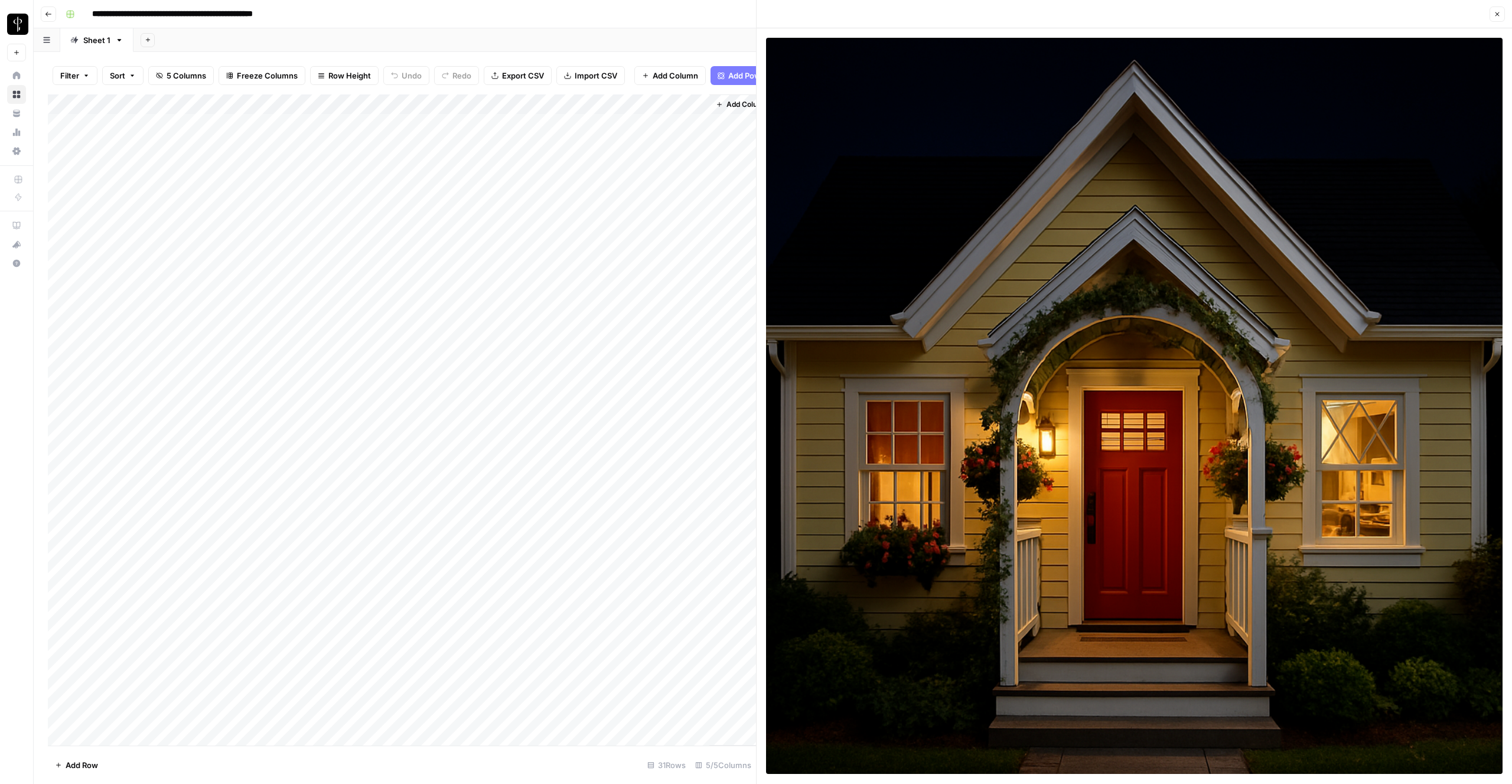
click at [270, 665] on div "Add Column" at bounding box center [401, 420] width 708 height 651
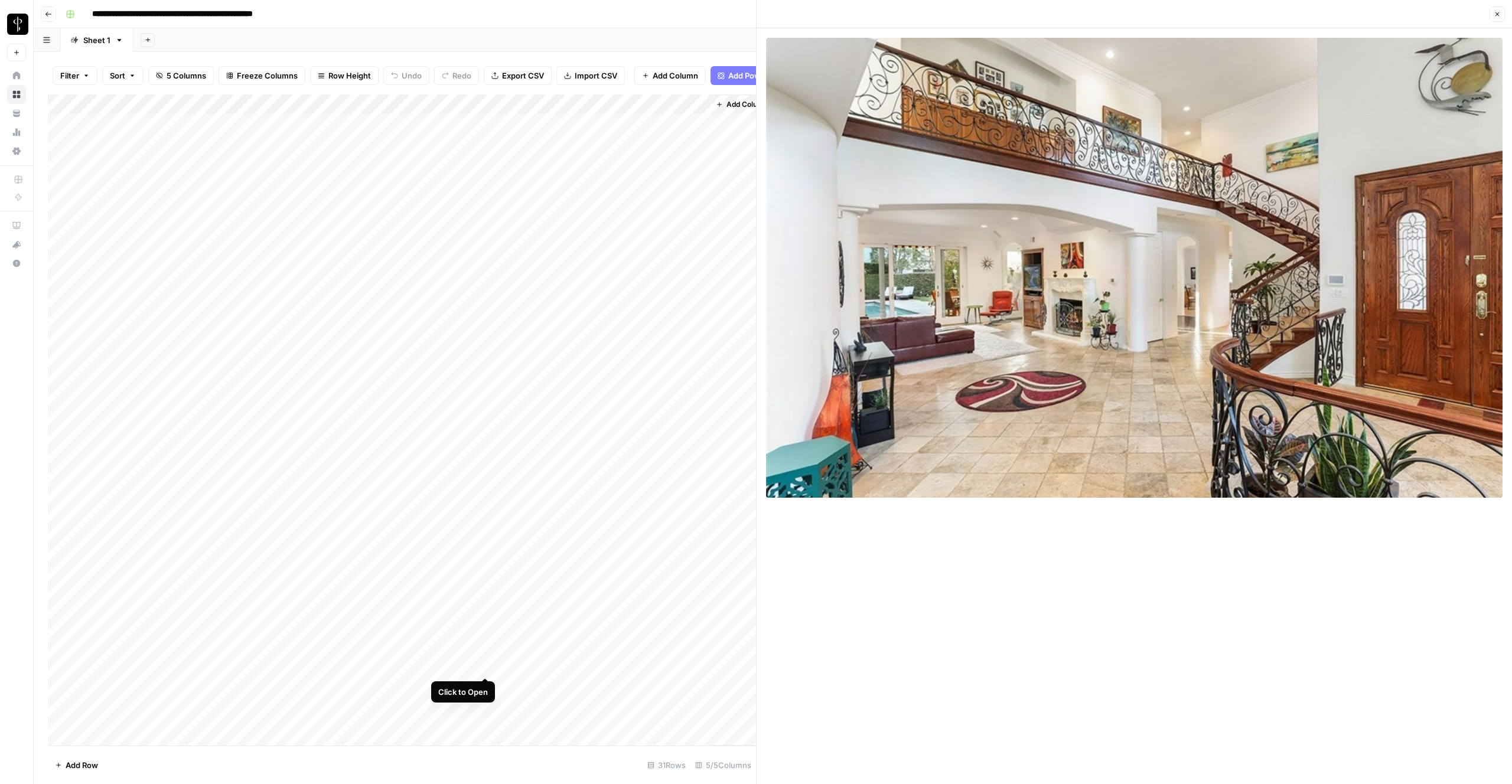
click at [483, 666] on div "Add Column" at bounding box center [401, 420] width 708 height 651
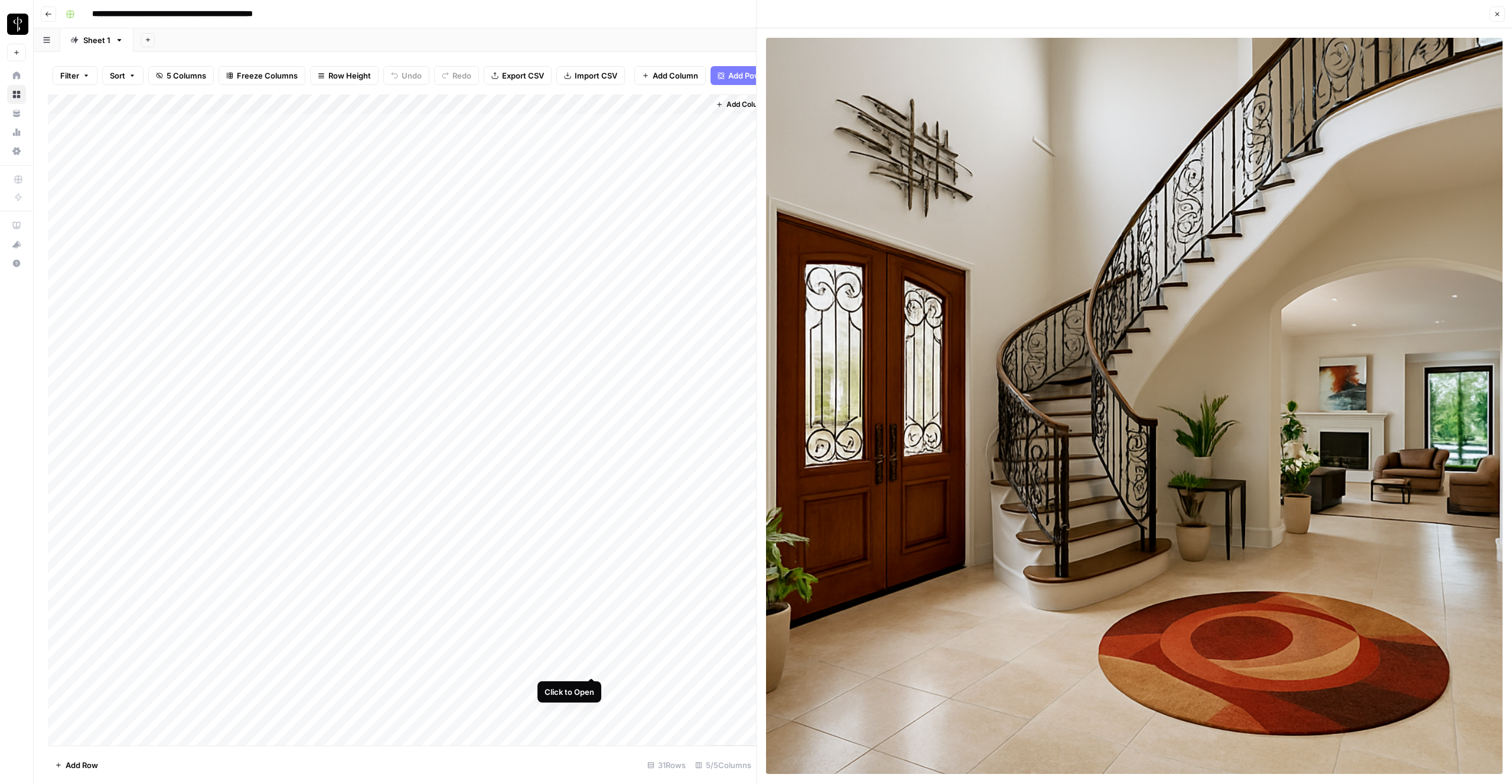
click at [593, 663] on div "Add Column" at bounding box center [401, 420] width 708 height 651
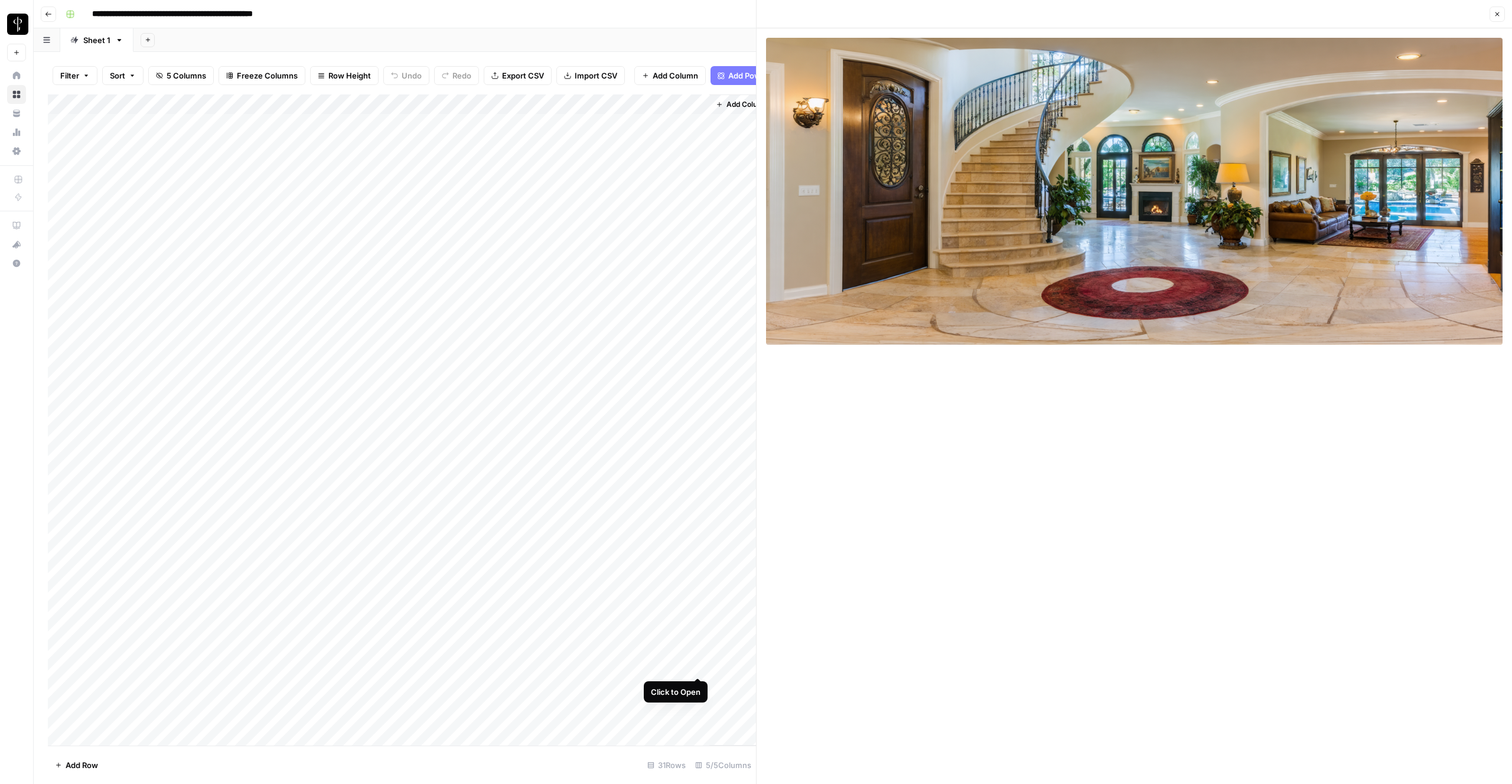
click at [697, 663] on div "Add Column" at bounding box center [401, 420] width 708 height 651
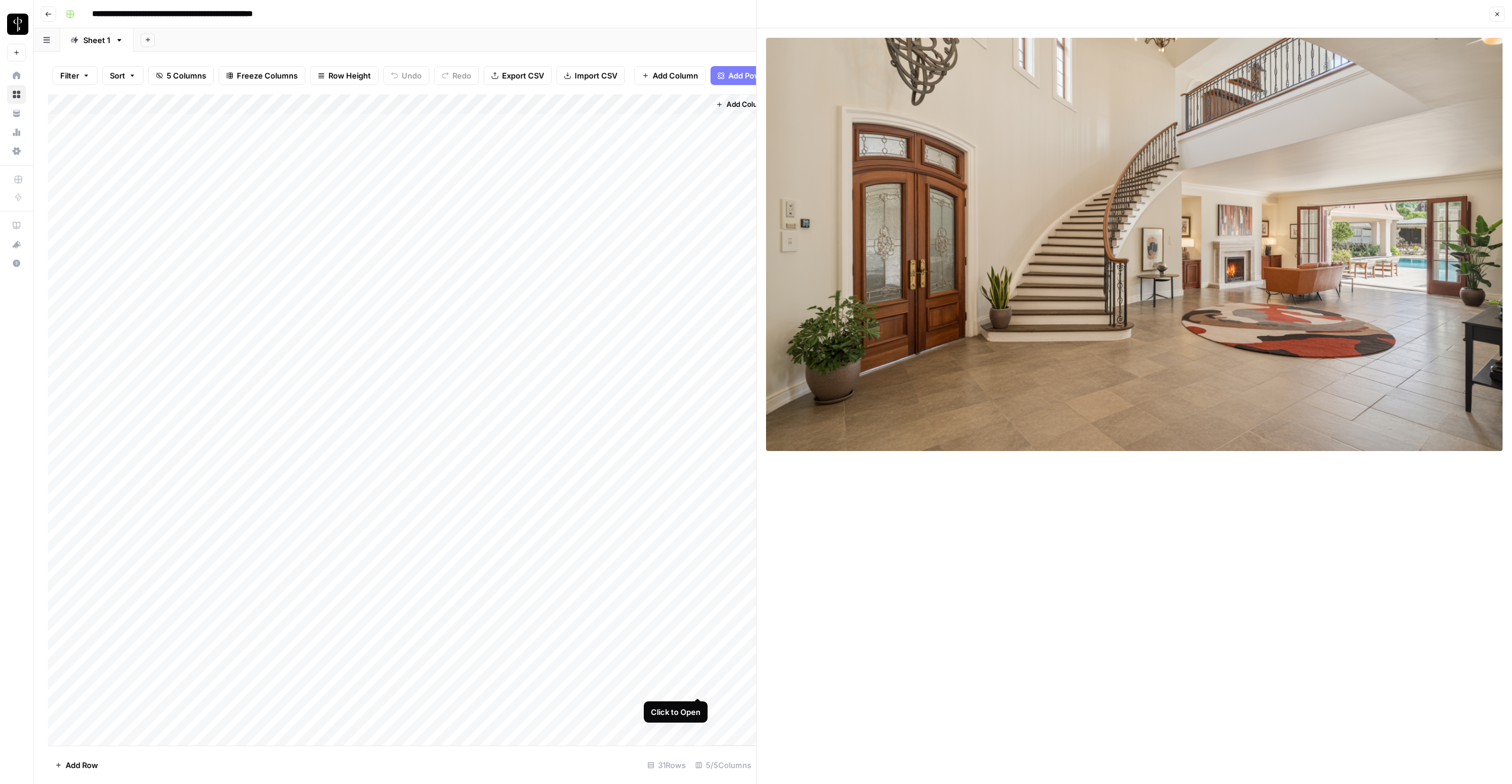
click at [700, 687] on div "Add Column" at bounding box center [401, 420] width 708 height 651
